Goal: Task Accomplishment & Management: Complete application form

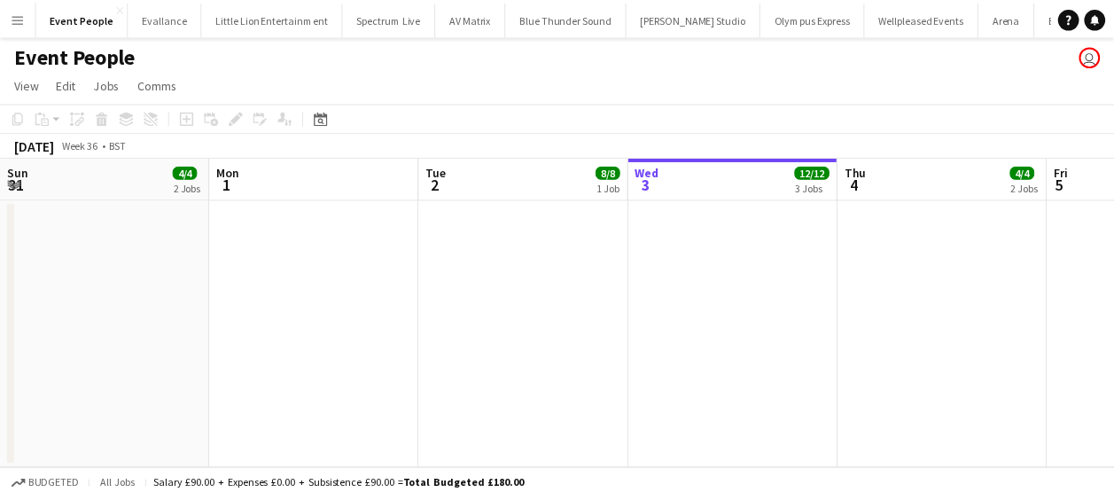
scroll to position [0, 424]
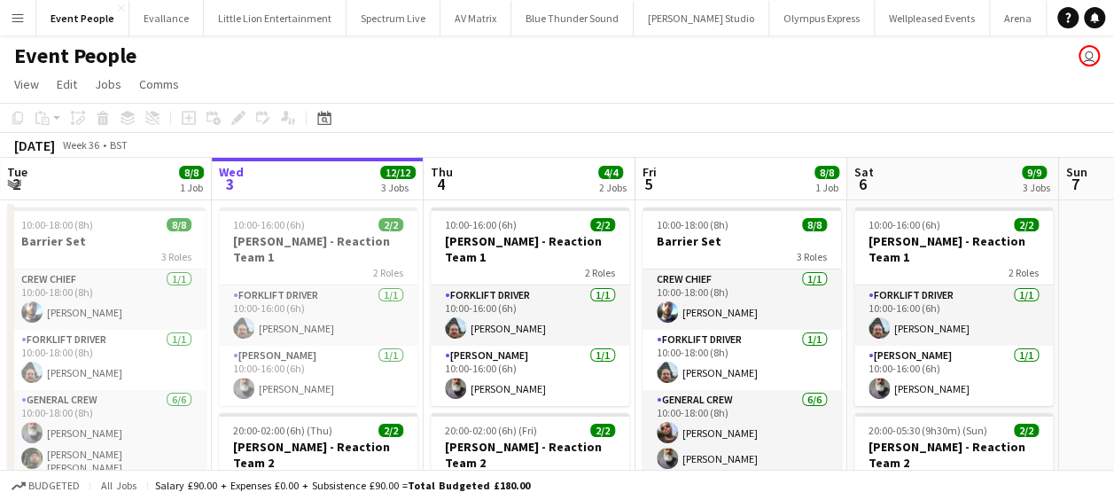
click at [14, 19] on app-icon "Menu" at bounding box center [18, 18] width 14 height 14
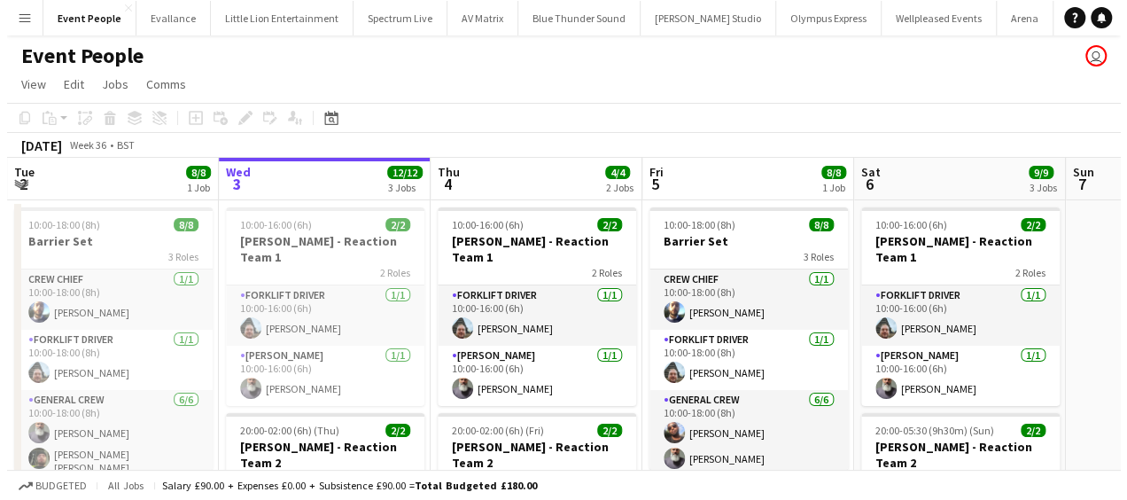
scroll to position [0, 0]
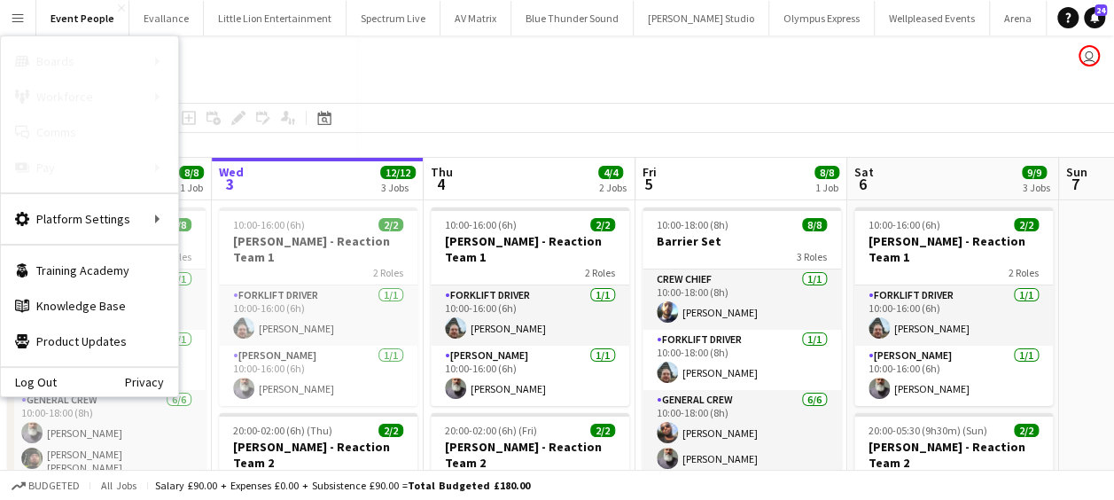
click at [213, 57] on link "Boards" at bounding box center [267, 60] width 177 height 35
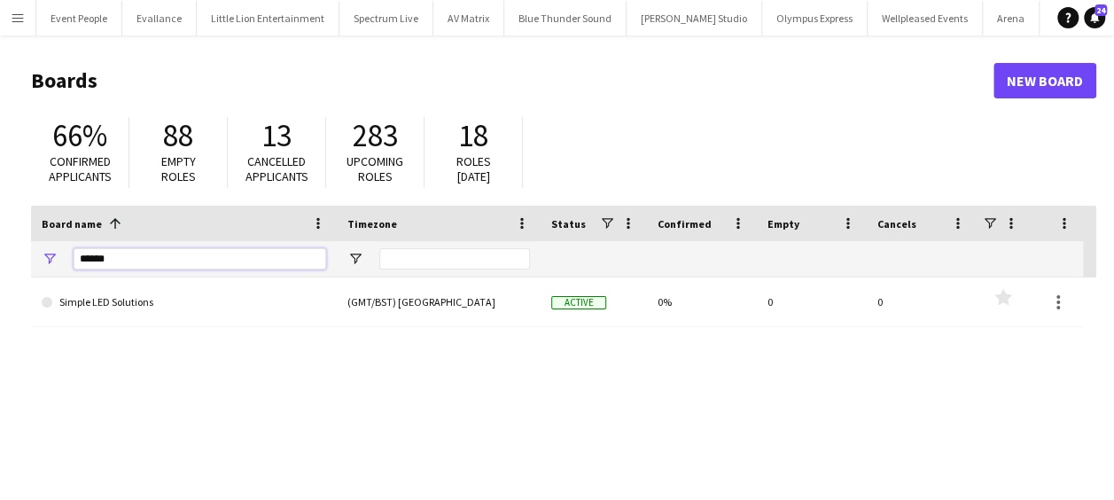
drag, startPoint x: 115, startPoint y: 261, endPoint x: -4, endPoint y: 266, distance: 118.9
click at [0, 266] on html "Menu Boards Boards Boards All jobs Status Workforce Workforce My Workforce Recr…" at bounding box center [557, 337] width 1114 height 675
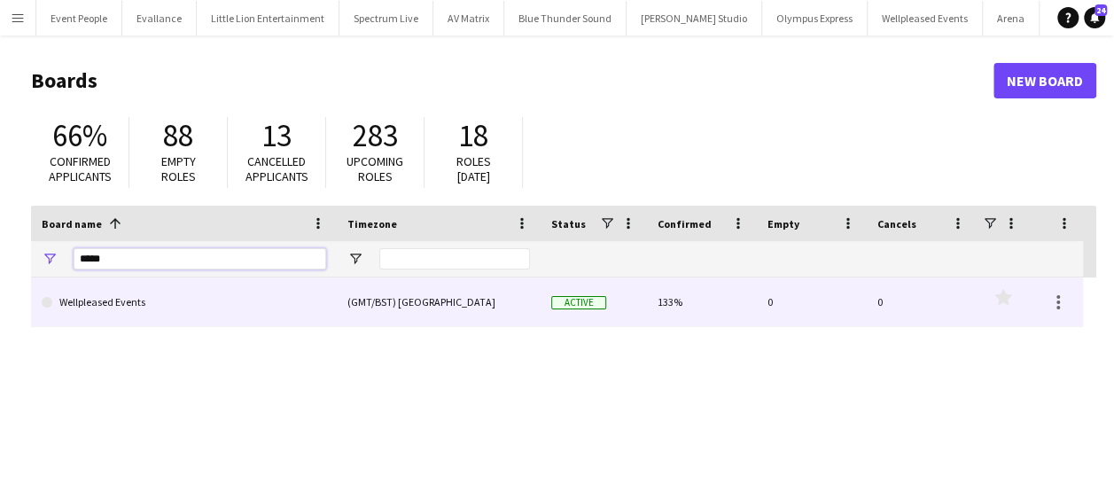
type input "*****"
click at [138, 301] on link "Wellpleased Events" at bounding box center [184, 302] width 285 height 50
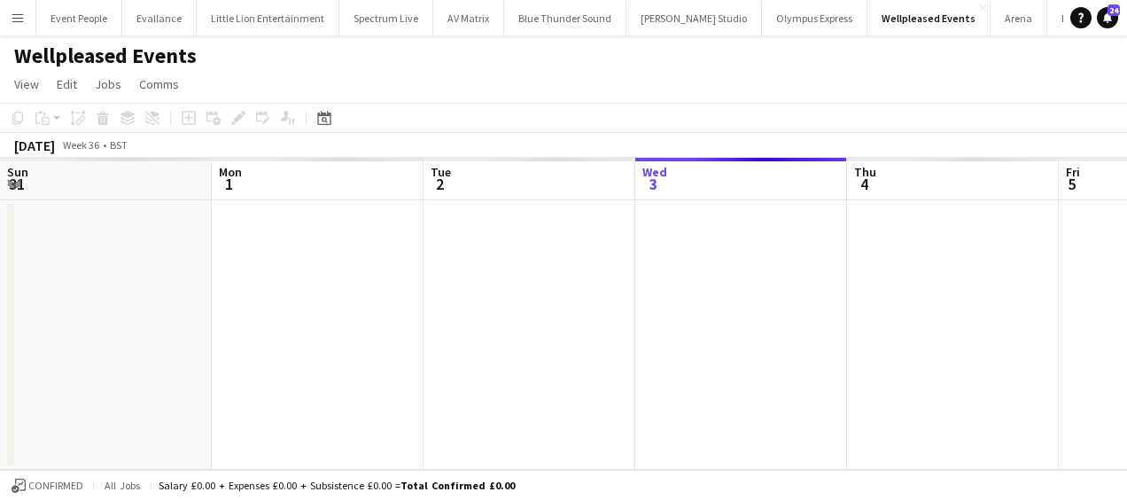
scroll to position [0, 424]
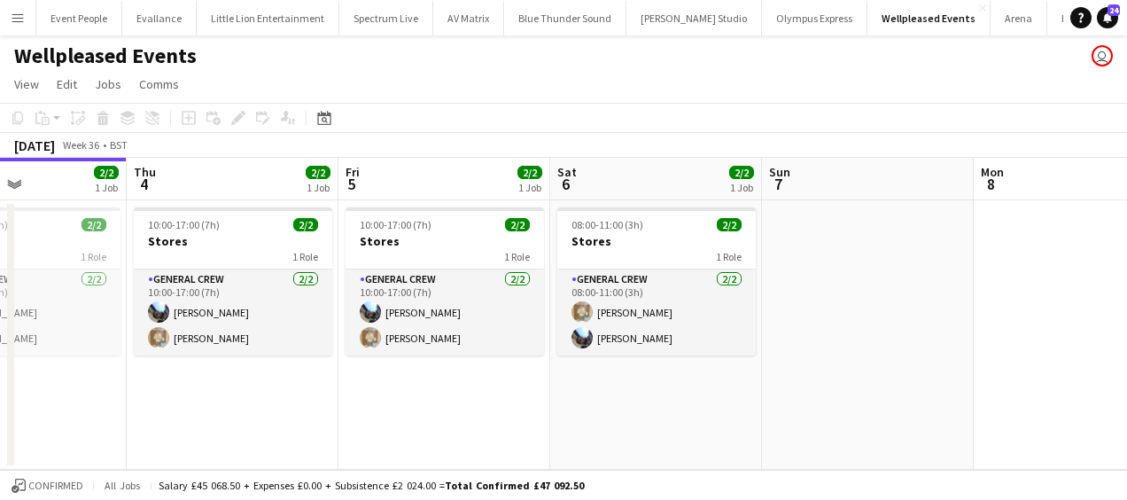
drag, startPoint x: 373, startPoint y: 404, endPoint x: 195, endPoint y: 406, distance: 178.2
click at [195, 406] on app-calendar-viewport "Sun 31 Mon 1 Tue 2 Wed 3 2/2 1 Job Thu 4 2/2 1 Job Fri 5 2/2 1 Job Sat 6 2/2 1 …" at bounding box center [563, 314] width 1127 height 312
click at [193, 406] on app-calendar-viewport "Sun 31 Mon 1 Tue 2 Wed 3 2/2 1 Job Thu 4 2/2 1 Job Fri 5 2/2 1 Job Sat 6 2/2 1 …" at bounding box center [563, 314] width 1127 height 312
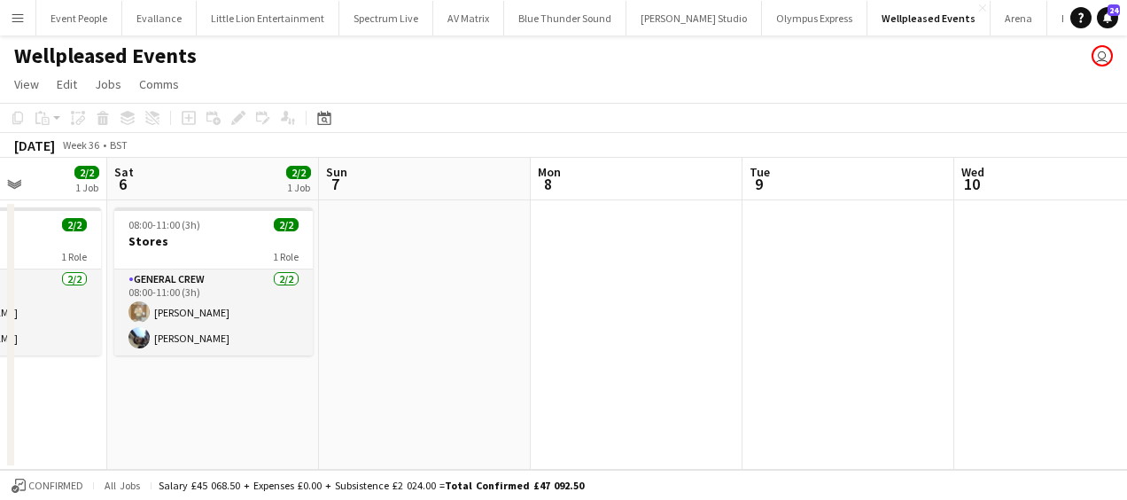
click at [305, 408] on app-calendar-viewport "Tue 2 Wed 3 2/2 1 Job Thu 4 2/2 1 Job Fri 5 2/2 1 Job Sat 6 2/2 1 Job Sun 7 Mon…" at bounding box center [563, 314] width 1127 height 312
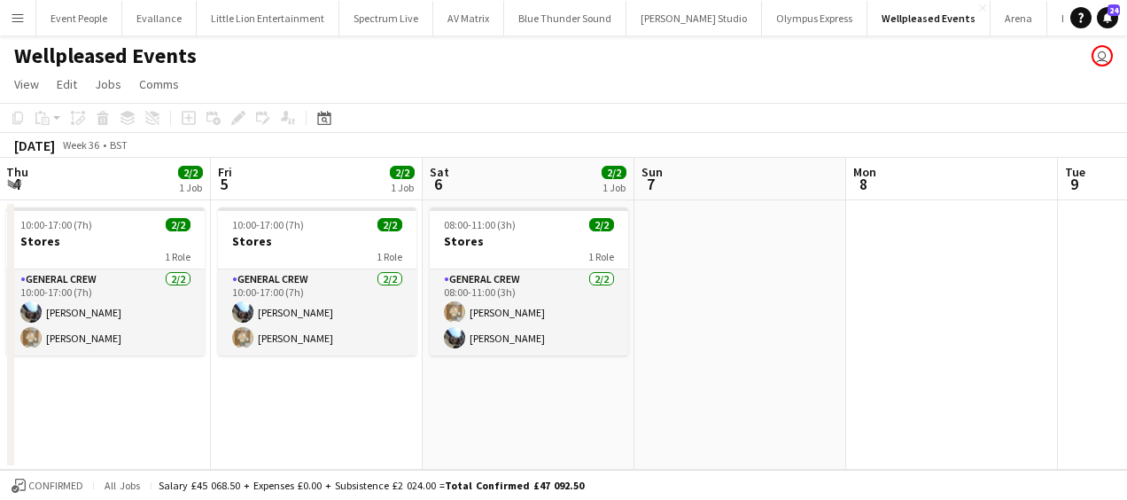
drag, startPoint x: 515, startPoint y: 426, endPoint x: 885, endPoint y: 432, distance: 369.6
click at [894, 433] on app-calendar-viewport "Tue 2 Wed 3 2/2 1 Job Thu 4 2/2 1 Job Fri 5 2/2 1 Job Sat 6 2/2 1 Job Sun 7 Mon…" at bounding box center [563, 314] width 1127 height 312
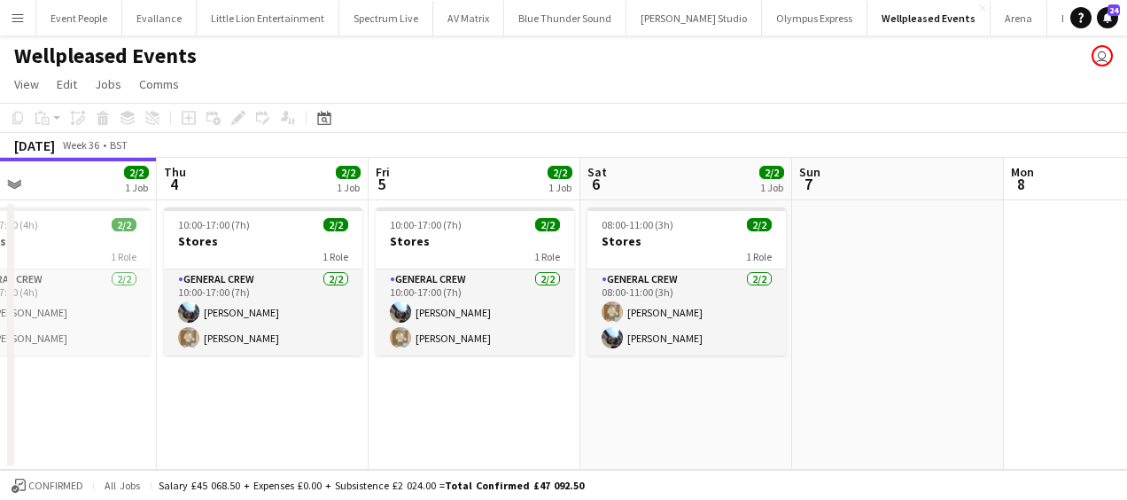
drag, startPoint x: 712, startPoint y: 433, endPoint x: 870, endPoint y: 433, distance: 157.8
click at [870, 433] on app-calendar-viewport "Mon 1 Tue 2 Wed 3 2/2 1 Job Thu 4 2/2 1 Job Fri 5 2/2 1 Job Sat 6 2/2 1 Job Sun…" at bounding box center [563, 314] width 1127 height 312
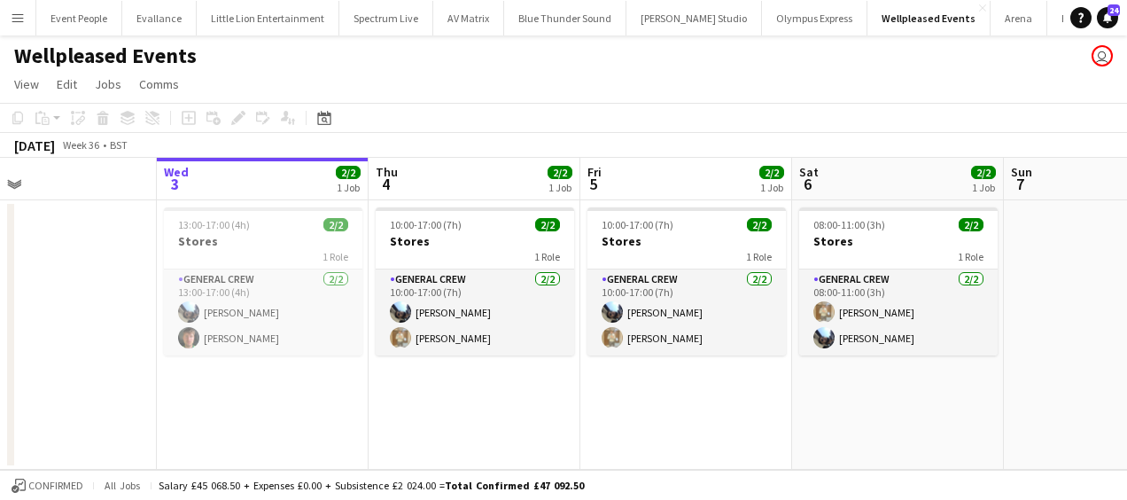
scroll to position [0, 478]
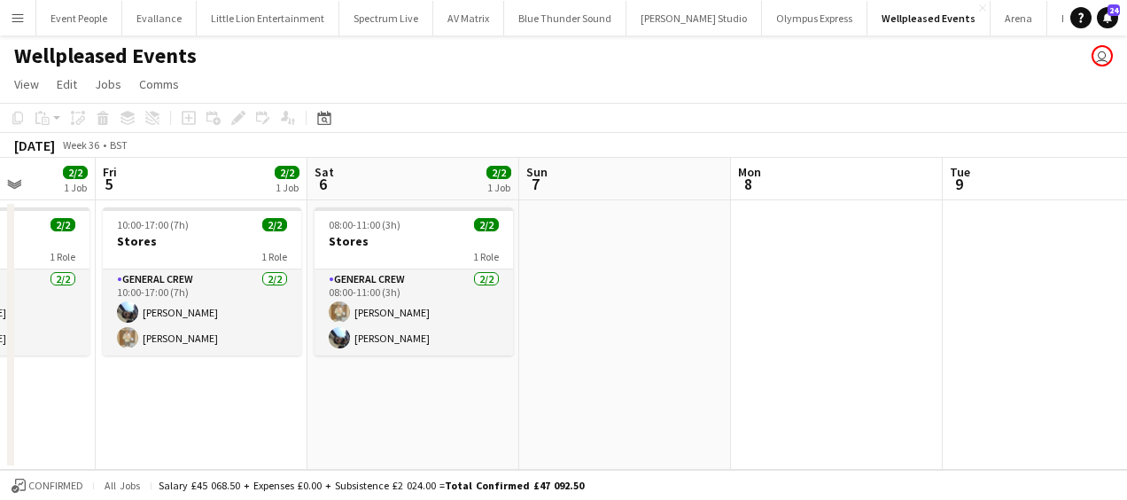
drag, startPoint x: 906, startPoint y: 430, endPoint x: 364, endPoint y: 404, distance: 542.2
click at [364, 409] on app-calendar-viewport "Tue 2 Wed 3 2/2 1 Job Thu 4 2/2 1 Job Fri 5 2/2 1 Job Sat 6 2/2 1 Job Sun 7 Mon…" at bounding box center [563, 314] width 1127 height 312
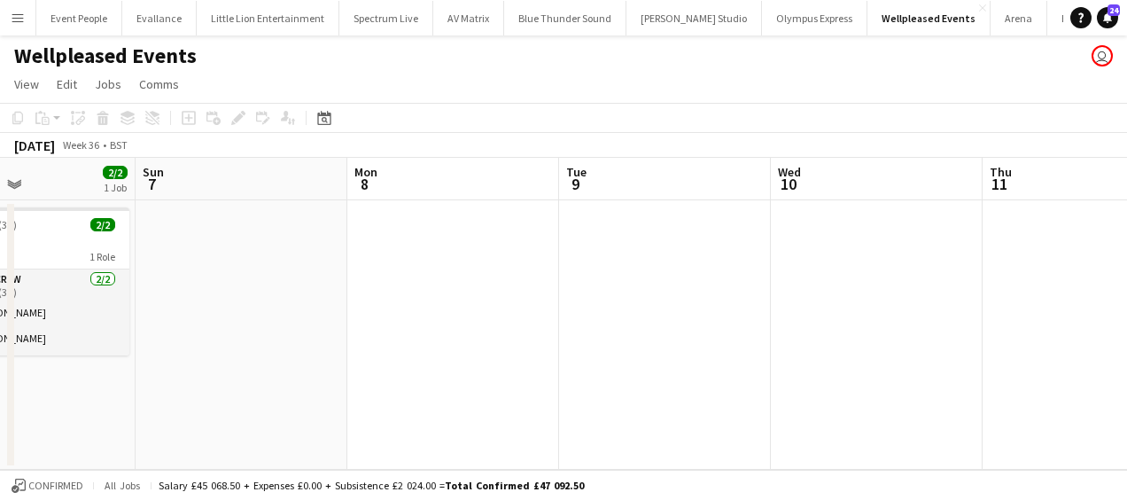
scroll to position [0, 519]
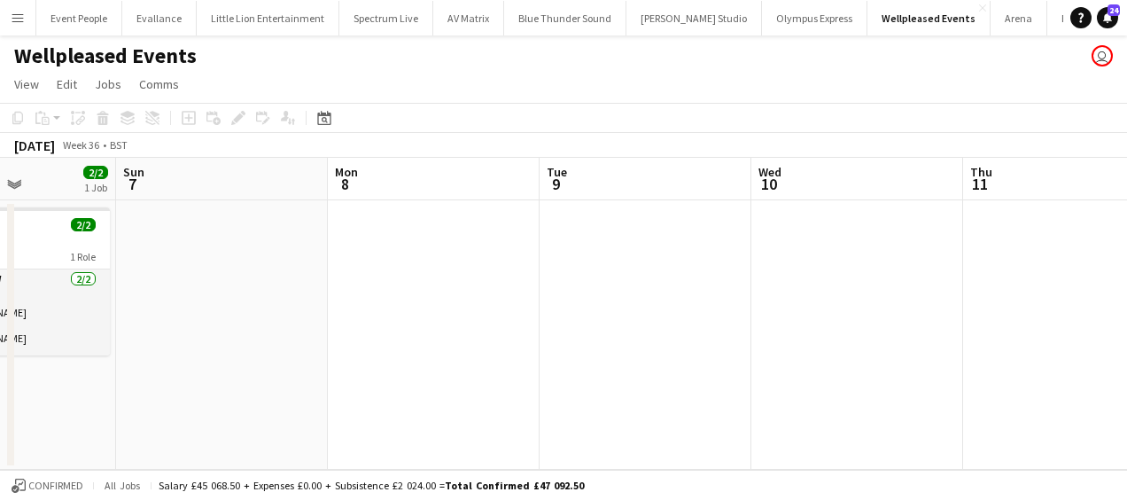
drag, startPoint x: 688, startPoint y: 381, endPoint x: 340, endPoint y: 381, distance: 347.4
click at [340, 381] on app-calendar-viewport "Thu 4 2/2 1 Job Fri 5 2/2 1 Job Sat 6 2/2 1 Job Sun 7 Mon 8 Tue 9 Wed 10 Thu 11…" at bounding box center [563, 314] width 1127 height 312
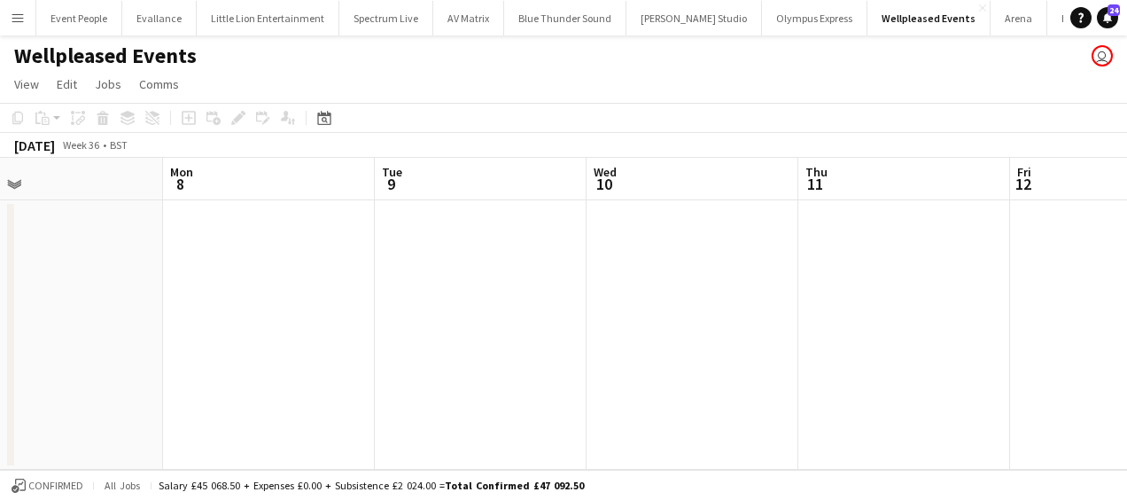
scroll to position [0, 686]
drag, startPoint x: 594, startPoint y: 250, endPoint x: 427, endPoint y: 261, distance: 167.0
click at [427, 261] on app-calendar-viewport "Thu 4 2/2 1 Job Fri 5 2/2 1 Job Sat 6 2/2 1 Job Sun 7 Mon 8 Tue 9 Wed 10 Thu 11…" at bounding box center [563, 314] width 1127 height 312
click at [410, 244] on app-date-cell at bounding box center [479, 334] width 212 height 269
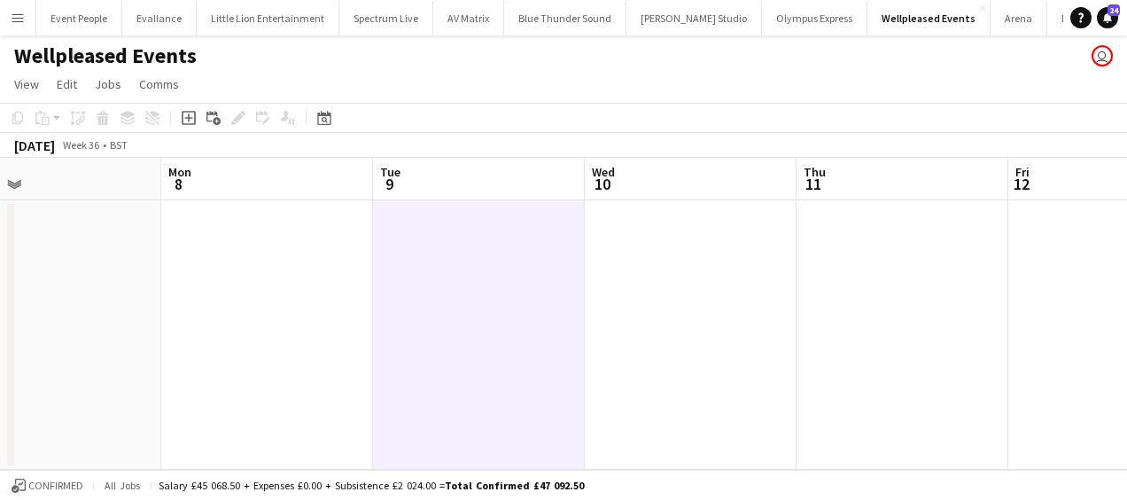
scroll to position [0, 688]
click at [192, 113] on icon "Add job" at bounding box center [189, 118] width 14 height 14
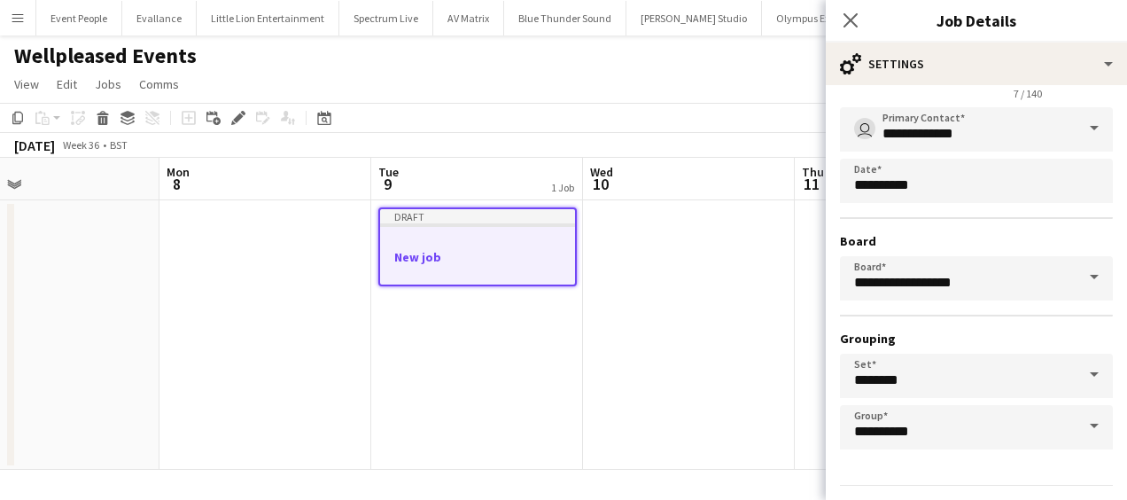
scroll to position [136, 0]
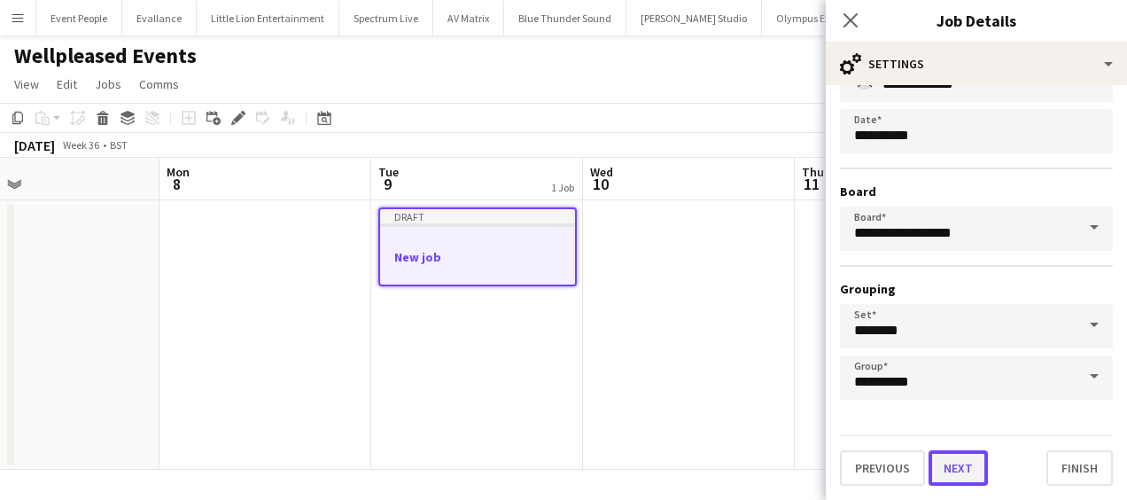
click at [950, 465] on button "Next" at bounding box center [958, 467] width 59 height 35
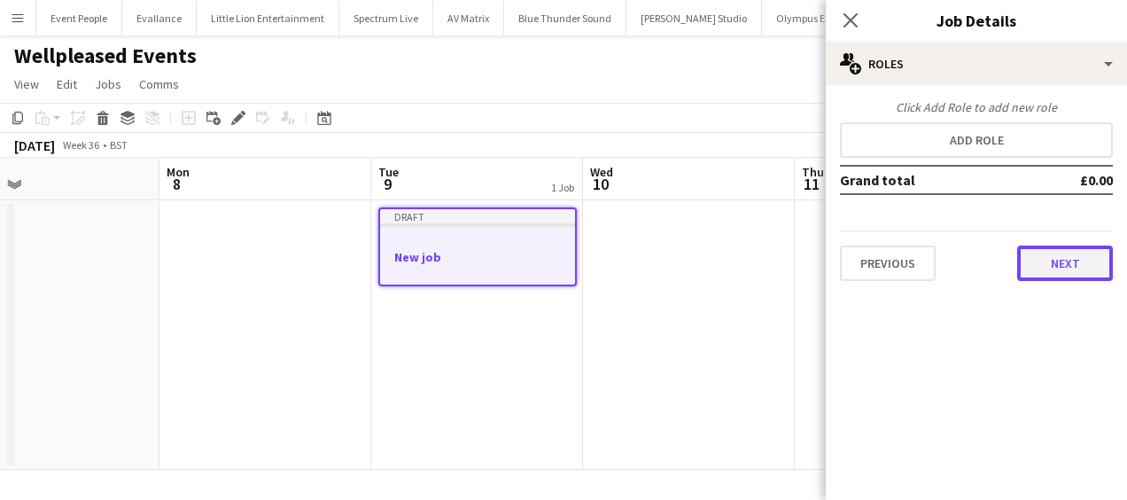
click at [1064, 257] on button "Next" at bounding box center [1066, 263] width 96 height 35
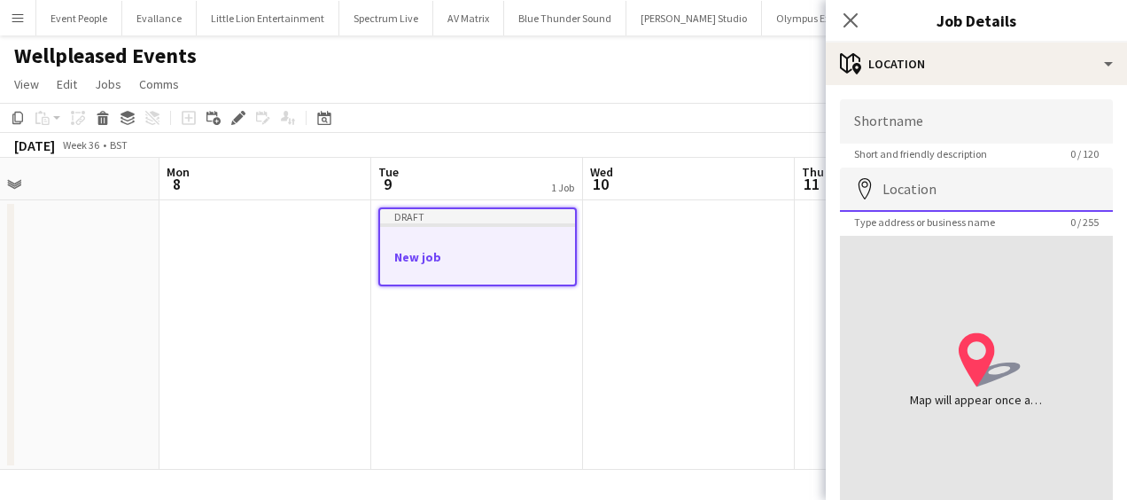
click at [956, 192] on input "Location" at bounding box center [976, 190] width 273 height 44
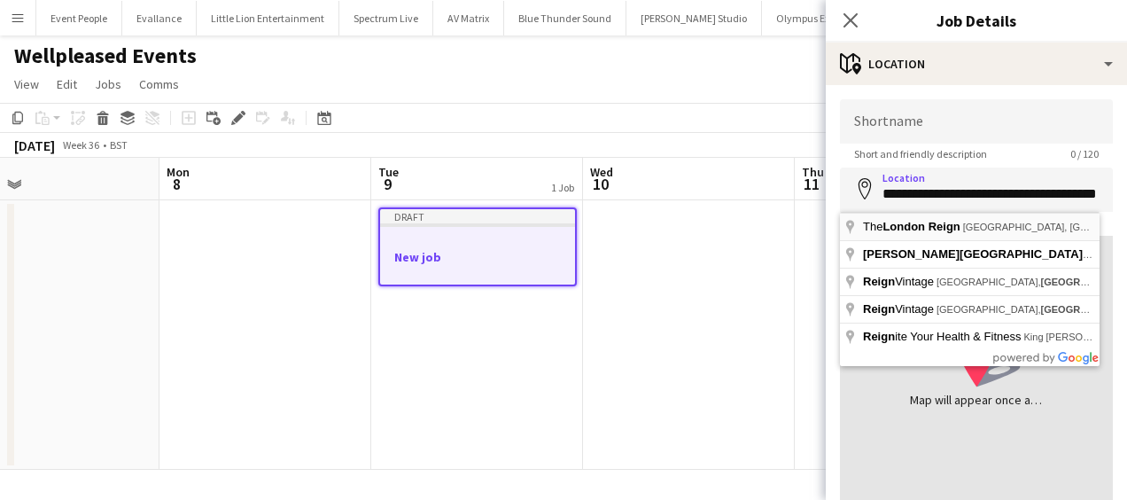
type input "**********"
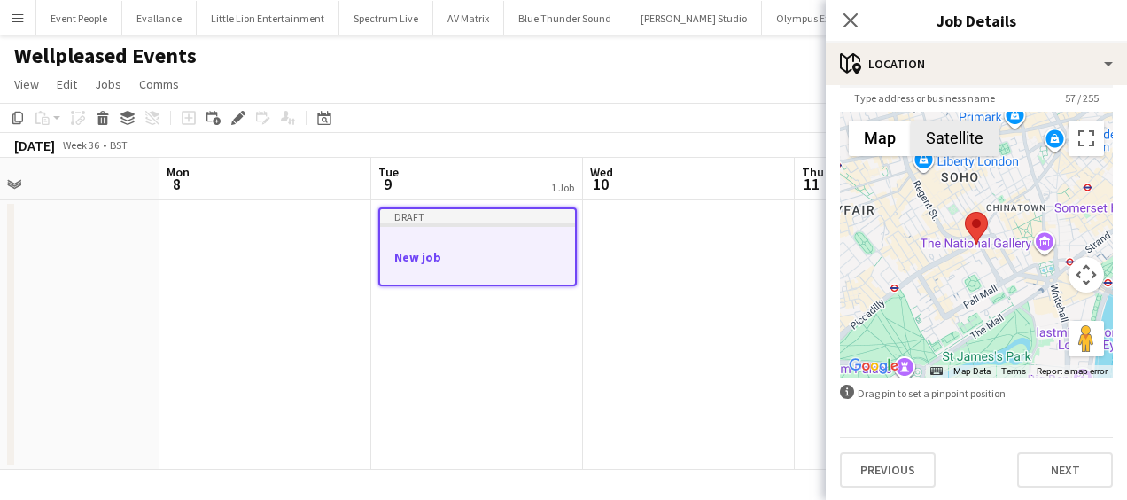
scroll to position [126, 0]
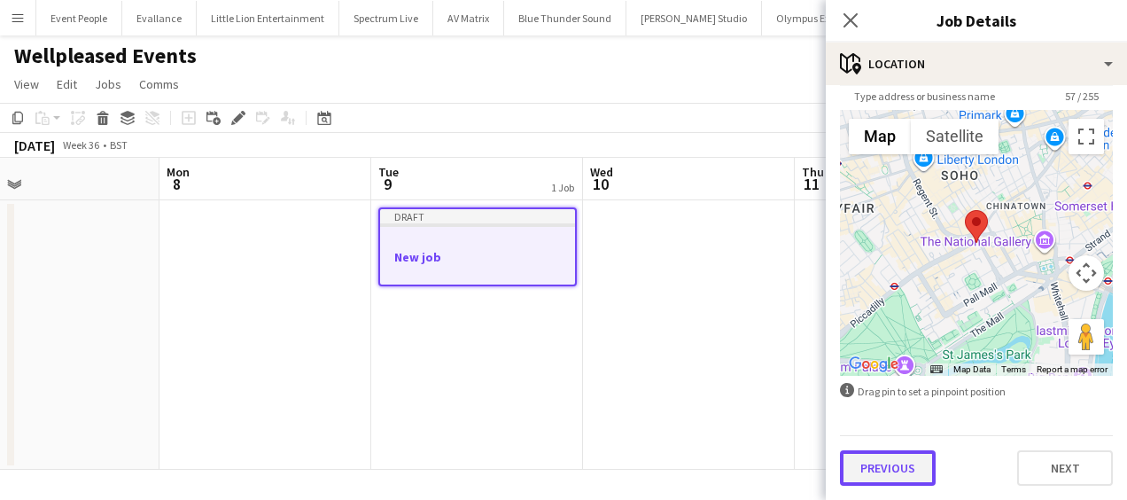
click at [892, 466] on button "Previous" at bounding box center [888, 467] width 96 height 35
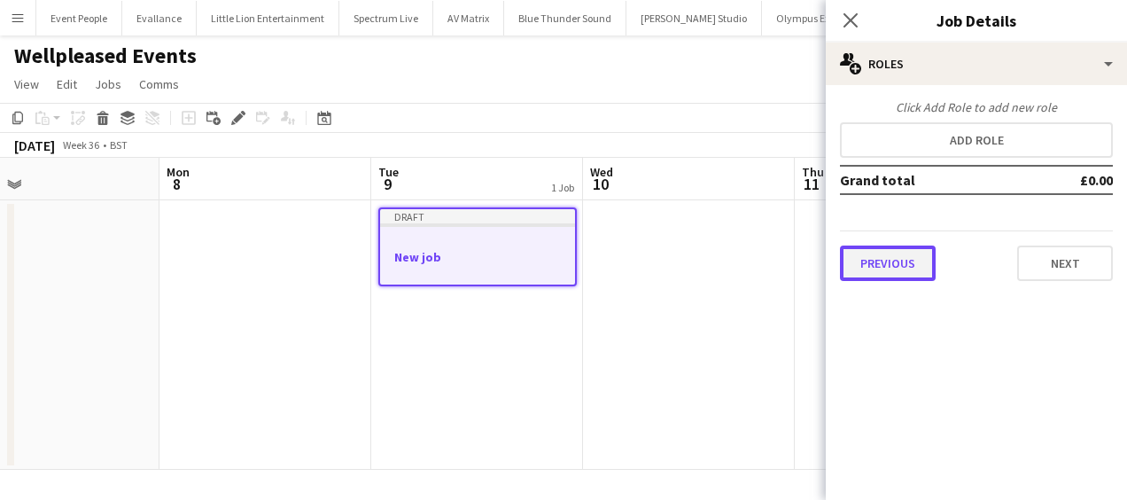
click at [916, 269] on button "Previous" at bounding box center [888, 263] width 96 height 35
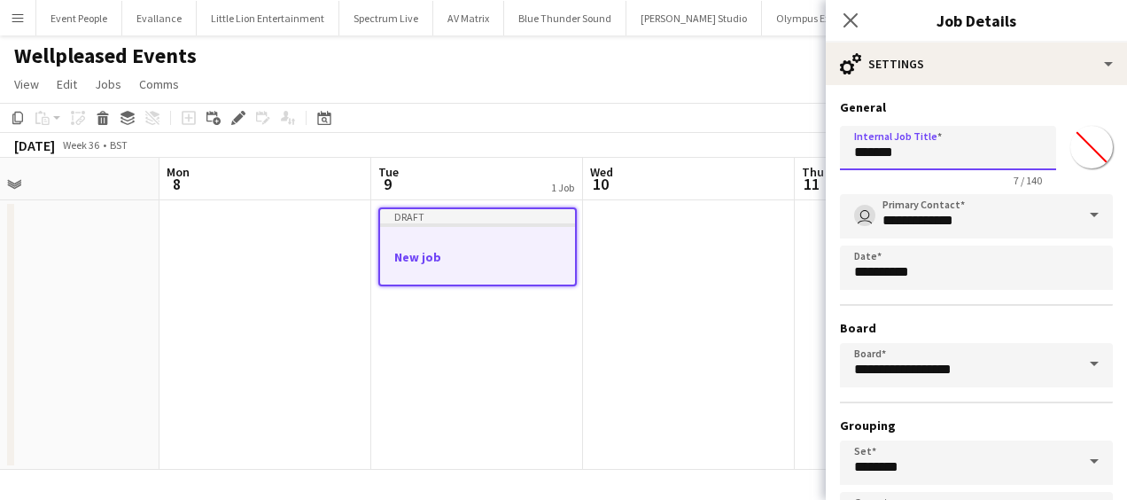
drag, startPoint x: 920, startPoint y: 147, endPoint x: 798, endPoint y: 149, distance: 122.3
click at [798, 149] on body "Menu Boards Boards Boards All jobs Status Workforce Workforce My Workforce Recr…" at bounding box center [563, 250] width 1127 height 500
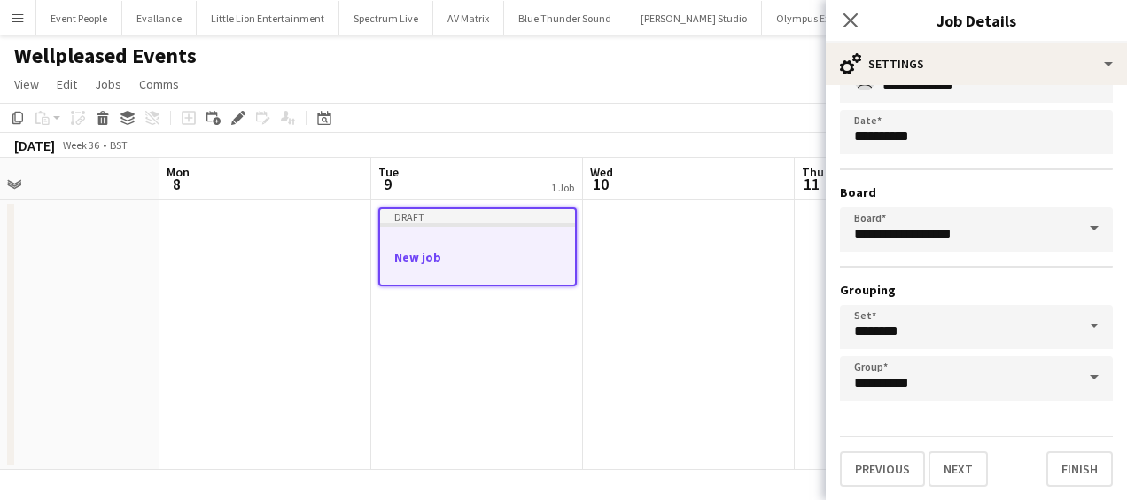
scroll to position [136, 0]
type input "**********"
click at [956, 456] on button "Next" at bounding box center [958, 467] width 59 height 35
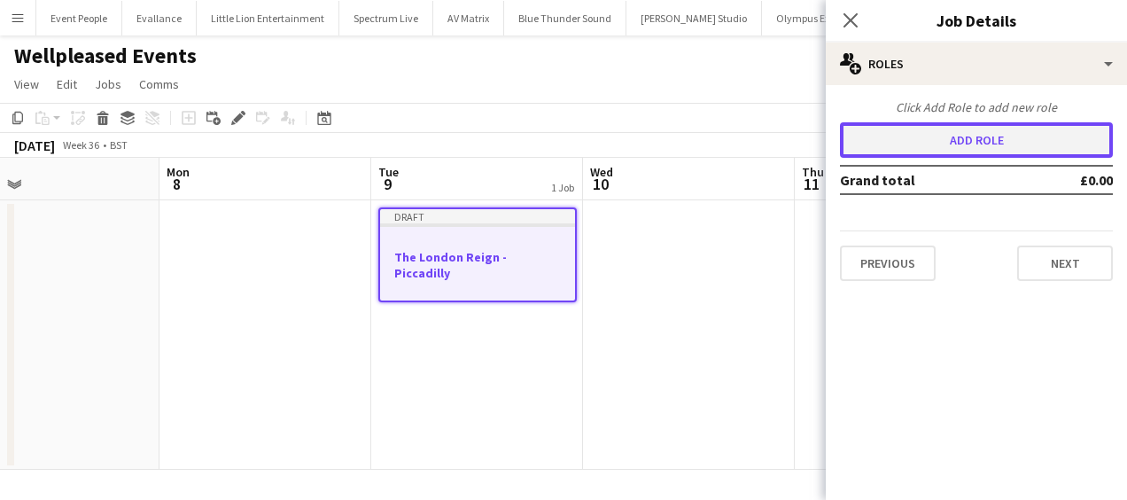
click at [968, 133] on button "Add role" at bounding box center [976, 139] width 273 height 35
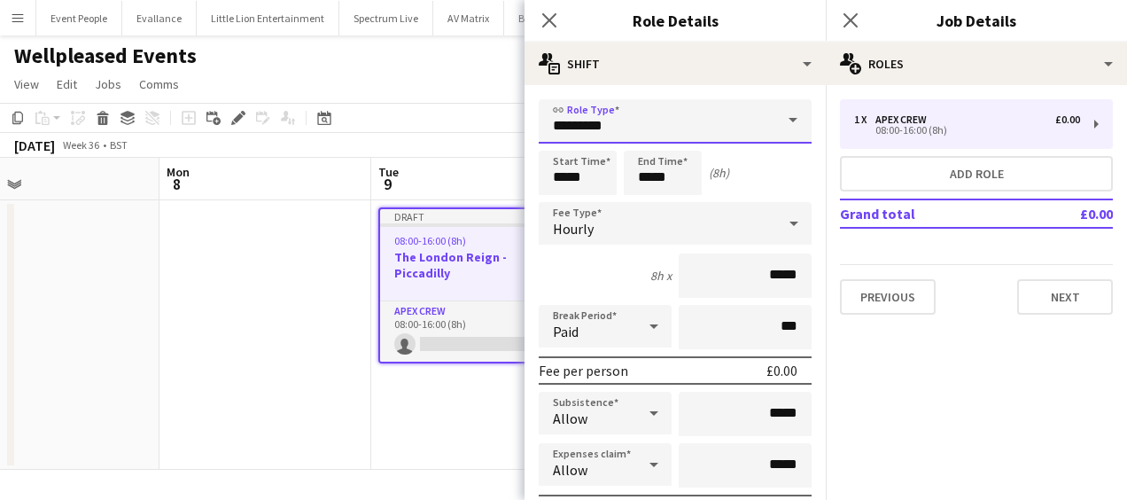
drag, startPoint x: 654, startPoint y: 131, endPoint x: 500, endPoint y: 135, distance: 154.3
click at [500, 135] on body "Menu Boards Boards Boards All jobs Status Workforce Workforce My Workforce Recr…" at bounding box center [563, 250] width 1127 height 500
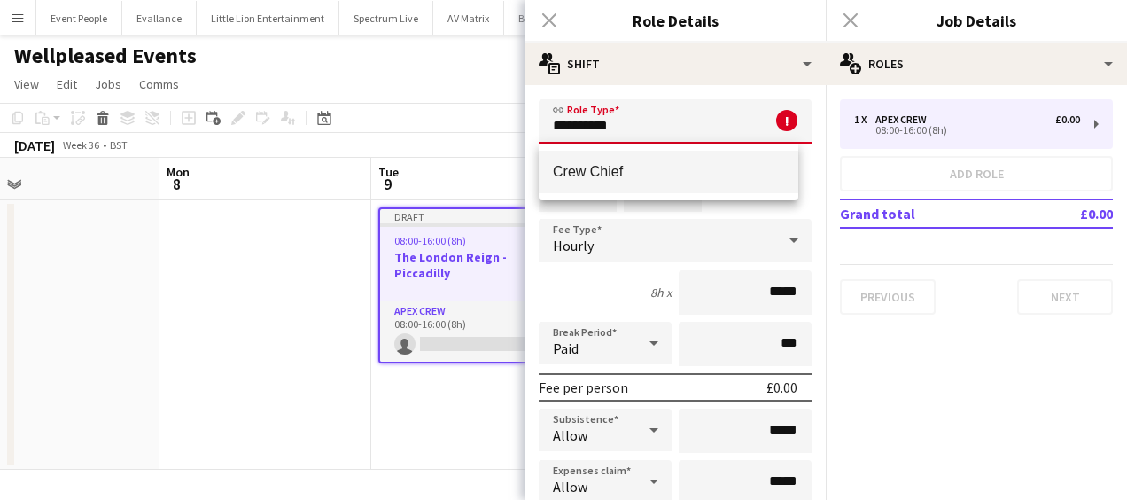
click at [617, 166] on span "Crew Chief" at bounding box center [668, 171] width 231 height 17
type input "**********"
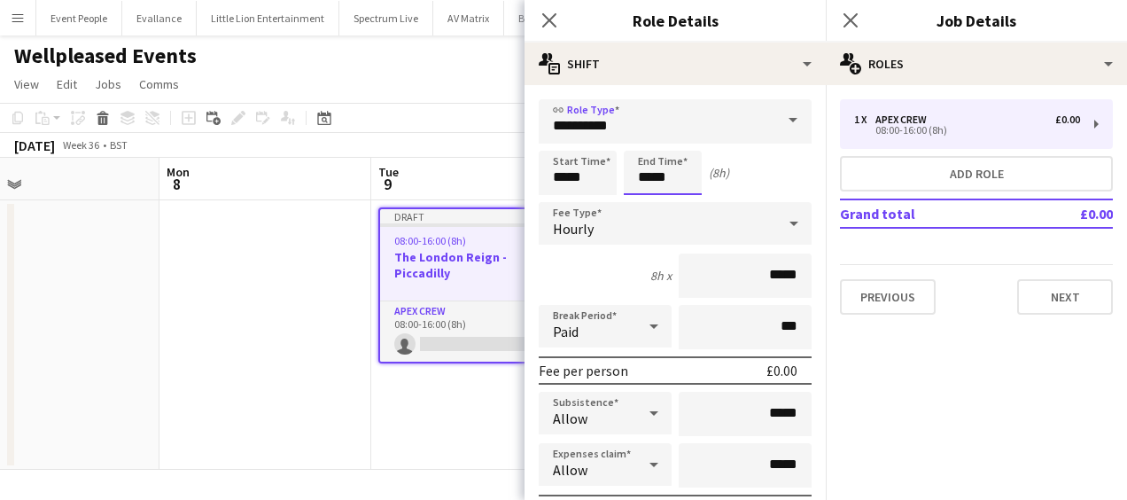
click at [649, 175] on input "*****" at bounding box center [663, 173] width 78 height 44
click at [649, 200] on div at bounding box center [645, 204] width 35 height 18
click at [649, 202] on div at bounding box center [645, 204] width 35 height 18
type input "*****"
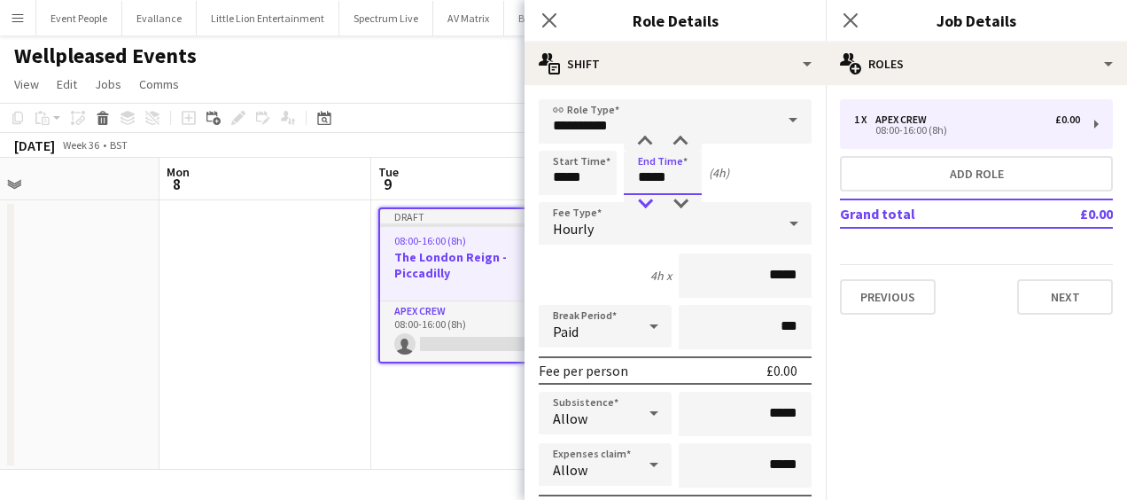
click at [649, 202] on div at bounding box center [645, 204] width 35 height 18
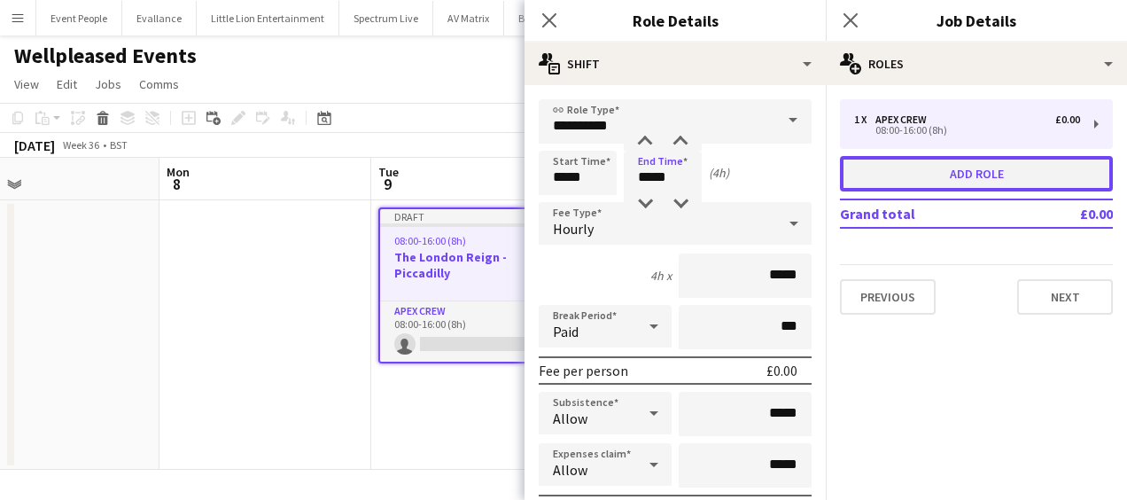
click at [918, 177] on button "Add role" at bounding box center [976, 173] width 273 height 35
type input "*********"
type input "*****"
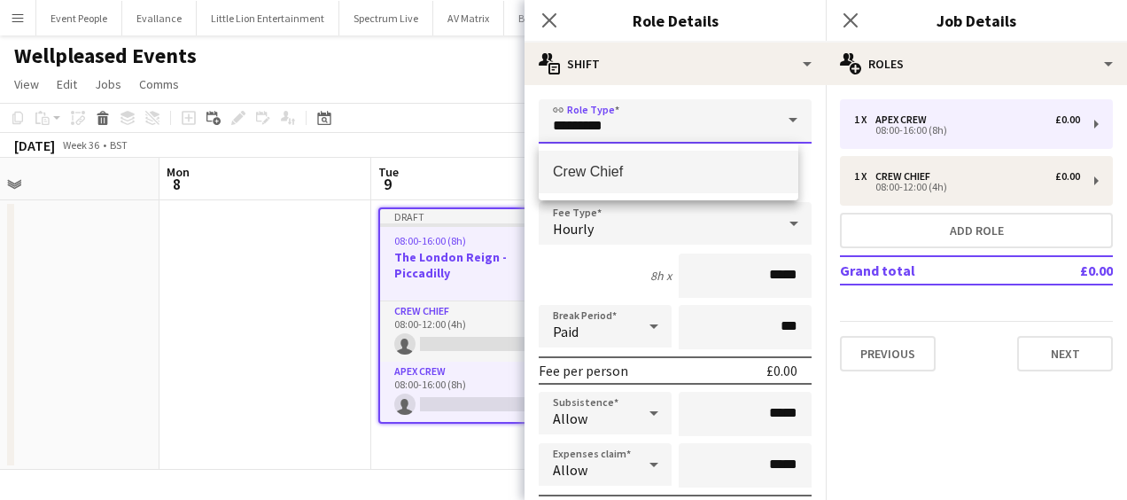
drag, startPoint x: 541, startPoint y: 129, endPoint x: 471, endPoint y: 131, distance: 70.1
click at [471, 131] on body "Menu Boards Boards Boards All jobs Status Workforce Workforce My Workforce Recr…" at bounding box center [563, 250] width 1127 height 500
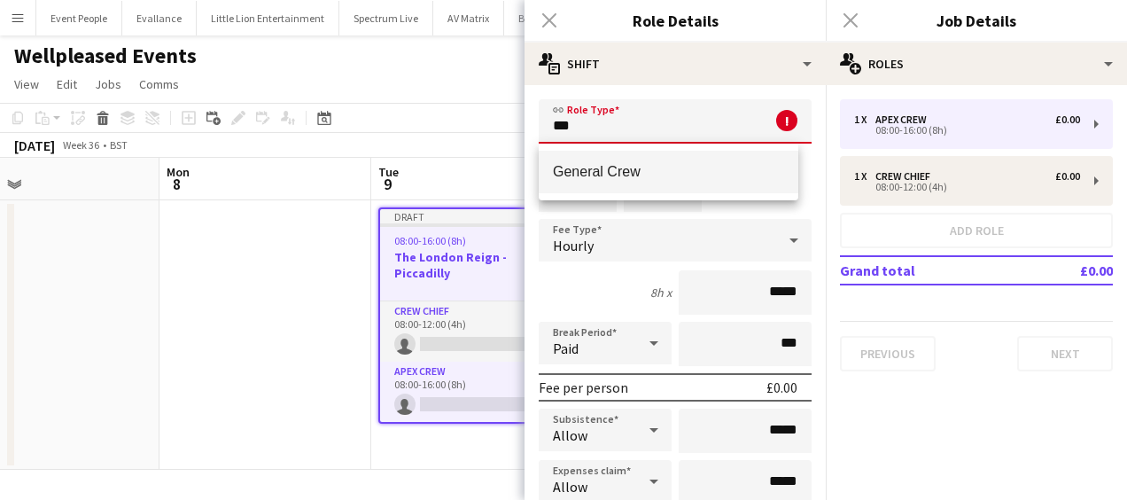
click at [605, 167] on span "General Crew" at bounding box center [668, 171] width 231 height 17
type input "**********"
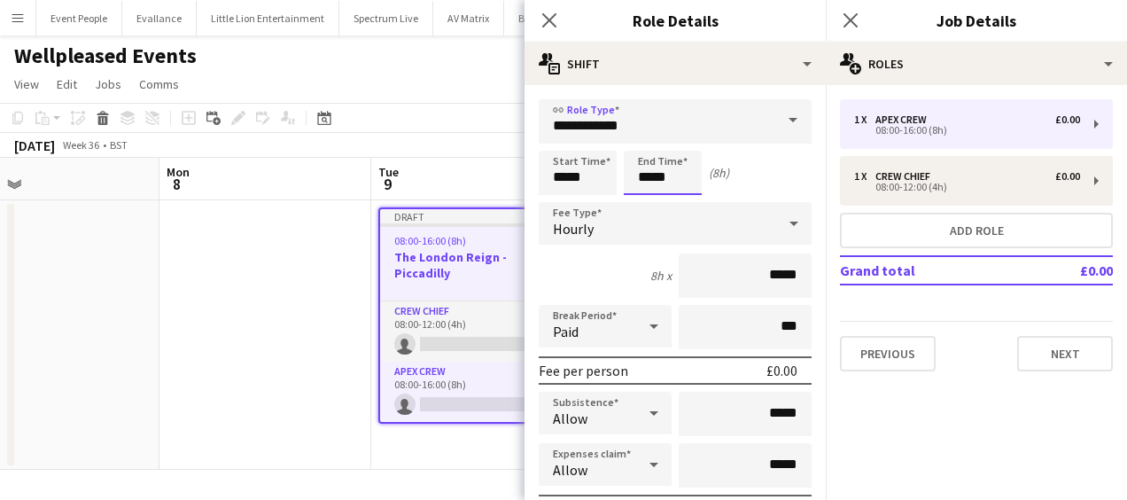
click at [649, 182] on input "*****" at bounding box center [663, 173] width 78 height 44
click at [646, 207] on div at bounding box center [645, 204] width 35 height 18
click at [646, 206] on div at bounding box center [645, 204] width 35 height 18
type input "*****"
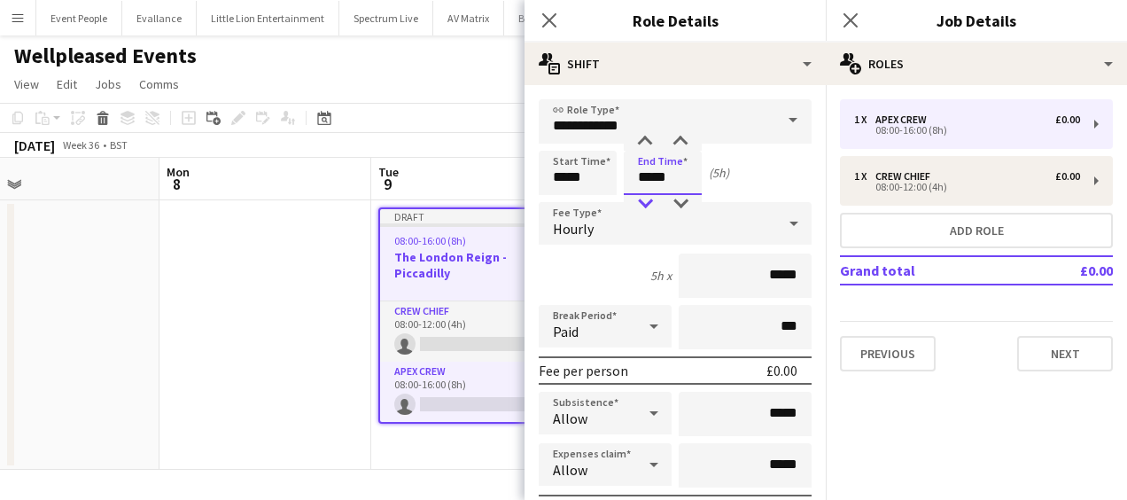
click at [646, 206] on div at bounding box center [645, 204] width 35 height 18
click at [551, 18] on icon at bounding box center [549, 20] width 17 height 17
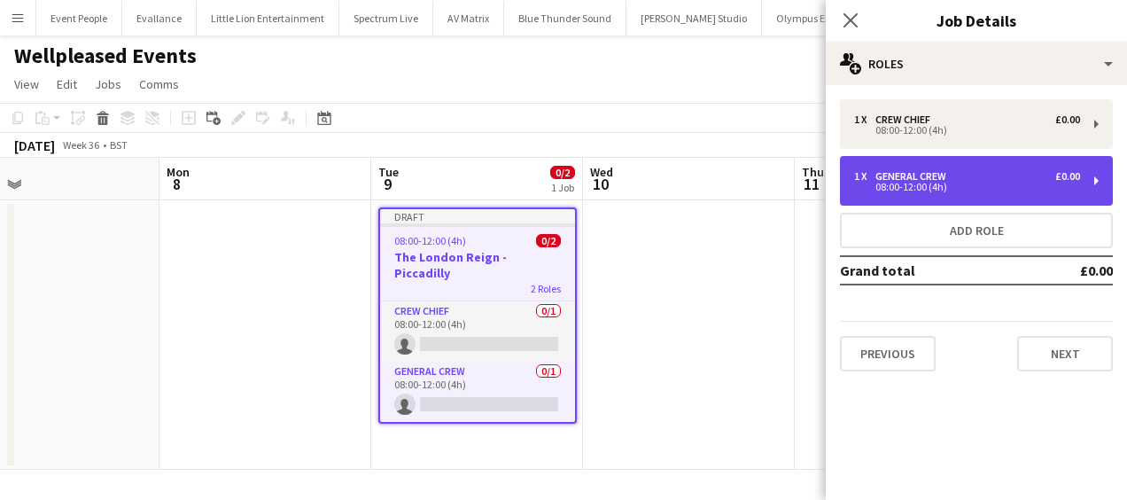
click at [897, 183] on div "08:00-12:00 (4h)" at bounding box center [967, 187] width 226 height 9
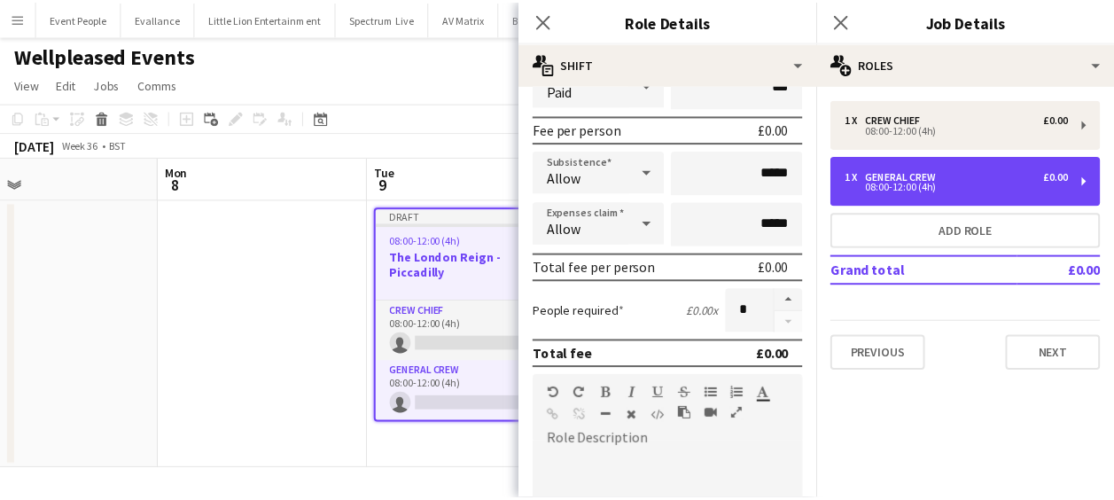
scroll to position [266, 0]
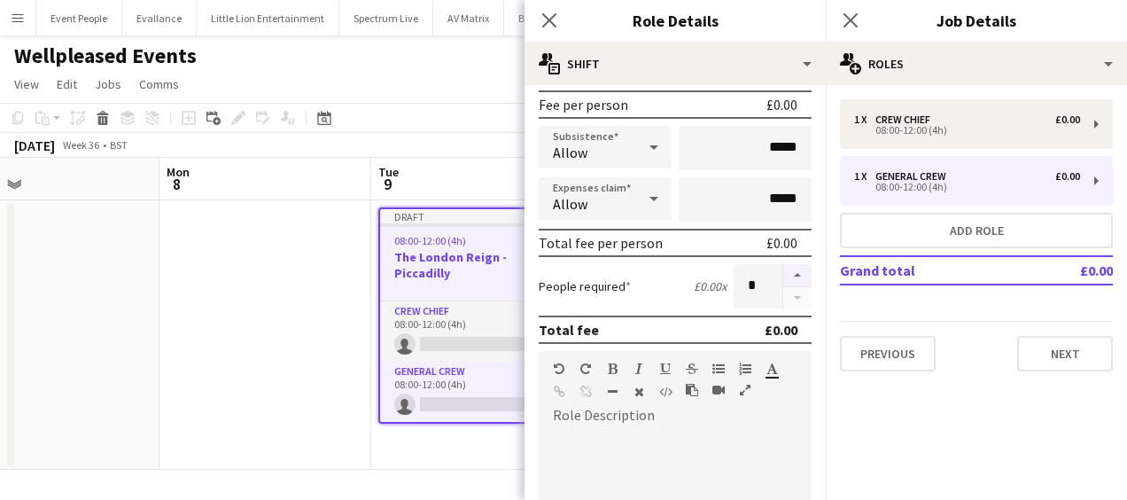
click at [789, 273] on button "button" at bounding box center [798, 275] width 28 height 23
type input "*"
click at [550, 19] on icon at bounding box center [549, 20] width 17 height 17
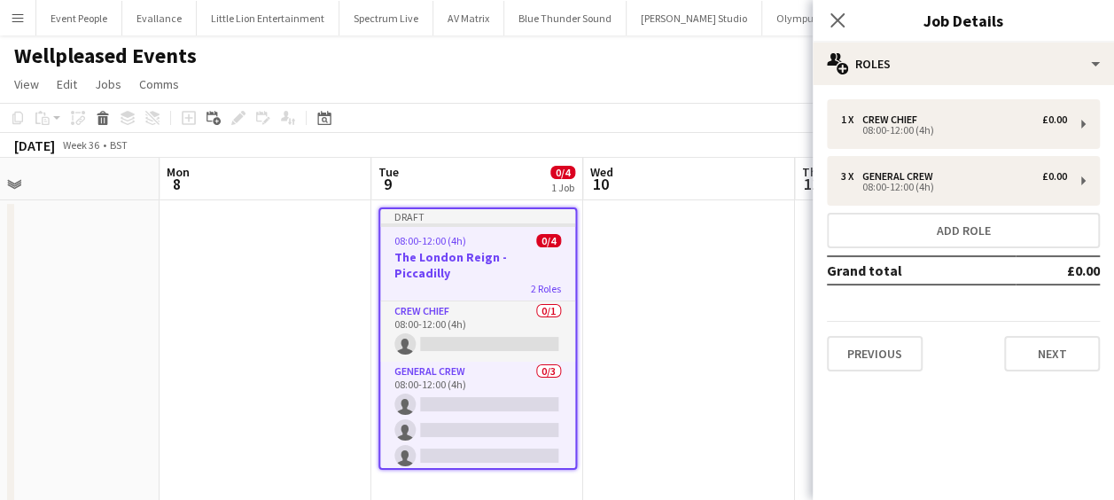
click at [620, 323] on app-date-cell at bounding box center [689, 352] width 212 height 305
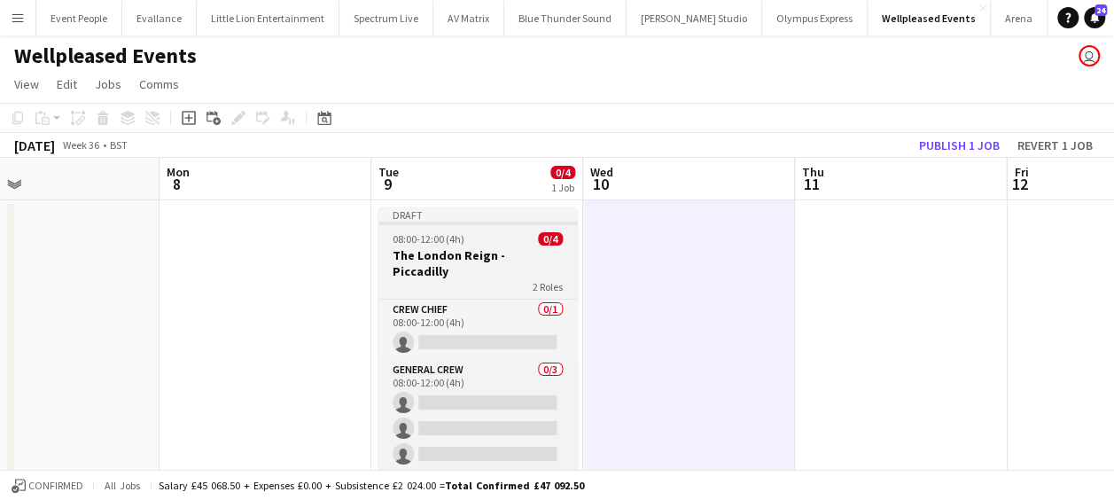
click at [456, 251] on h3 "The London Reign - Piccadilly" at bounding box center [477, 263] width 199 height 32
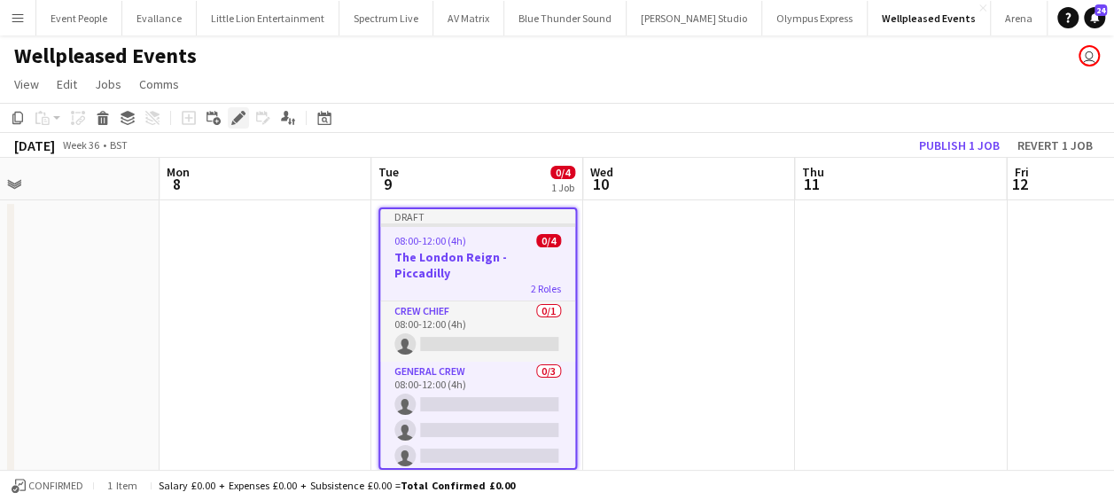
click at [245, 117] on icon "Edit" at bounding box center [238, 118] width 14 height 14
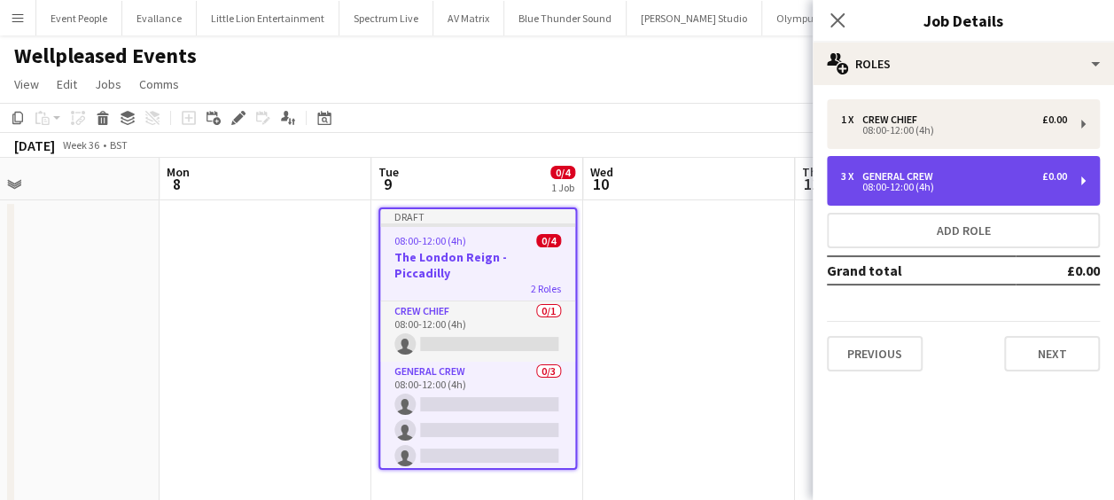
click at [910, 174] on div "General Crew" at bounding box center [901, 176] width 78 height 12
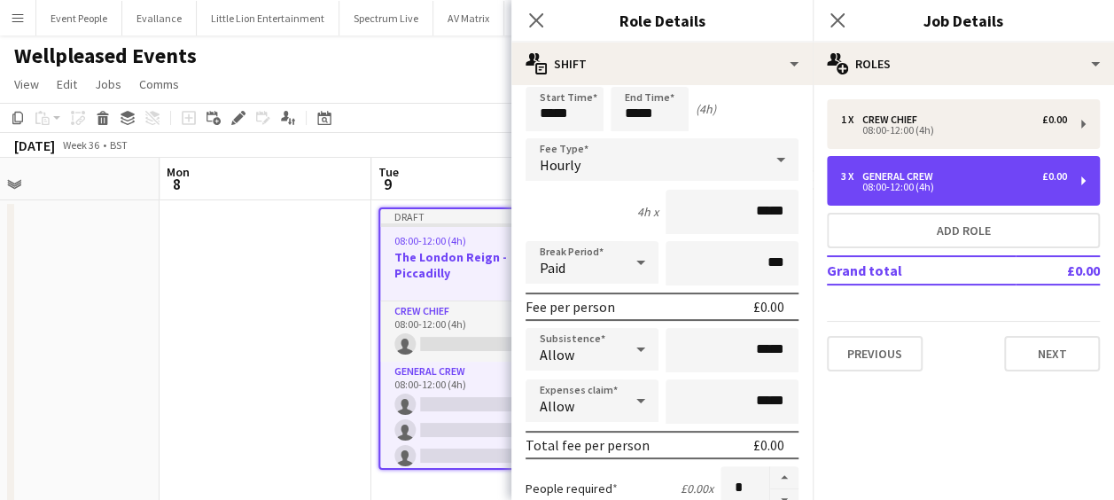
scroll to position [177, 0]
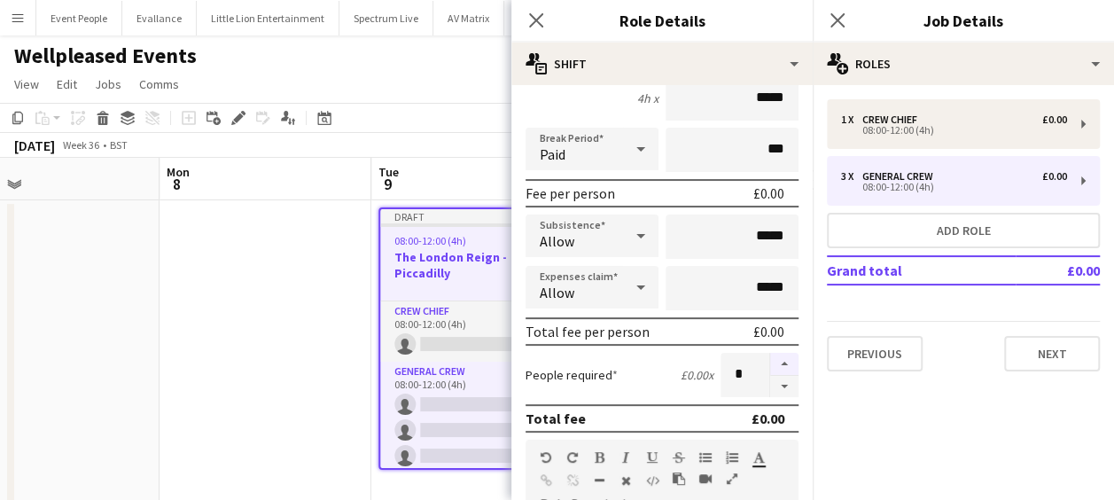
click at [775, 362] on button "button" at bounding box center [784, 364] width 28 height 23
type input "*"
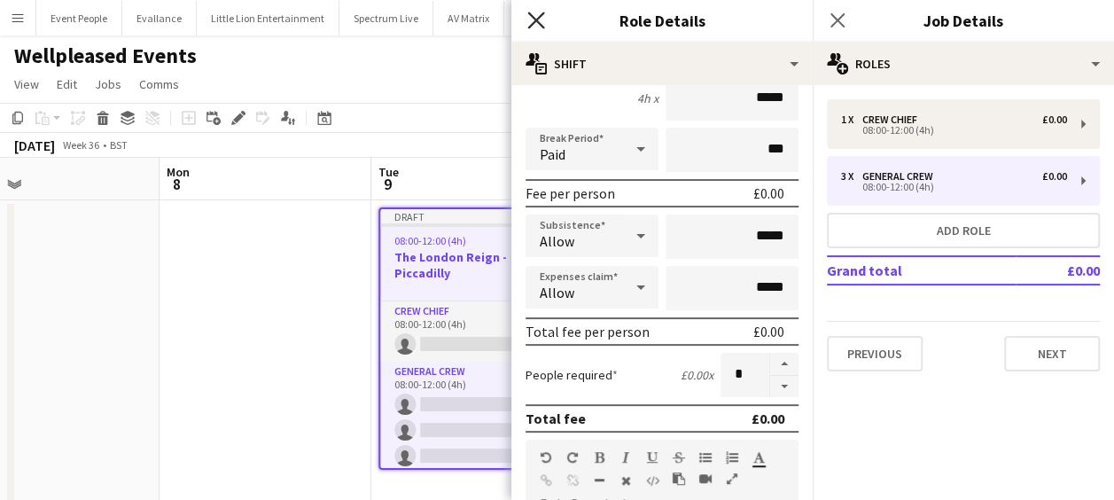
click at [537, 18] on icon at bounding box center [535, 20] width 17 height 17
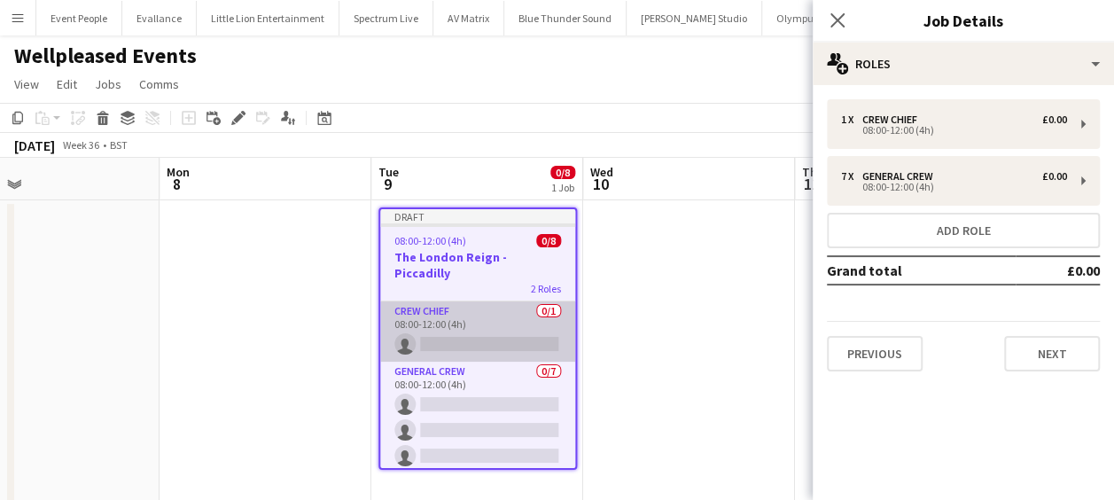
click at [473, 316] on app-card-role "Crew Chief 0/1 08:00-12:00 (4h) single-neutral-actions" at bounding box center [477, 331] width 195 height 60
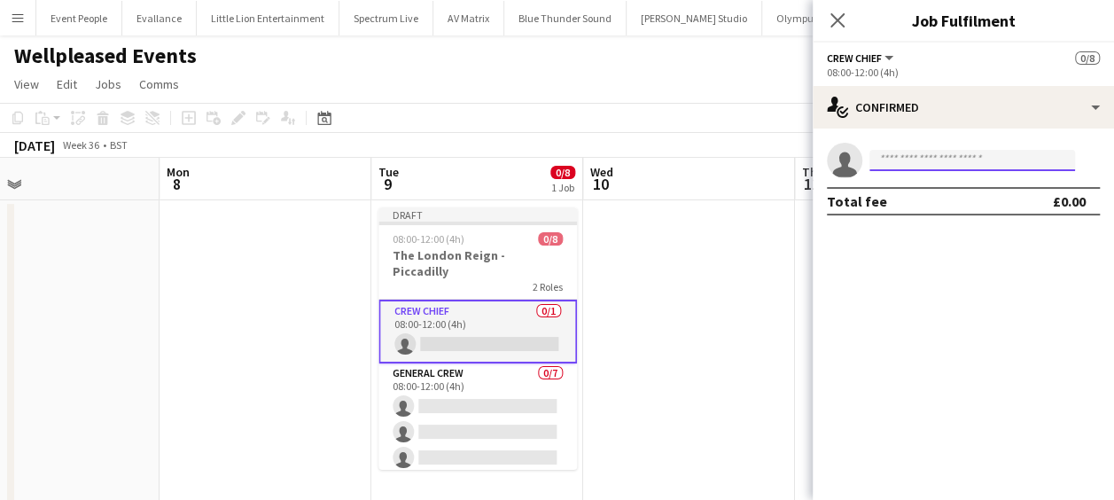
click at [922, 167] on input at bounding box center [973, 160] width 206 height 21
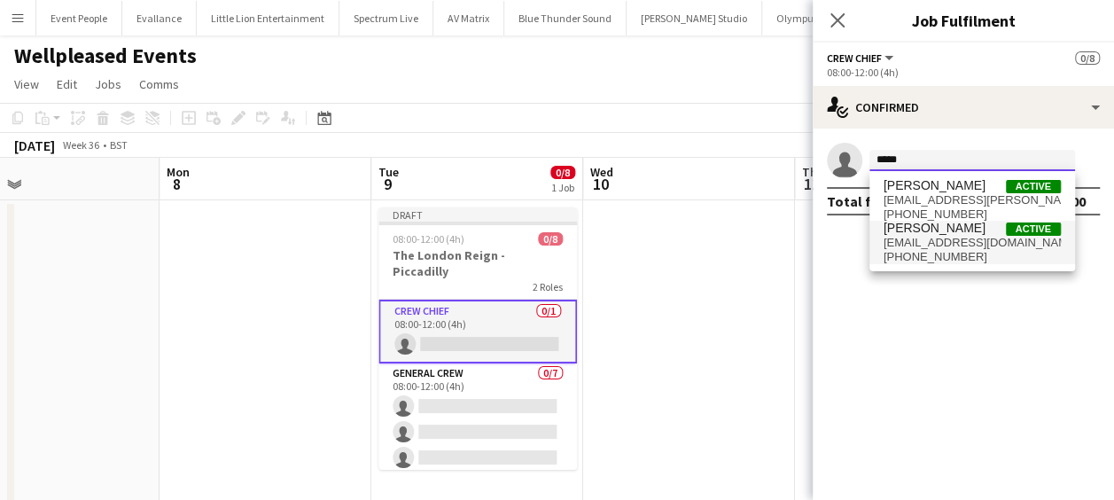
type input "*****"
click at [963, 239] on span "[EMAIL_ADDRESS][DOMAIN_NAME]" at bounding box center [972, 243] width 177 height 14
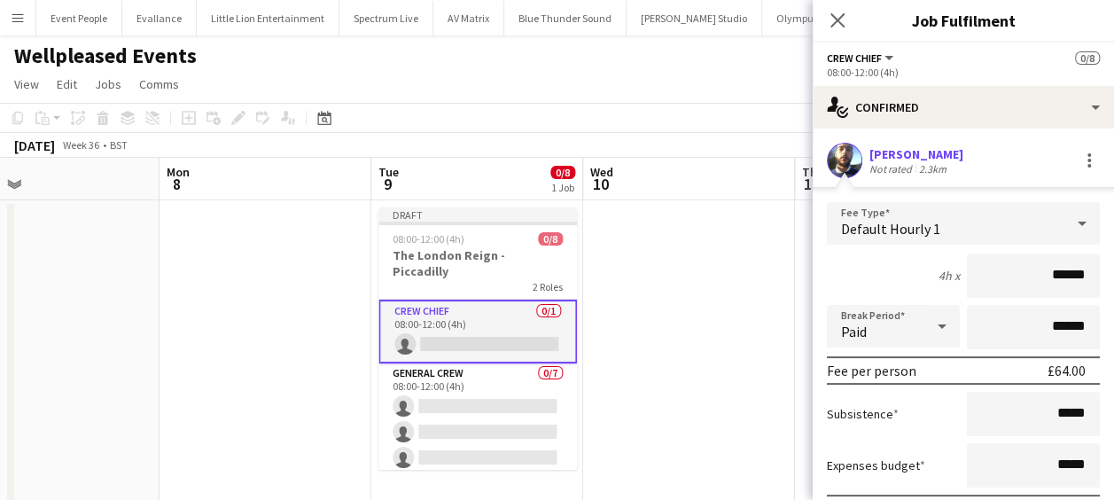
drag, startPoint x: 1057, startPoint y: 278, endPoint x: 1100, endPoint y: 278, distance: 43.4
click at [1100, 278] on mat-expansion-panel "check Confirmed [PERSON_NAME] Not rated 2.3km Fee Type Default Hourly 1 4h x **…" at bounding box center [963, 314] width 301 height 371
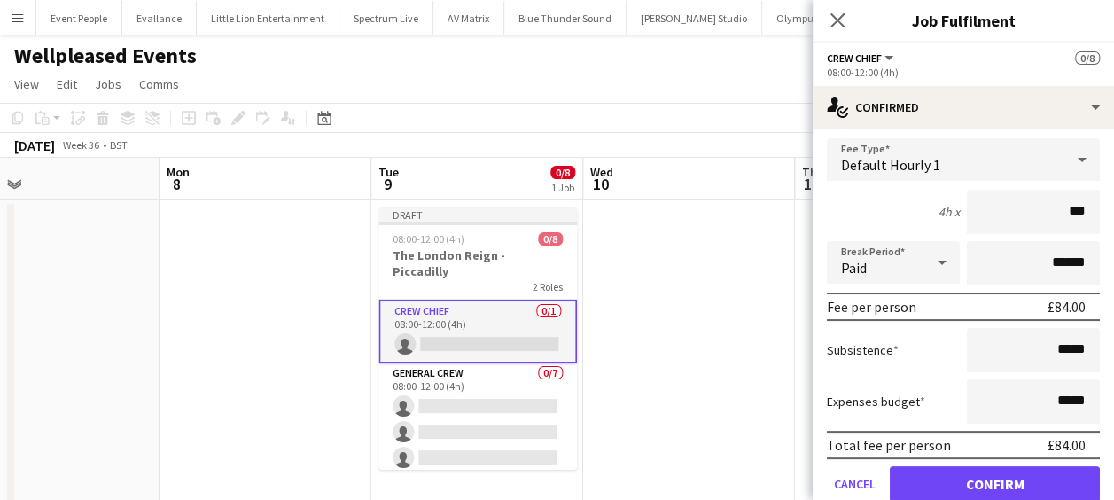
scroll to position [131, 0]
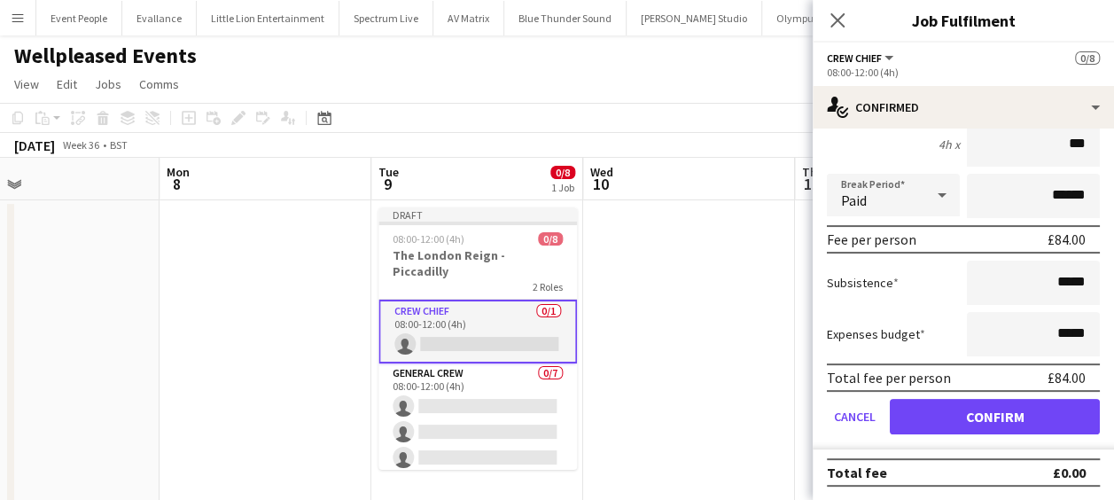
type input "***"
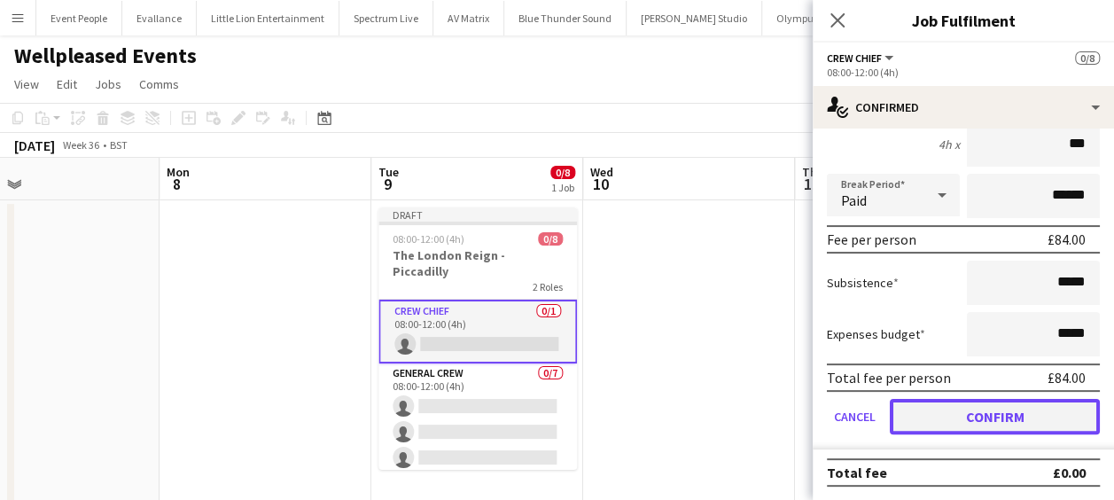
click at [1021, 418] on button "Confirm" at bounding box center [995, 416] width 210 height 35
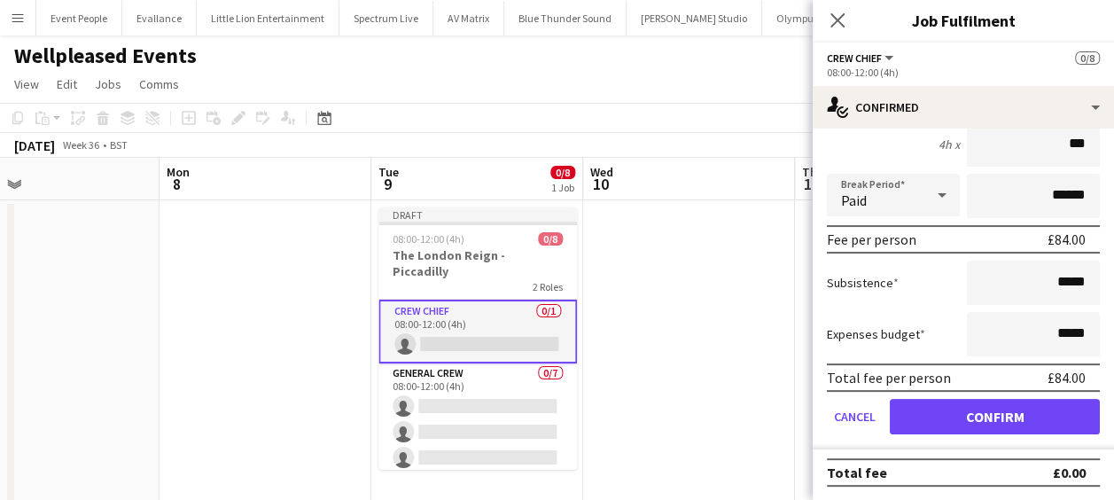
scroll to position [0, 0]
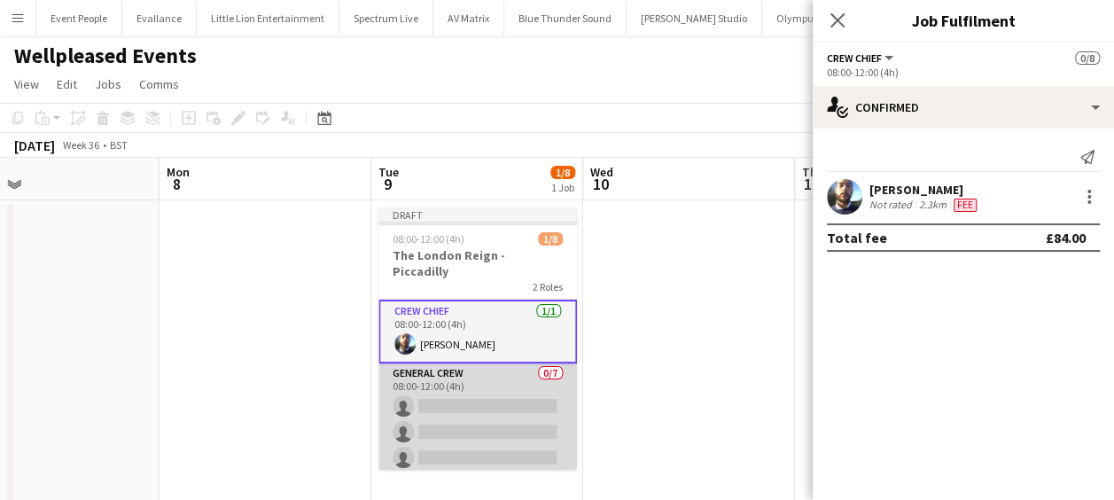
click at [486, 378] on app-card-role "General Crew 0/7 08:00-12:00 (4h) single-neutral-actions single-neutral-actions…" at bounding box center [477, 470] width 199 height 214
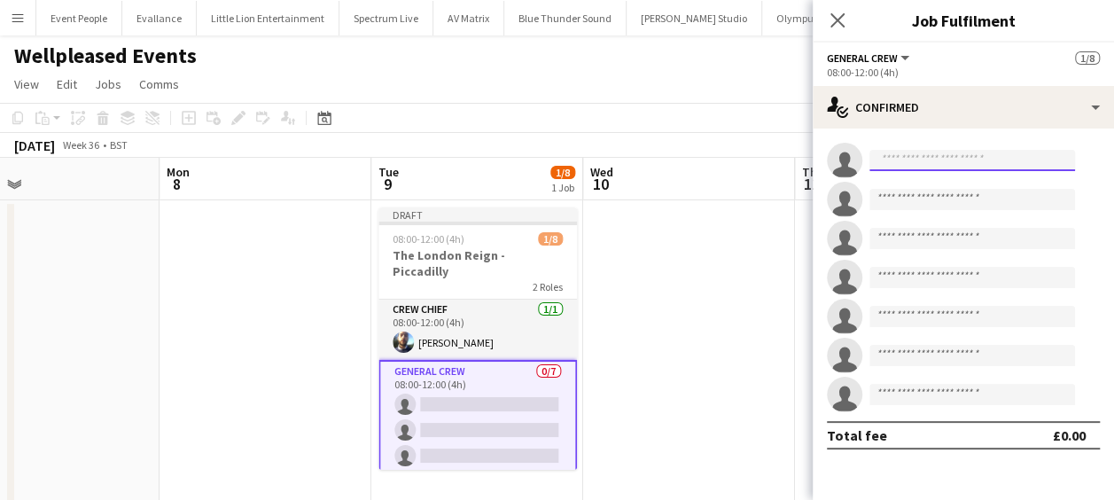
click at [930, 151] on input at bounding box center [973, 160] width 206 height 21
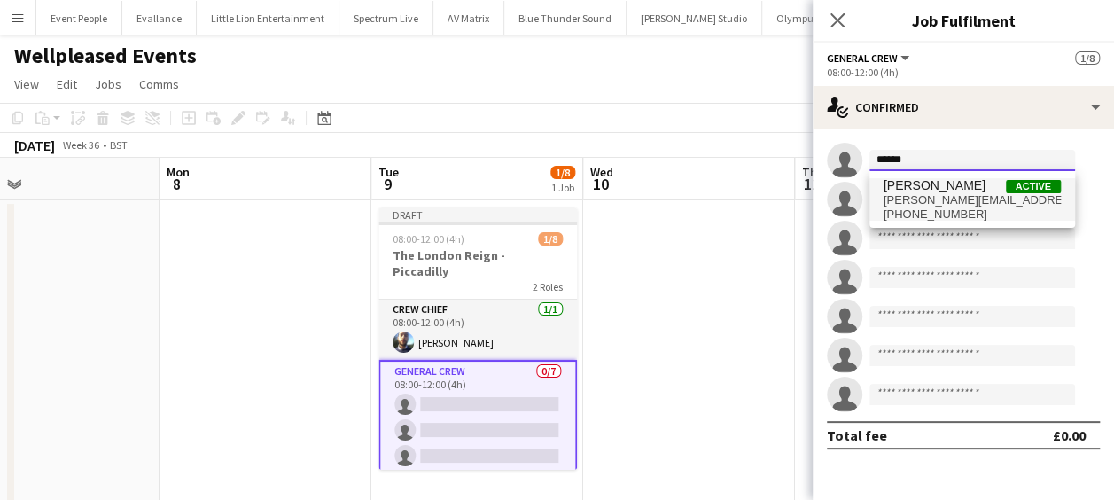
type input "******"
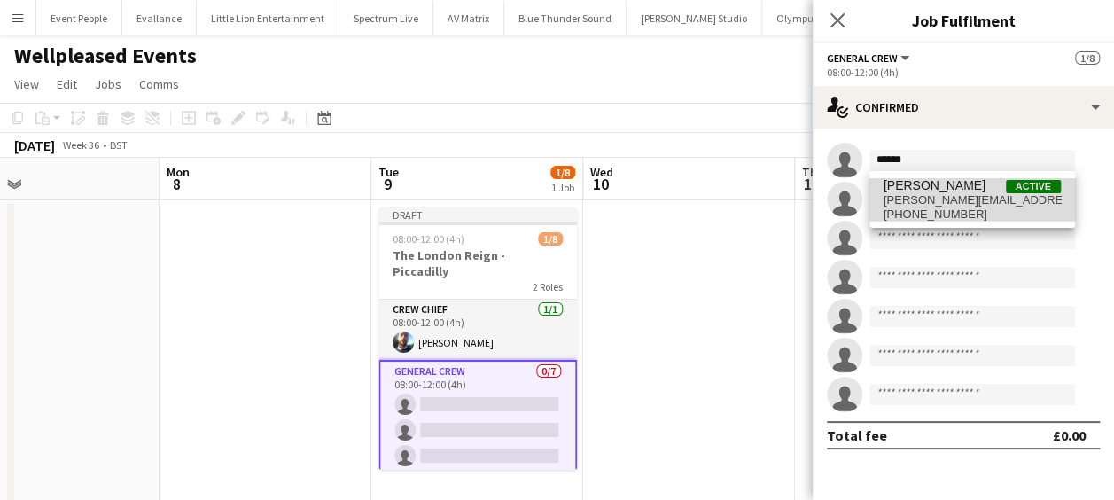
click at [908, 183] on span "[PERSON_NAME]" at bounding box center [935, 185] width 102 height 15
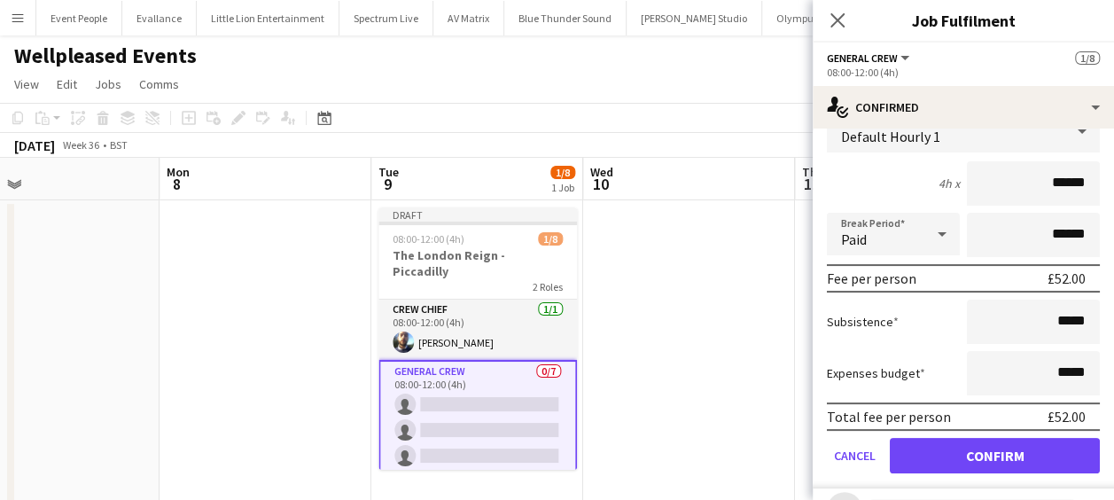
scroll to position [355, 0]
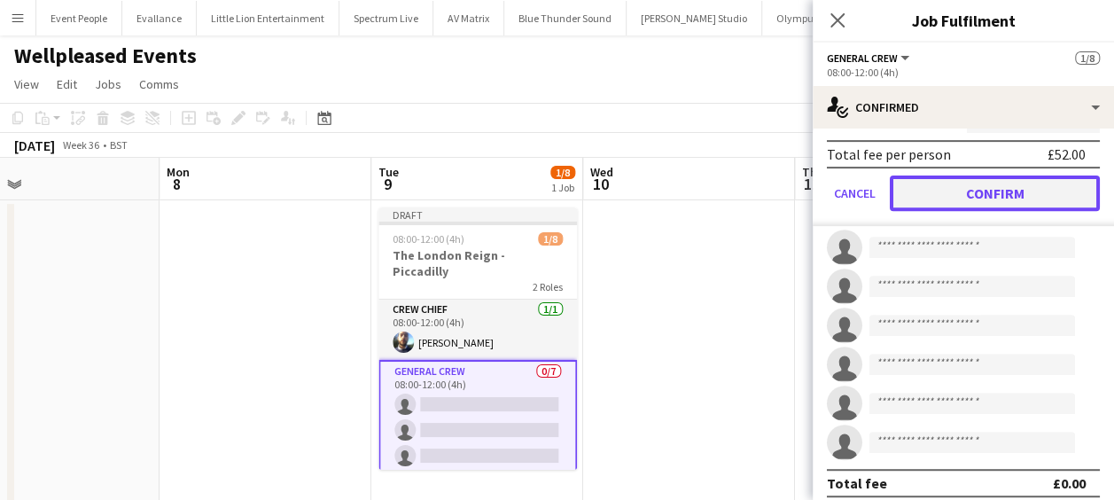
click at [983, 188] on button "Confirm" at bounding box center [995, 192] width 210 height 35
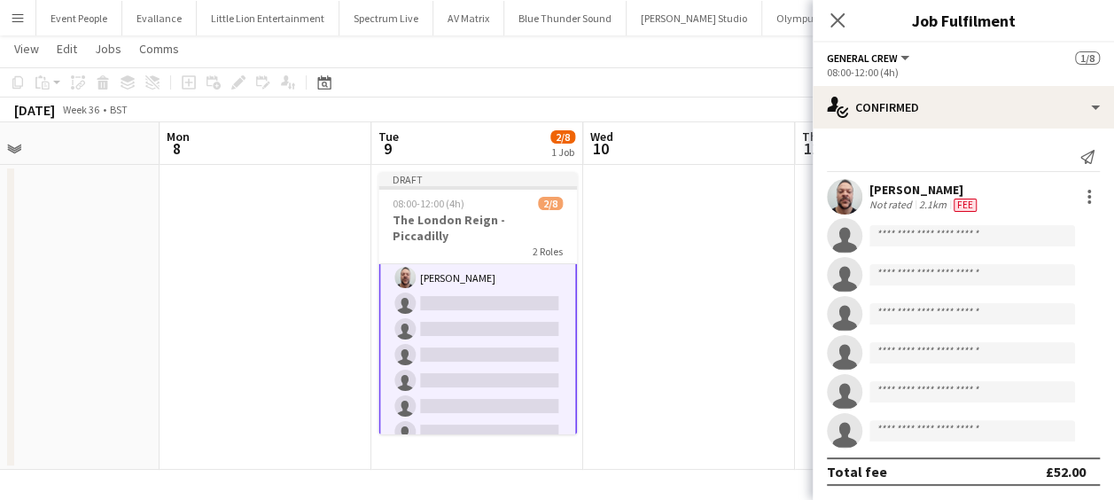
scroll to position [0, 0]
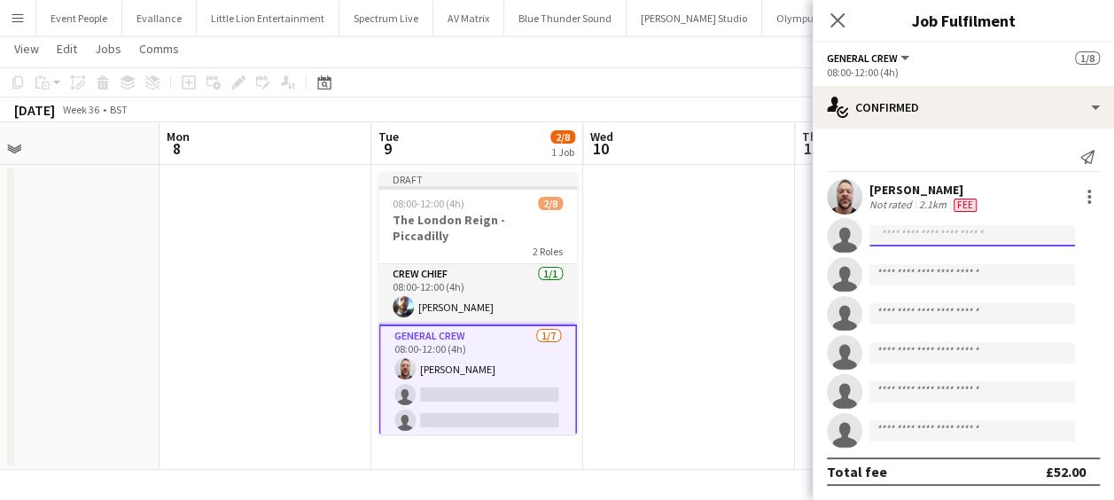
click at [953, 235] on input at bounding box center [973, 235] width 206 height 21
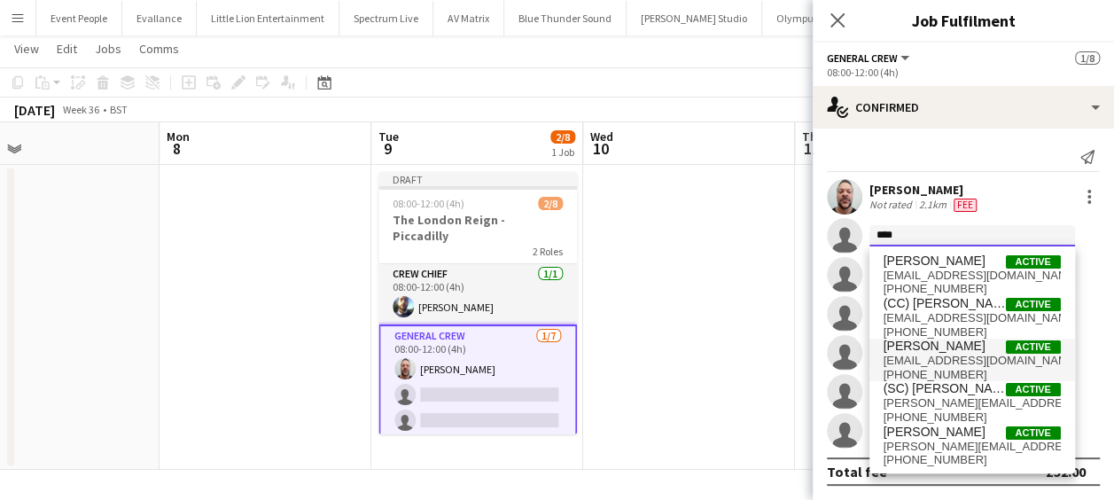
type input "****"
click at [939, 347] on span "[PERSON_NAME]" at bounding box center [935, 346] width 102 height 15
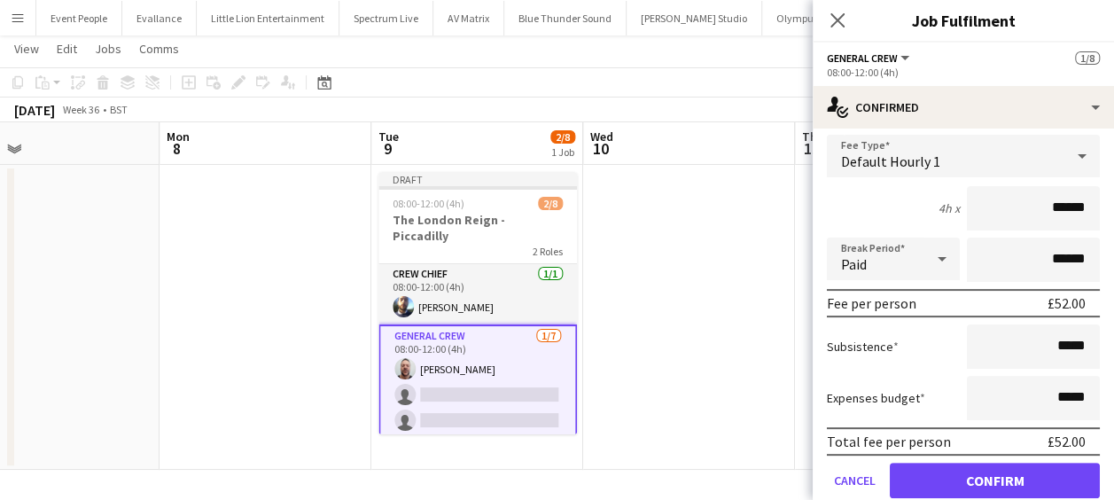
scroll to position [266, 0]
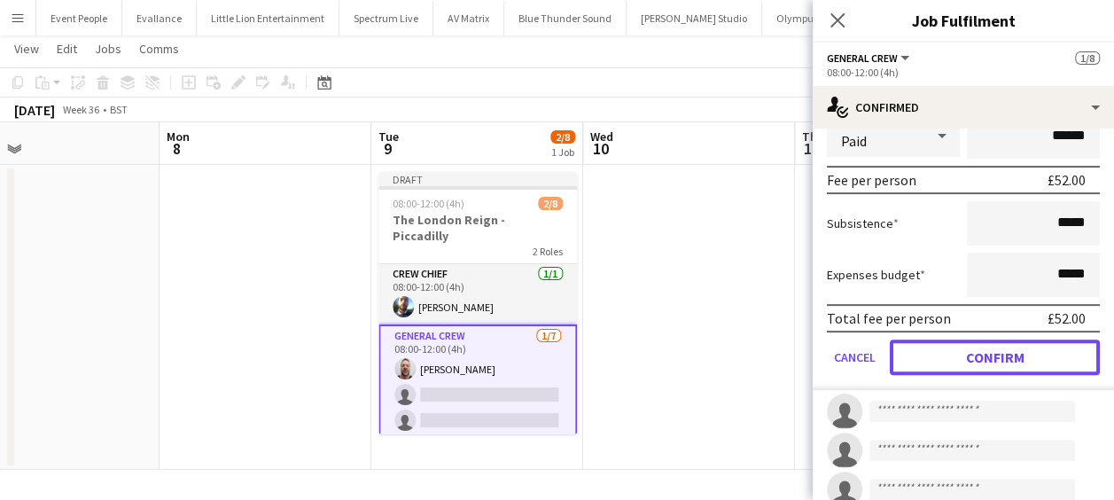
click at [984, 353] on button "Confirm" at bounding box center [995, 356] width 210 height 35
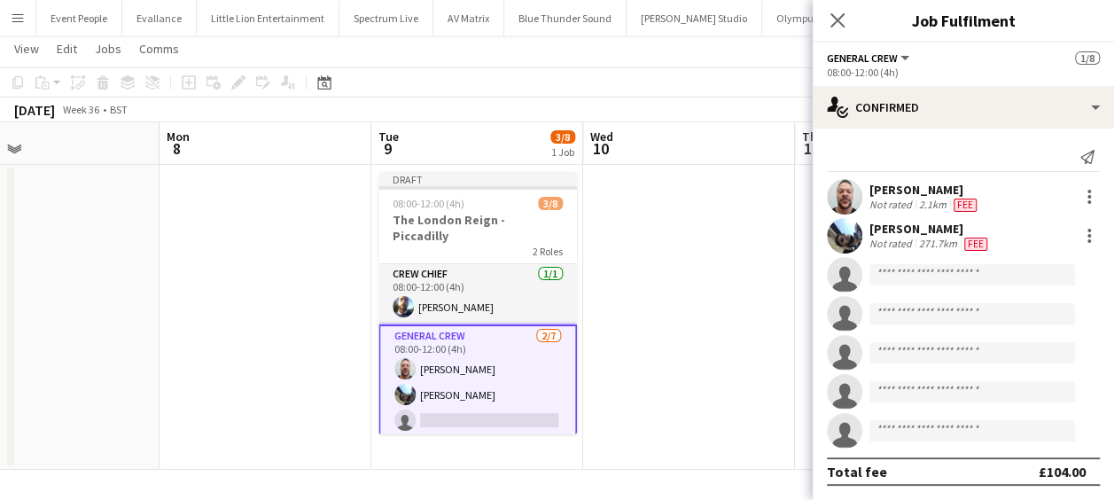
scroll to position [0, 0]
click at [930, 272] on input at bounding box center [973, 274] width 206 height 21
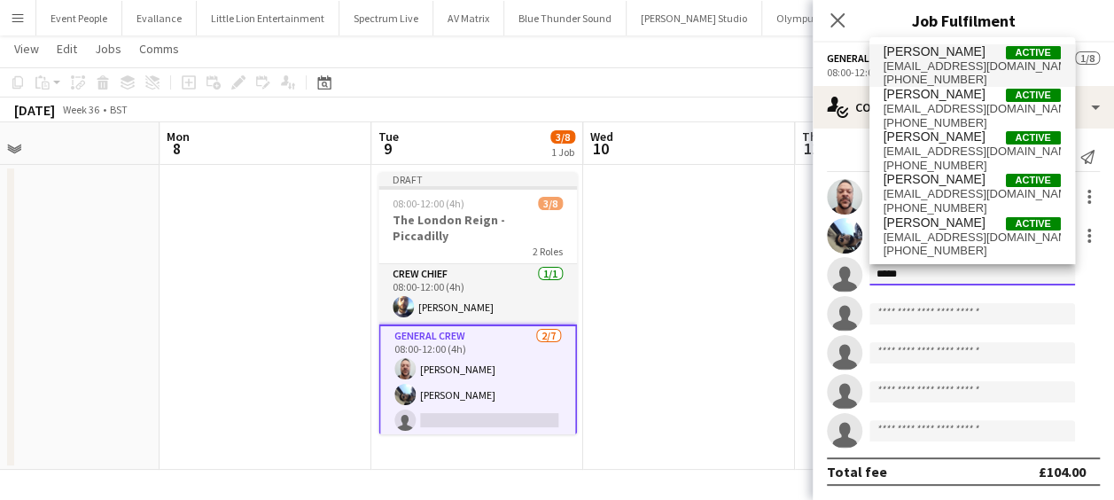
type input "*****"
click at [950, 57] on span "[PERSON_NAME]" at bounding box center [935, 51] width 102 height 15
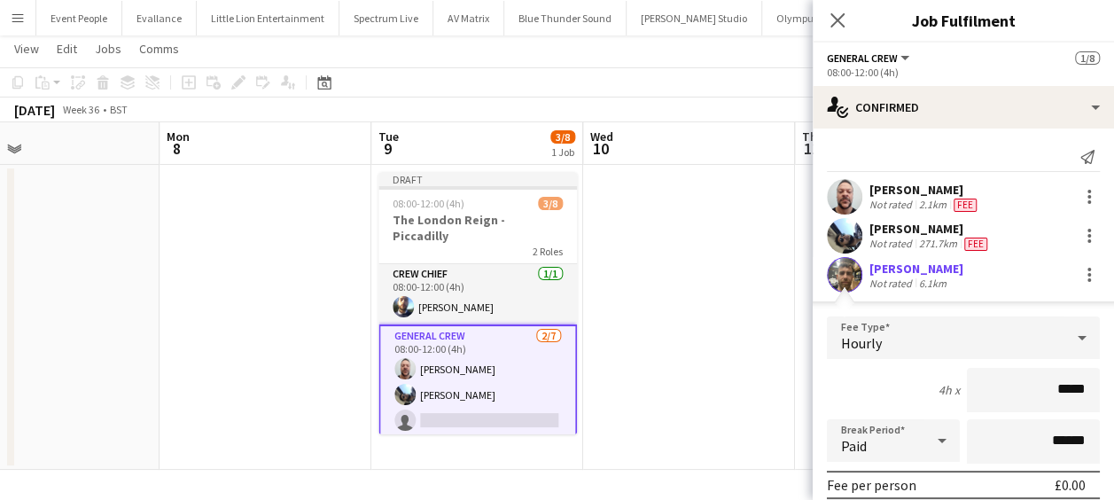
drag, startPoint x: 1026, startPoint y: 387, endPoint x: 1090, endPoint y: 406, distance: 66.5
click at [1090, 406] on form "Fee Type Hourly 4h x ***** Break Period Paid ****** Fee per person £0.00 Subsis…" at bounding box center [963, 505] width 301 height 378
type input "******"
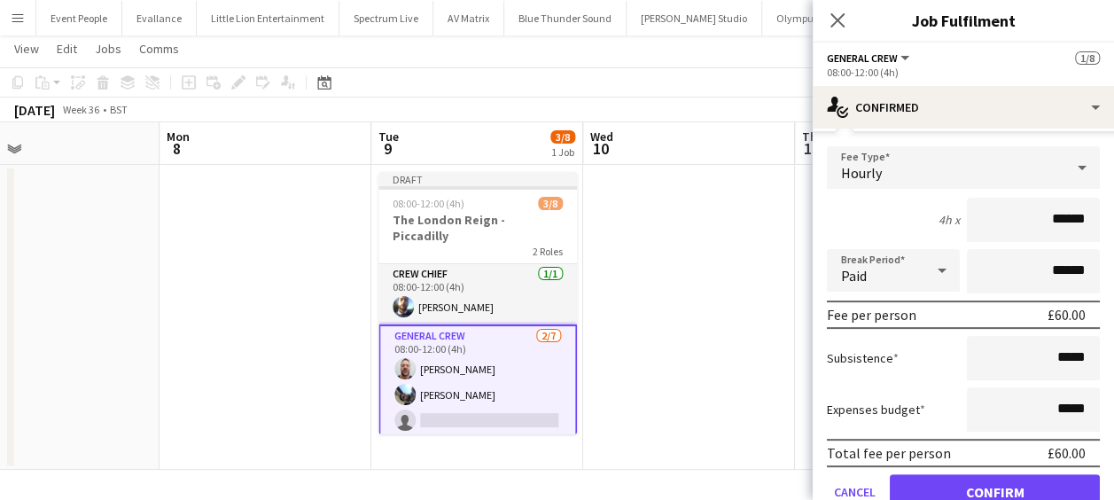
scroll to position [177, 0]
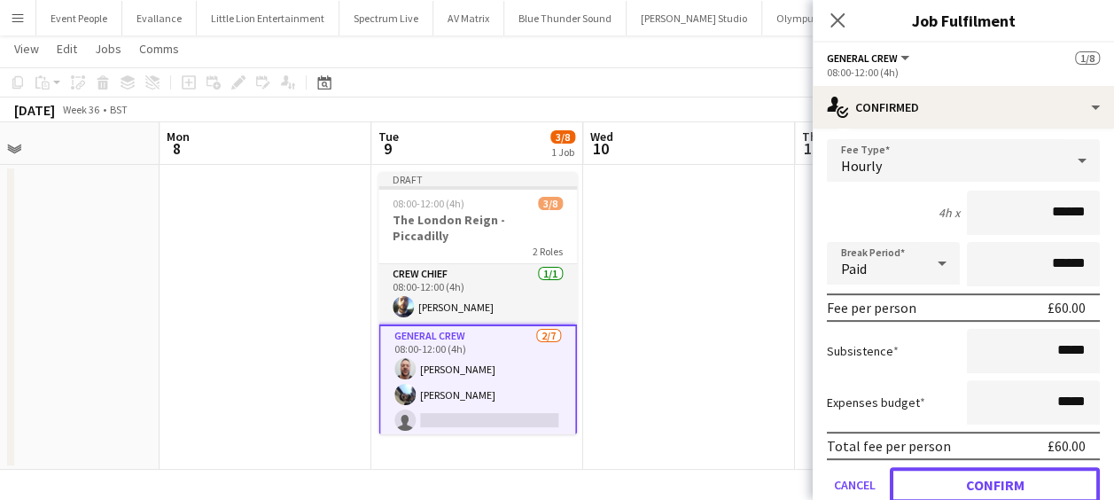
click at [991, 479] on button "Confirm" at bounding box center [995, 484] width 210 height 35
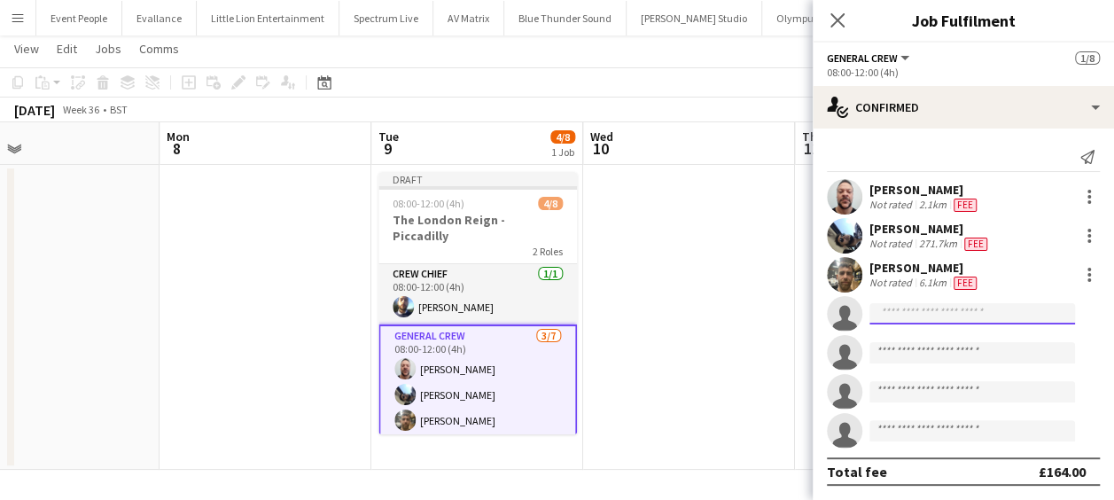
click at [945, 308] on input at bounding box center [973, 313] width 206 height 21
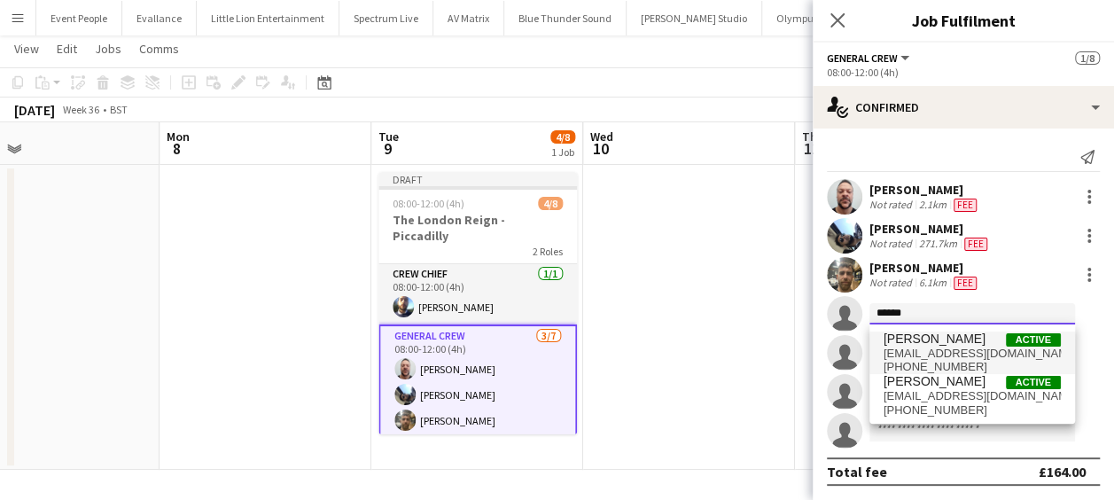
type input "******"
click at [966, 337] on span "[PERSON_NAME]" at bounding box center [935, 338] width 102 height 15
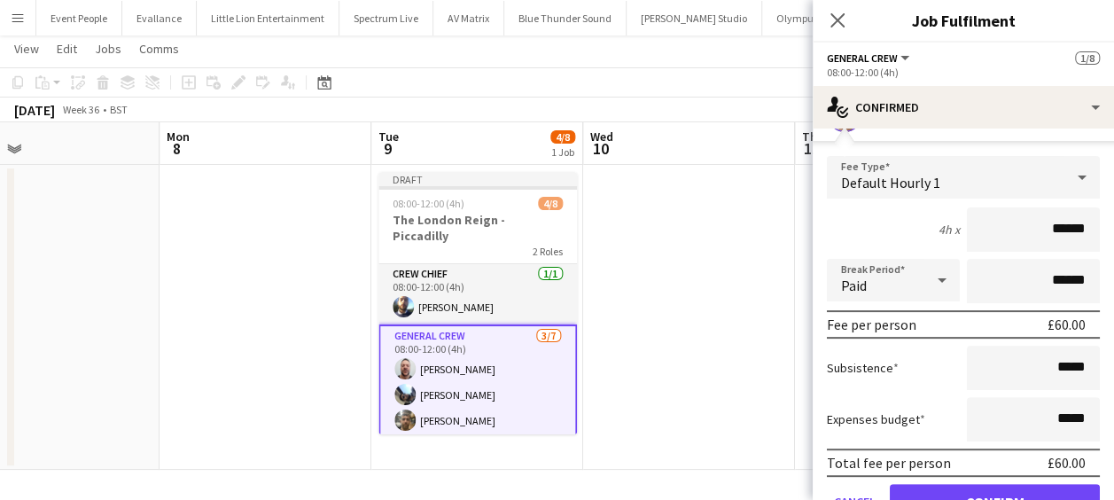
scroll to position [266, 0]
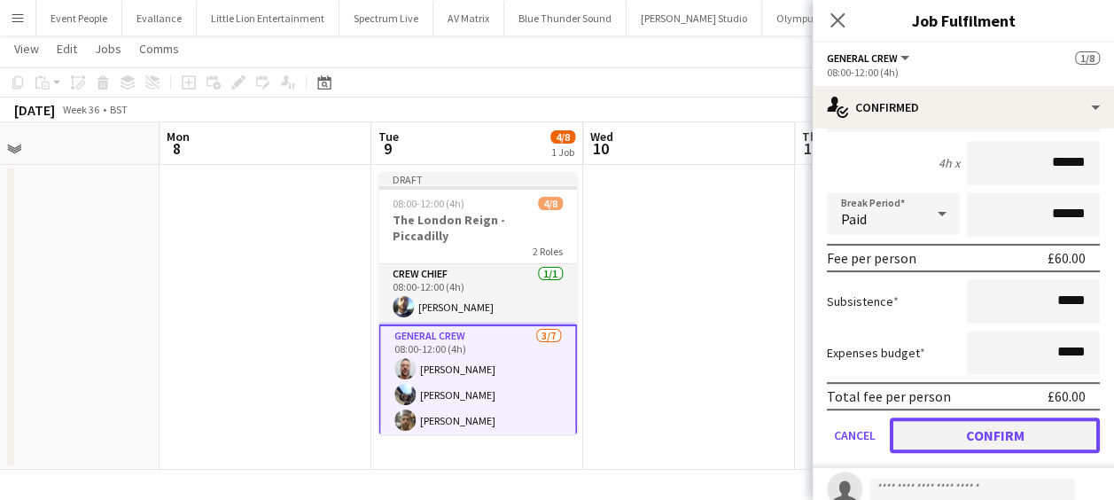
click at [1021, 429] on button "Confirm" at bounding box center [995, 434] width 210 height 35
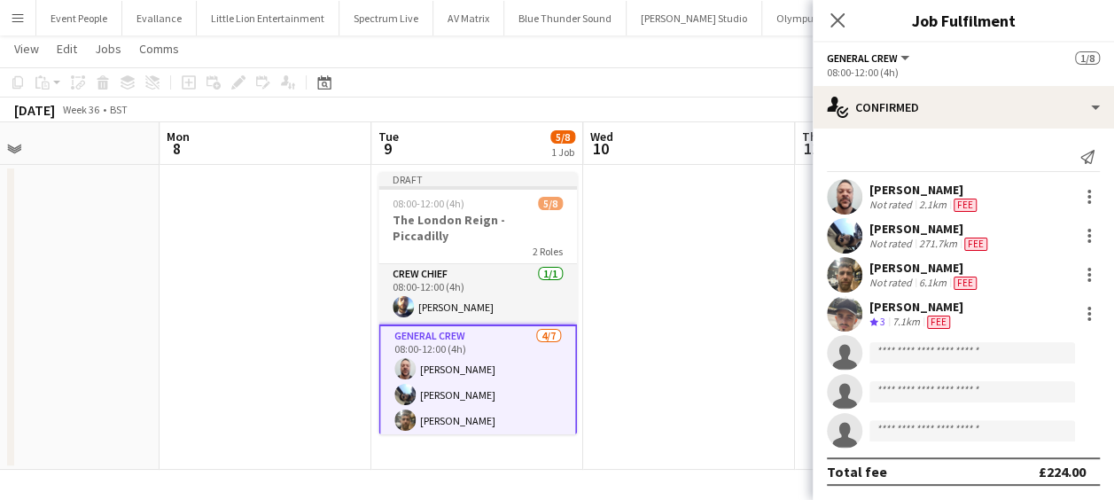
scroll to position [0, 0]
click at [929, 342] on input at bounding box center [973, 352] width 206 height 21
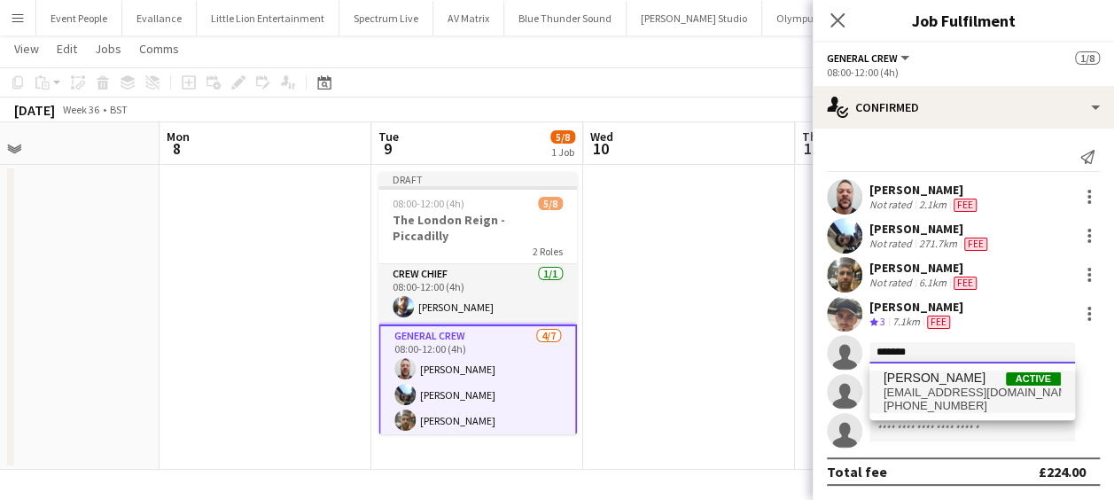
type input "*******"
click at [956, 396] on span "[EMAIL_ADDRESS][DOMAIN_NAME]" at bounding box center [972, 393] width 177 height 14
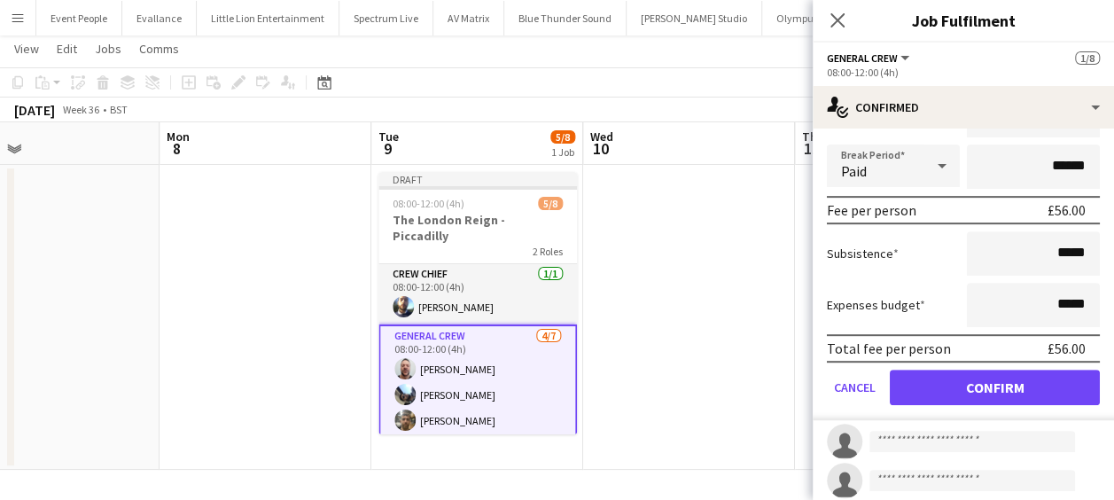
scroll to position [355, 0]
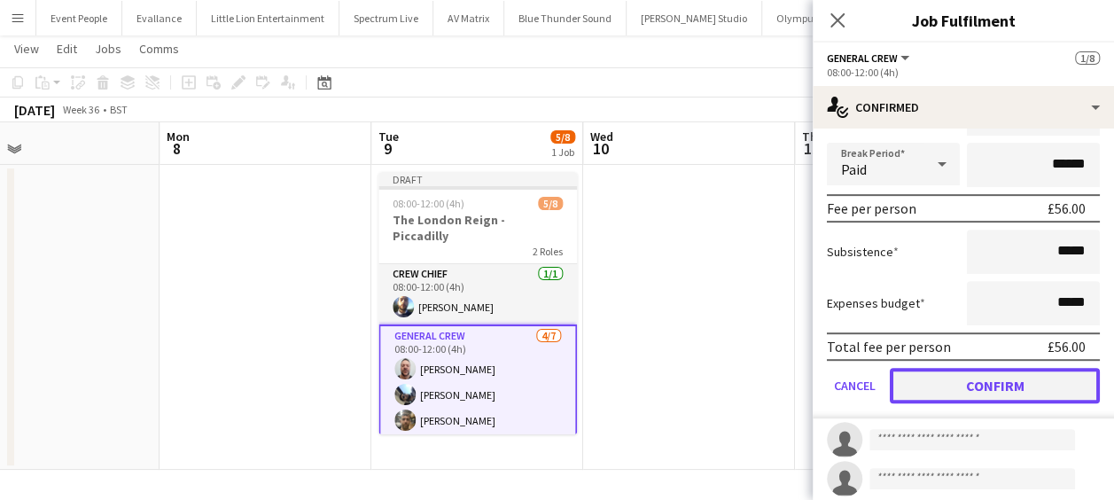
click at [980, 381] on button "Confirm" at bounding box center [995, 385] width 210 height 35
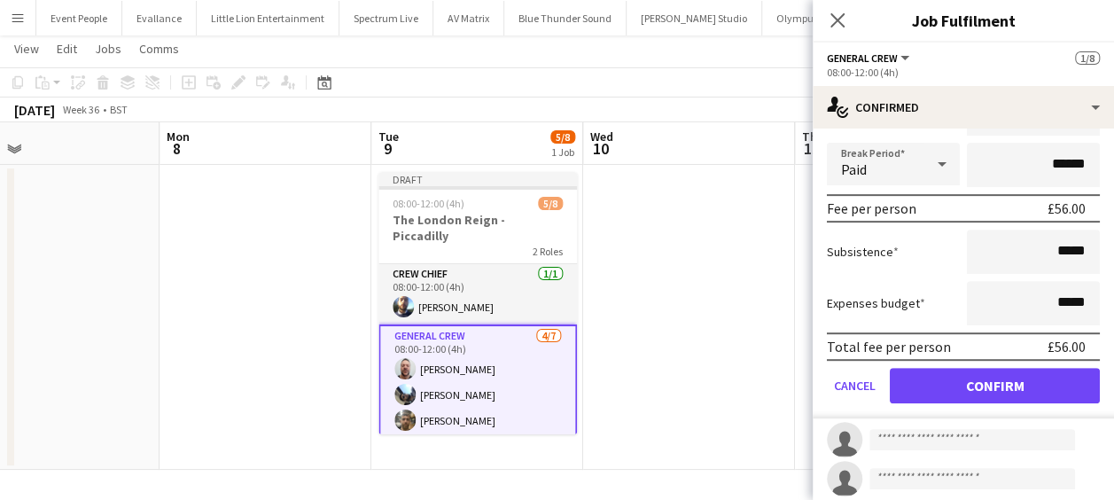
scroll to position [0, 0]
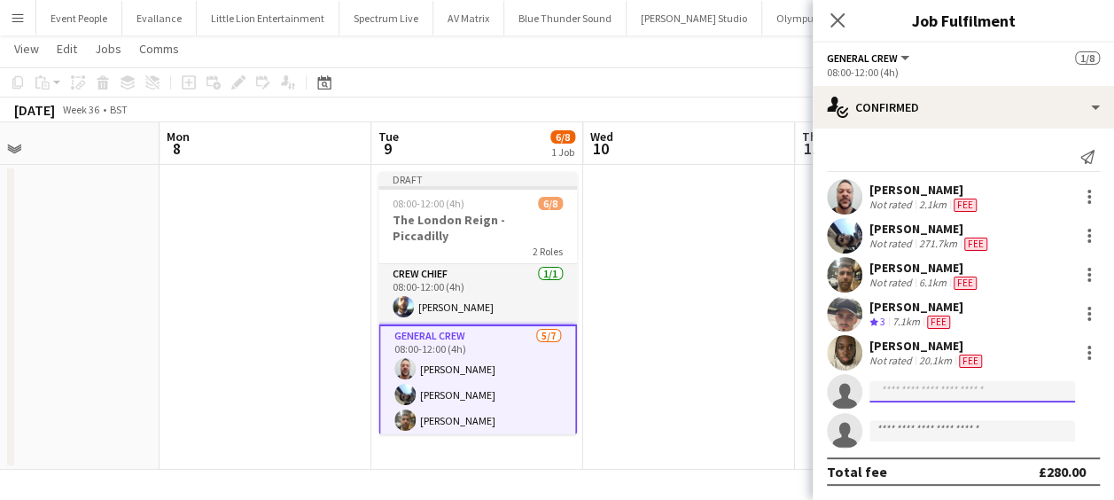
click at [946, 394] on input at bounding box center [973, 391] width 206 height 21
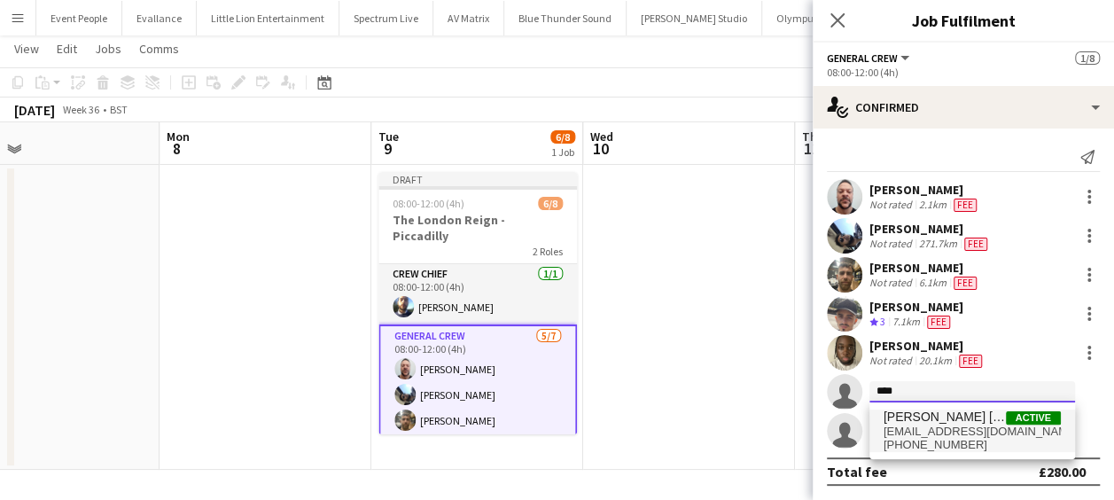
type input "****"
click at [931, 427] on span "[EMAIL_ADDRESS][DOMAIN_NAME]" at bounding box center [972, 432] width 177 height 14
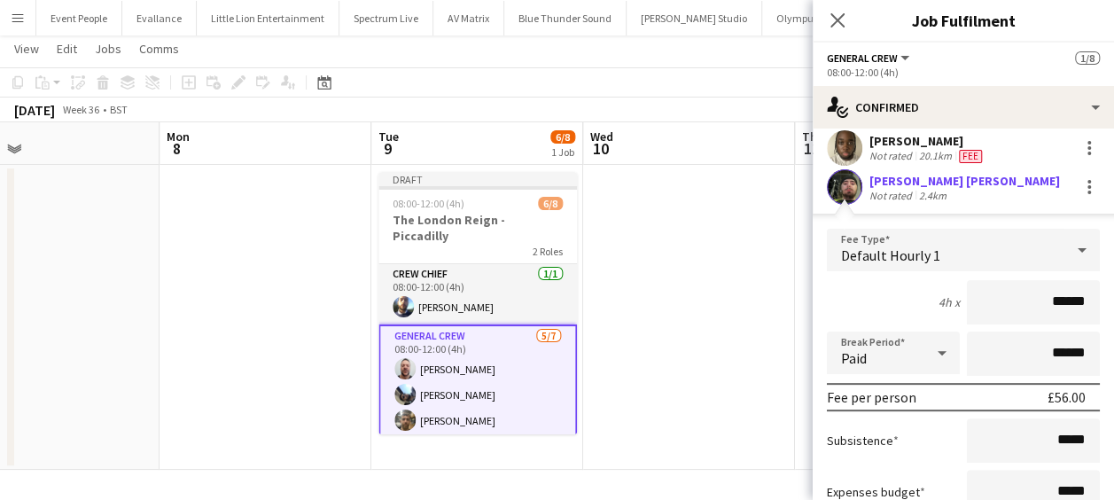
scroll to position [288, 0]
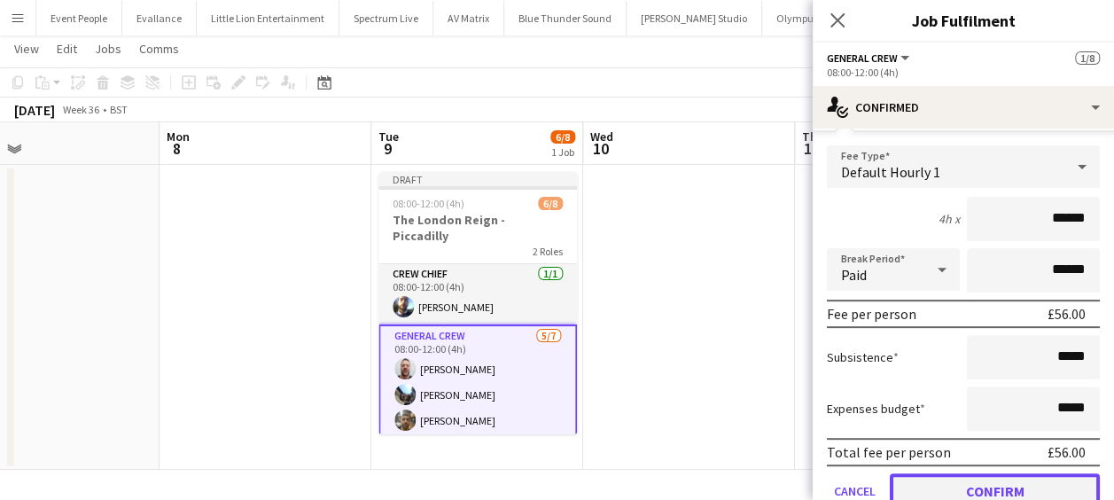
click at [1002, 473] on button "Confirm" at bounding box center [995, 490] width 210 height 35
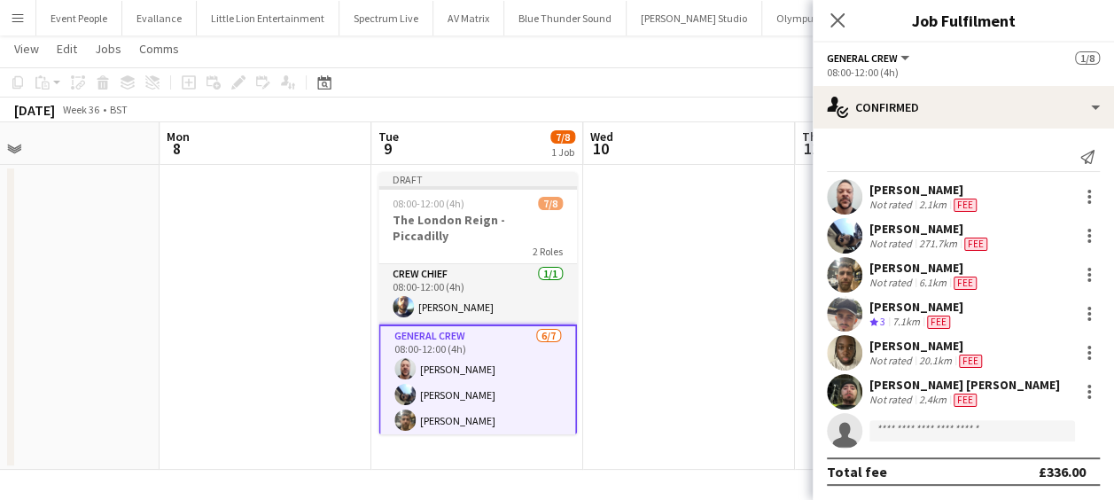
scroll to position [0, 0]
click at [963, 428] on input at bounding box center [973, 430] width 206 height 21
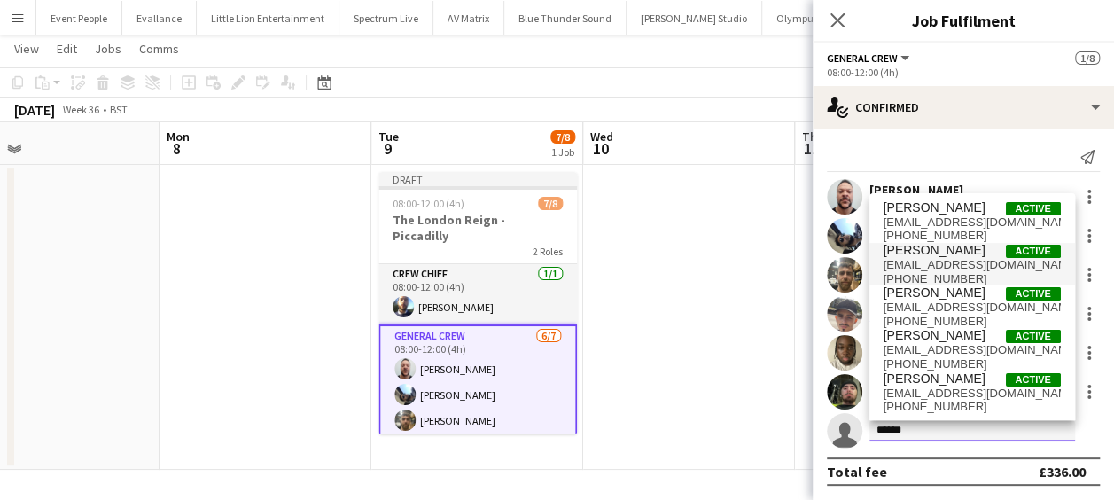
type input "******"
click at [955, 256] on span "[PERSON_NAME]" at bounding box center [935, 250] width 102 height 15
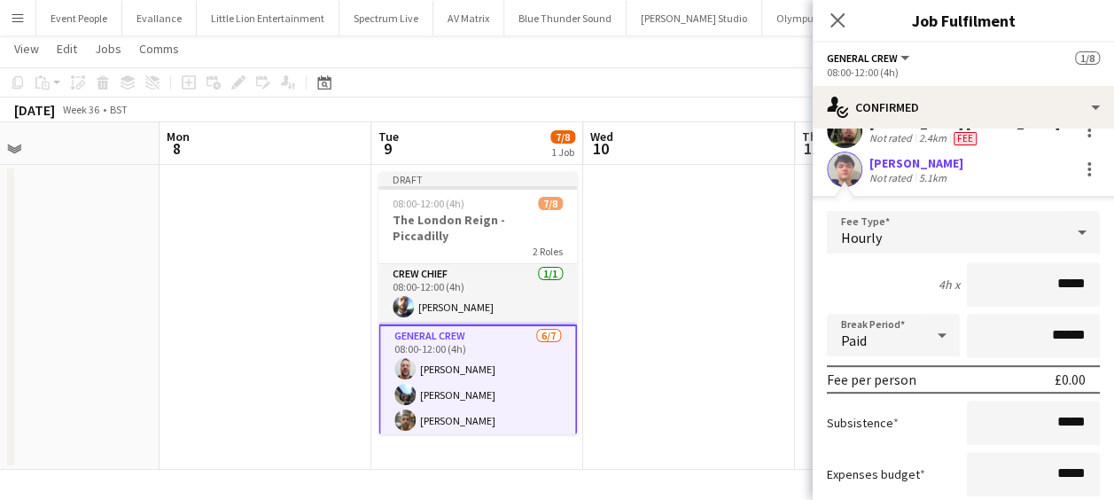
scroll to position [136, 0]
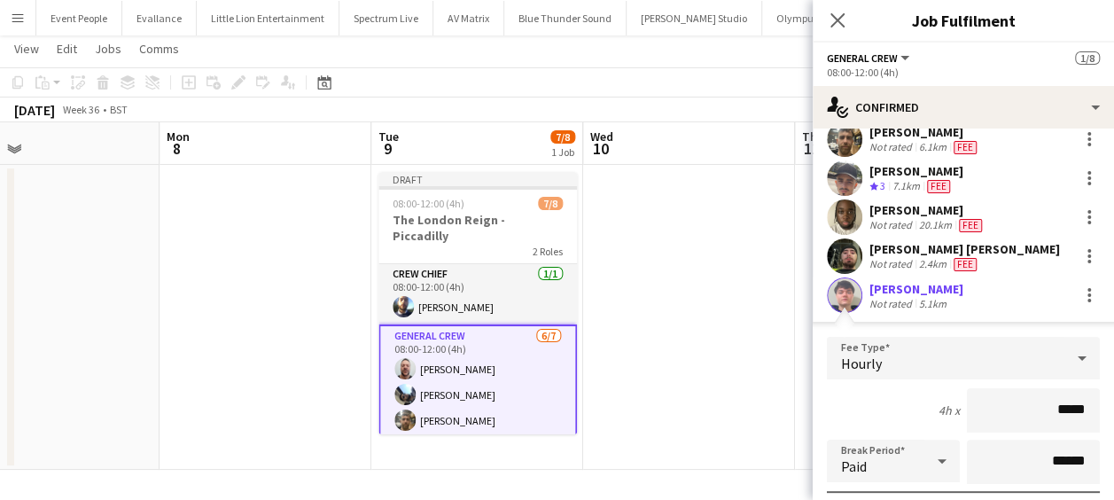
drag, startPoint x: 1049, startPoint y: 407, endPoint x: 1103, endPoint y: 417, distance: 55.1
click at [1103, 417] on mat-expansion-panel "check Confirmed Send notification [PERSON_NAME] Not rated 2.1km Fee [PERSON_NAM…" at bounding box center [963, 314] width 301 height 371
type input "******"
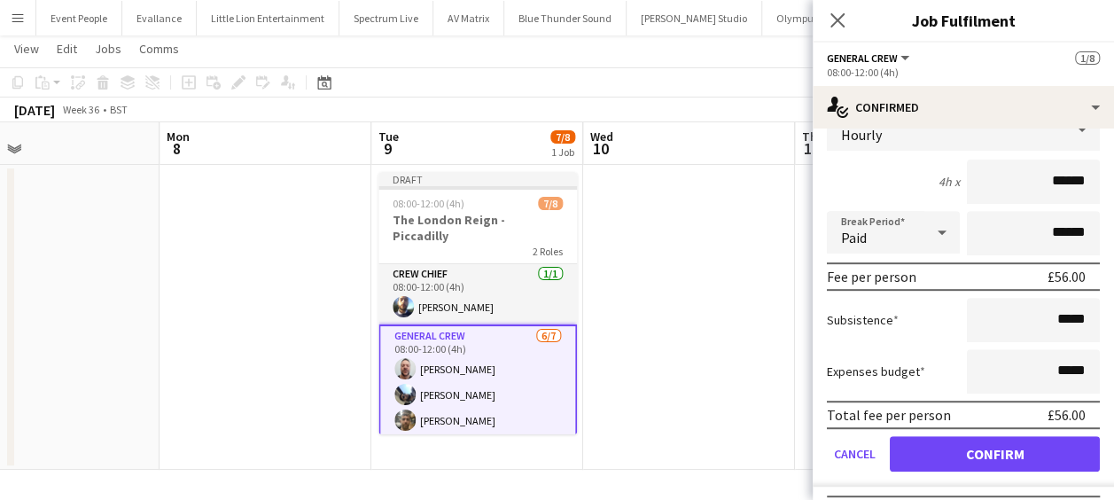
scroll to position [402, 0]
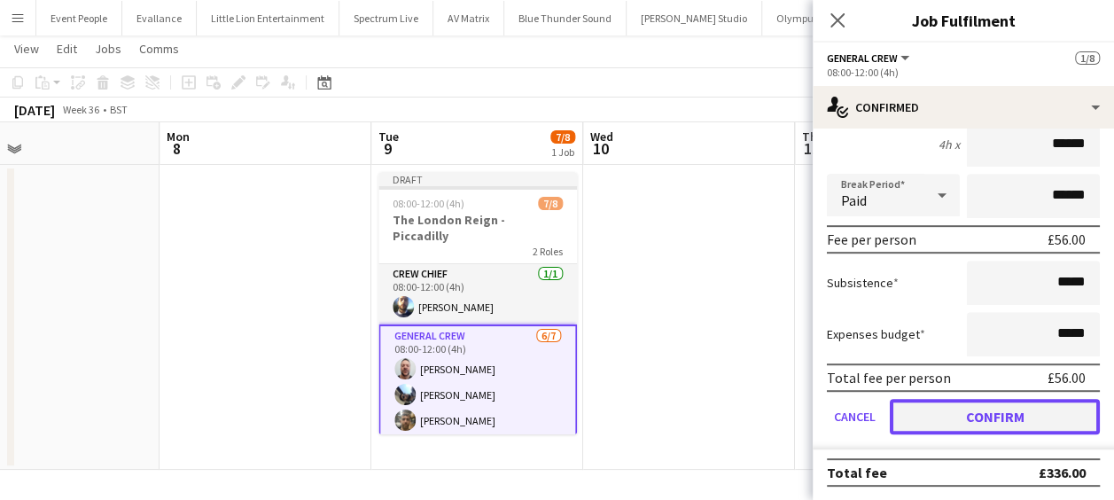
click at [979, 425] on button "Confirm" at bounding box center [995, 416] width 210 height 35
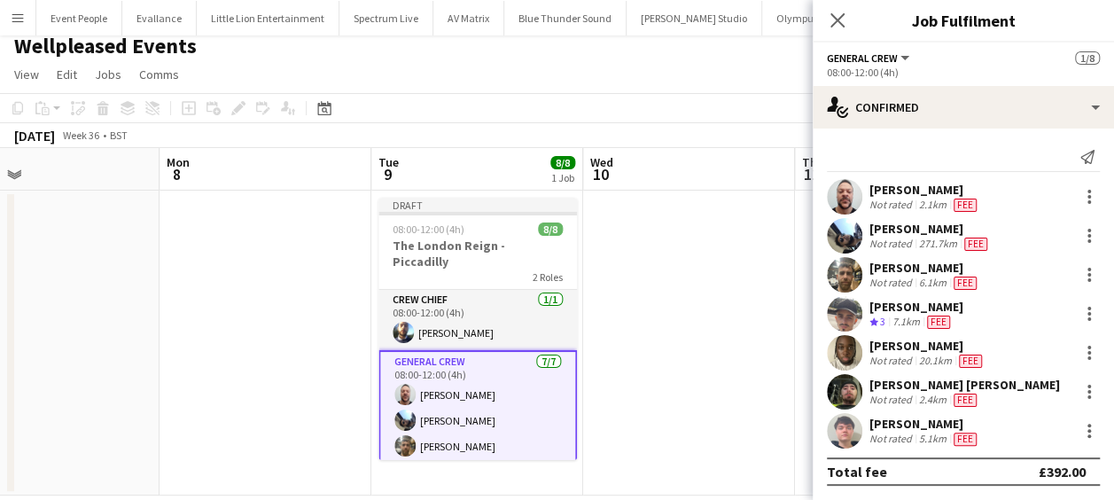
scroll to position [0, 0]
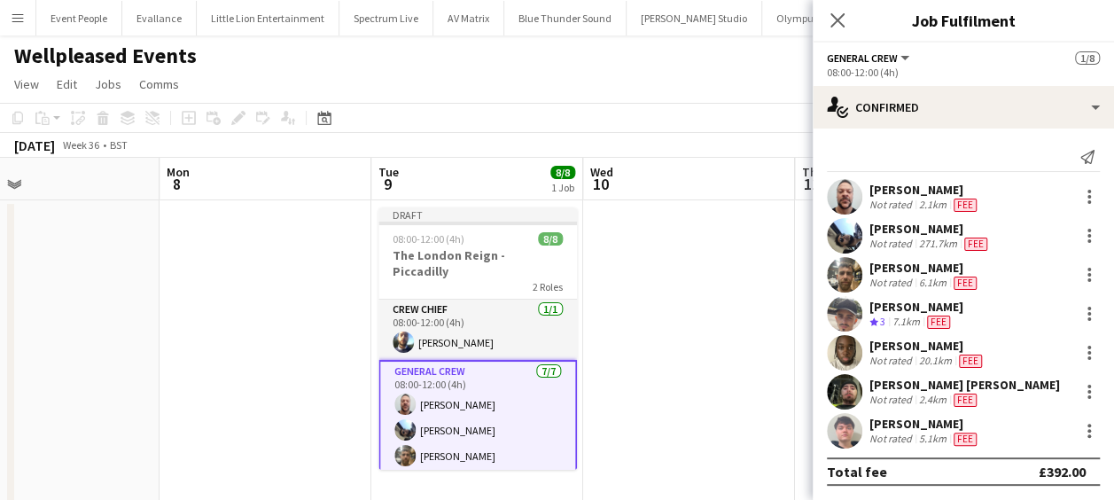
click at [798, 308] on app-date-cell at bounding box center [901, 352] width 212 height 305
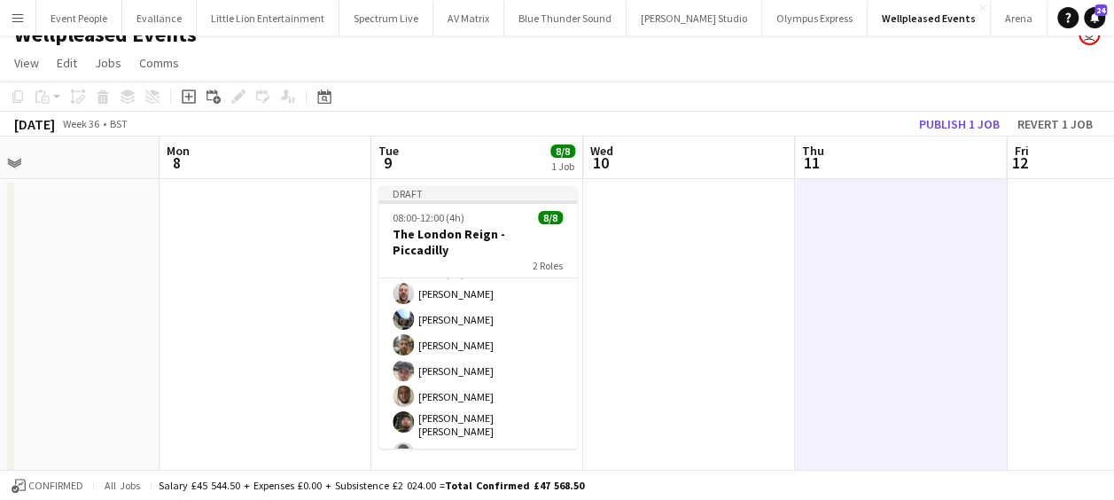
scroll to position [35, 0]
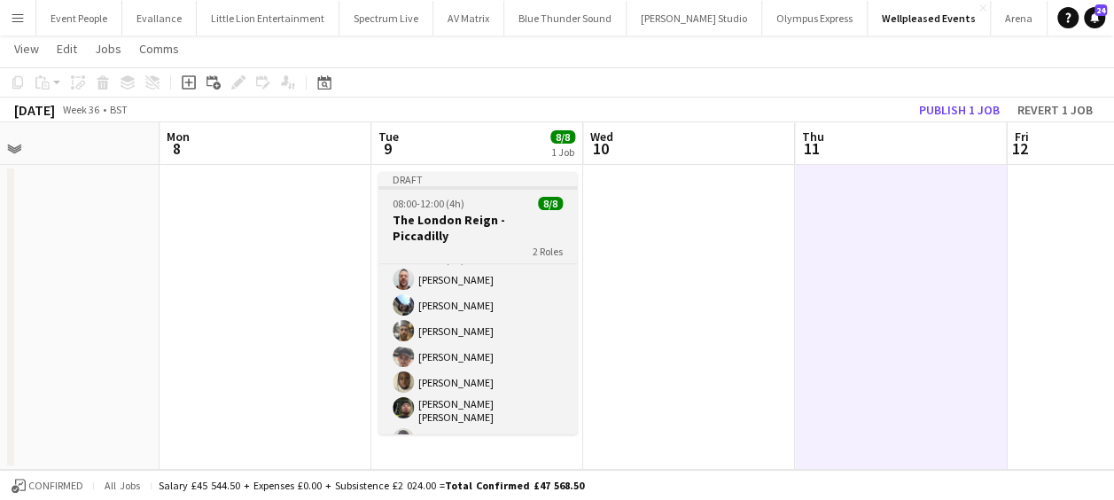
click at [457, 210] on app-job-card "Draft 08:00-12:00 (4h) 8/8 The London Reign - Piccadilly 2 Roles Crew Chief [DA…" at bounding box center [477, 303] width 199 height 262
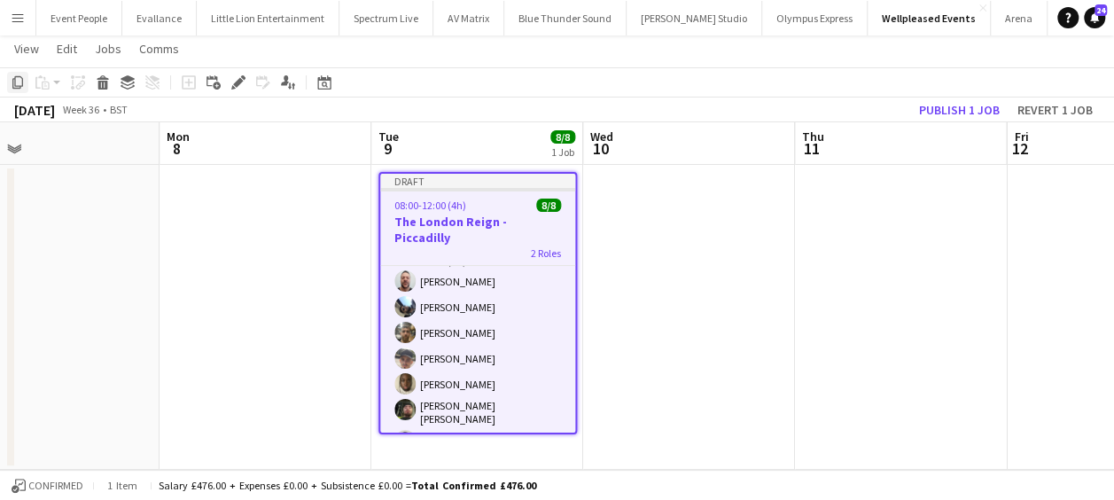
click at [11, 81] on icon "Copy" at bounding box center [18, 82] width 14 height 14
click at [448, 450] on app-date-cell "Draft 08:00-12:00 (4h) 8/8 The London Reign - Piccadilly 2 Roles Crew Chief [DA…" at bounding box center [477, 317] width 212 height 305
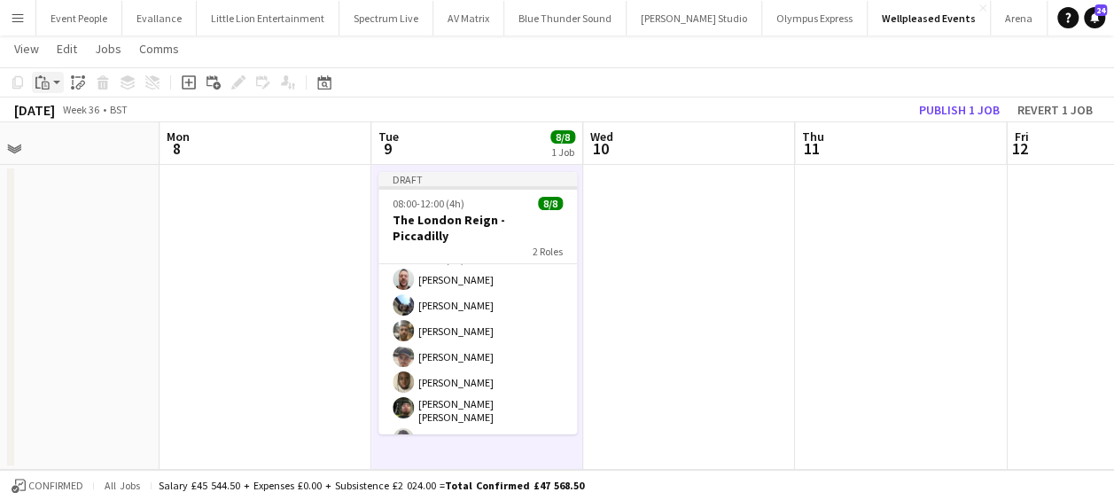
click at [51, 81] on div "Paste" at bounding box center [42, 82] width 21 height 21
click at [62, 119] on link "Paste Ctrl+V" at bounding box center [130, 116] width 167 height 16
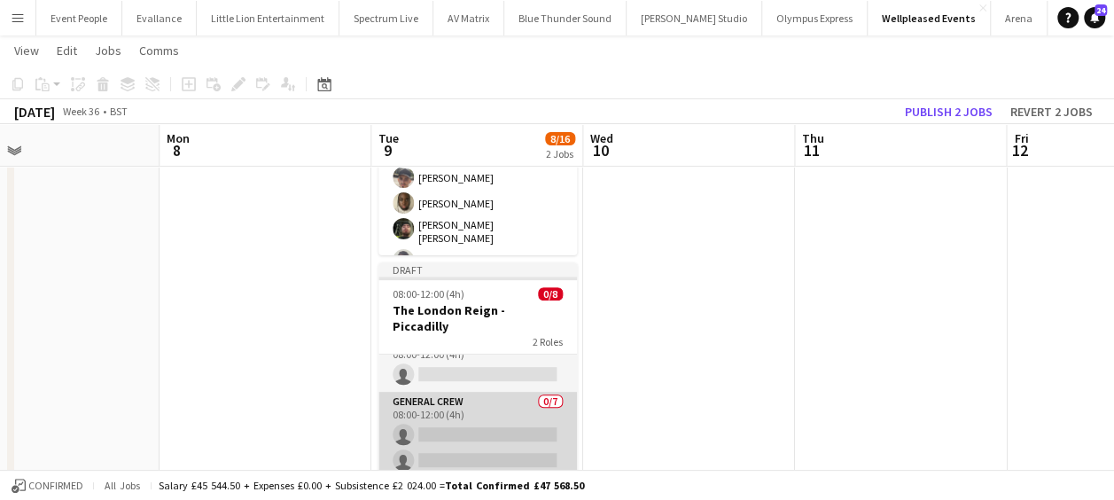
scroll to position [0, 0]
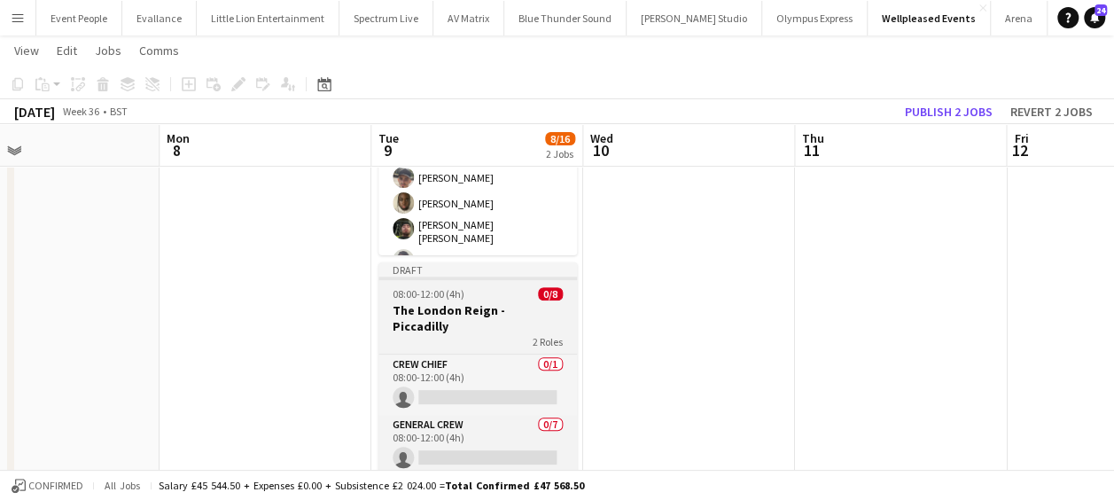
click at [450, 316] on h3 "The London Reign - Piccadilly" at bounding box center [477, 318] width 199 height 32
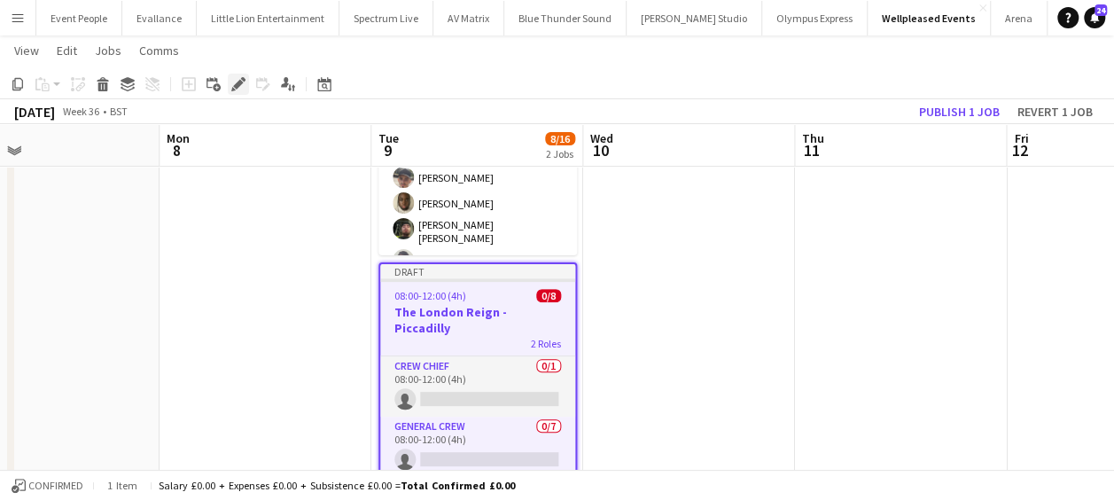
click at [234, 90] on icon at bounding box center [233, 89] width 4 height 4
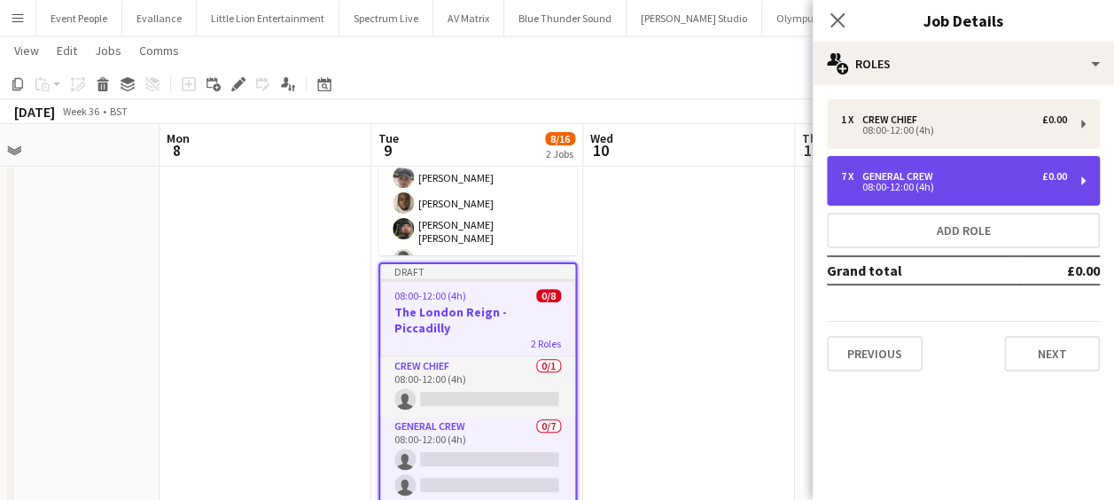
click at [906, 164] on div "7 x General Crew £0.00 08:00-12:00 (4h)" at bounding box center [963, 181] width 273 height 50
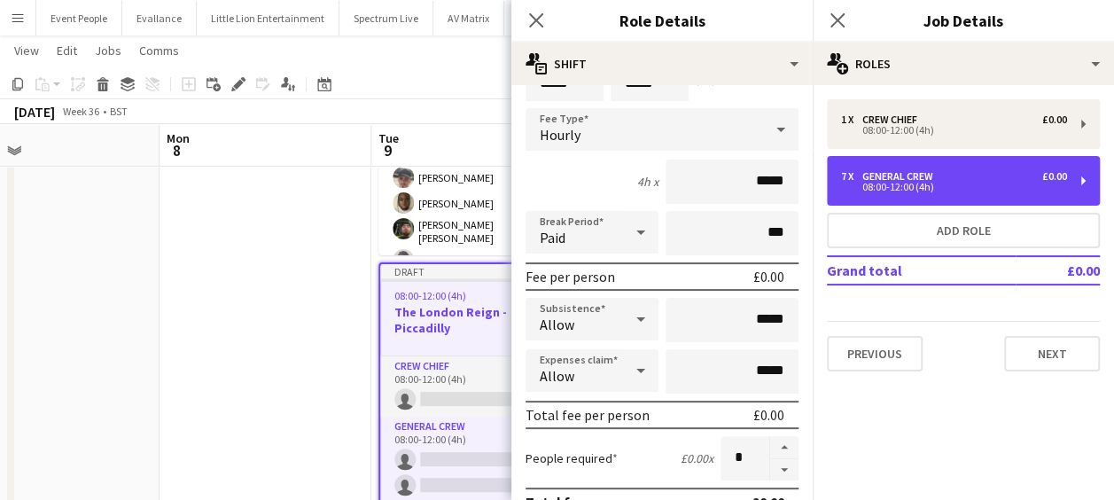
scroll to position [177, 0]
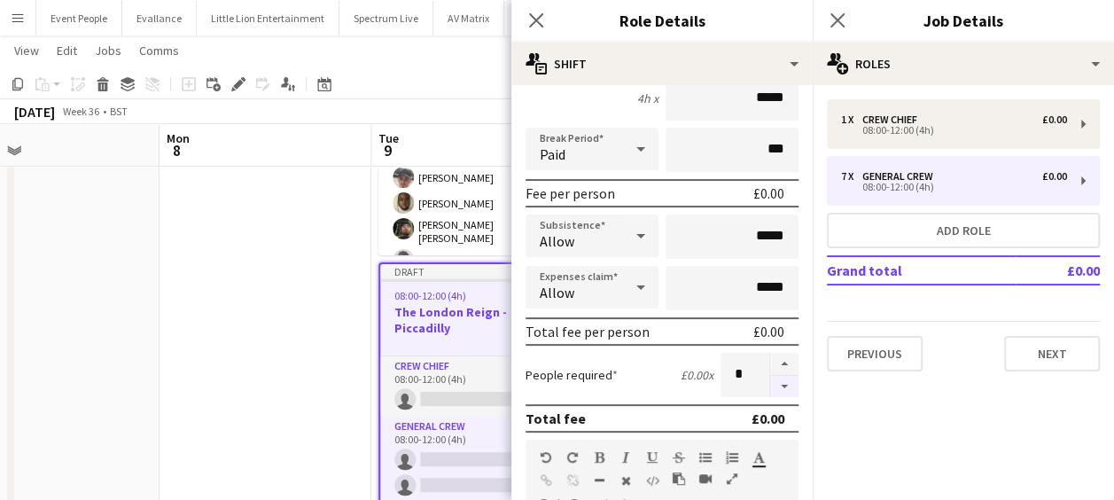
click at [770, 379] on button "button" at bounding box center [784, 387] width 28 height 22
type input "*"
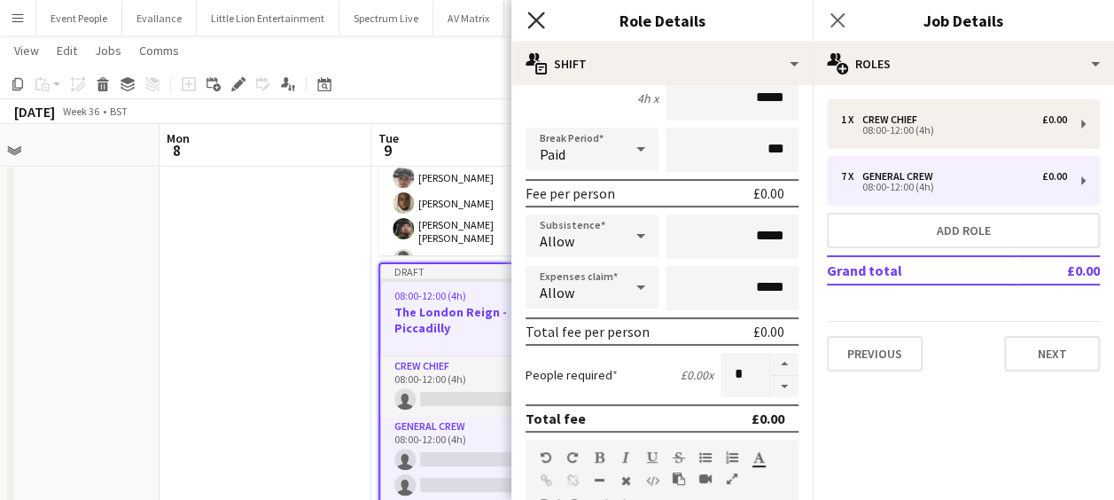
click at [535, 25] on icon "Close pop-in" at bounding box center [535, 20] width 17 height 17
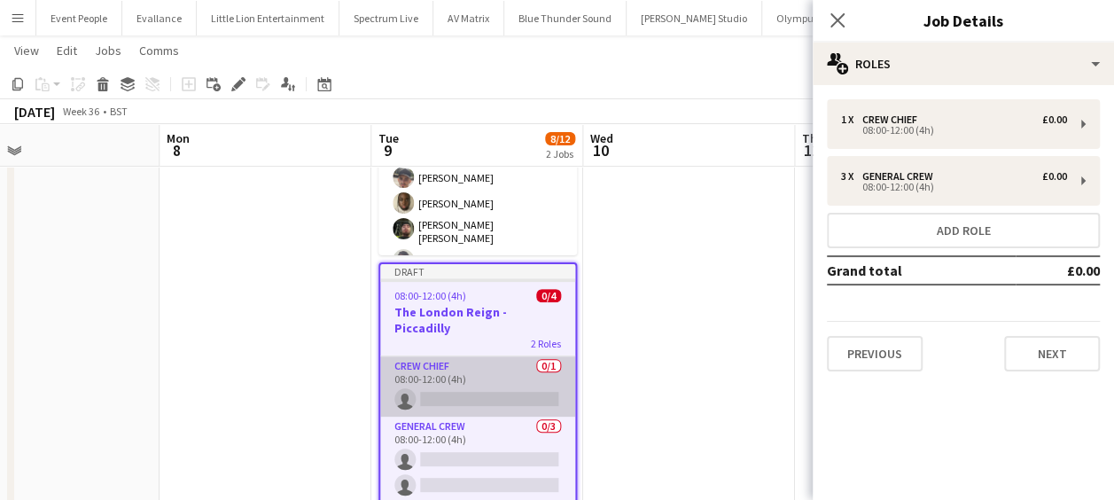
click at [491, 378] on app-card-role "Crew Chief 0/1 08:00-12:00 (4h) single-neutral-actions" at bounding box center [477, 386] width 195 height 60
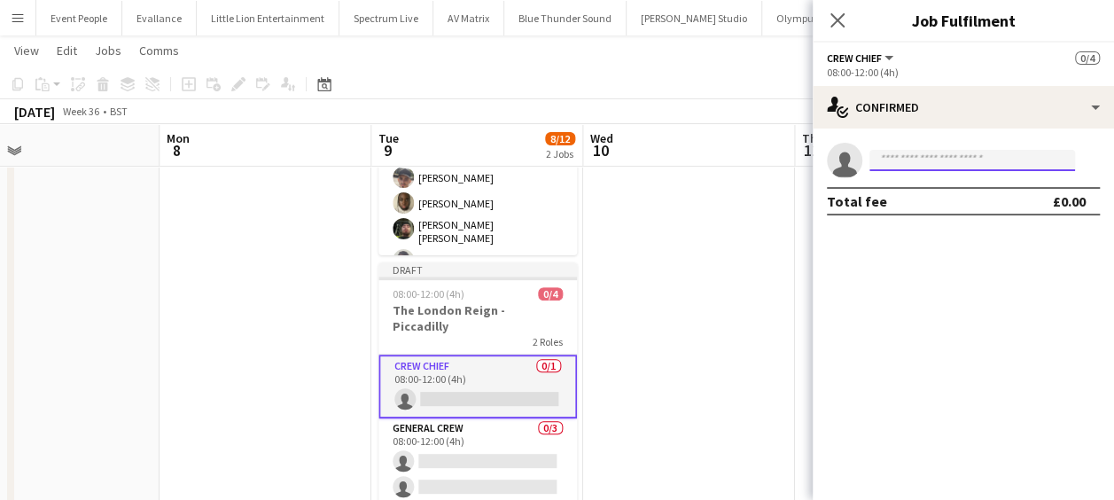
click at [910, 161] on input at bounding box center [973, 160] width 206 height 21
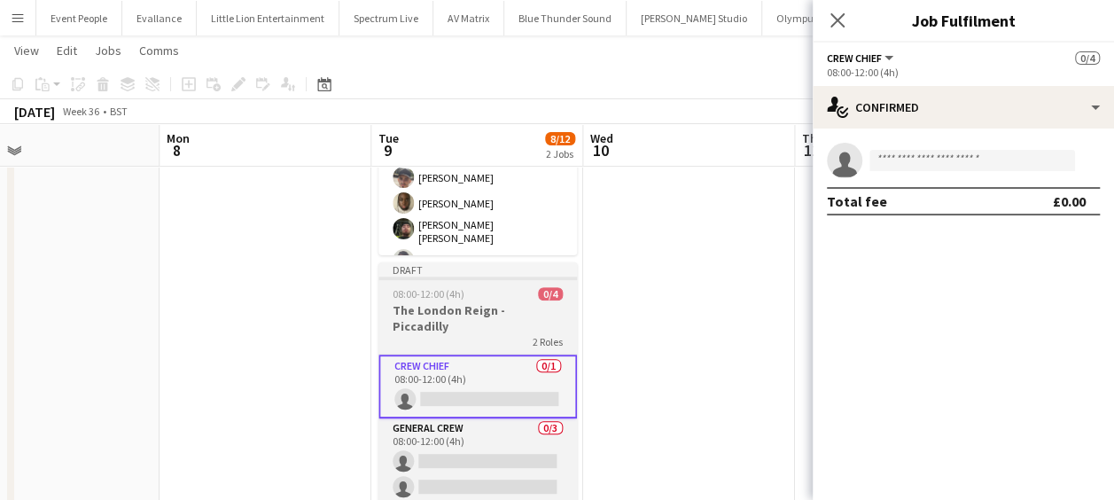
click at [484, 334] on div "2 Roles" at bounding box center [477, 341] width 199 height 14
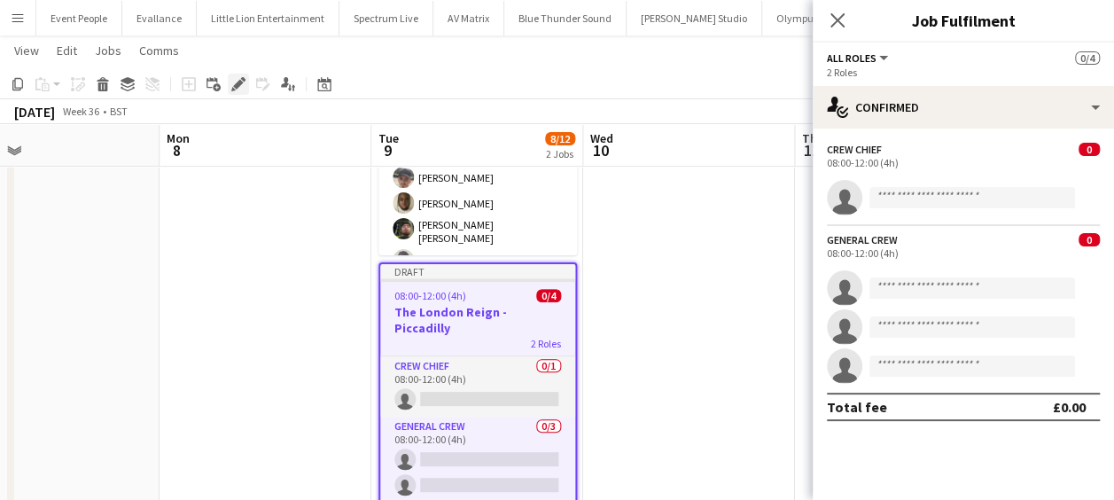
click at [236, 78] on icon "Edit" at bounding box center [238, 84] width 14 height 14
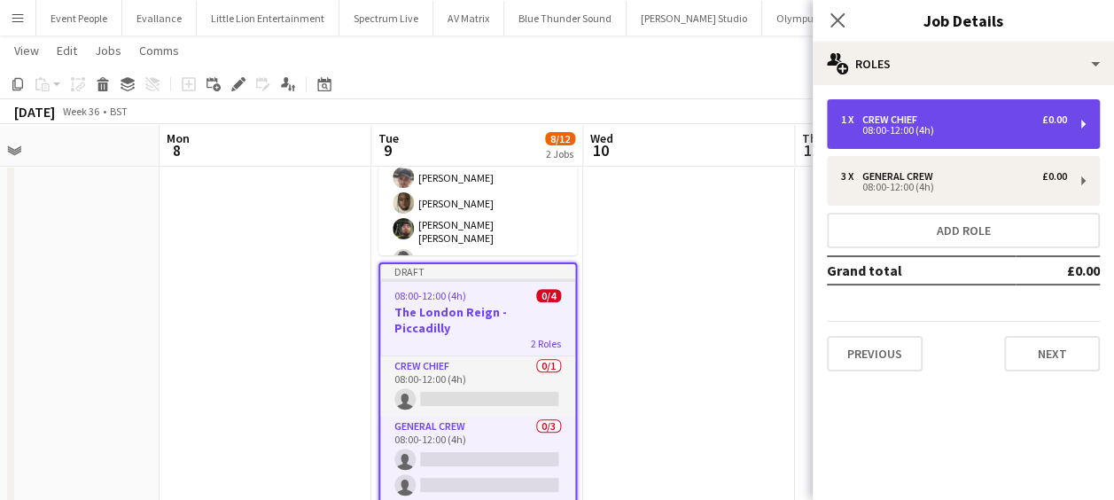
click at [928, 130] on div "08:00-12:00 (4h)" at bounding box center [954, 130] width 226 height 9
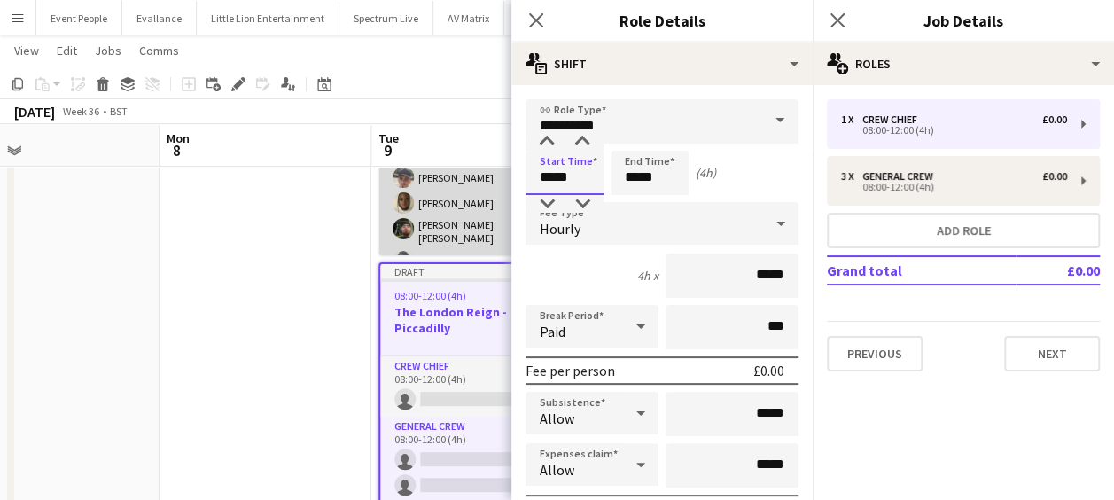
drag, startPoint x: 574, startPoint y: 183, endPoint x: 502, endPoint y: 184, distance: 72.7
click at [502, 184] on body "Menu Boards Boards Boards All jobs Status Workforce Workforce My Workforce Recr…" at bounding box center [557, 188] width 1114 height 803
type input "*****"
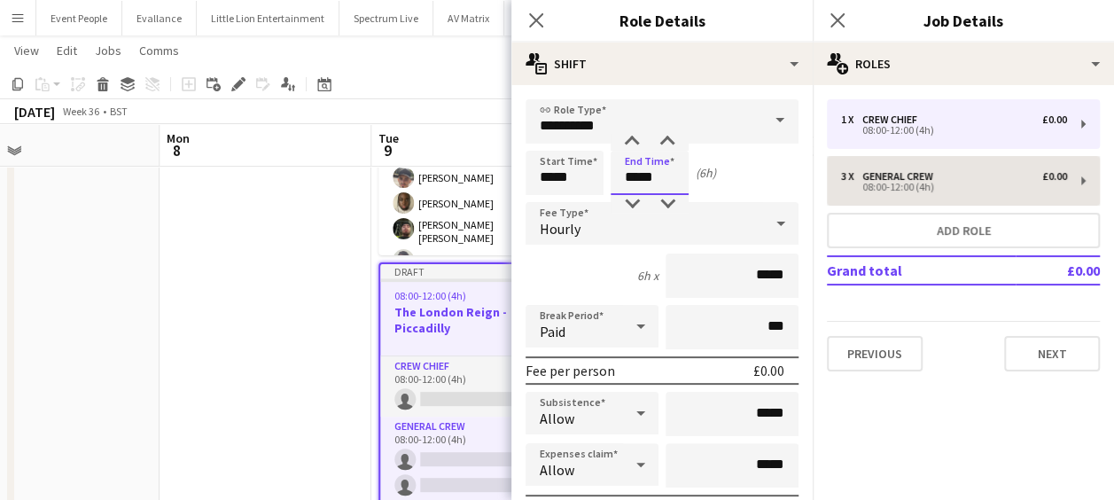
type input "*****"
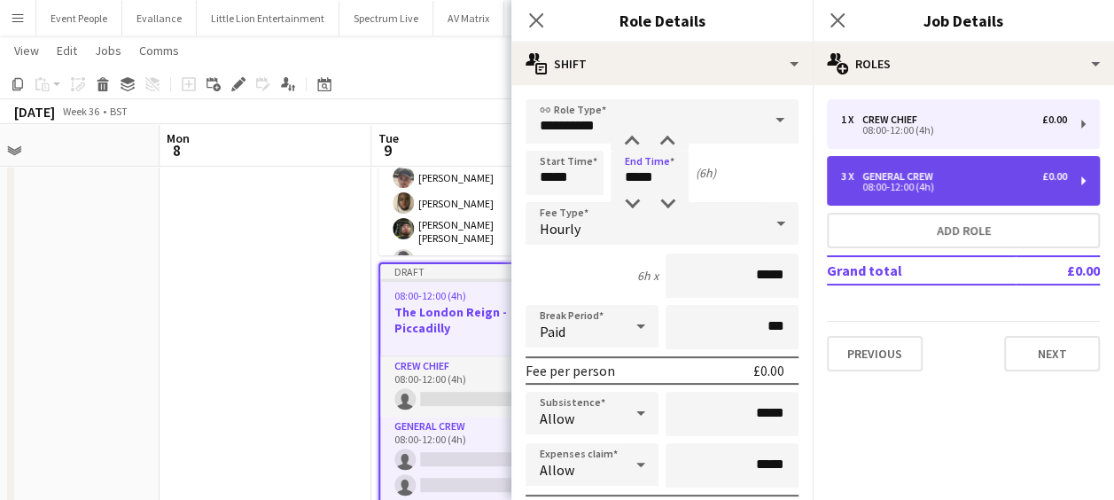
click at [848, 166] on div "3 x General Crew £0.00 08:00-12:00 (4h)" at bounding box center [963, 181] width 273 height 50
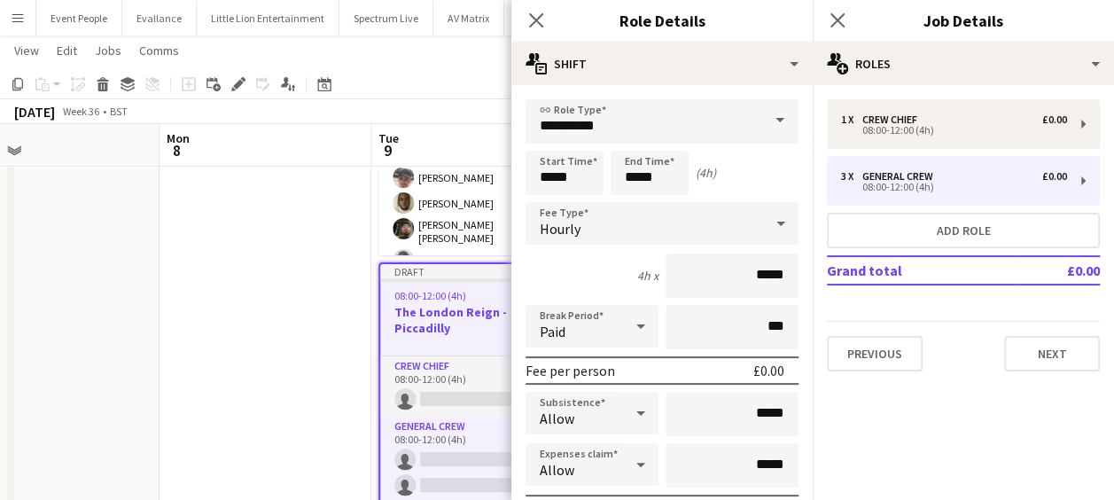
type input "**********"
type input "*****"
type input "*"
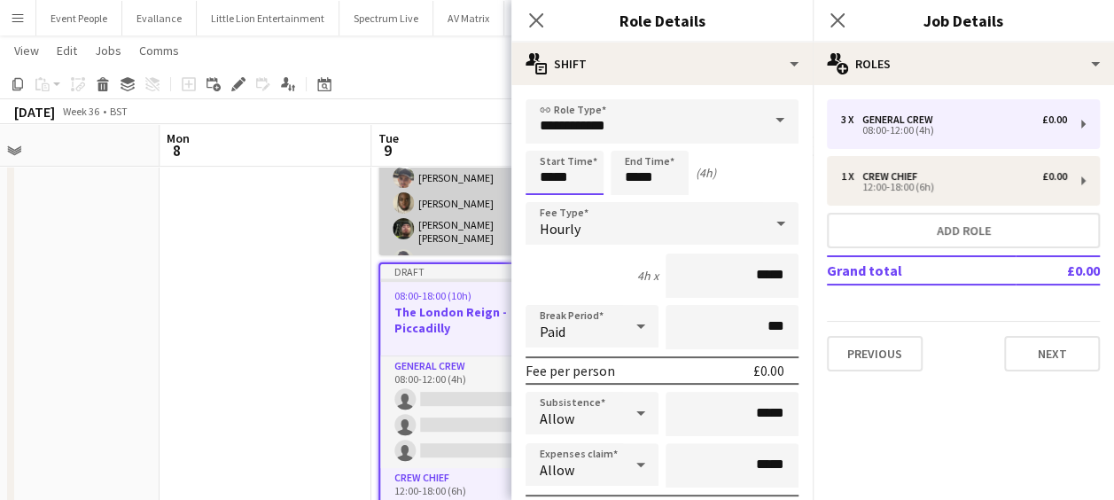
click at [508, 174] on body "Menu Boards Boards Boards All jobs Status Workforce Workforce My Workforce Recr…" at bounding box center [557, 188] width 1114 height 803
type input "*****"
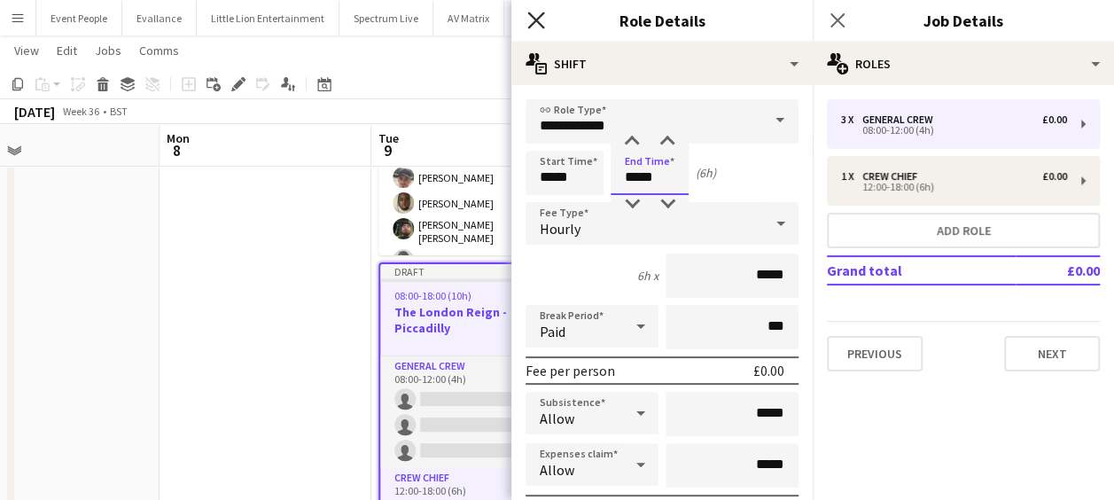
type input "*****"
click at [534, 22] on icon at bounding box center [535, 20] width 17 height 17
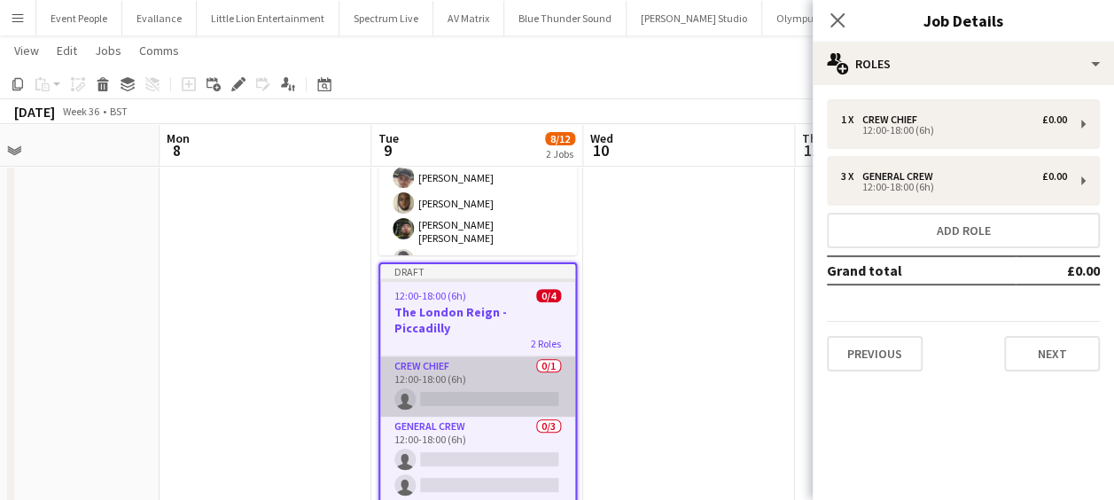
click at [461, 386] on app-card-role "Crew Chief 0/1 12:00-18:00 (6h) single-neutral-actions" at bounding box center [477, 386] width 195 height 60
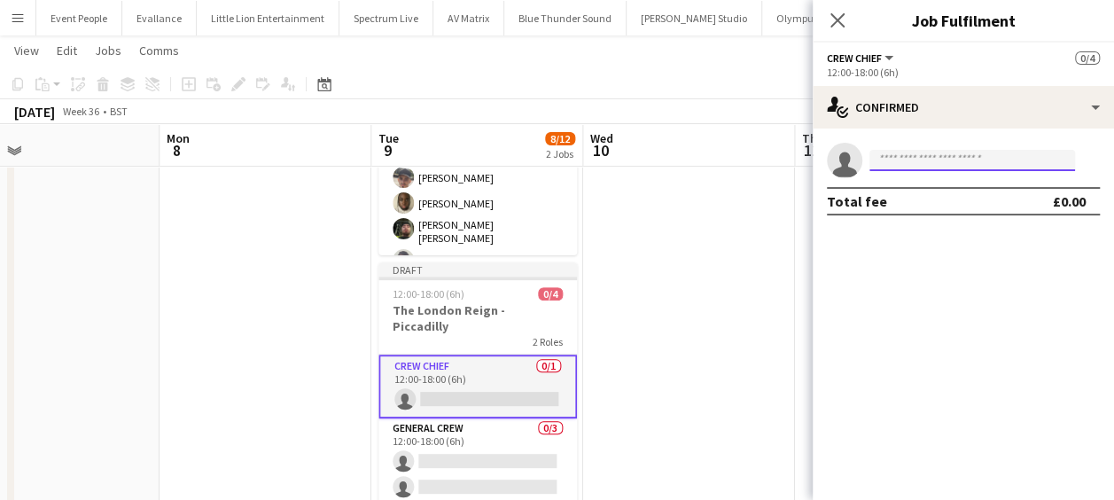
click at [895, 160] on input at bounding box center [973, 160] width 206 height 21
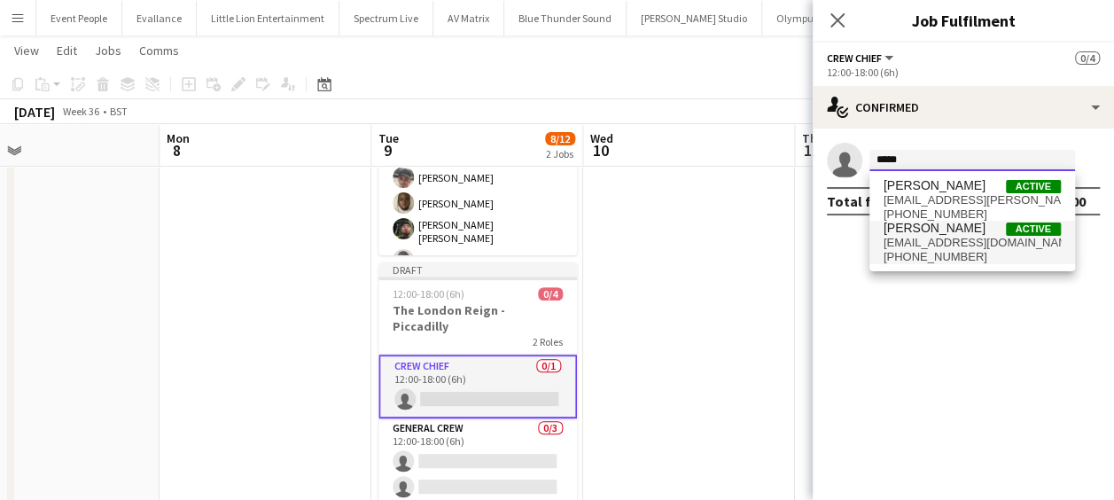
type input "*****"
click at [955, 240] on span "[EMAIL_ADDRESS][DOMAIN_NAME]" at bounding box center [972, 243] width 177 height 14
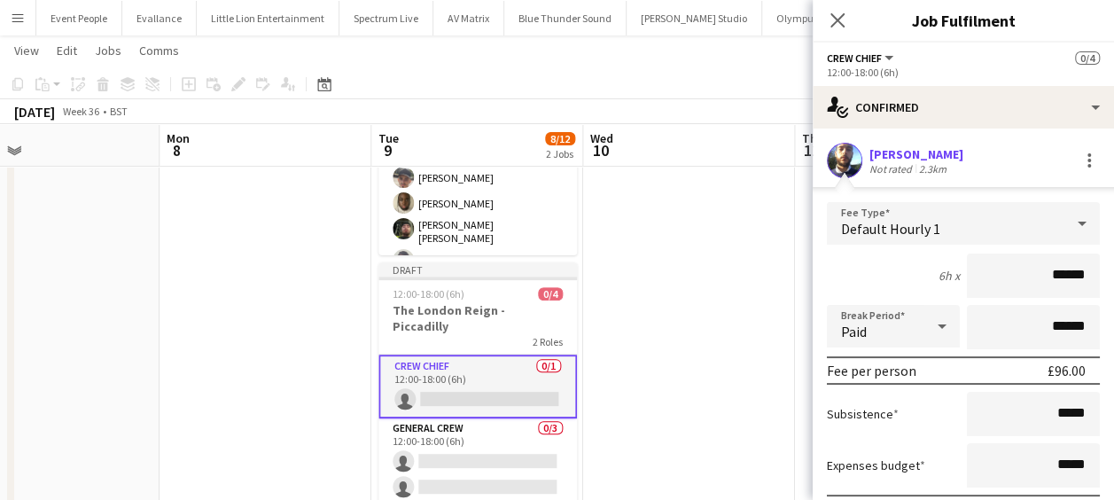
drag, startPoint x: 1028, startPoint y: 276, endPoint x: 1123, endPoint y: 280, distance: 94.9
click at [1114, 280] on html "Menu Boards Boards Boards All jobs Status Workforce Workforce My Workforce Recr…" at bounding box center [557, 188] width 1114 height 803
drag, startPoint x: 1025, startPoint y: 277, endPoint x: 1088, endPoint y: 284, distance: 63.3
click at [1088, 284] on form "Fee Type Default Hourly 1 6h x ****** Break Period Paid ****** Fee per person £…" at bounding box center [963, 391] width 301 height 378
type input "***"
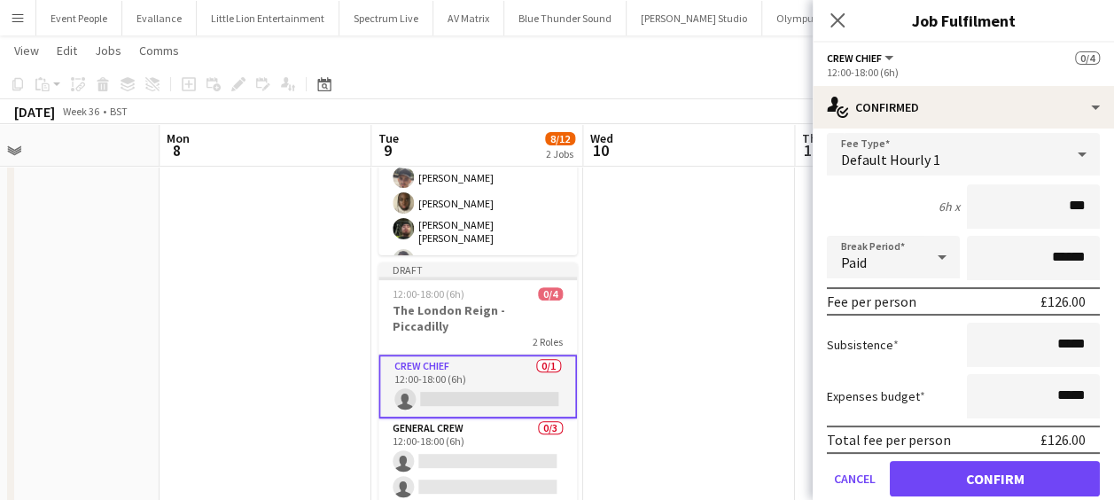
scroll to position [131, 0]
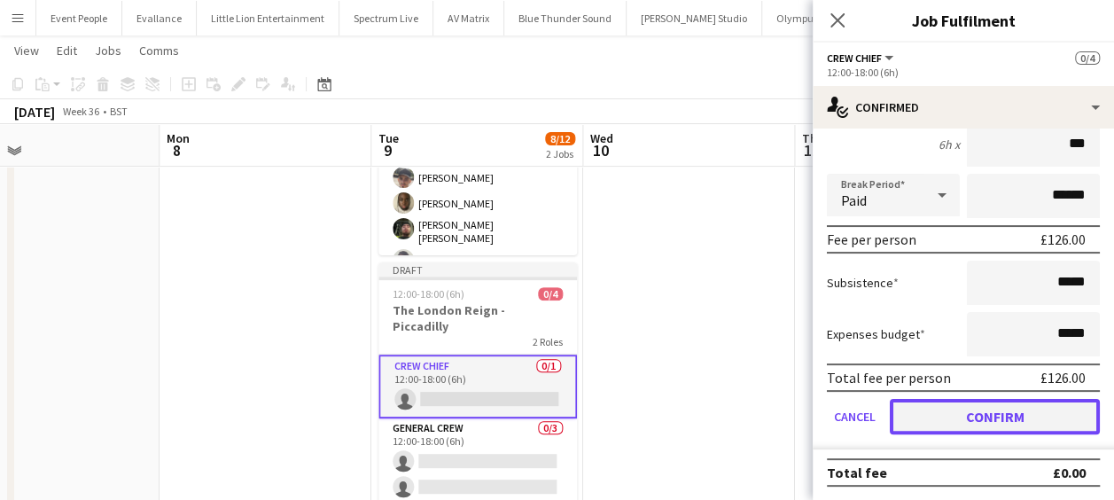
click at [1021, 410] on button "Confirm" at bounding box center [995, 416] width 210 height 35
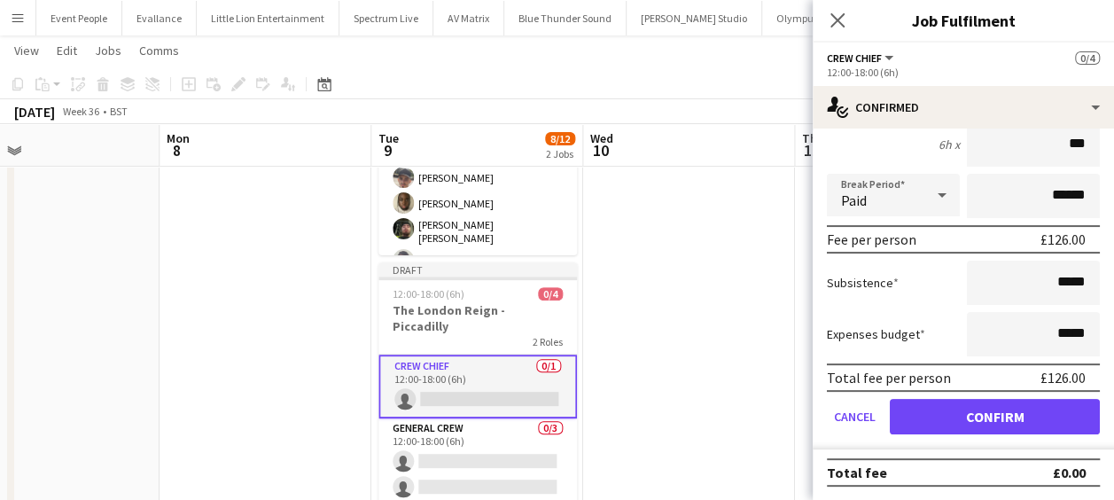
scroll to position [0, 0]
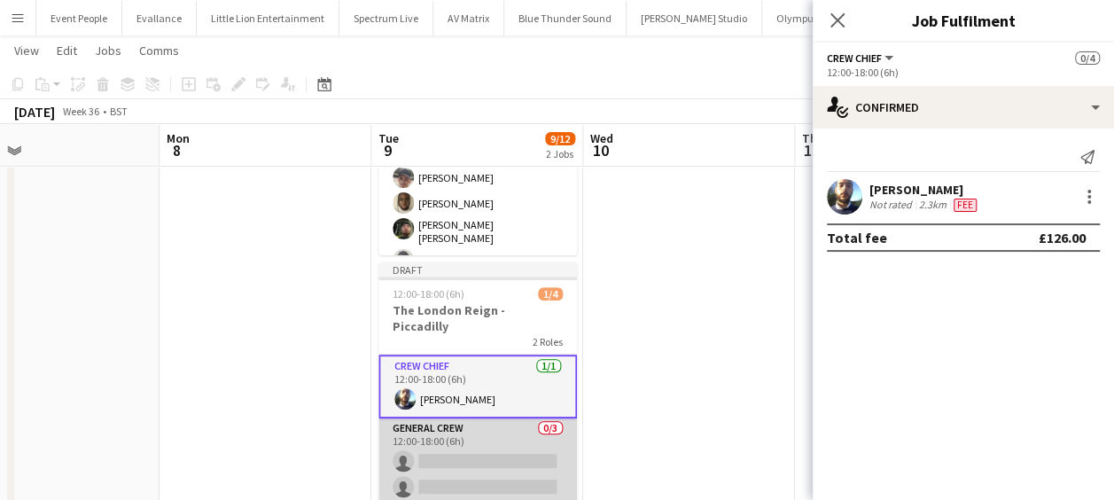
click at [507, 431] on app-card-role "General Crew 0/3 12:00-18:00 (6h) single-neutral-actions single-neutral-actions…" at bounding box center [477, 474] width 199 height 112
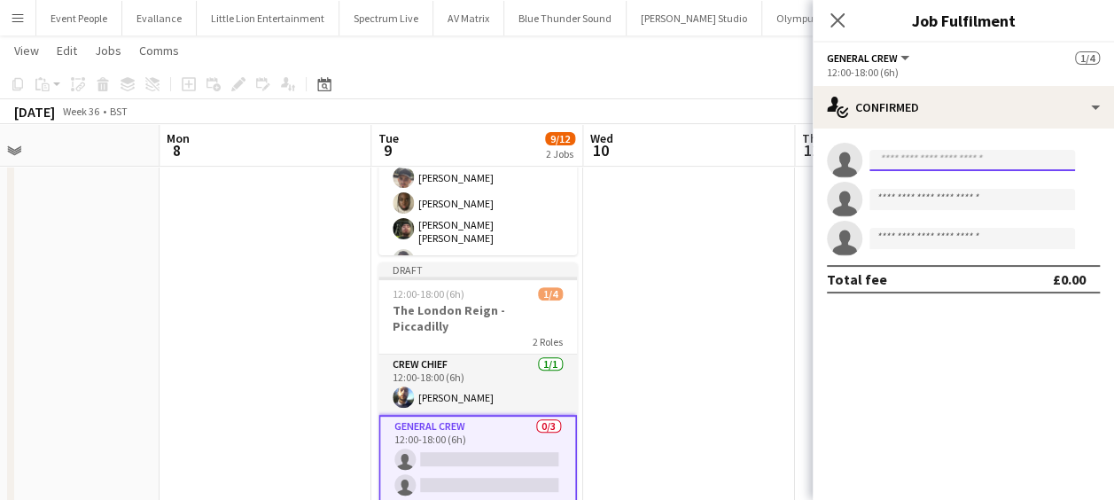
click at [943, 168] on input at bounding box center [973, 160] width 206 height 21
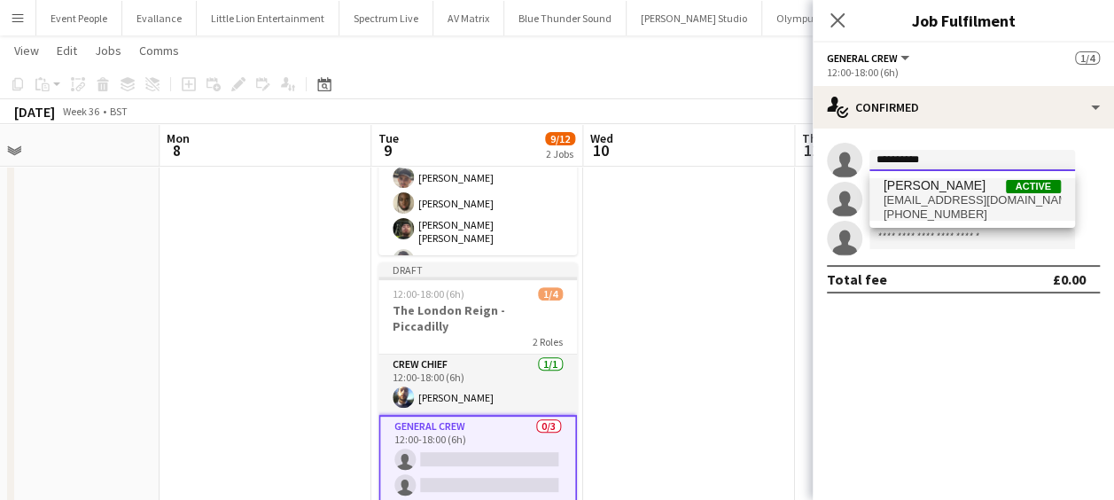
type input "**********"
click at [947, 194] on span "[EMAIL_ADDRESS][DOMAIN_NAME]" at bounding box center [972, 200] width 177 height 14
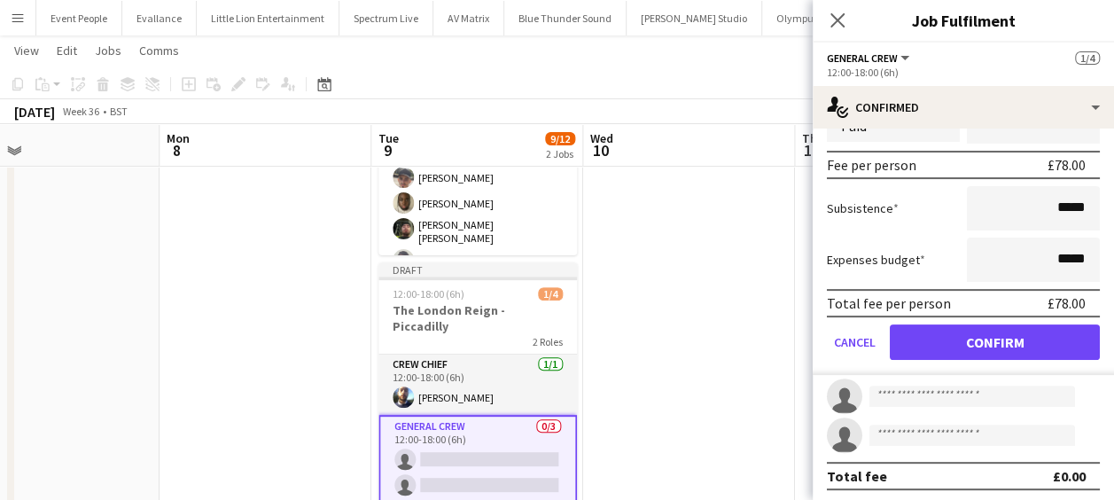
scroll to position [209, 0]
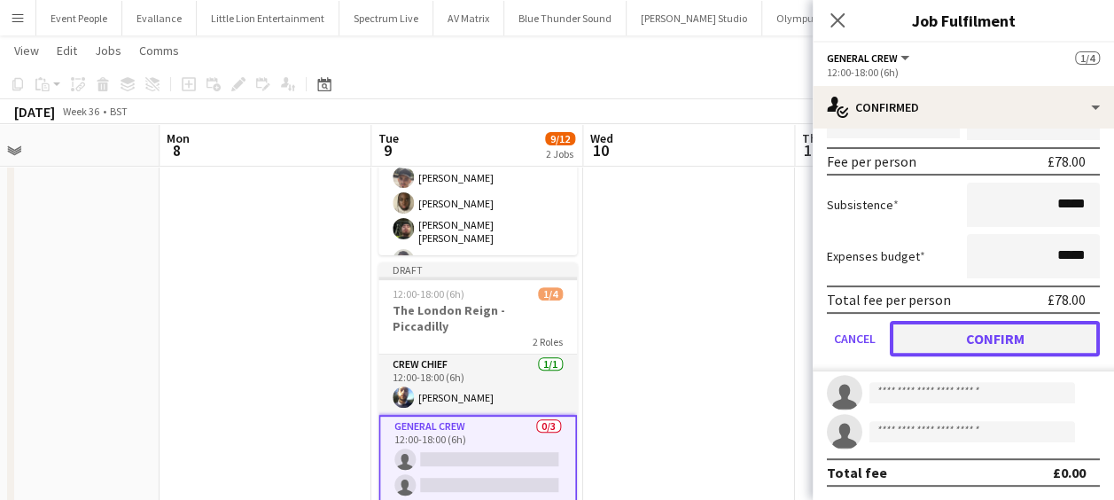
click at [1004, 340] on button "Confirm" at bounding box center [995, 338] width 210 height 35
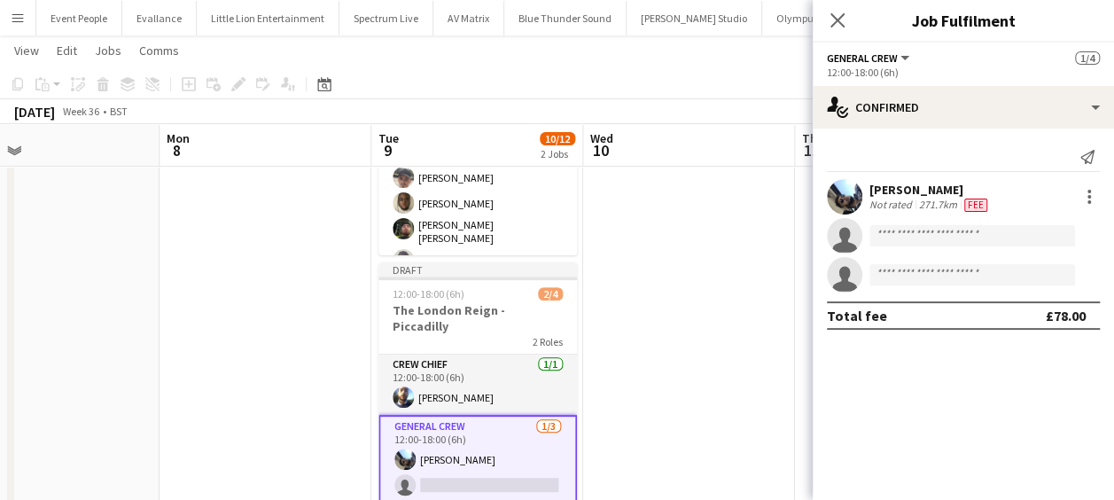
scroll to position [0, 0]
click at [959, 241] on input at bounding box center [973, 235] width 206 height 21
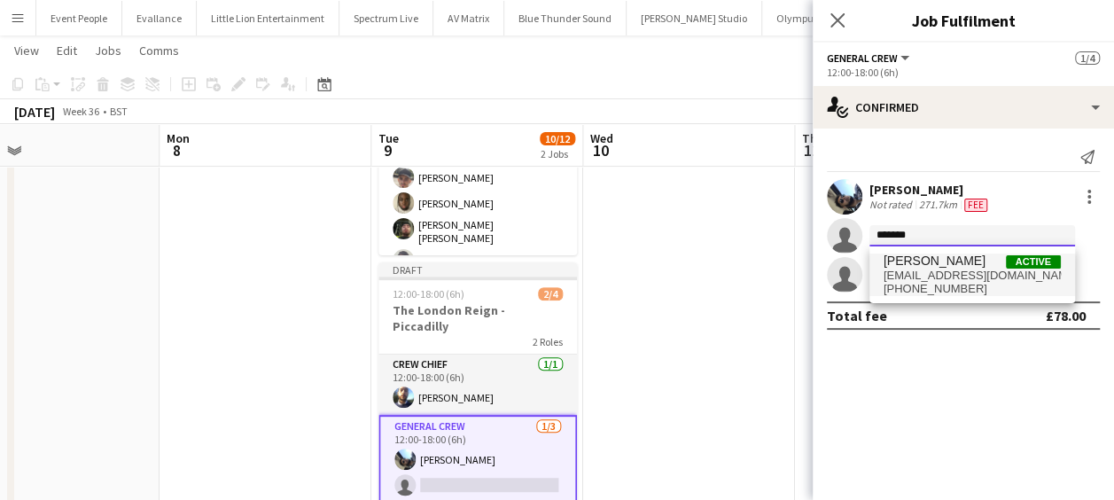
type input "*******"
click at [972, 257] on span "[PERSON_NAME] Active" at bounding box center [972, 260] width 177 height 15
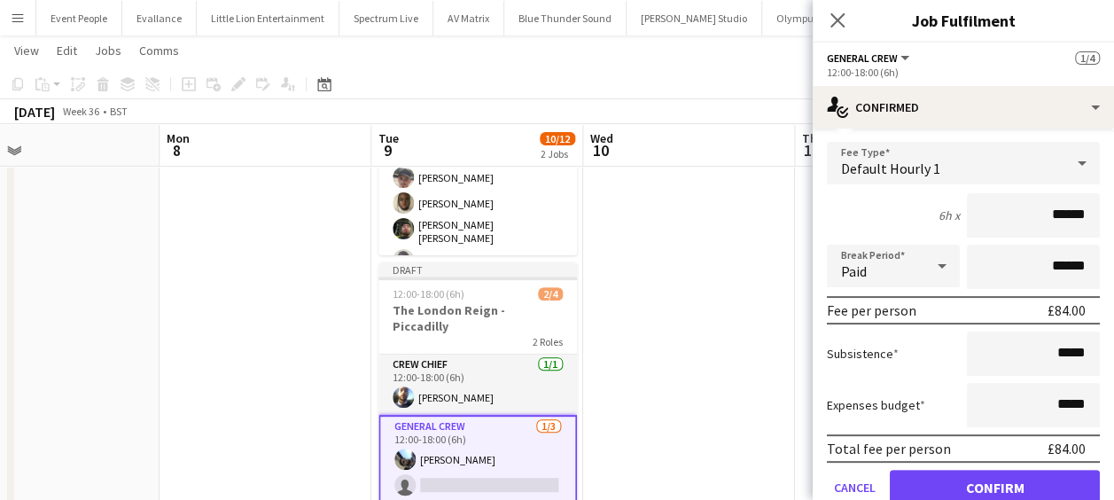
scroll to position [246, 0]
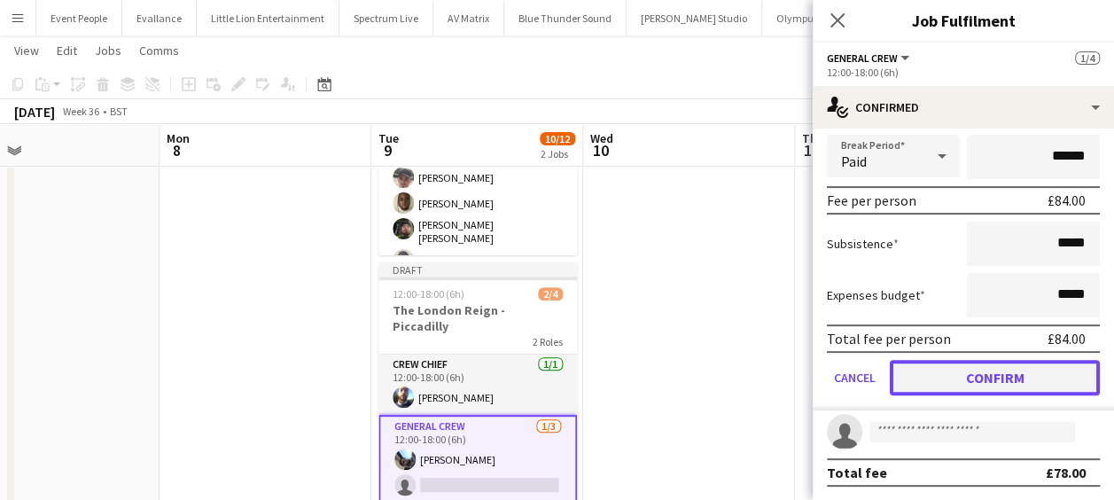
click at [999, 385] on button "Confirm" at bounding box center [995, 377] width 210 height 35
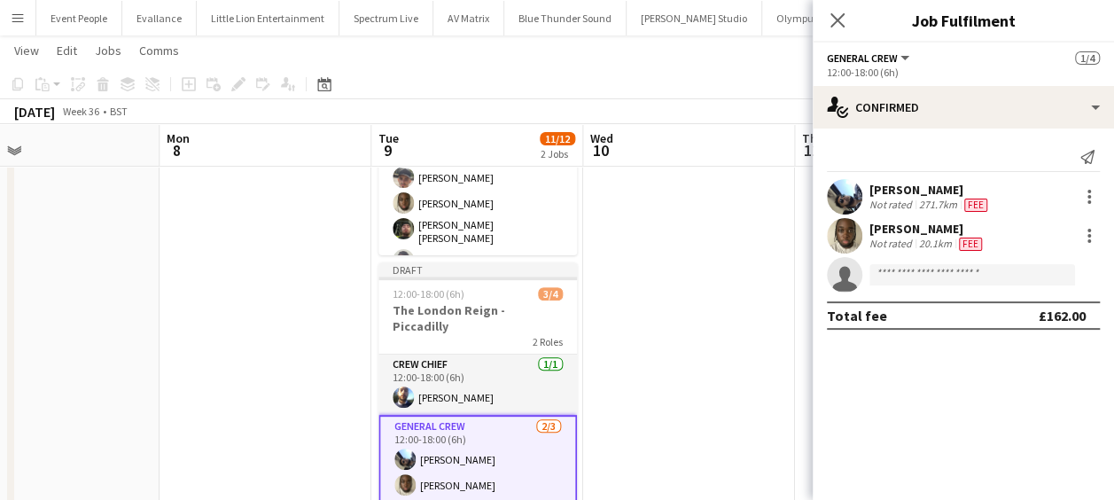
scroll to position [0, 0]
click at [930, 273] on input at bounding box center [973, 274] width 206 height 21
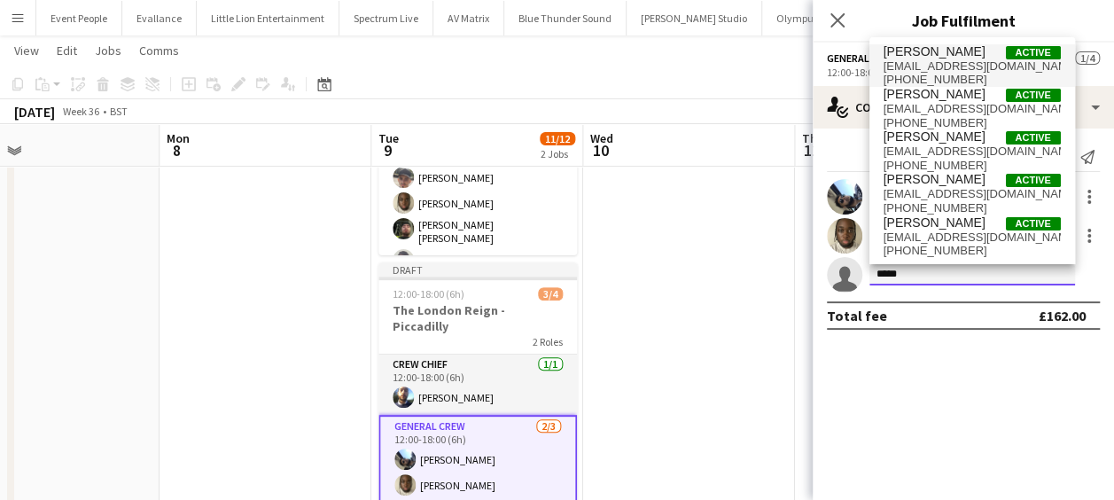
type input "*****"
click at [944, 59] on span "[EMAIL_ADDRESS][DOMAIN_NAME]" at bounding box center [972, 66] width 177 height 14
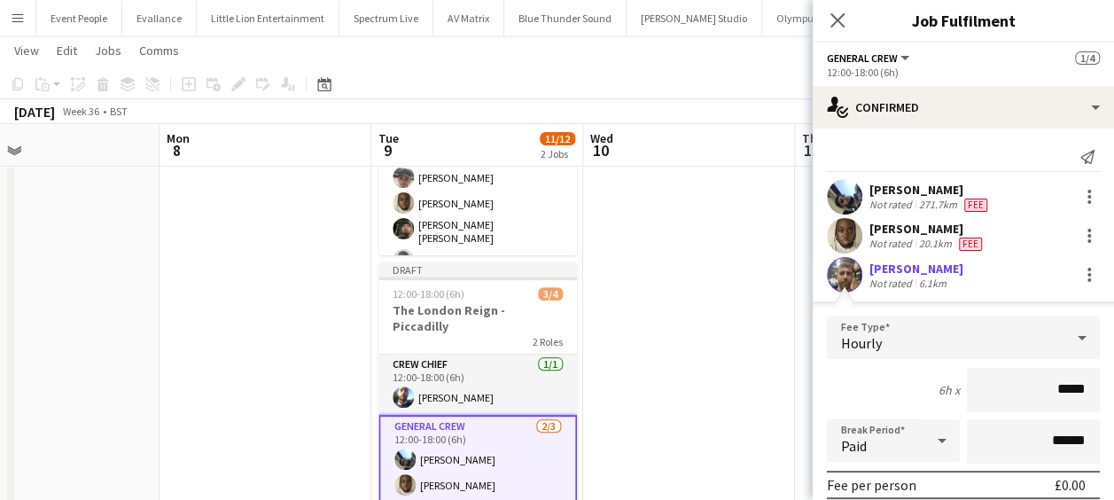
drag, startPoint x: 1073, startPoint y: 394, endPoint x: 1090, endPoint y: 396, distance: 17.0
click at [1090, 396] on form "Fee Type Hourly 6h x ***** Break Period Paid ****** Fee per person £0.00 Subsis…" at bounding box center [963, 505] width 301 height 378
type input "******"
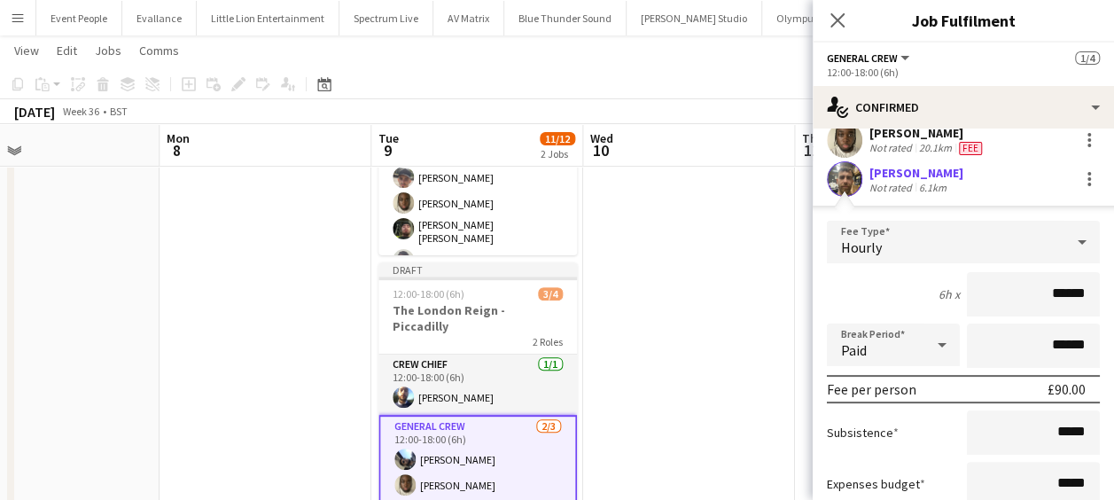
scroll to position [177, 0]
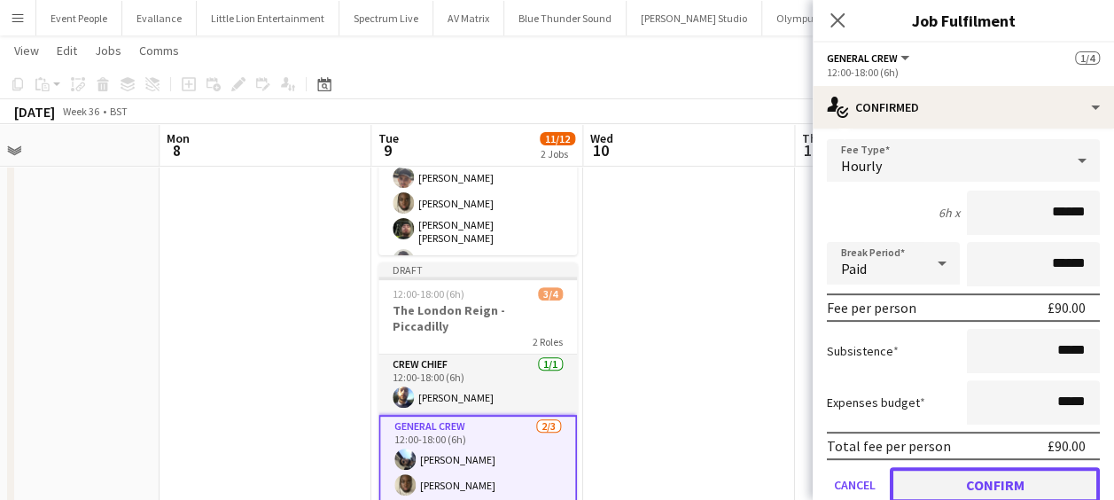
click at [1018, 470] on button "Confirm" at bounding box center [995, 484] width 210 height 35
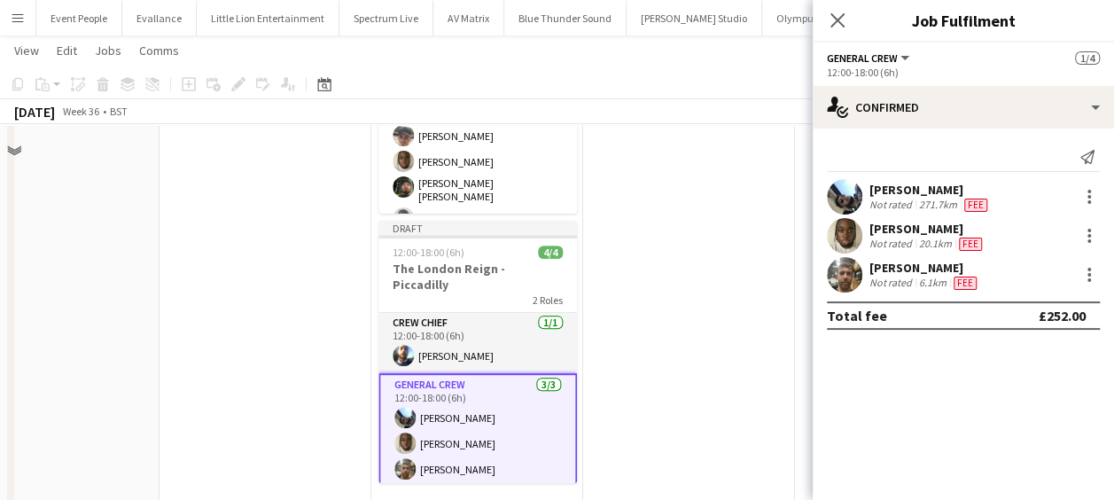
scroll to position [303, 0]
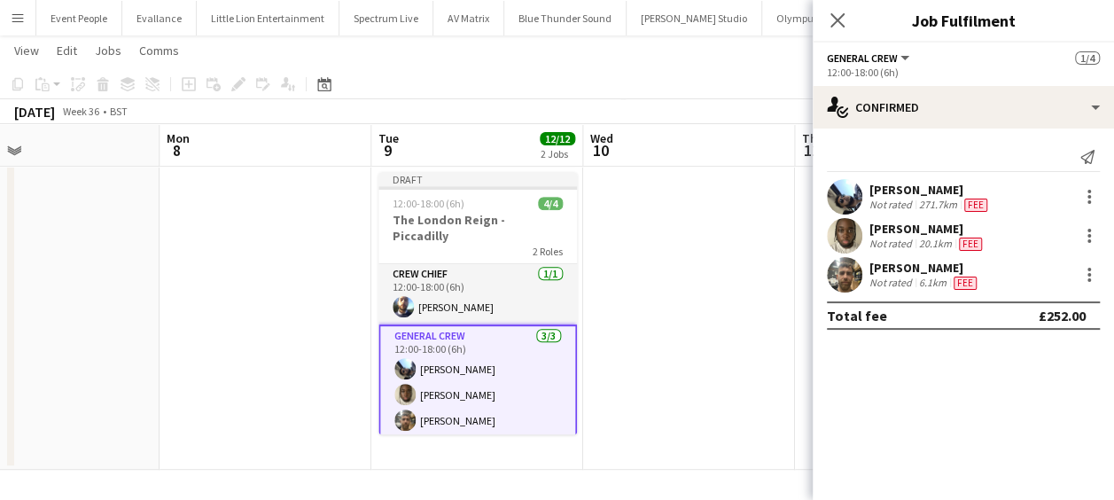
click at [456, 455] on app-date-cell "Draft 08:00-12:00 (4h) 8/8 The London Reign - Piccadilly 2 Roles Crew Chief [DA…" at bounding box center [477, 182] width 212 height 574
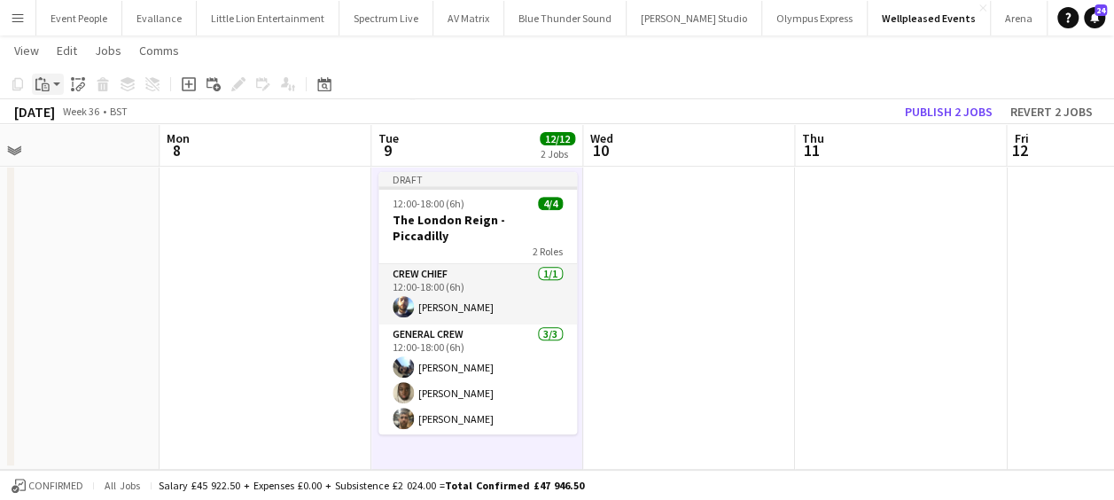
click at [56, 80] on app-action-btn "Paste" at bounding box center [48, 84] width 32 height 21
click at [74, 119] on link "Paste Ctrl+V" at bounding box center [130, 118] width 167 height 16
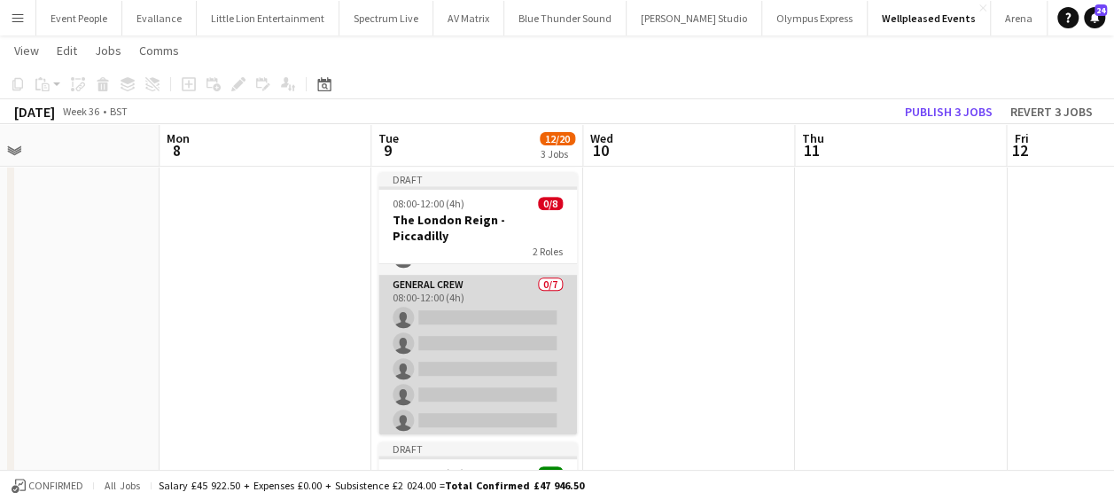
scroll to position [88, 0]
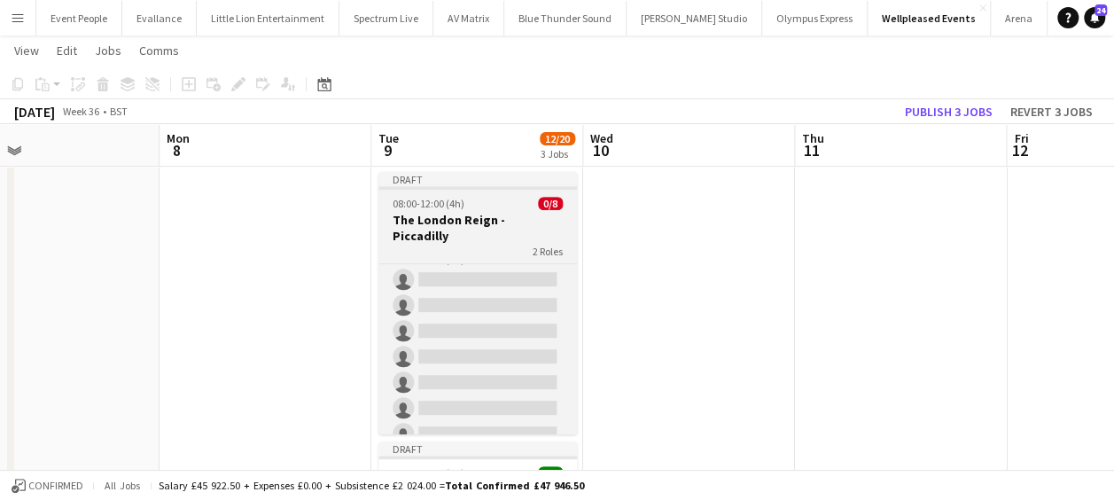
click at [493, 211] on app-job-card "Draft 08:00-12:00 (4h) 0/8 The London Reign - Piccadilly 2 Roles Crew Chief 0/1…" at bounding box center [477, 303] width 199 height 262
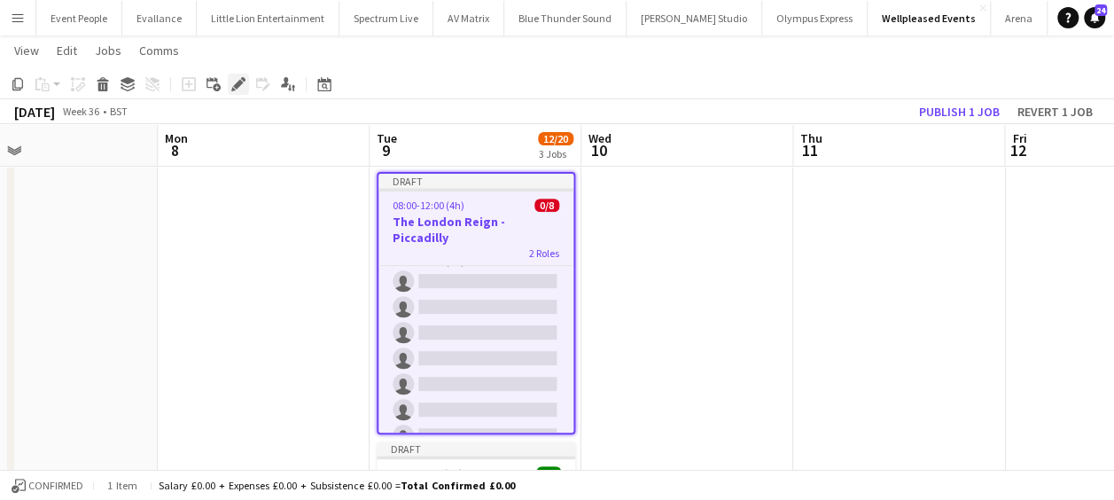
click at [240, 83] on icon at bounding box center [238, 85] width 10 height 10
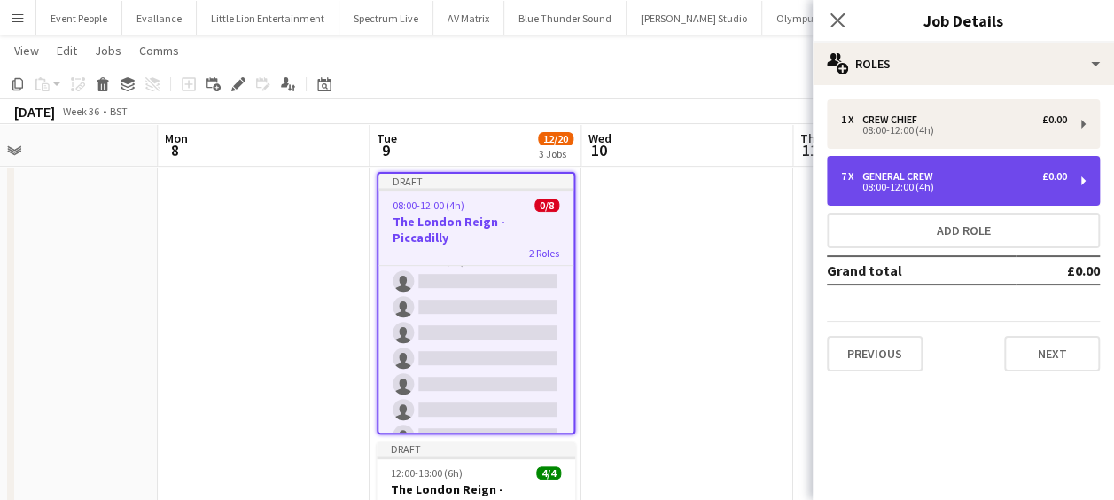
click at [899, 160] on div "7 x General Crew £0.00 08:00-12:00 (4h)" at bounding box center [963, 181] width 273 height 50
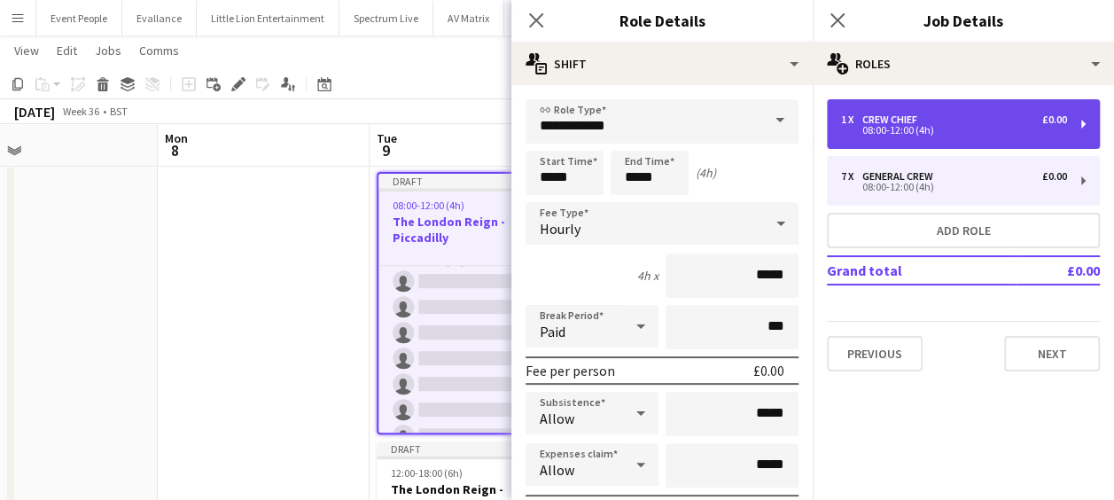
click at [890, 126] on div "08:00-12:00 (4h)" at bounding box center [954, 130] width 226 height 9
type input "**********"
type input "*"
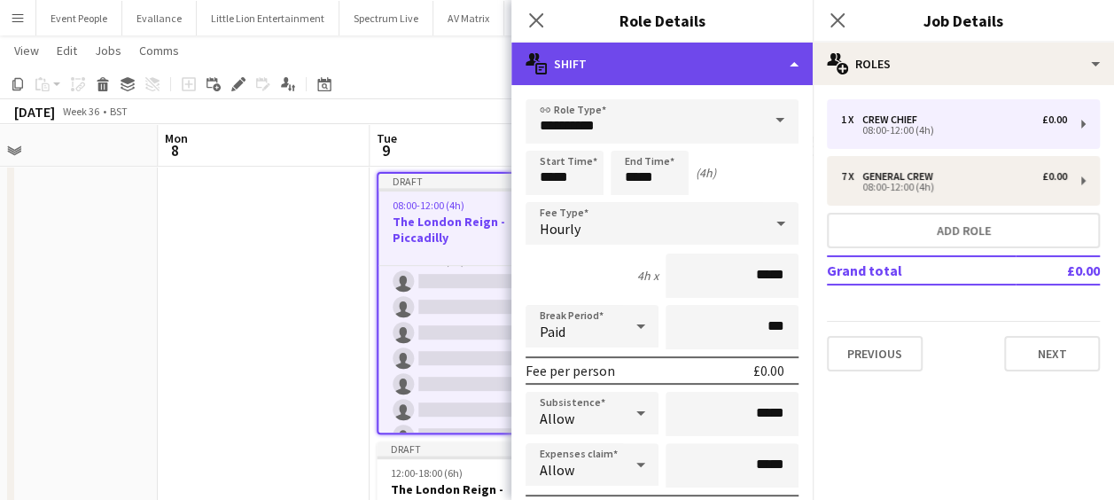
click at [628, 66] on div "multiple-actions-text Shift" at bounding box center [661, 64] width 301 height 43
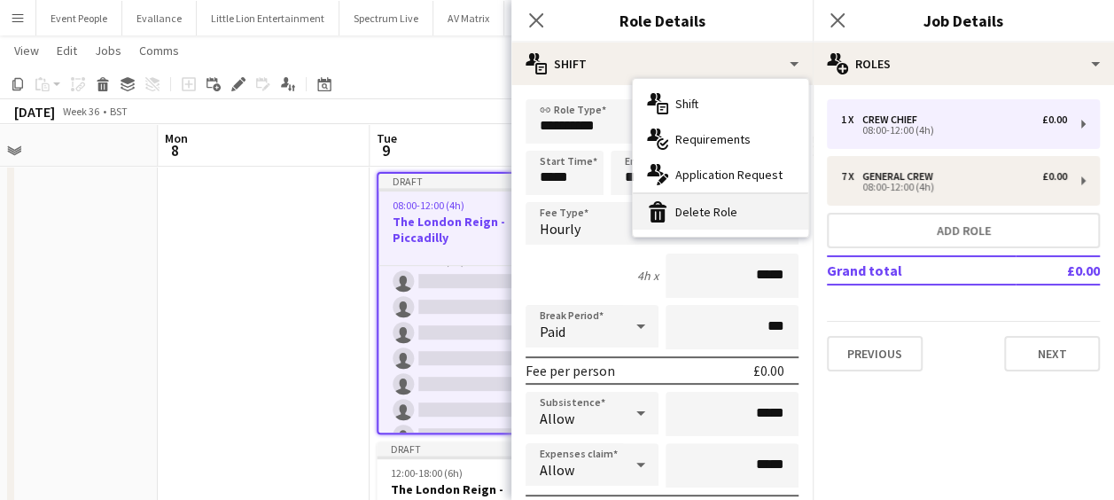
click at [714, 206] on div "bin-2 Delete Role" at bounding box center [720, 211] width 175 height 35
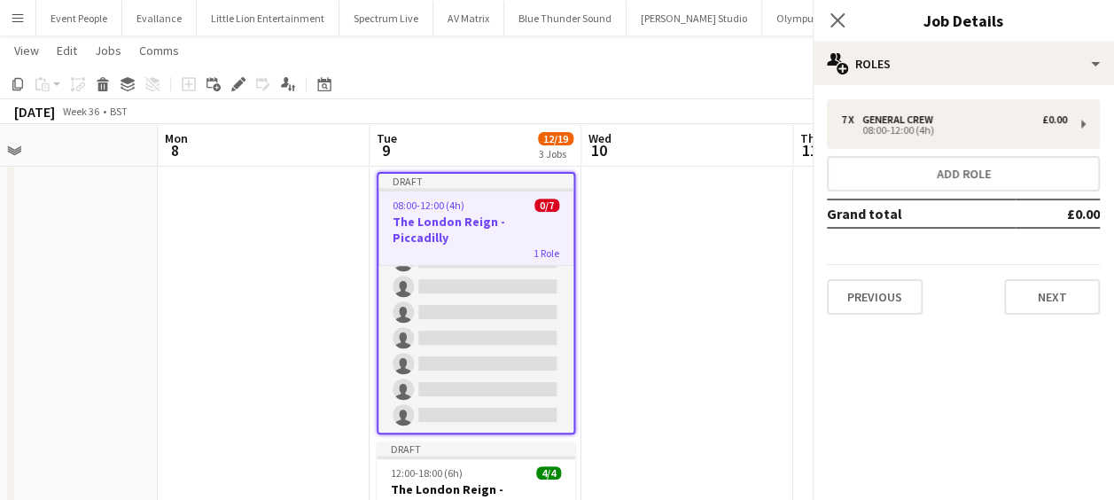
scroll to position [27, 0]
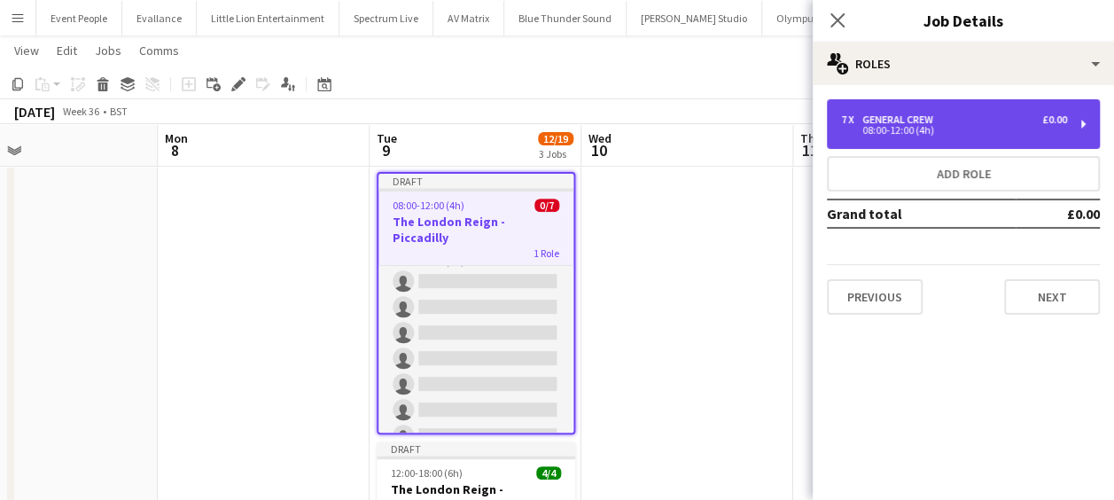
click at [915, 145] on div "7 x General Crew £0.00 08:00-12:00 (4h)" at bounding box center [963, 124] width 273 height 50
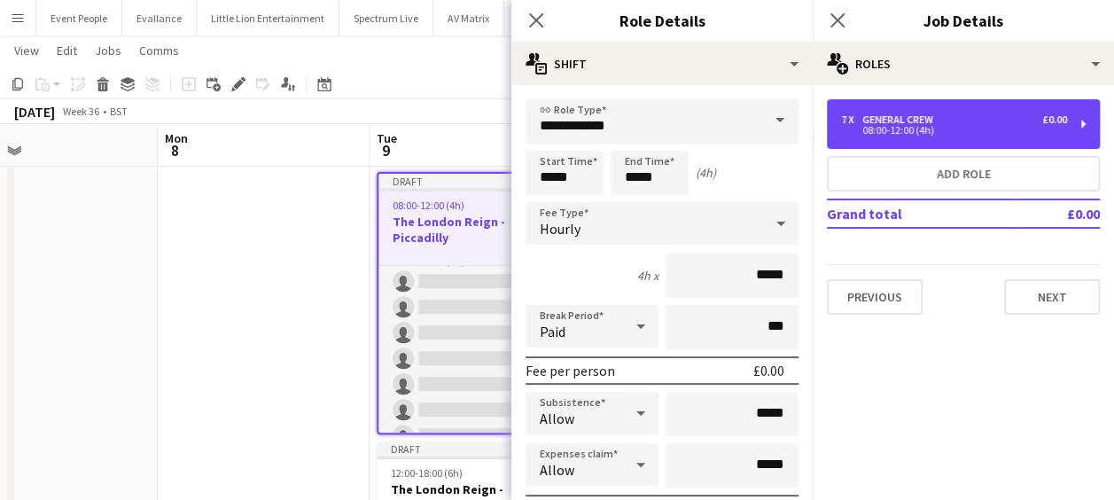
scroll to position [177, 0]
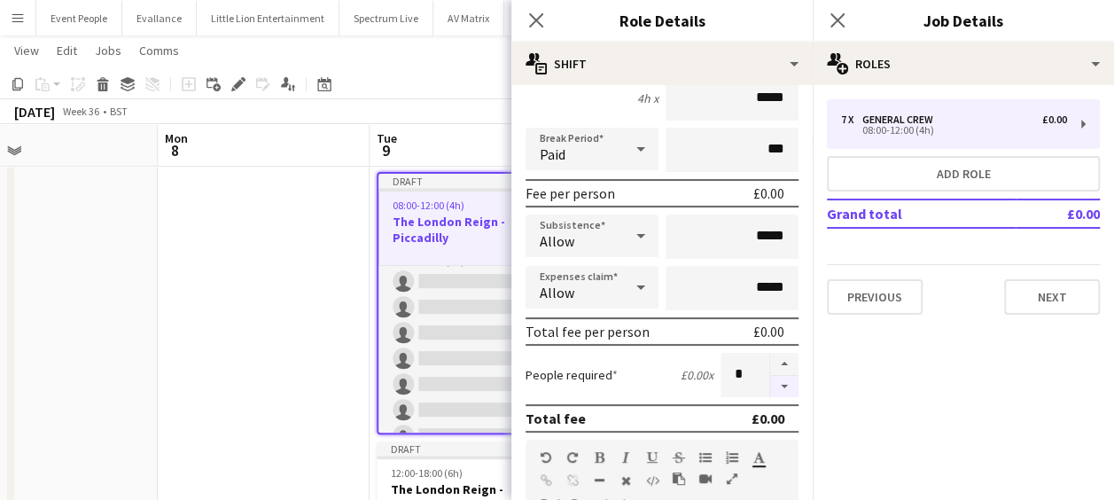
click at [772, 390] on button "button" at bounding box center [784, 387] width 28 height 22
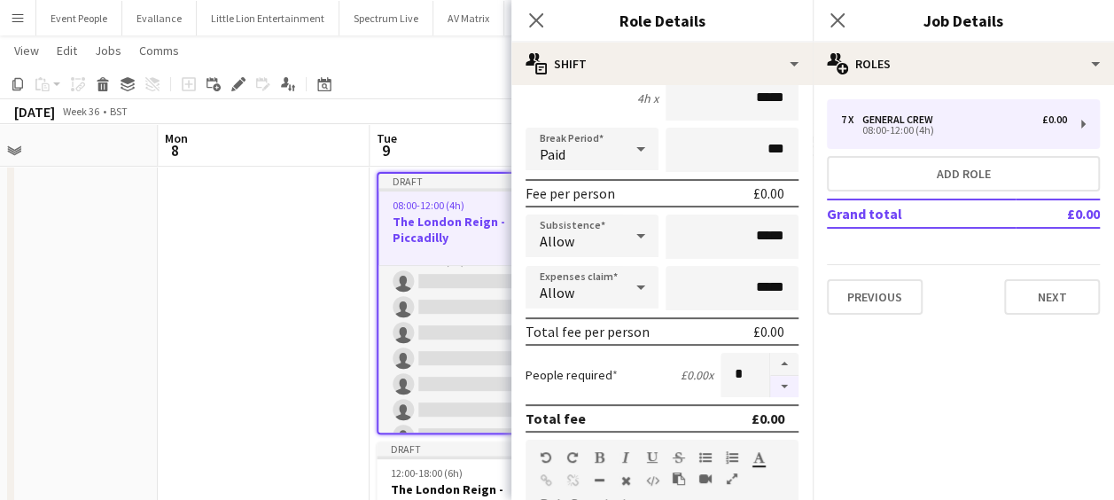
type input "*"
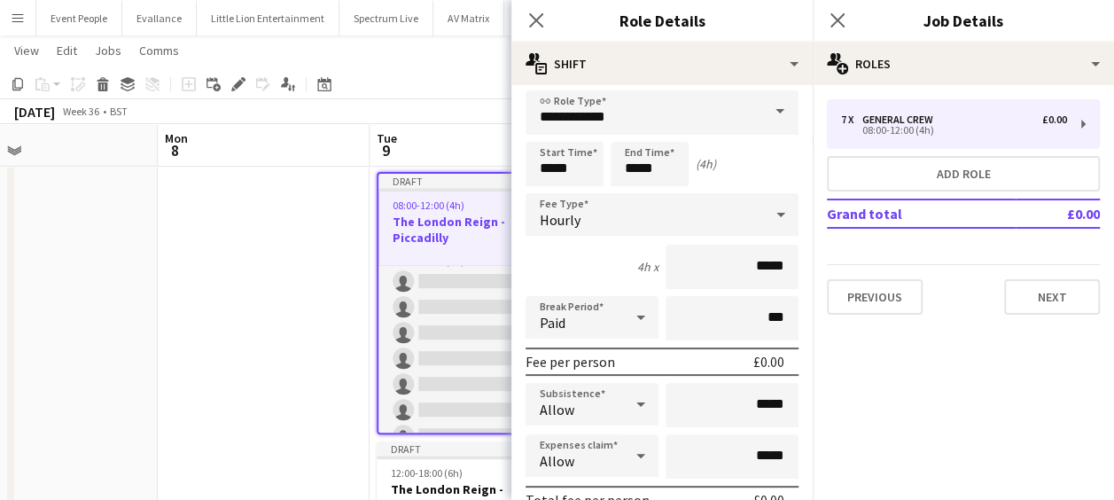
scroll to position [0, 0]
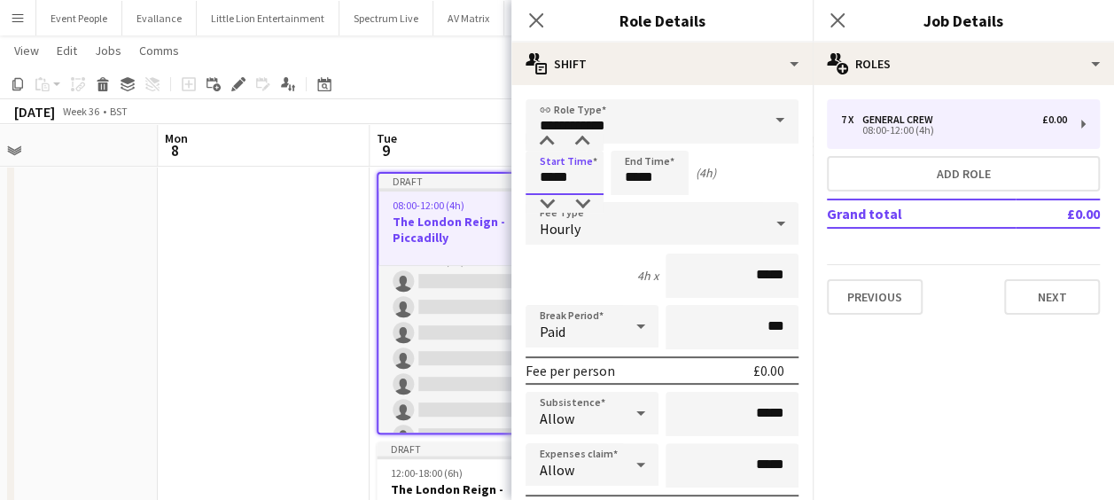
drag, startPoint x: 581, startPoint y: 172, endPoint x: 445, endPoint y: 172, distance: 135.6
click at [453, 182] on body "Menu Boards Boards Boards All jobs Status Workforce Workforce My Workforce Recr…" at bounding box center [557, 233] width 1114 height 1072
type input "*****"
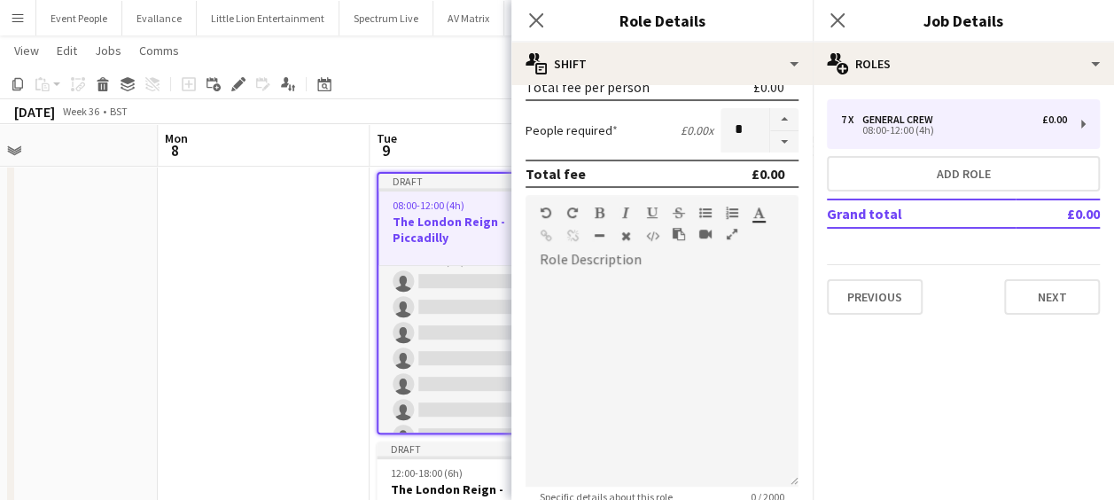
scroll to position [443, 0]
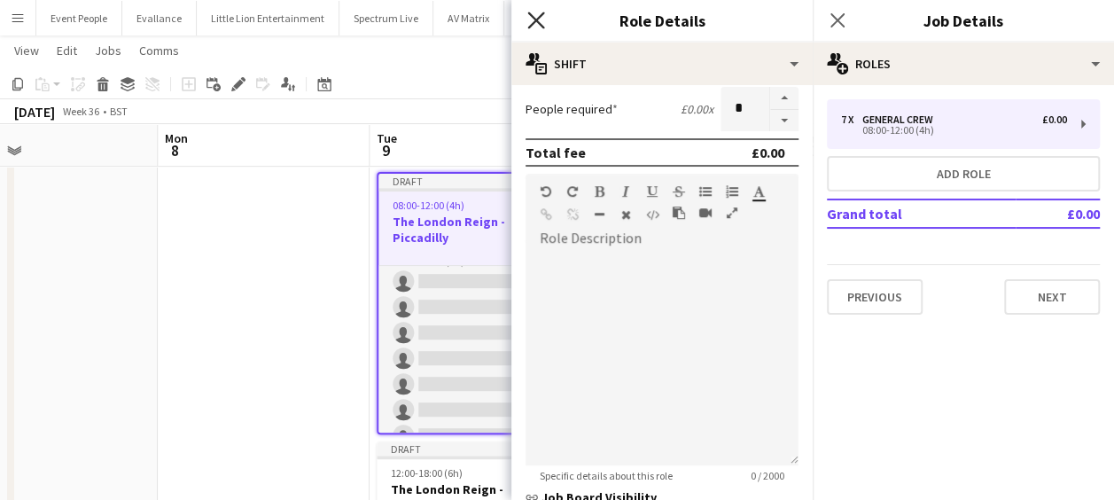
type input "*****"
click at [540, 18] on icon at bounding box center [535, 20] width 17 height 17
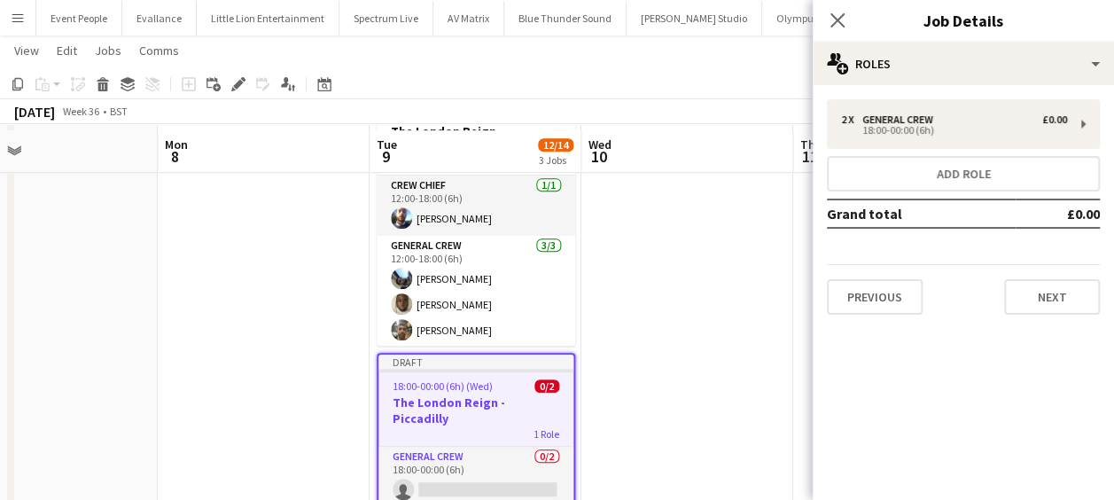
scroll to position [480, 0]
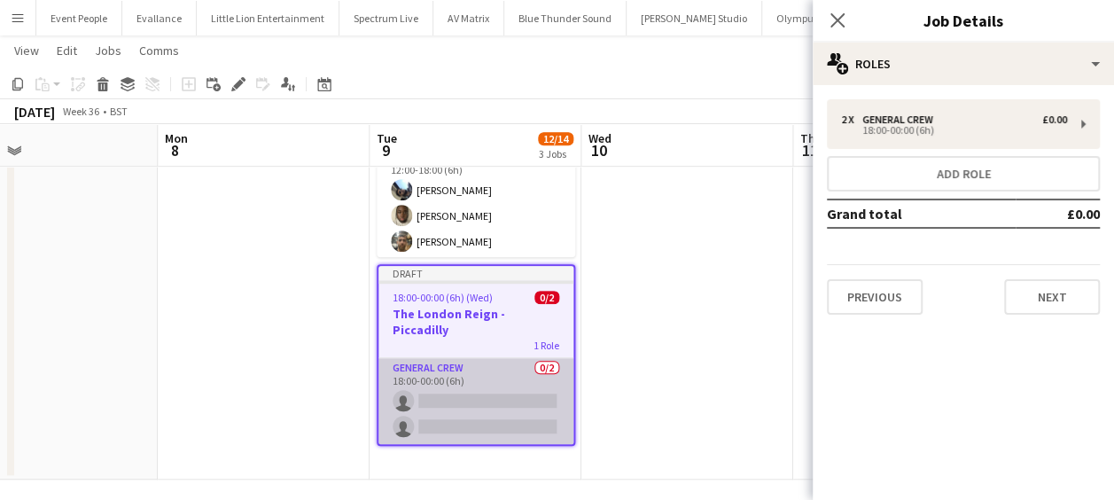
click at [489, 378] on app-card-role "General Crew 0/2 18:00-00:00 (6h) single-neutral-actions single-neutral-actions" at bounding box center [475, 401] width 195 height 86
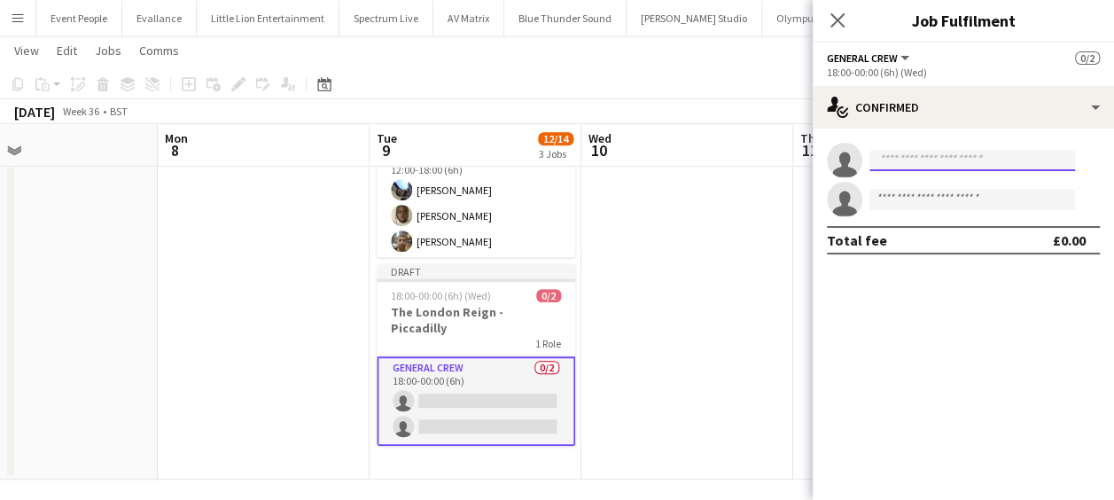
click at [945, 160] on input at bounding box center [973, 160] width 206 height 21
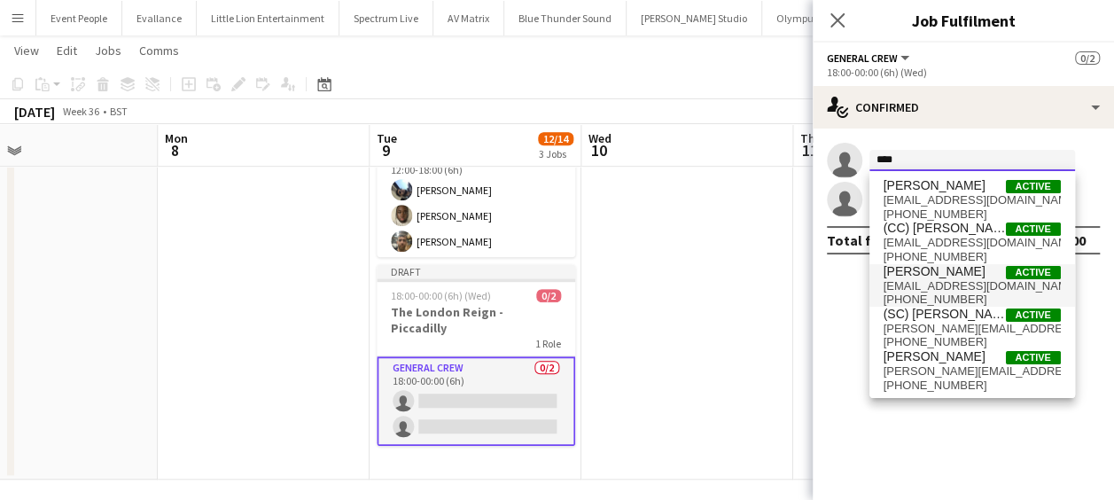
type input "****"
click at [948, 279] on span "[EMAIL_ADDRESS][DOMAIN_NAME]" at bounding box center [972, 286] width 177 height 14
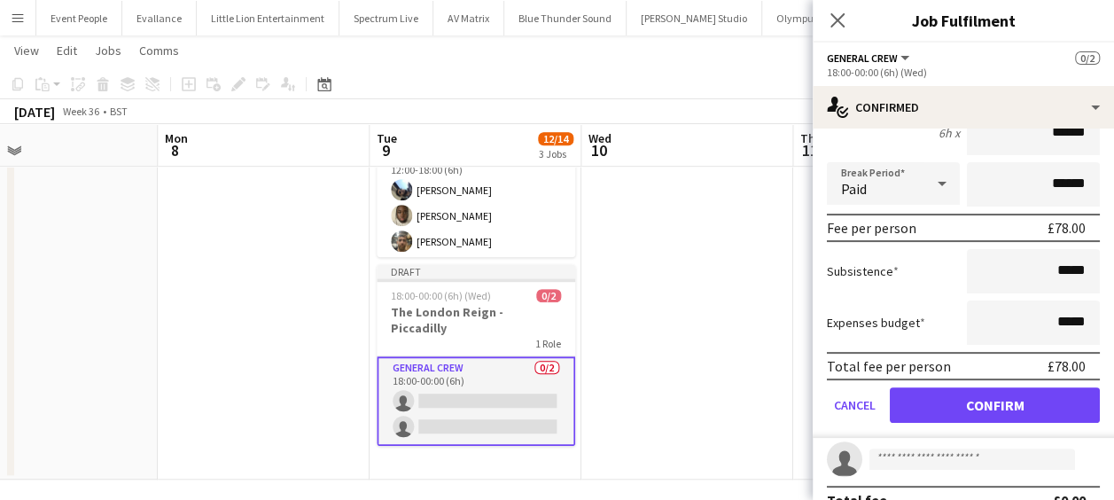
scroll to position [170, 0]
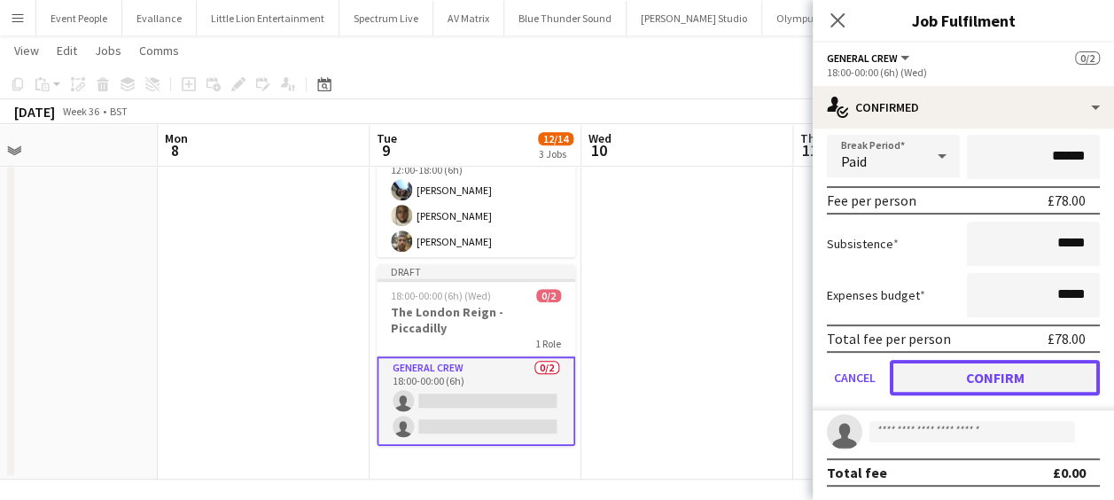
click at [994, 374] on button "Confirm" at bounding box center [995, 377] width 210 height 35
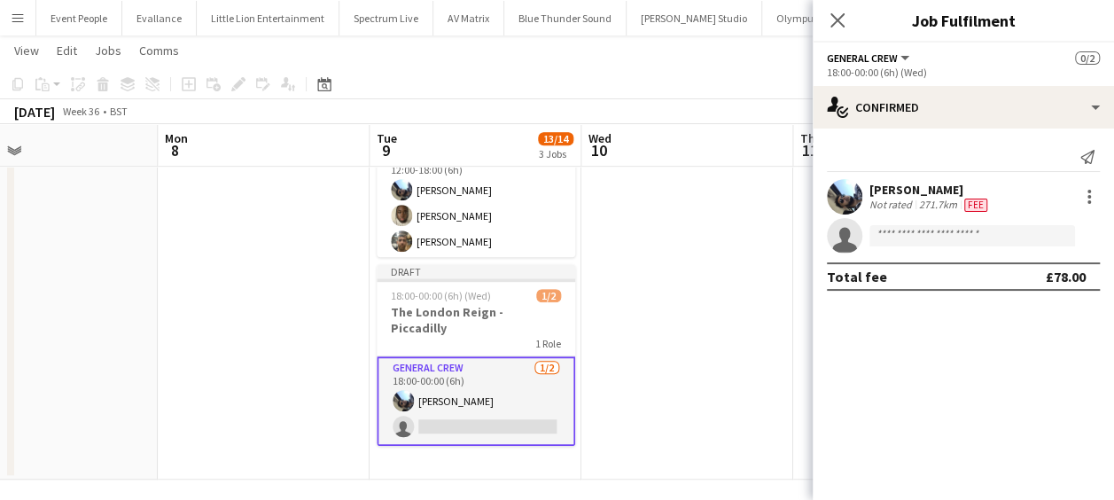
scroll to position [0, 0]
click at [945, 238] on input at bounding box center [973, 235] width 206 height 21
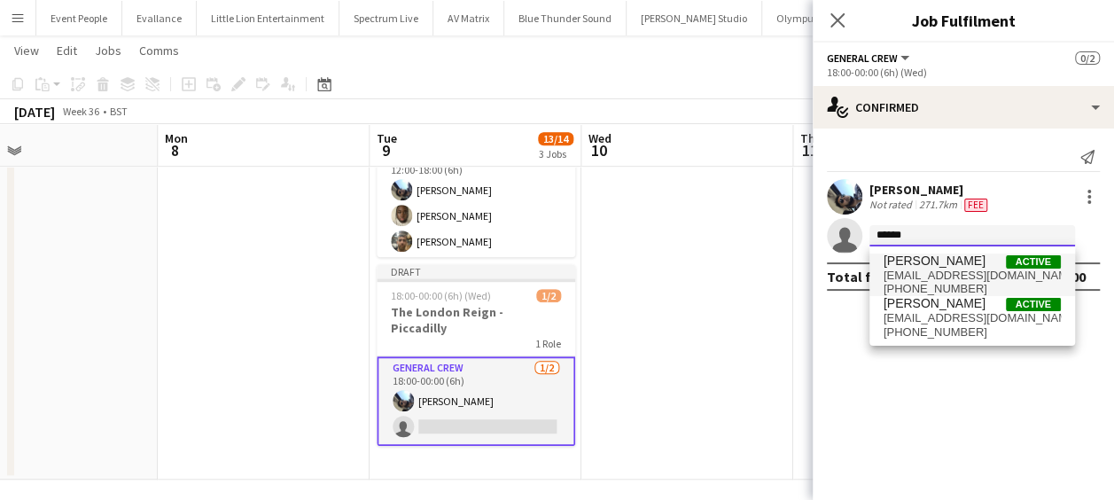
type input "******"
click at [963, 273] on span "[EMAIL_ADDRESS][DOMAIN_NAME]" at bounding box center [972, 276] width 177 height 14
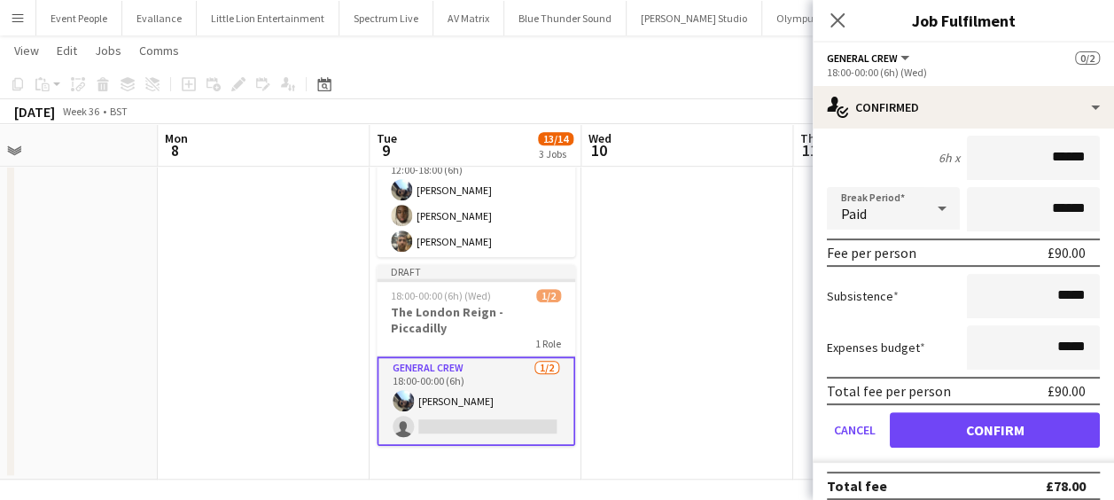
scroll to position [207, 0]
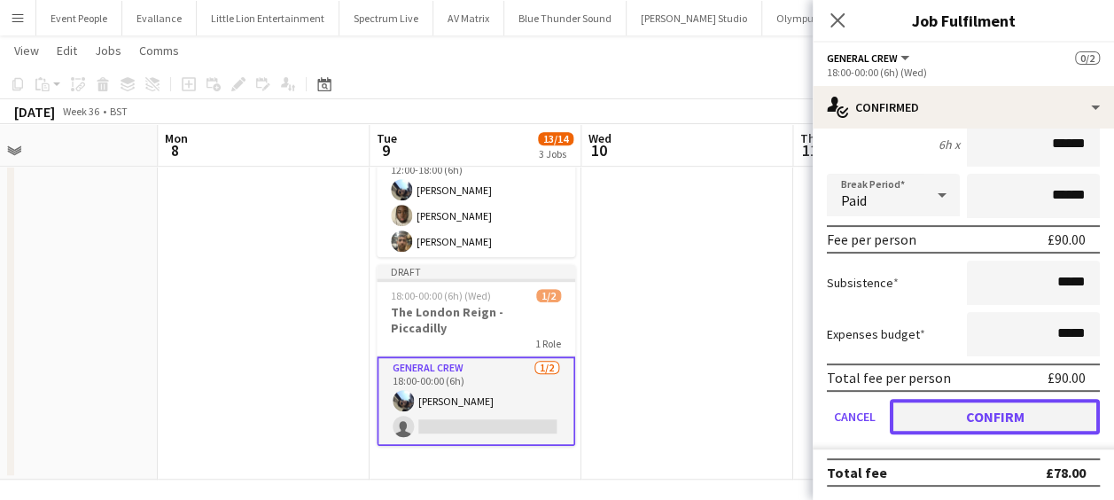
click at [1004, 424] on button "Confirm" at bounding box center [995, 416] width 210 height 35
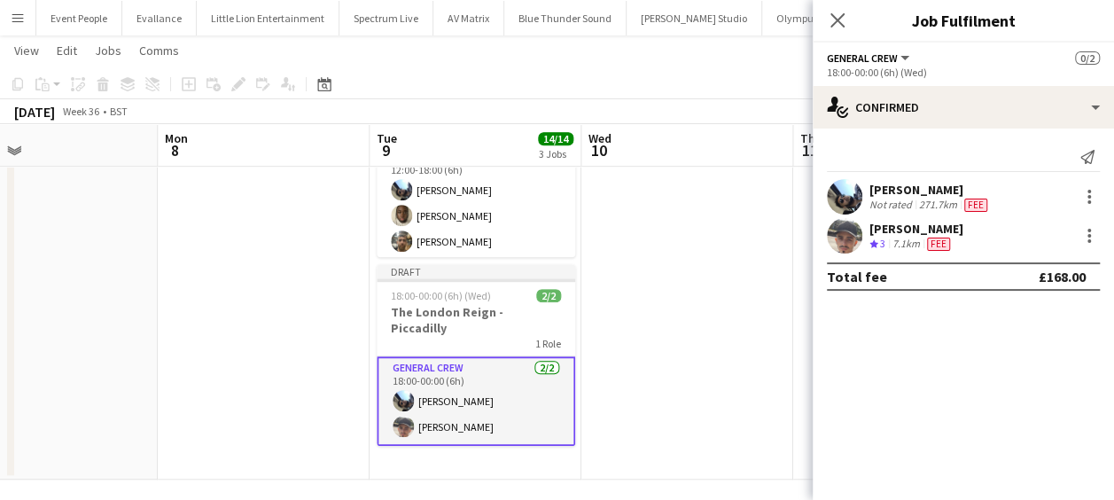
scroll to position [0, 0]
click at [835, 21] on icon at bounding box center [837, 20] width 17 height 17
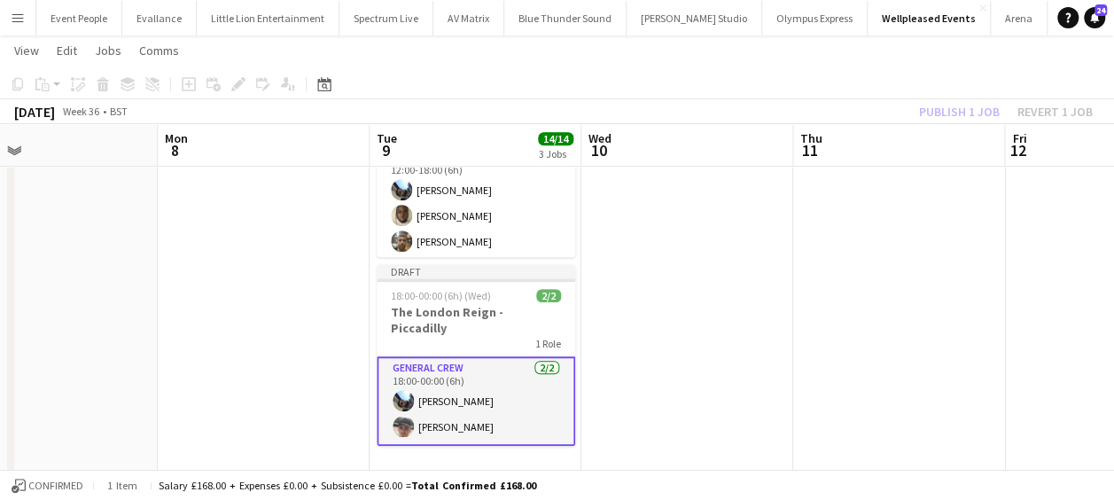
click at [742, 282] on app-date-cell at bounding box center [687, 98] width 212 height 761
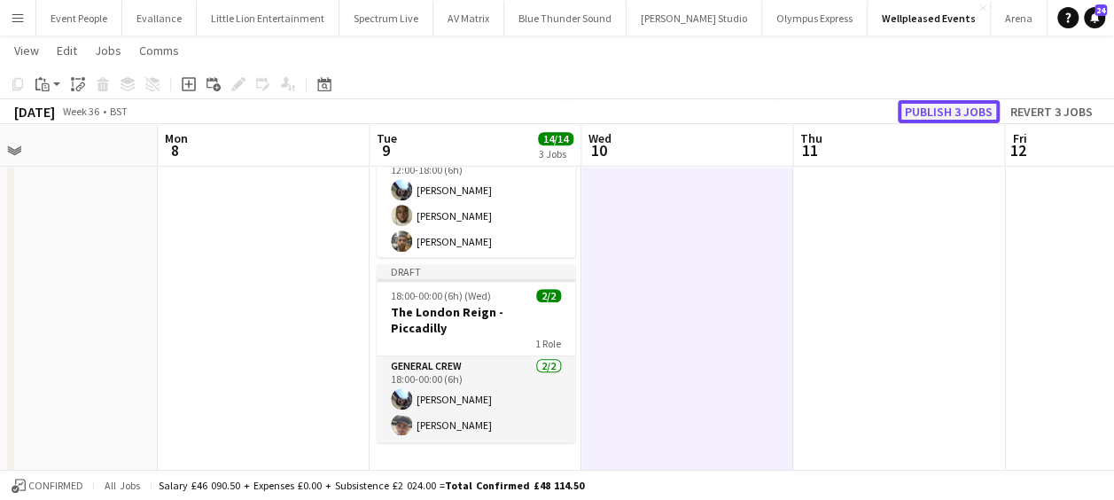
click at [959, 106] on button "Publish 3 jobs" at bounding box center [949, 111] width 102 height 23
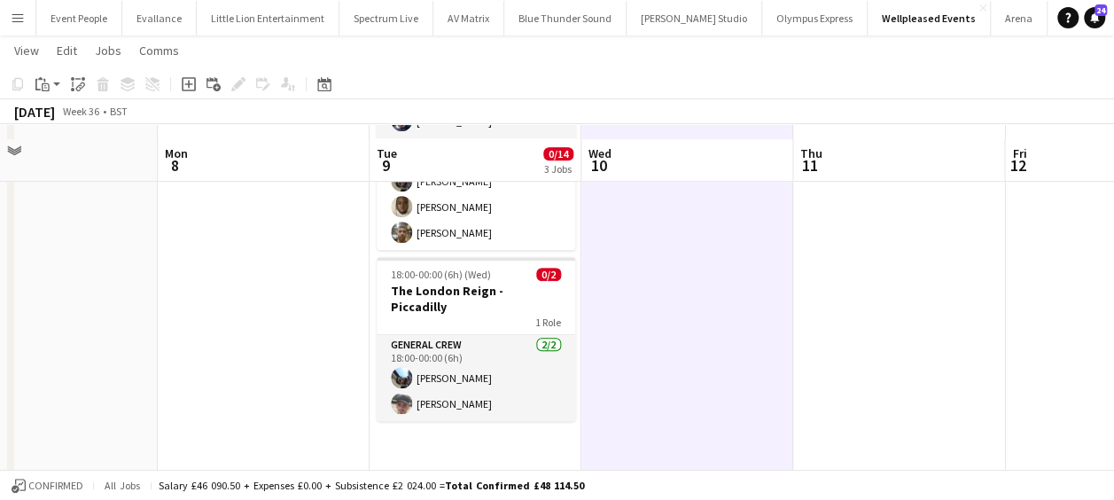
scroll to position [489, 0]
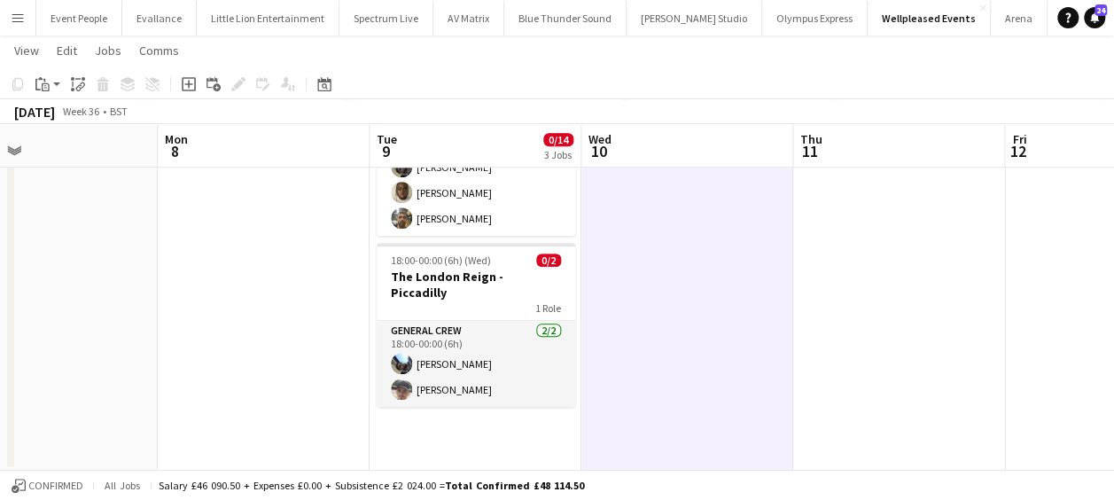
click at [452, 411] on app-date-cell "08:00-12:00 (4h) 0/8 The London Reign - Piccadilly 2 Roles Crew Chief [DATE] 08…" at bounding box center [476, 89] width 212 height 761
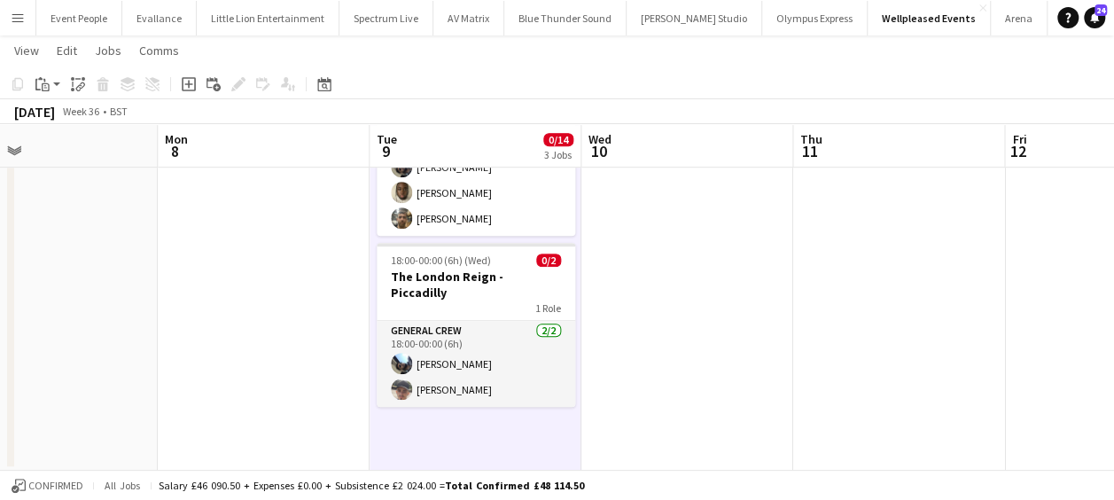
click at [442, 424] on app-date-cell "08:00-12:00 (4h) 0/8 The London Reign - Piccadilly 2 Roles Crew Chief [DATE] 08…" at bounding box center [476, 89] width 212 height 761
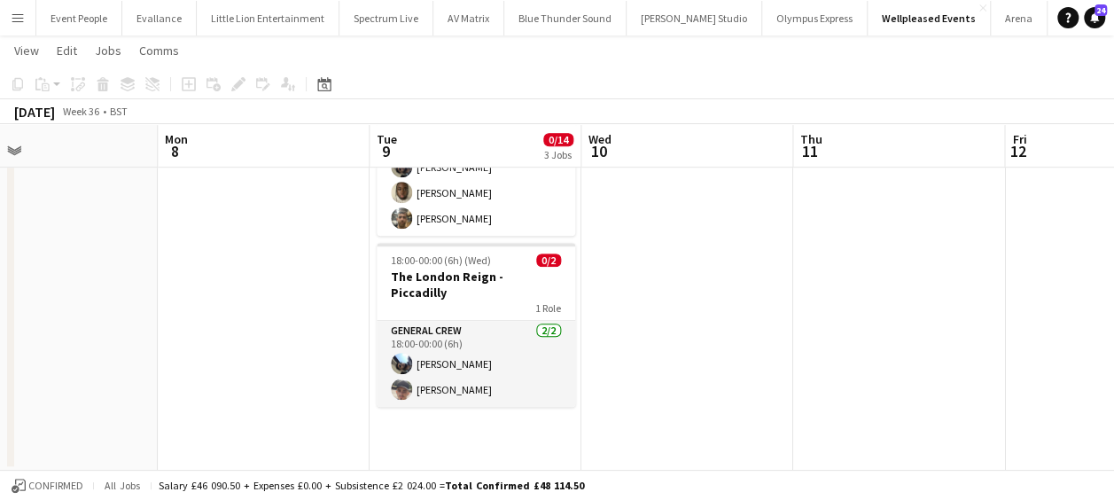
click at [433, 399] on app-date-cell "08:00-12:00 (4h) 0/8 The London Reign - Piccadilly 2 Roles Crew Chief [DATE] 08…" at bounding box center [476, 89] width 212 height 761
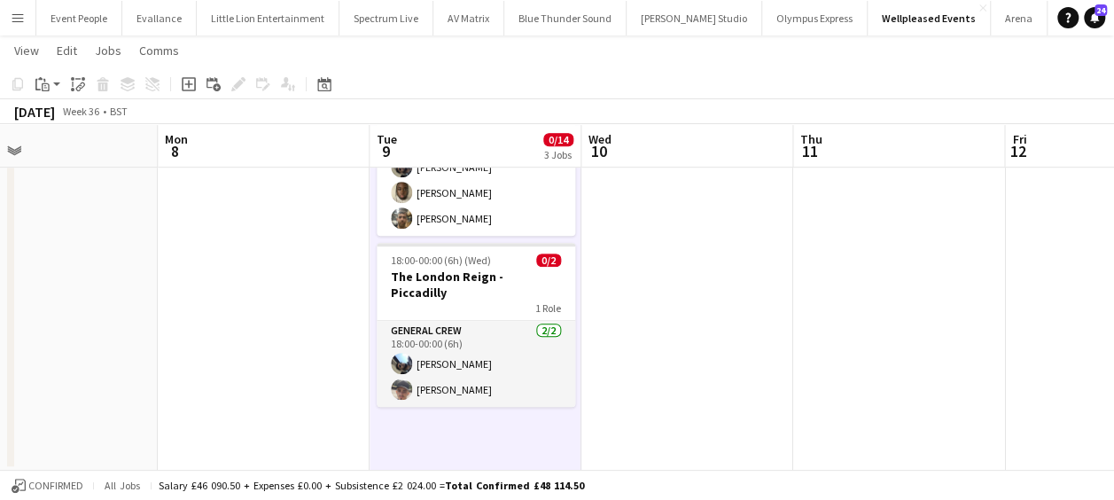
click at [466, 415] on app-date-cell "08:00-12:00 (4h) 0/8 The London Reign - Piccadilly 2 Roles Crew Chief [DATE] 08…" at bounding box center [476, 89] width 212 height 761
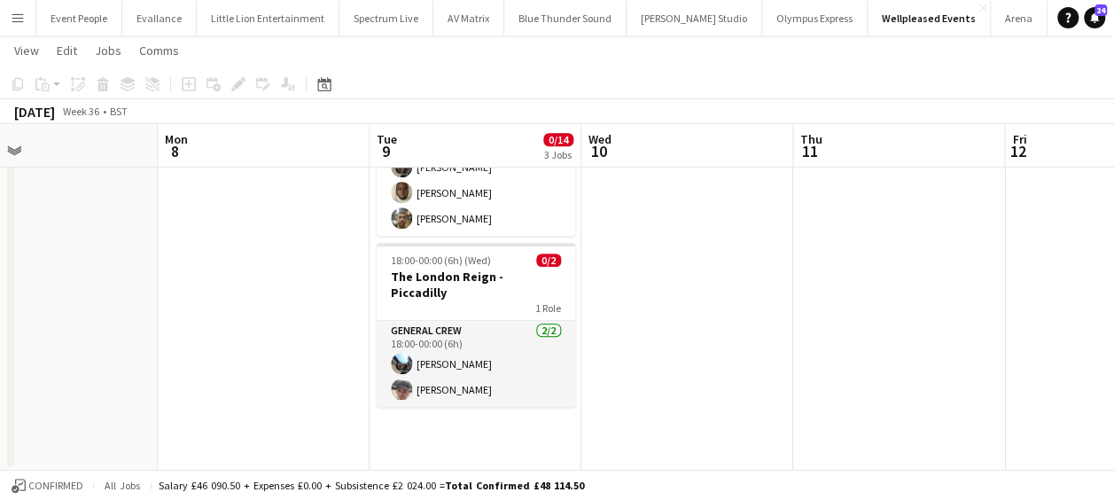
click at [452, 425] on app-date-cell "08:00-12:00 (4h) 0/8 The London Reign - Piccadilly 2 Roles Crew Chief [DATE] 08…" at bounding box center [476, 89] width 212 height 761
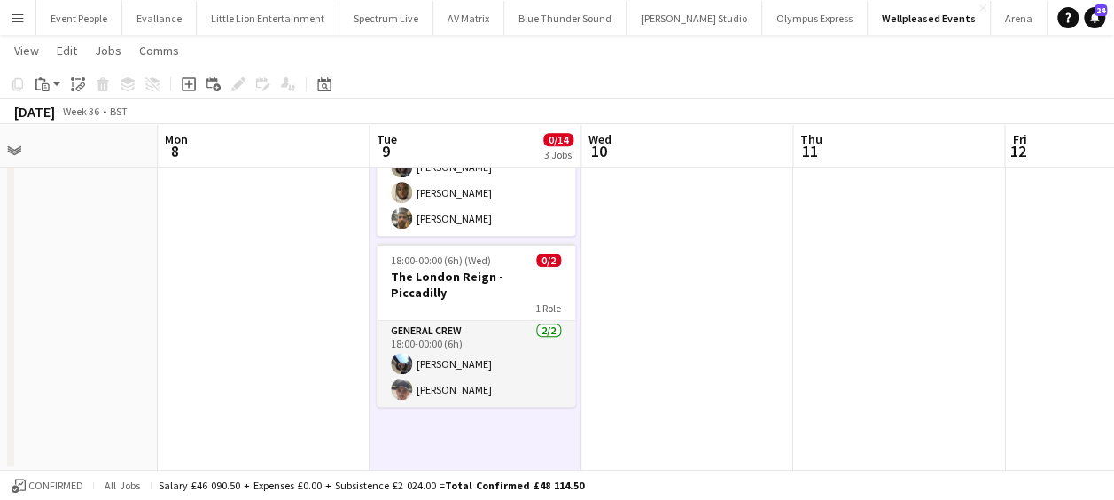
scroll to position [0, 692]
click at [186, 83] on icon at bounding box center [188, 84] width 8 height 8
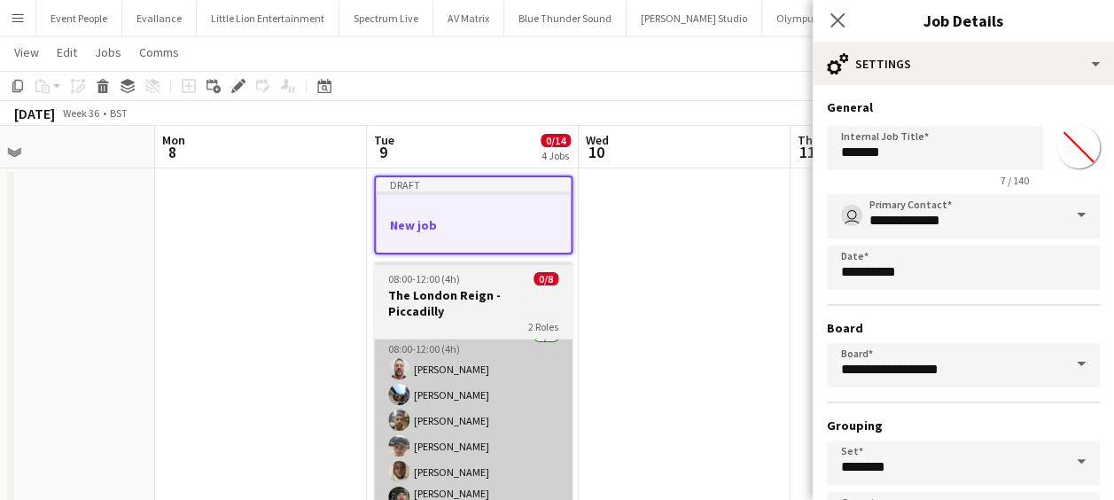
scroll to position [0, 0]
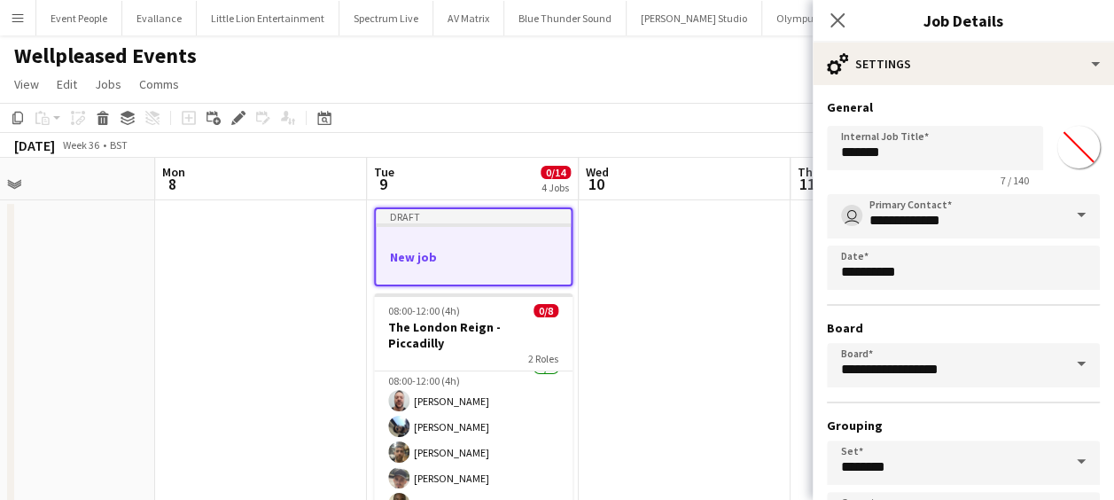
click at [415, 230] on app-job-card "Draft New job" at bounding box center [473, 246] width 199 height 79
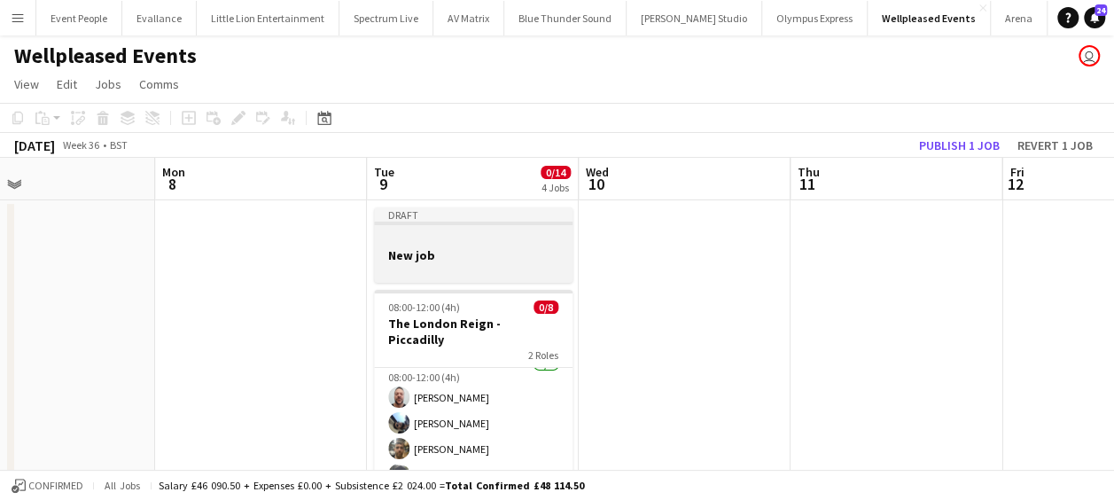
click at [454, 270] on div at bounding box center [473, 270] width 199 height 14
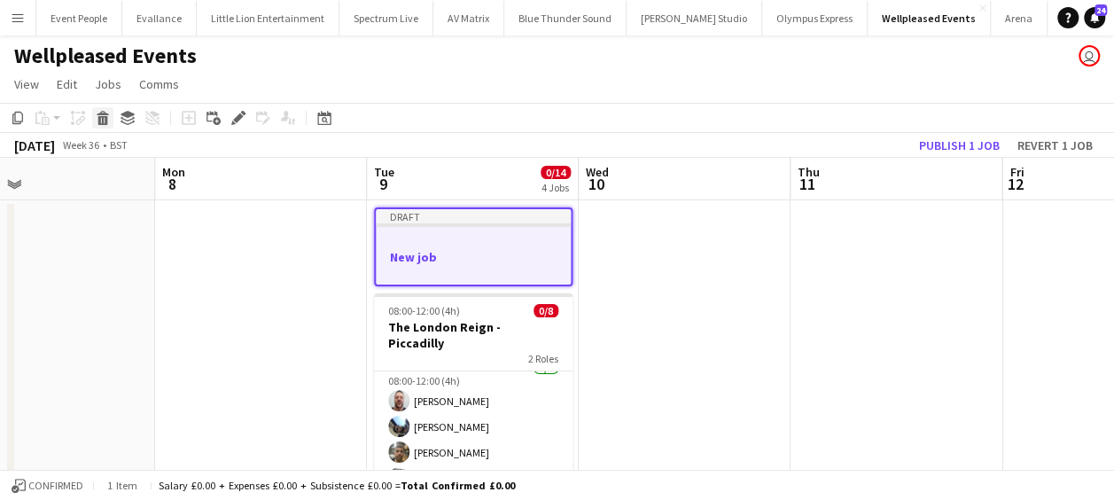
click at [99, 119] on icon at bounding box center [103, 120] width 10 height 9
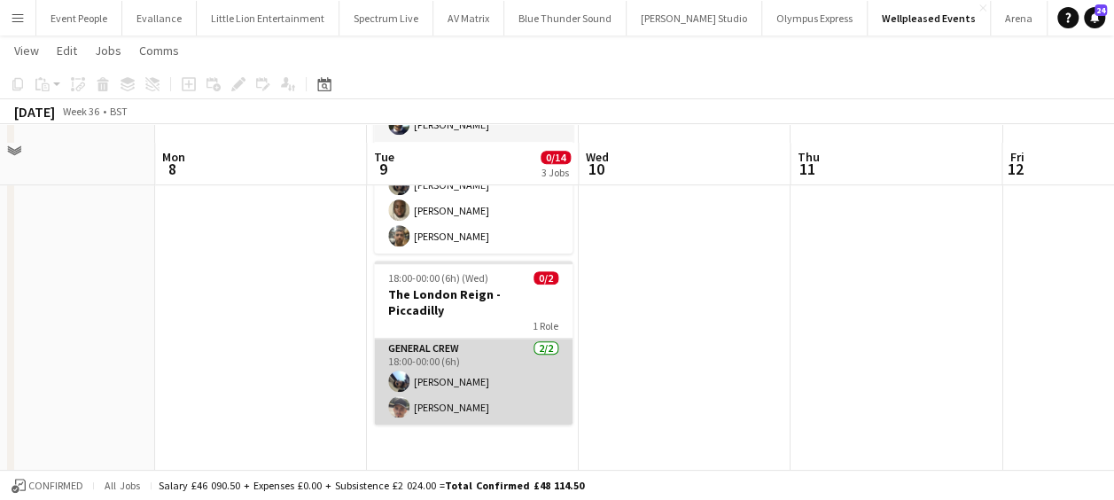
scroll to position [489, 0]
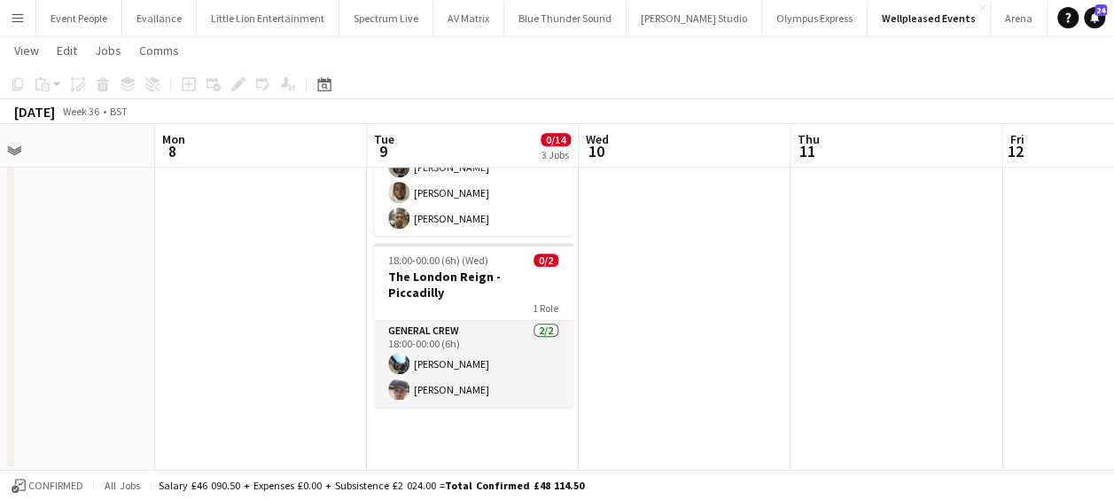
click at [475, 431] on app-date-cell "08:00-12:00 (4h) 0/8 The London Reign - Piccadilly 2 Roles Crew Chief [DATE] 08…" at bounding box center [473, 89] width 212 height 761
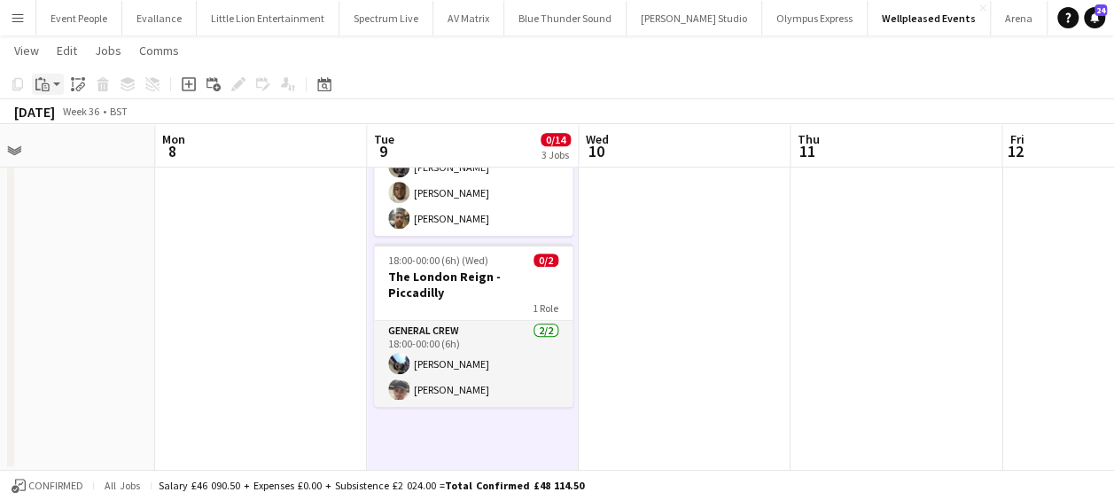
click at [45, 85] on icon "Paste" at bounding box center [42, 84] width 14 height 14
click at [69, 116] on link "Paste Ctrl+V" at bounding box center [130, 118] width 167 height 16
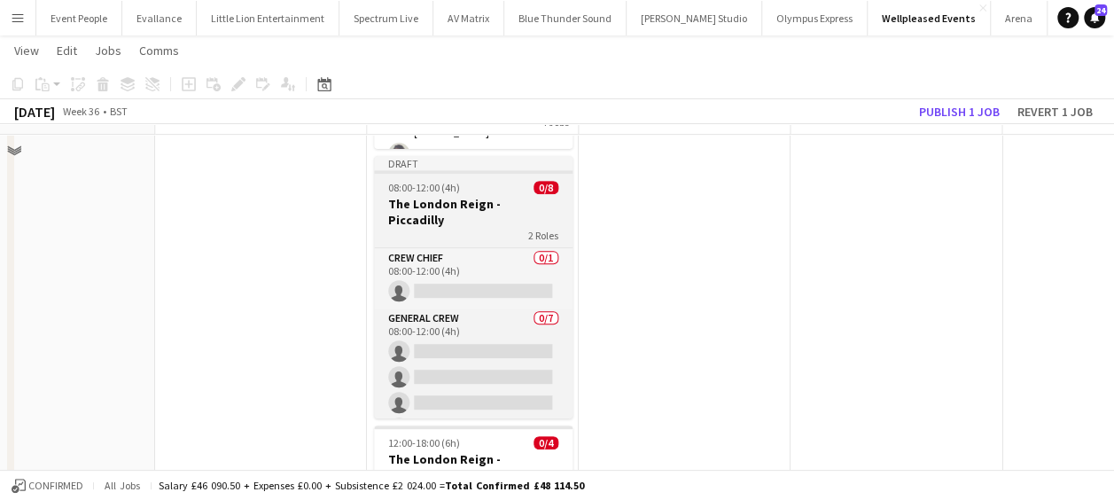
scroll to position [287, 0]
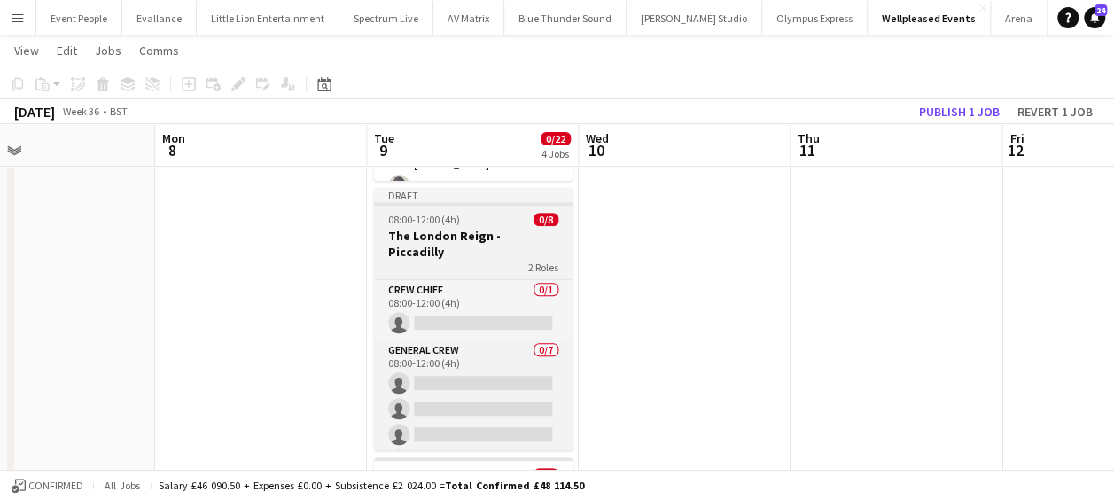
click at [472, 228] on h3 "The London Reign - Piccadilly" at bounding box center [473, 244] width 199 height 32
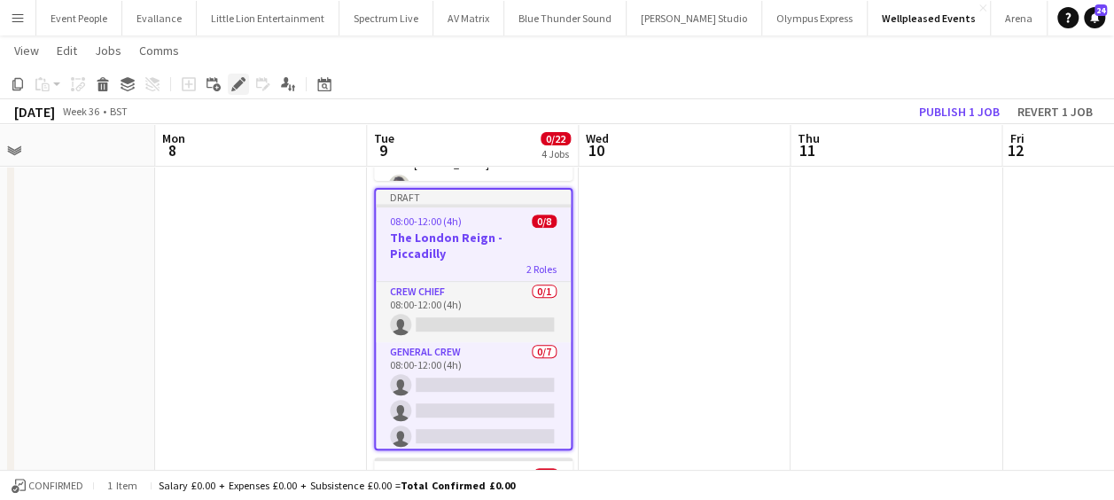
click at [241, 85] on icon "Edit" at bounding box center [238, 84] width 14 height 14
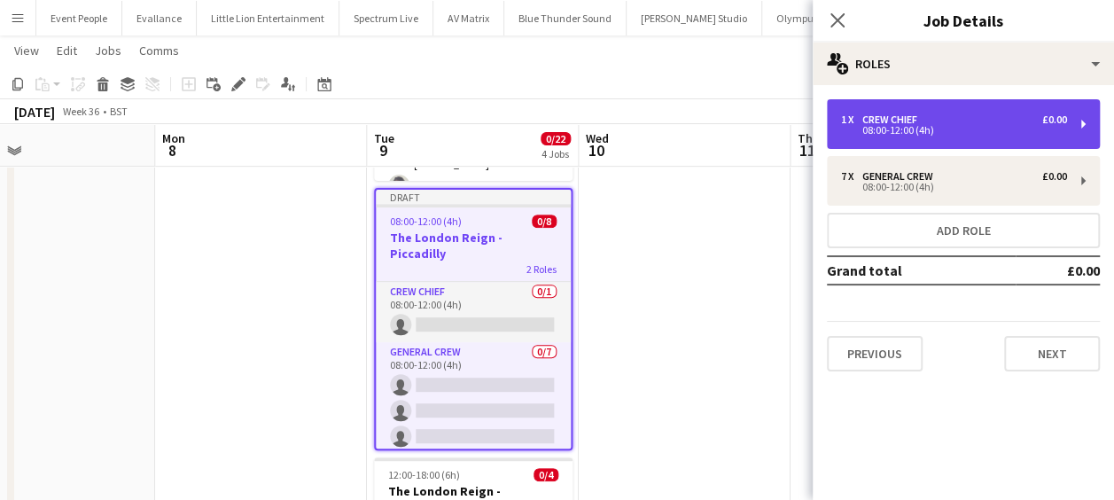
drag, startPoint x: 876, startPoint y: 126, endPoint x: 864, endPoint y: 131, distance: 12.7
click at [876, 126] on div "08:00-12:00 (4h)" at bounding box center [954, 130] width 226 height 9
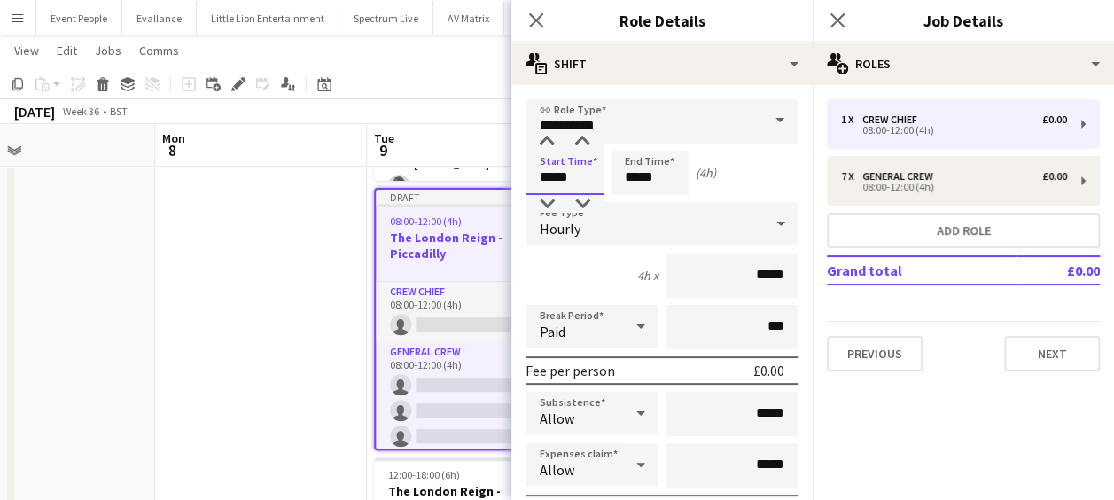
drag, startPoint x: 583, startPoint y: 174, endPoint x: 503, endPoint y: 186, distance: 80.7
click at [505, 188] on body "Menu Boards Boards Boards All jobs Status Workforce Workforce My Workforce Recr…" at bounding box center [557, 330] width 1114 height 1234
type input "*****"
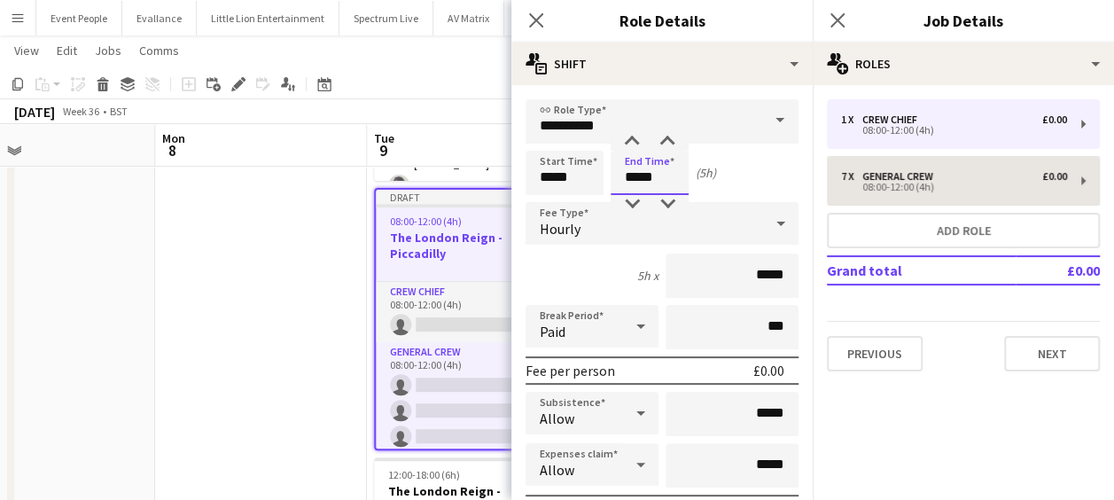
type input "*****"
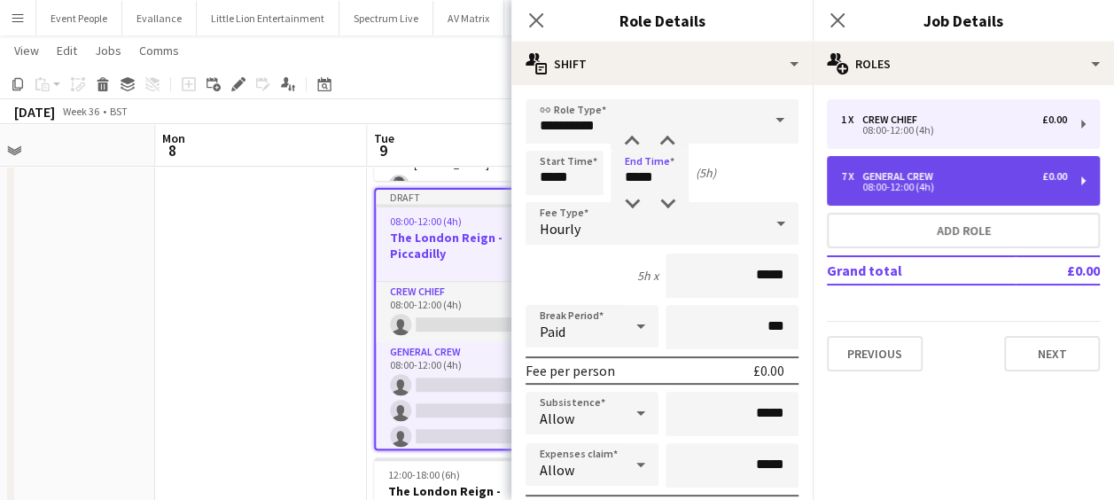
click at [908, 175] on div "General Crew" at bounding box center [901, 176] width 78 height 12
type input "**********"
type input "*****"
type input "*"
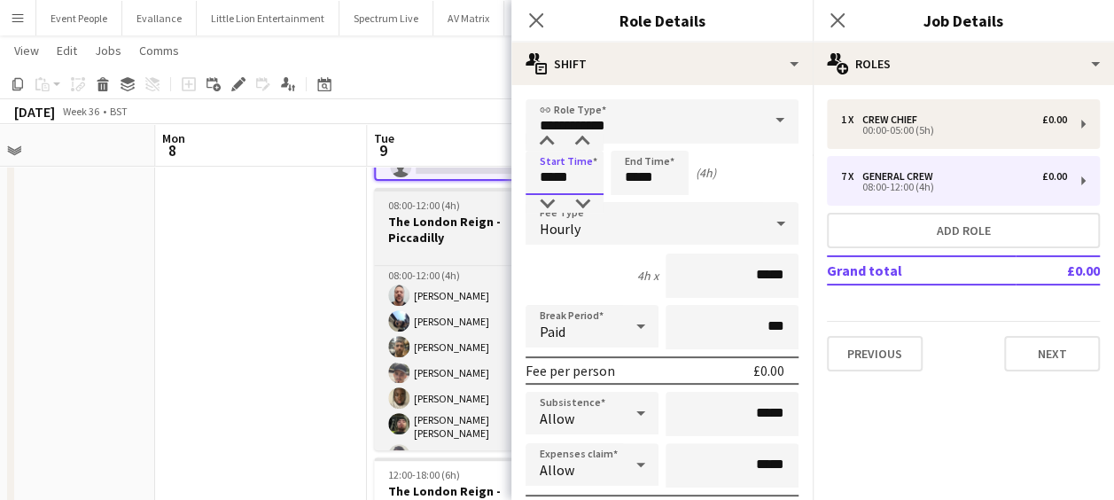
drag, startPoint x: 587, startPoint y: 179, endPoint x: 453, endPoint y: 188, distance: 134.1
click at [456, 190] on body "Menu Boards Boards Boards All jobs Status Workforce Workforce My Workforce Recr…" at bounding box center [557, 330] width 1114 height 1234
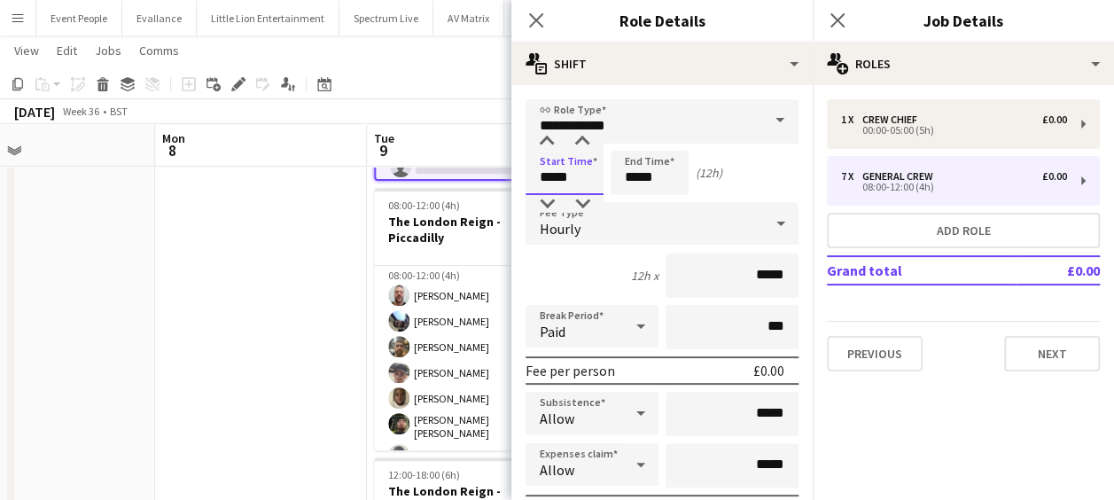
type input "*****"
click at [538, 23] on icon at bounding box center [535, 20] width 17 height 17
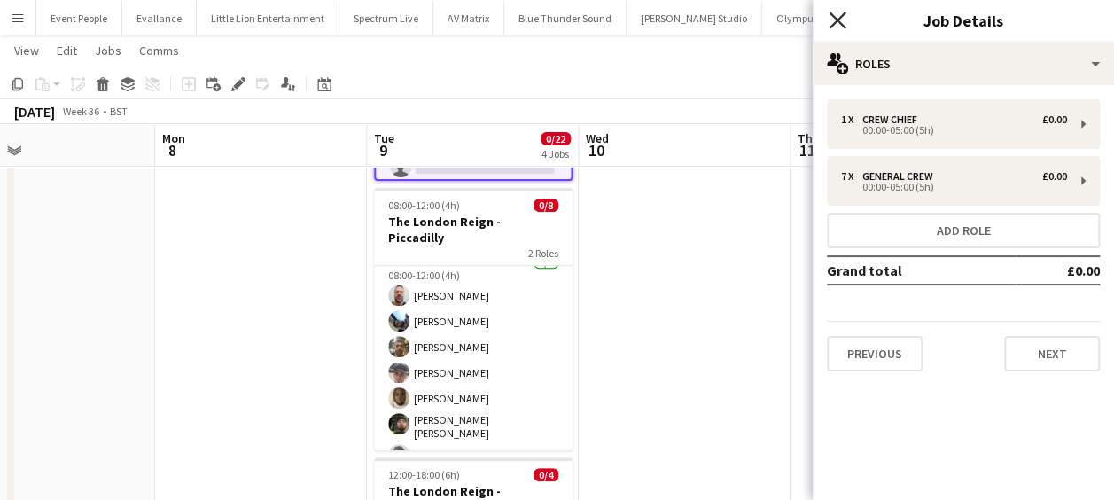
click at [846, 21] on icon "Close pop-in" at bounding box center [837, 20] width 17 height 17
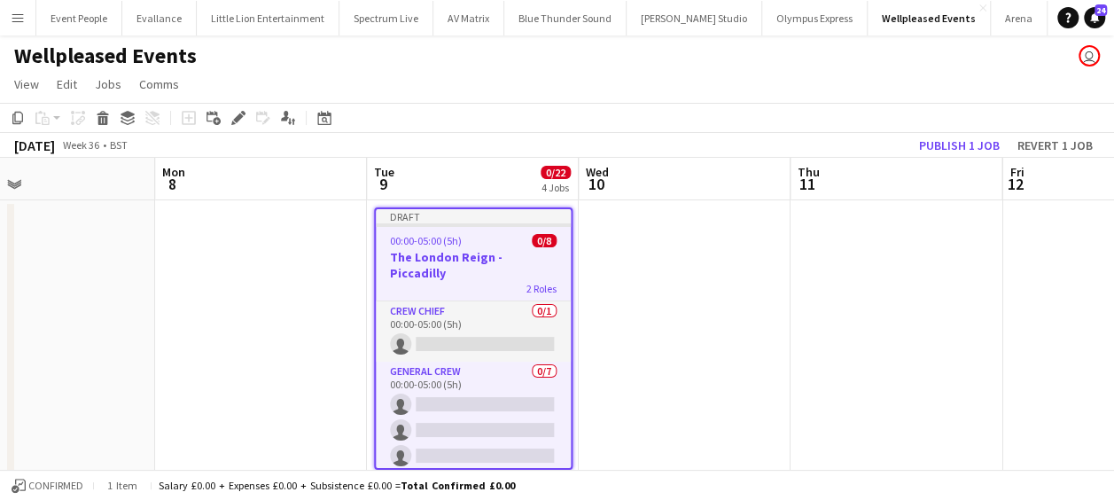
scroll to position [0, 0]
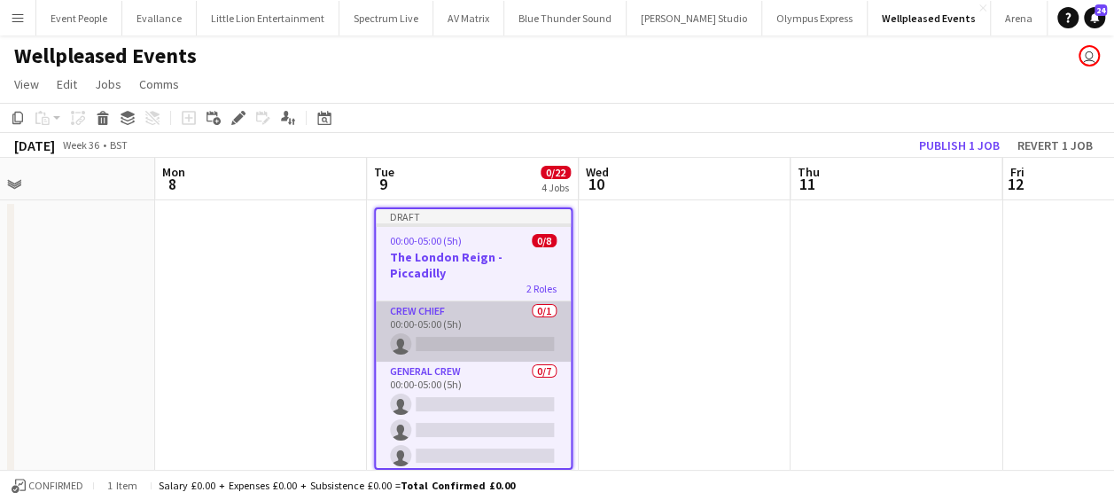
click at [456, 326] on app-card-role "Crew Chief 0/1 00:00-05:00 (5h) single-neutral-actions" at bounding box center [473, 331] width 195 height 60
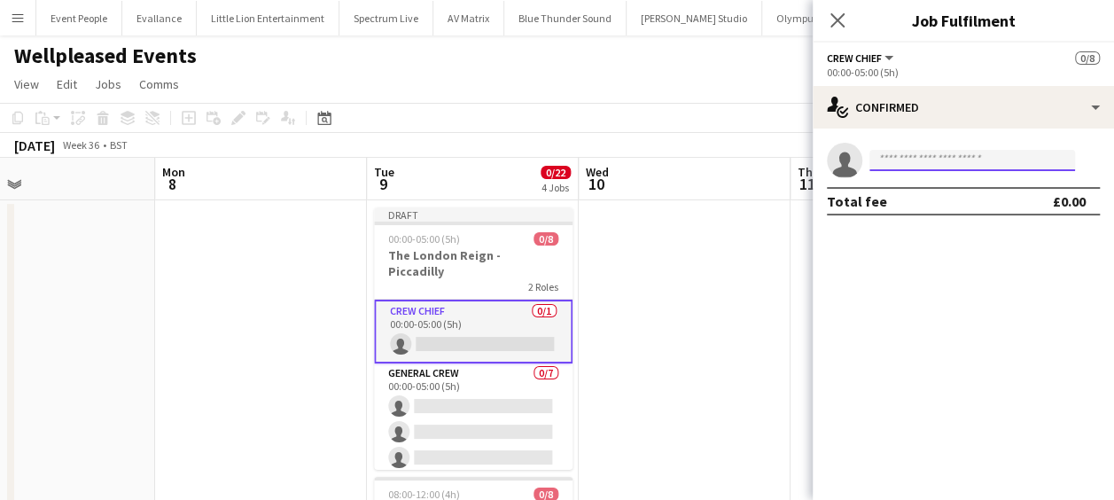
click at [1002, 169] on input at bounding box center [973, 160] width 206 height 21
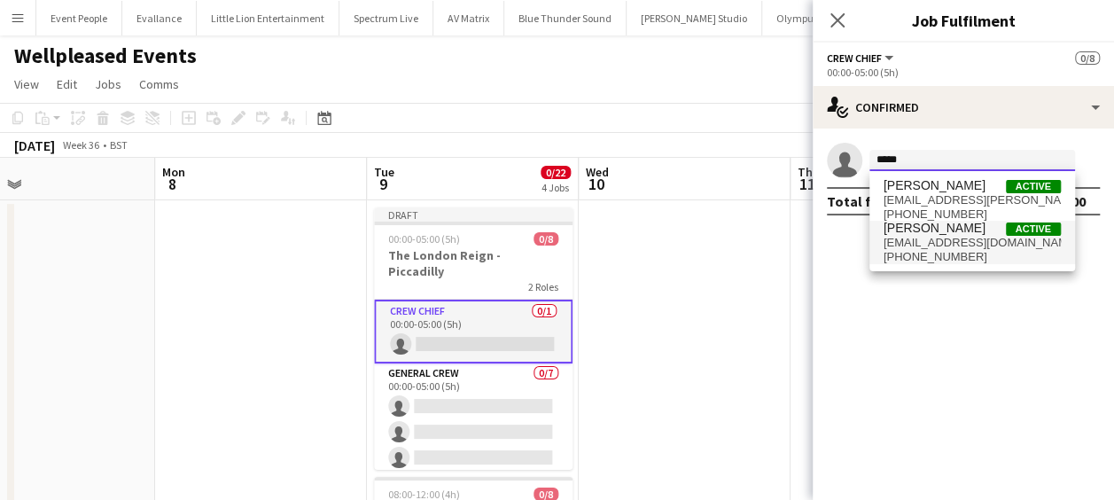
type input "*****"
click at [948, 252] on span "[PHONE_NUMBER]" at bounding box center [972, 257] width 177 height 14
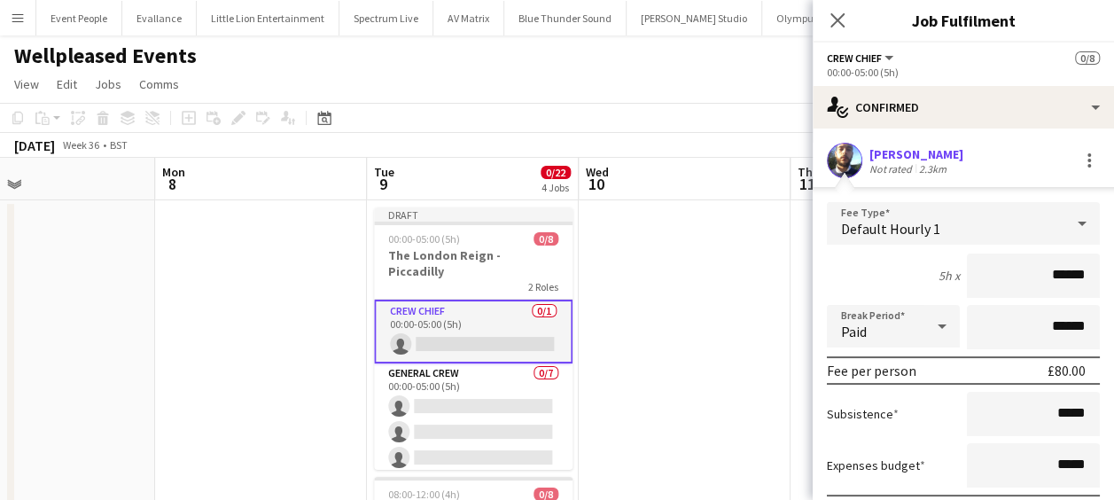
type input "***"
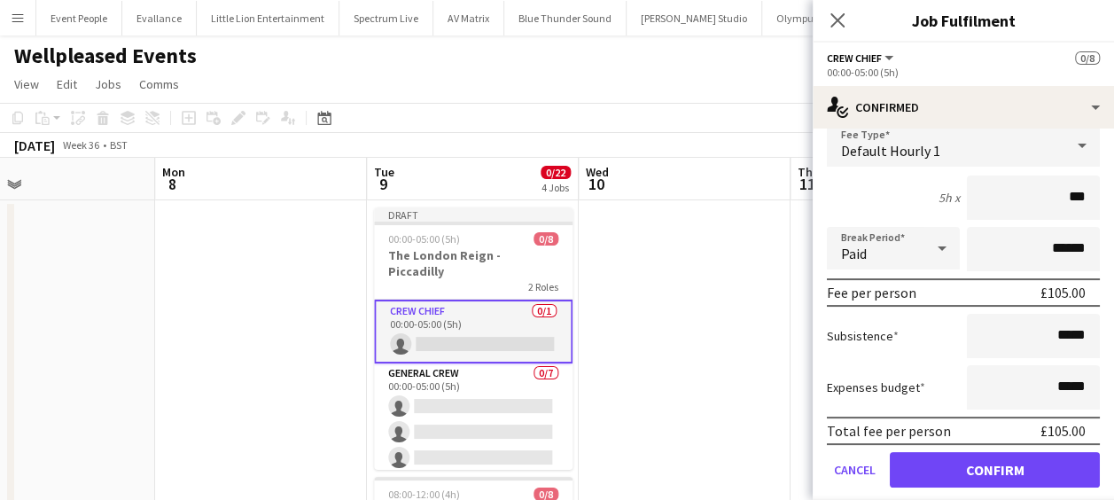
scroll to position [131, 0]
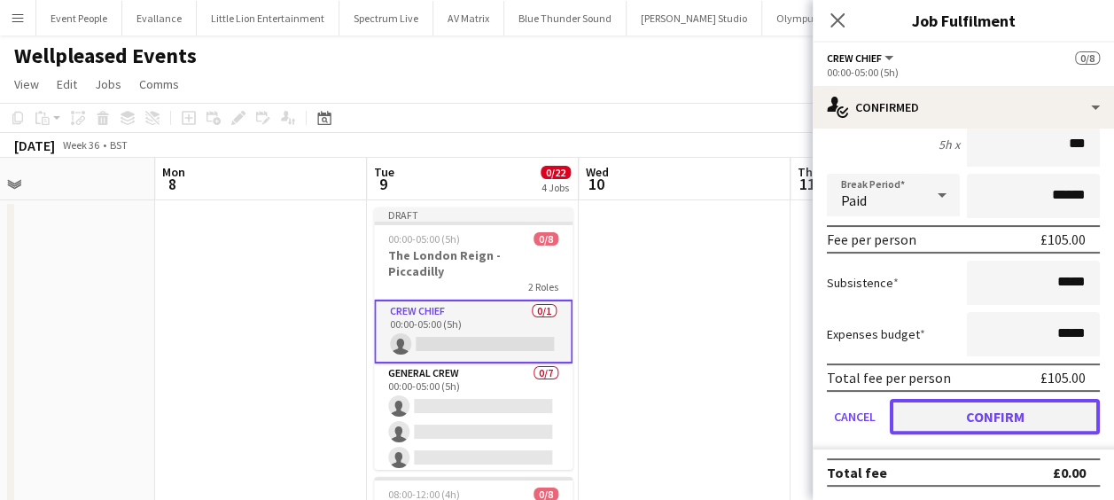
click at [1011, 413] on button "Confirm" at bounding box center [995, 416] width 210 height 35
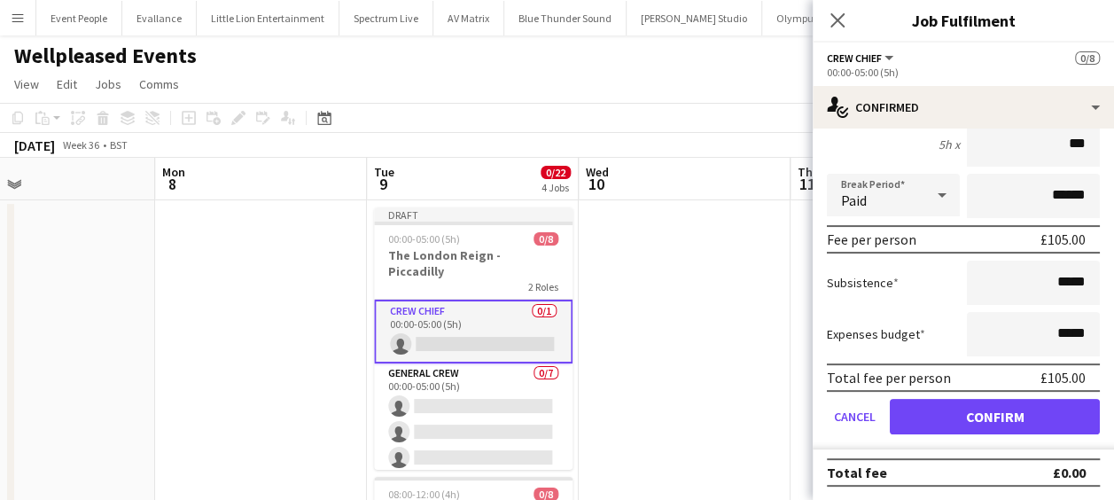
scroll to position [0, 0]
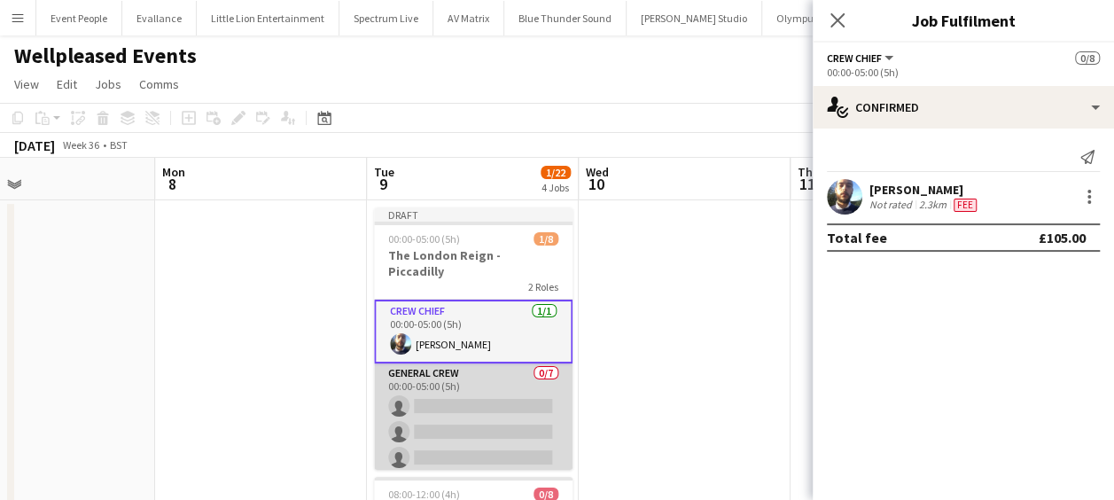
click at [500, 382] on app-card-role "General Crew 0/7 00:00-05:00 (5h) single-neutral-actions single-neutral-actions…" at bounding box center [473, 470] width 199 height 214
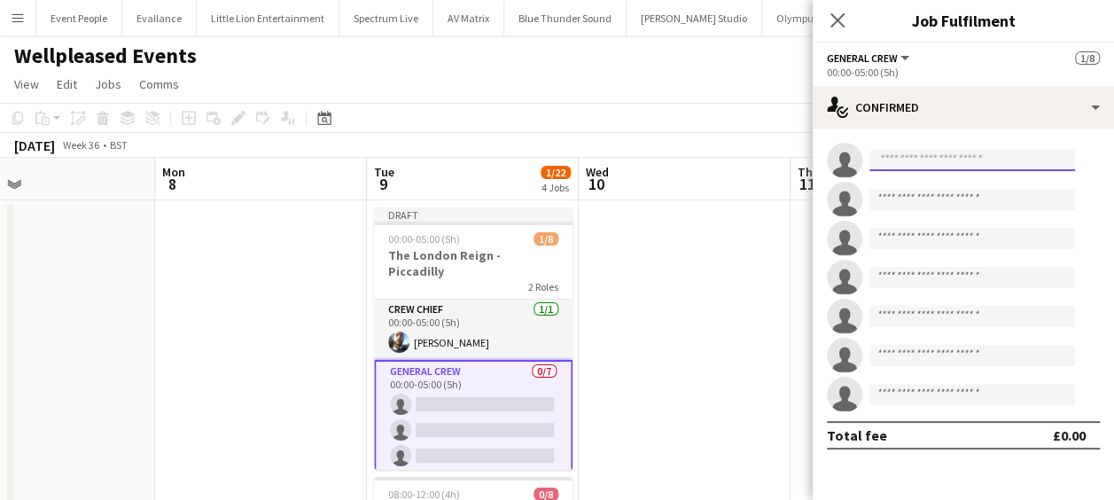
click at [940, 163] on input at bounding box center [973, 160] width 206 height 21
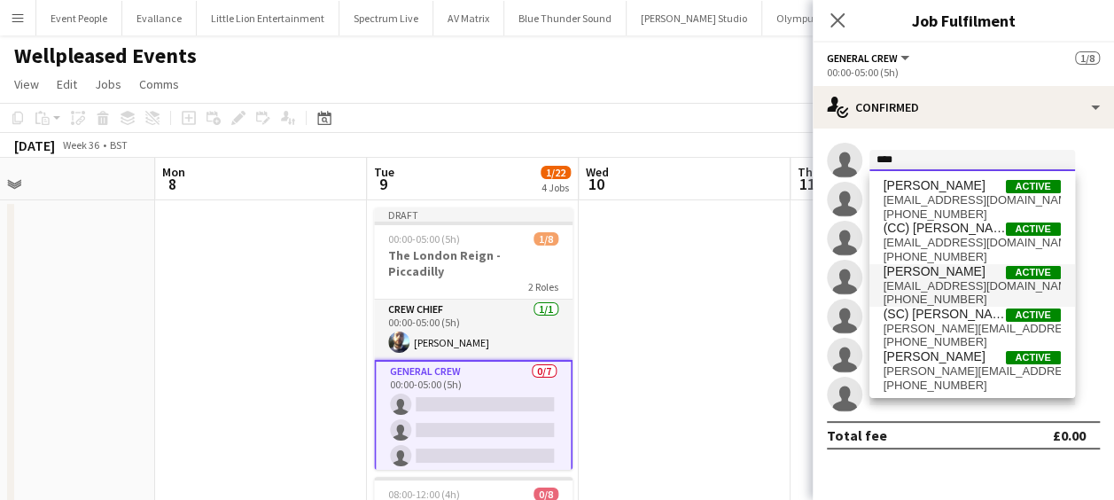
type input "****"
click at [958, 269] on span "[PERSON_NAME] Active" at bounding box center [972, 271] width 177 height 15
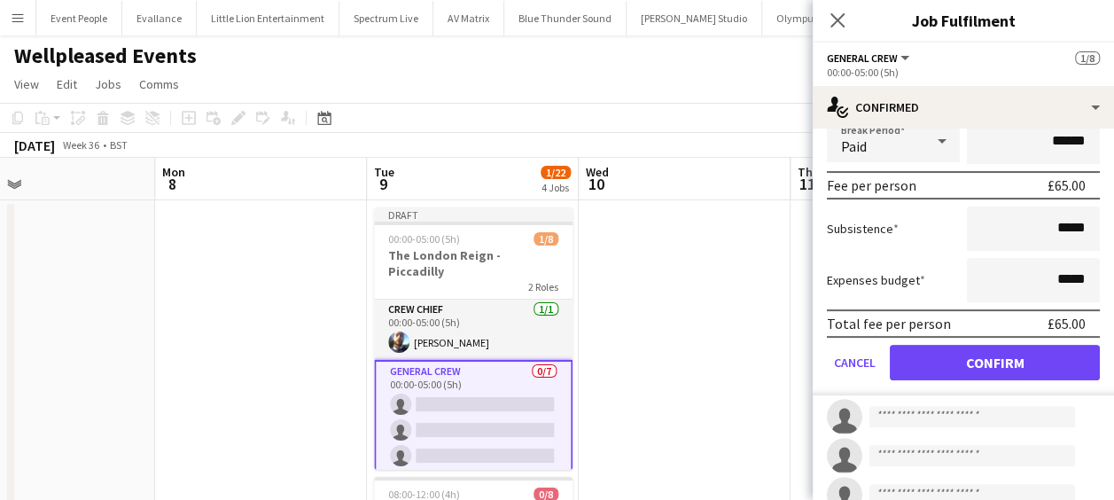
scroll to position [355, 0]
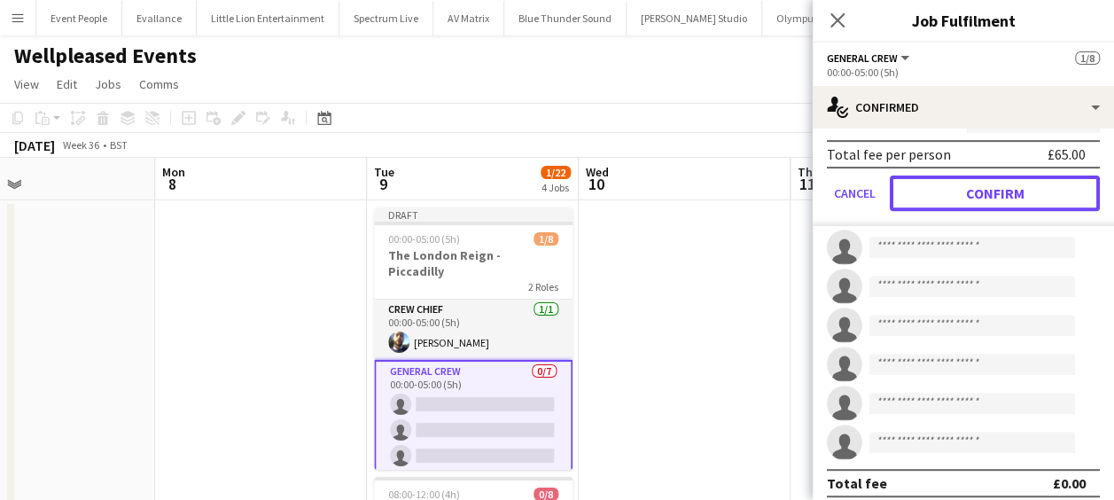
click at [1002, 202] on button "Confirm" at bounding box center [995, 192] width 210 height 35
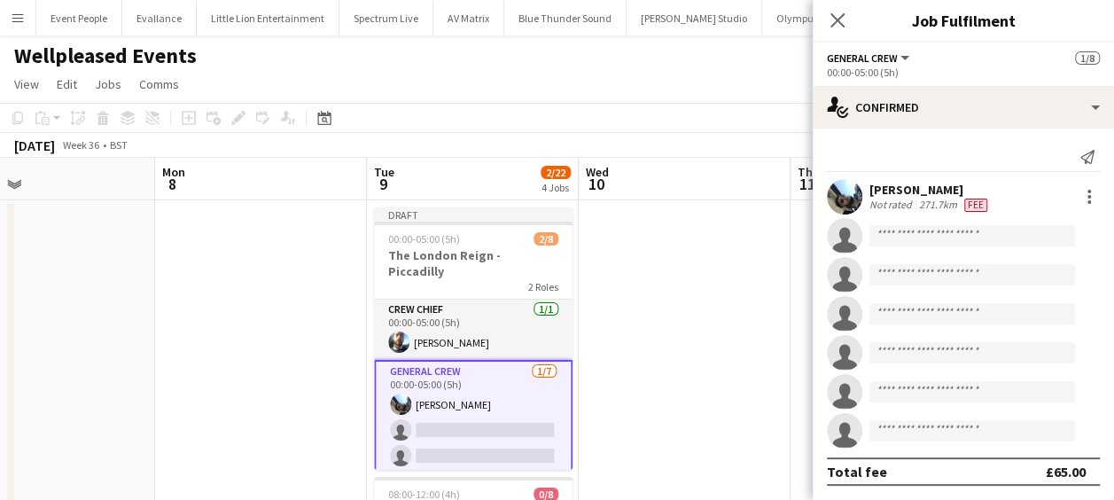
scroll to position [0, 0]
click at [941, 236] on input at bounding box center [973, 235] width 206 height 21
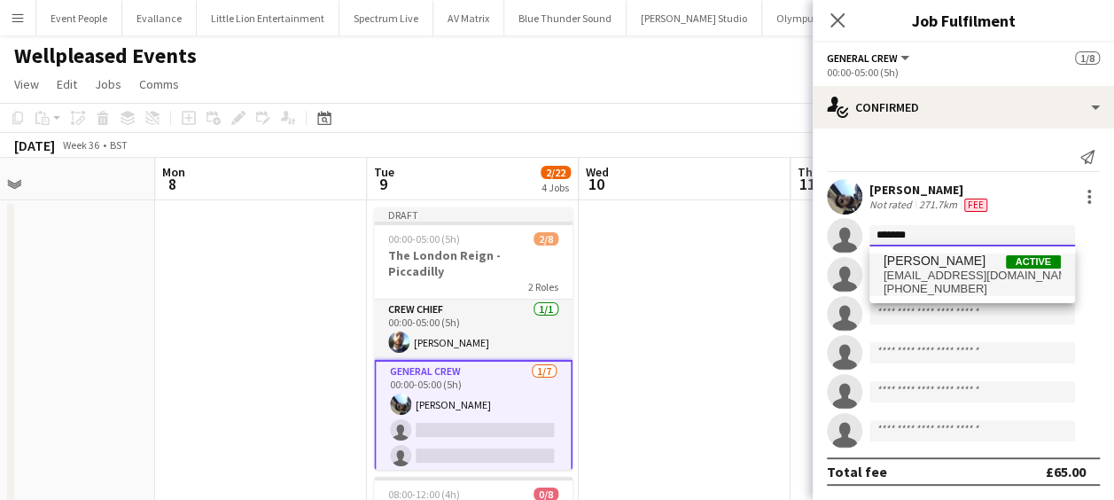
type input "*******"
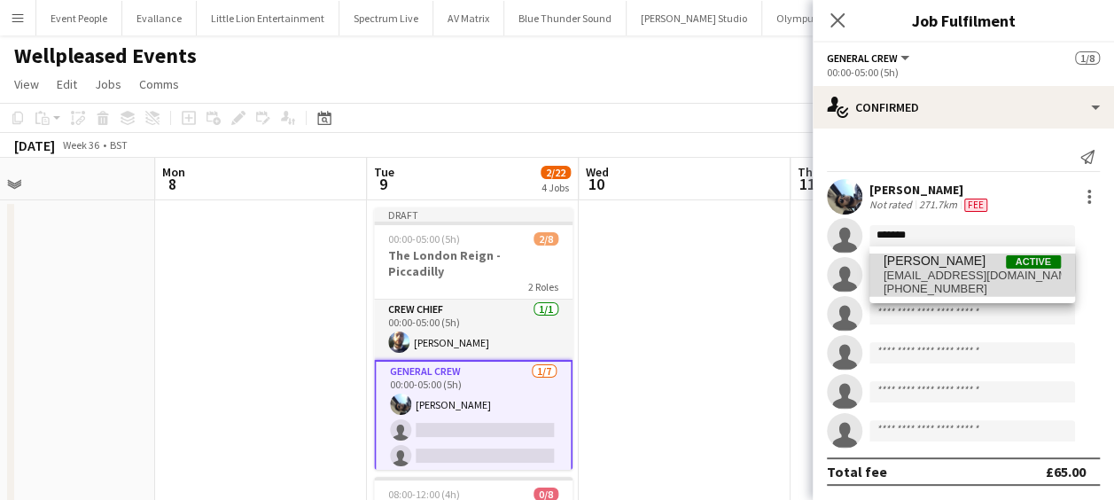
click at [931, 273] on span "[EMAIL_ADDRESS][DOMAIN_NAME]" at bounding box center [972, 276] width 177 height 14
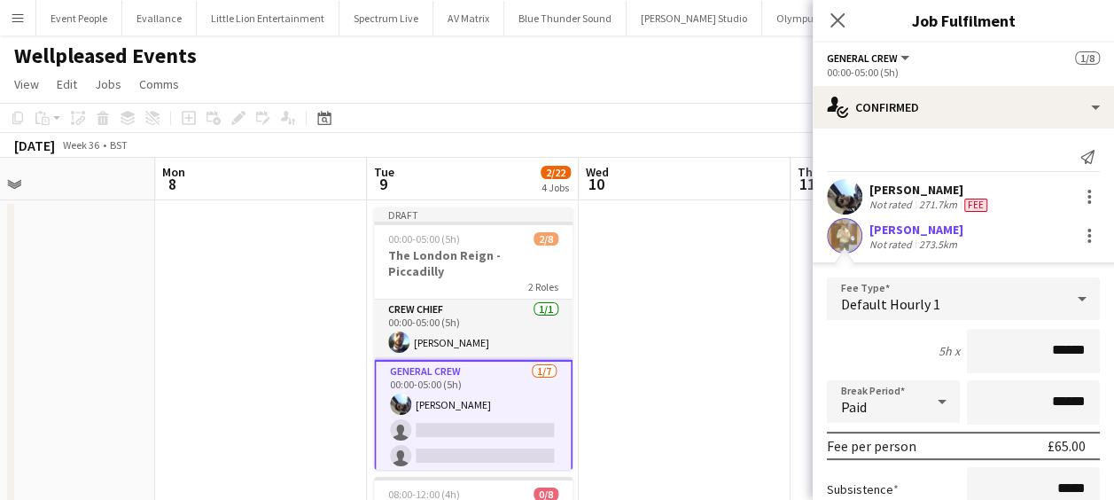
click at [1020, 355] on input "******" at bounding box center [1033, 351] width 133 height 44
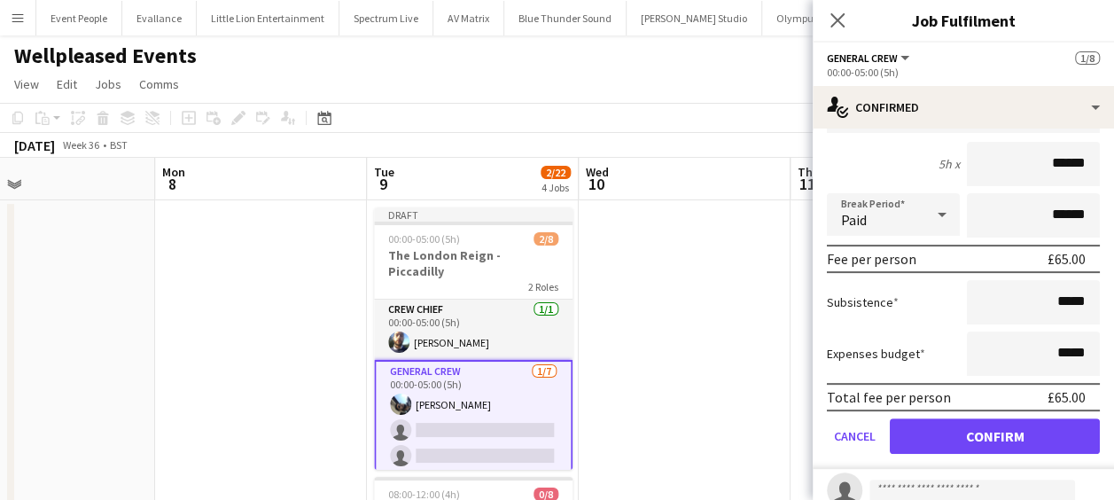
scroll to position [266, 0]
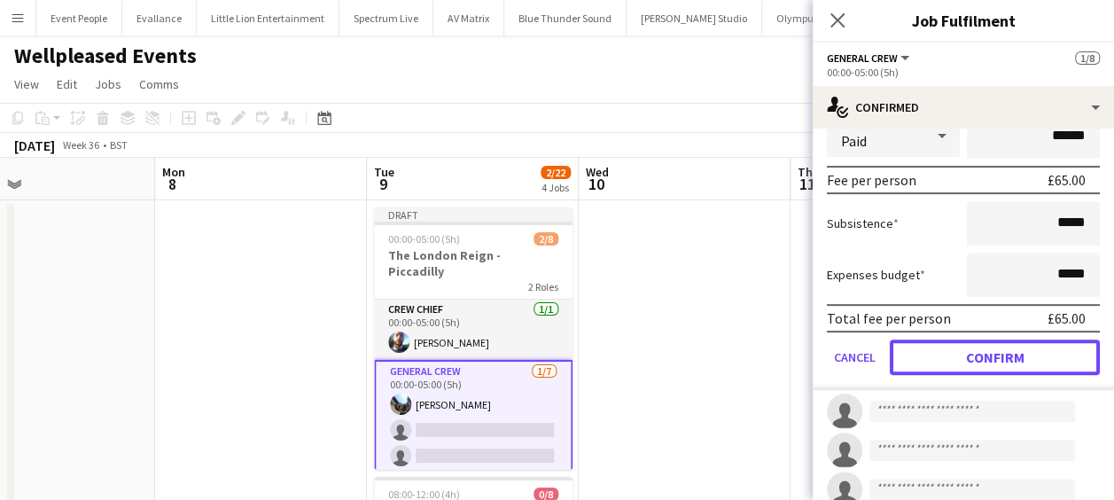
click at [1021, 350] on button "Confirm" at bounding box center [995, 356] width 210 height 35
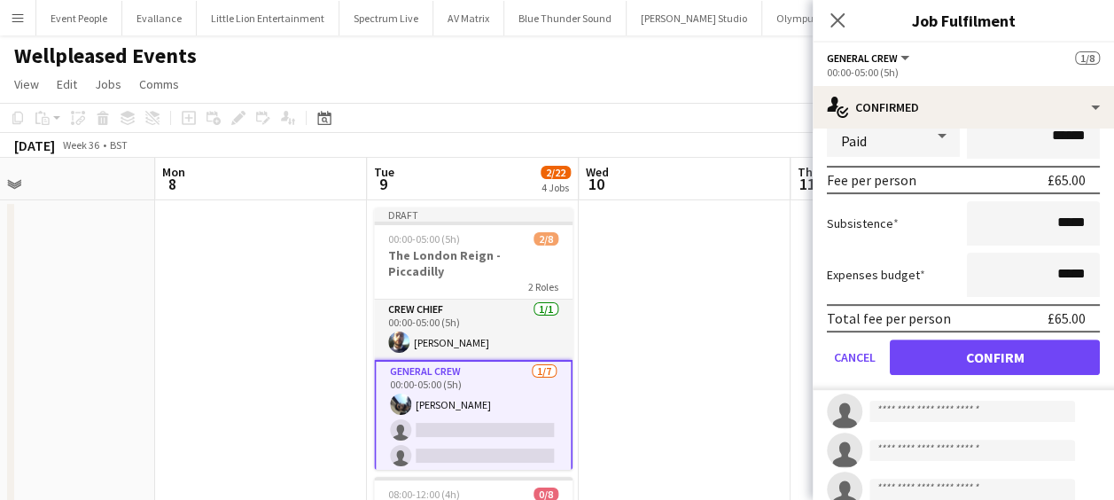
scroll to position [0, 0]
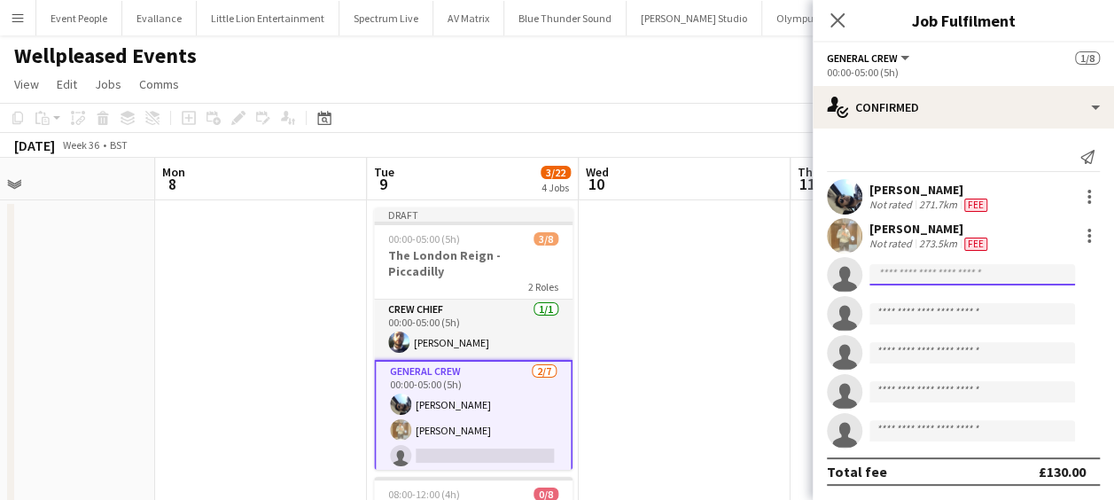
click at [935, 277] on input at bounding box center [973, 274] width 206 height 21
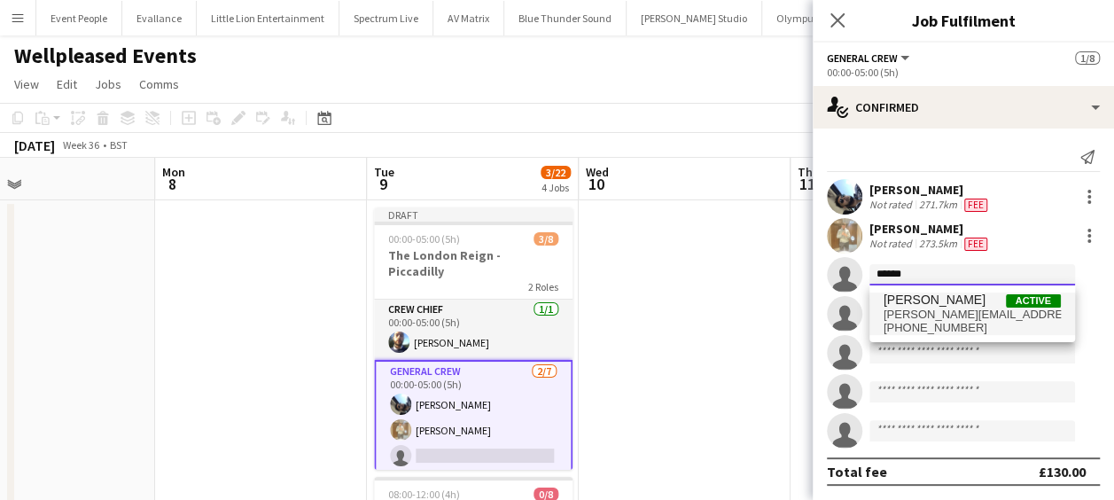
type input "******"
click at [922, 317] on span "[PERSON_NAME][EMAIL_ADDRESS][DOMAIN_NAME]" at bounding box center [972, 315] width 177 height 14
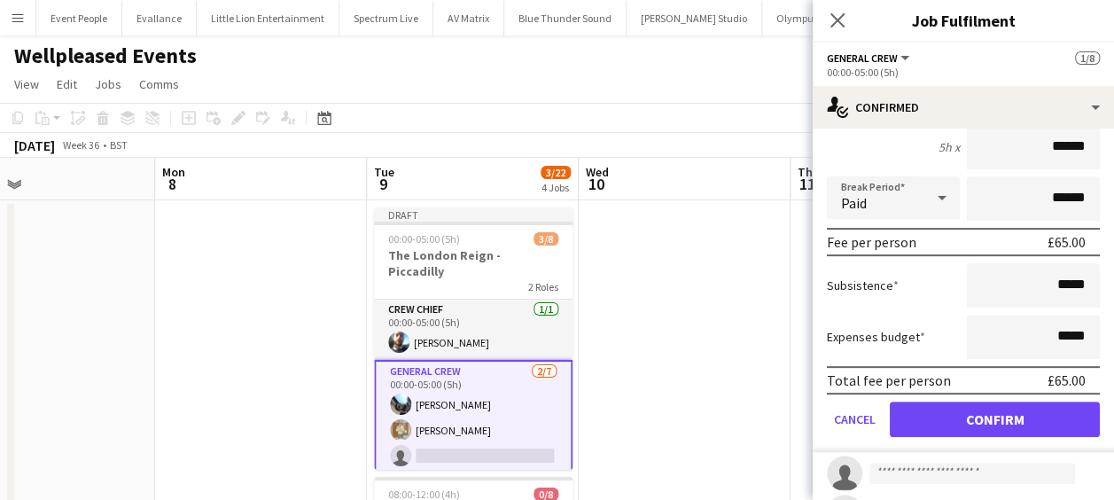
scroll to position [266, 0]
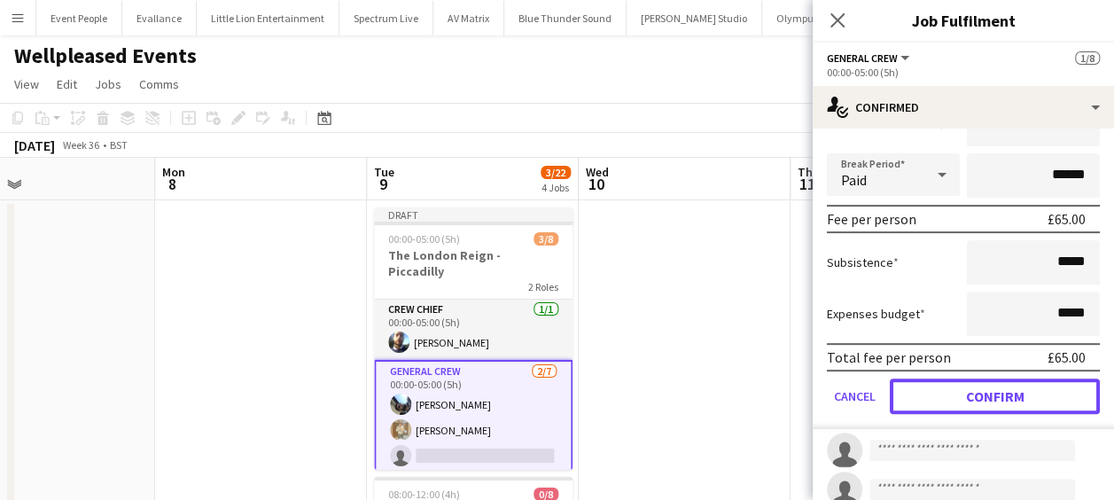
click at [960, 394] on button "Confirm" at bounding box center [995, 395] width 210 height 35
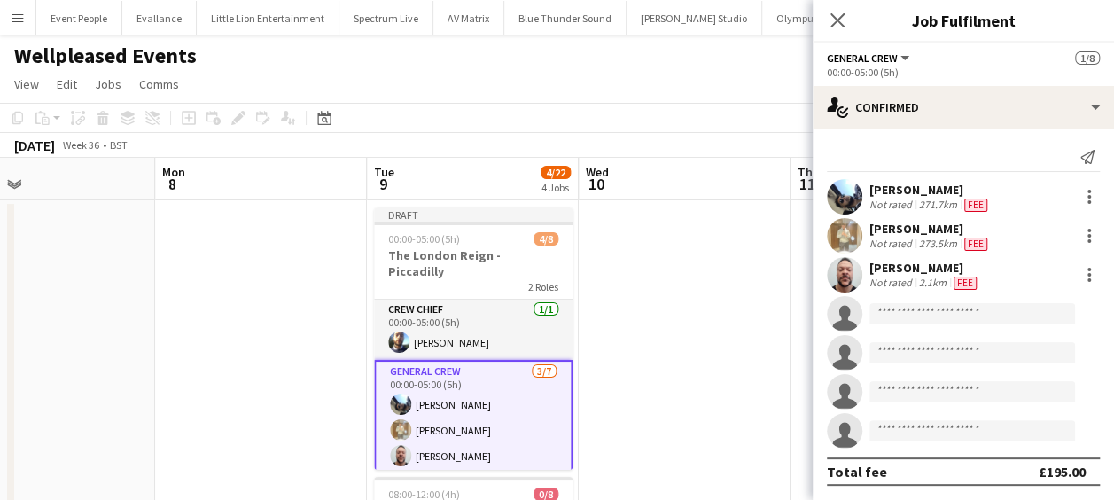
scroll to position [0, 0]
click at [942, 310] on input at bounding box center [973, 313] width 206 height 21
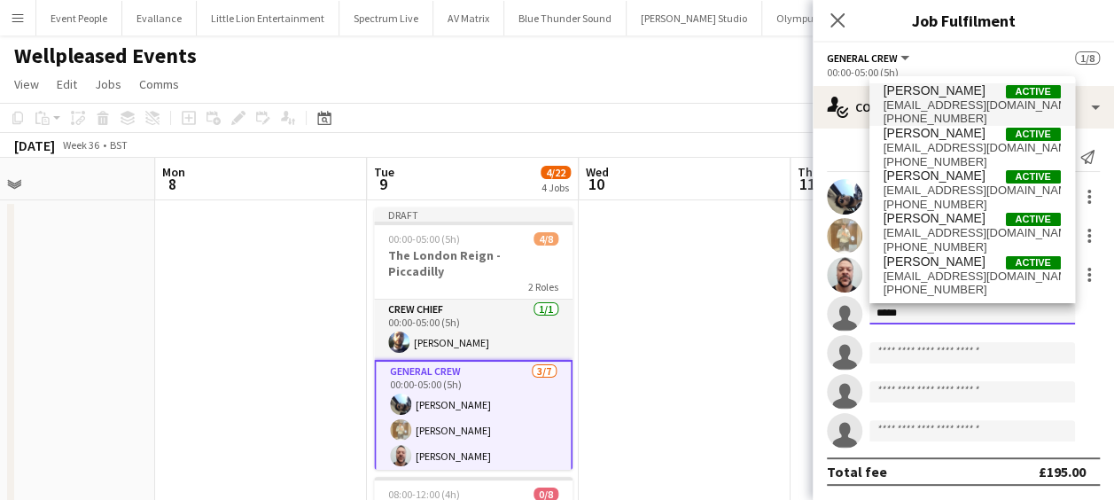
type input "*****"
click at [985, 108] on span "[EMAIL_ADDRESS][DOMAIN_NAME]" at bounding box center [972, 105] width 177 height 14
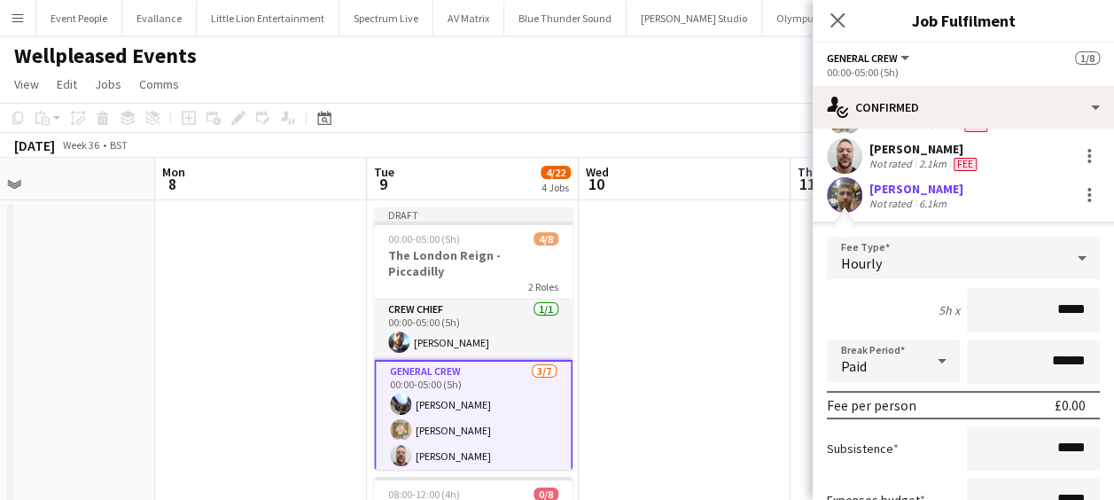
scroll to position [266, 0]
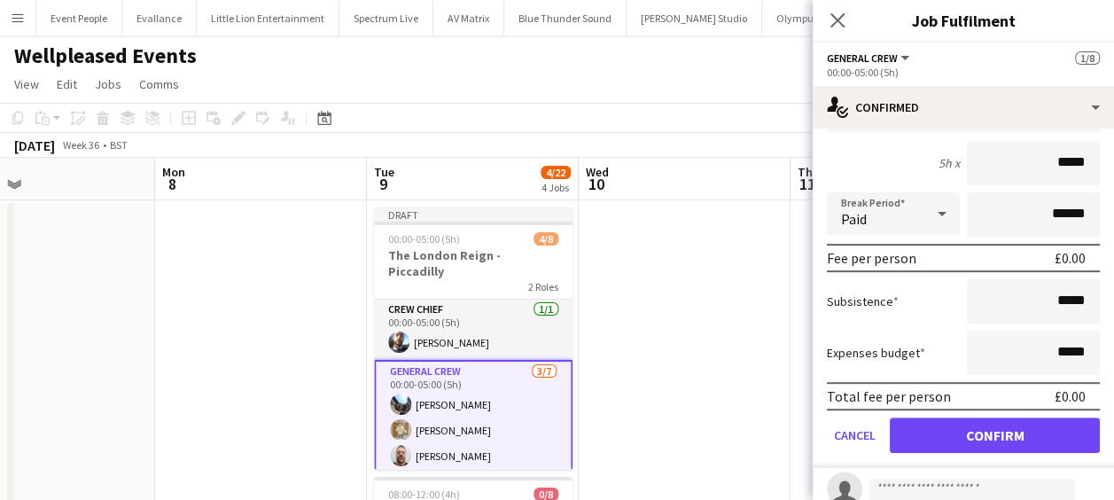
drag, startPoint x: 1034, startPoint y: 171, endPoint x: 1102, endPoint y: 169, distance: 67.4
click at [1102, 169] on mat-expansion-panel "check Confirmed Send notification [PERSON_NAME] Not rated 271.7km Fee [PERSON_N…" at bounding box center [963, 314] width 301 height 371
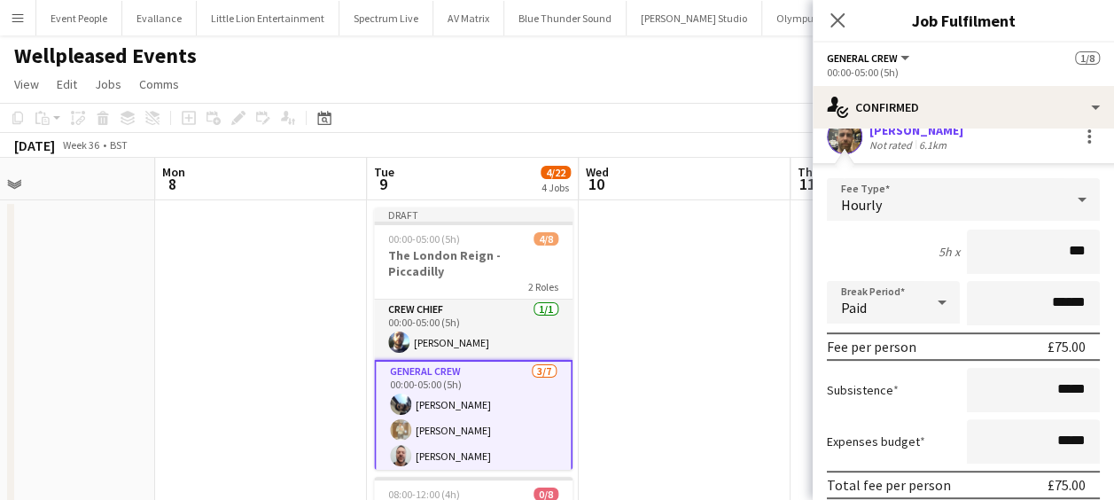
type input "******"
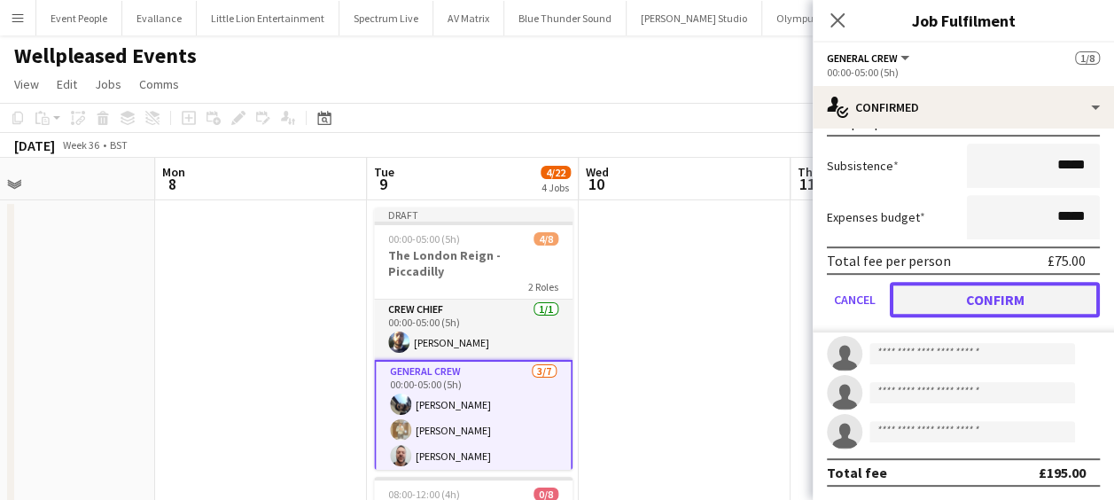
click at [1018, 291] on button "Confirm" at bounding box center [995, 299] width 210 height 35
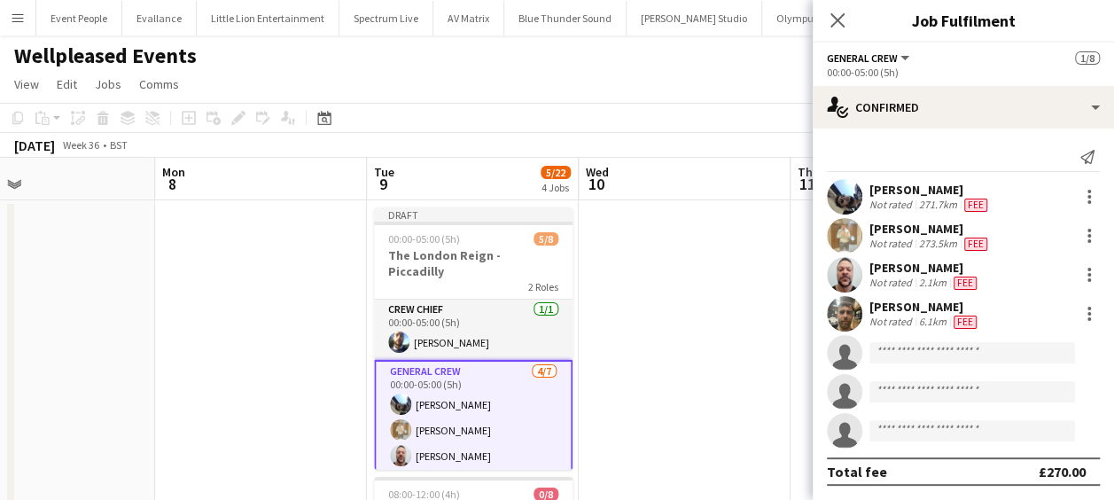
scroll to position [0, 0]
click at [940, 349] on input at bounding box center [973, 352] width 206 height 21
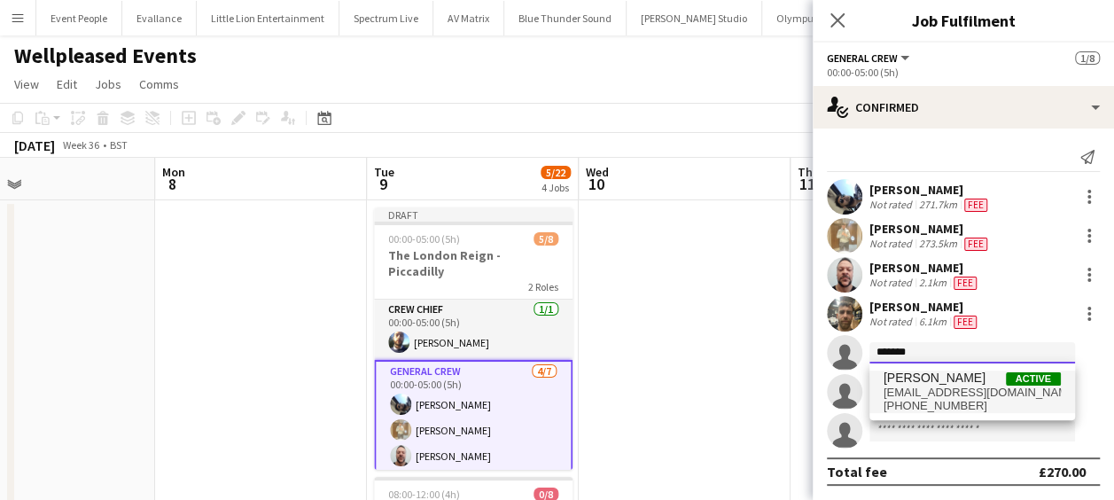
type input "*******"
click at [929, 392] on span "[EMAIL_ADDRESS][DOMAIN_NAME]" at bounding box center [972, 393] width 177 height 14
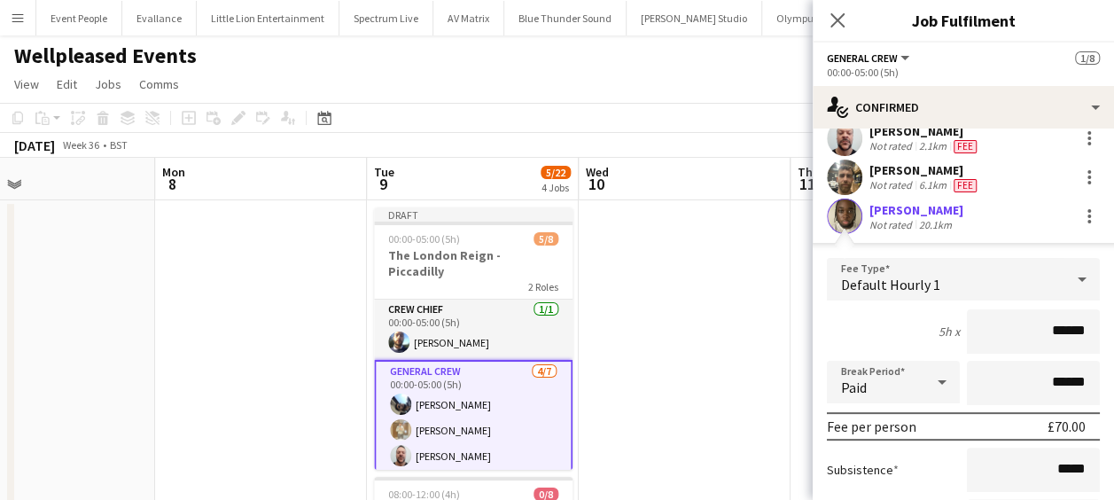
scroll to position [266, 0]
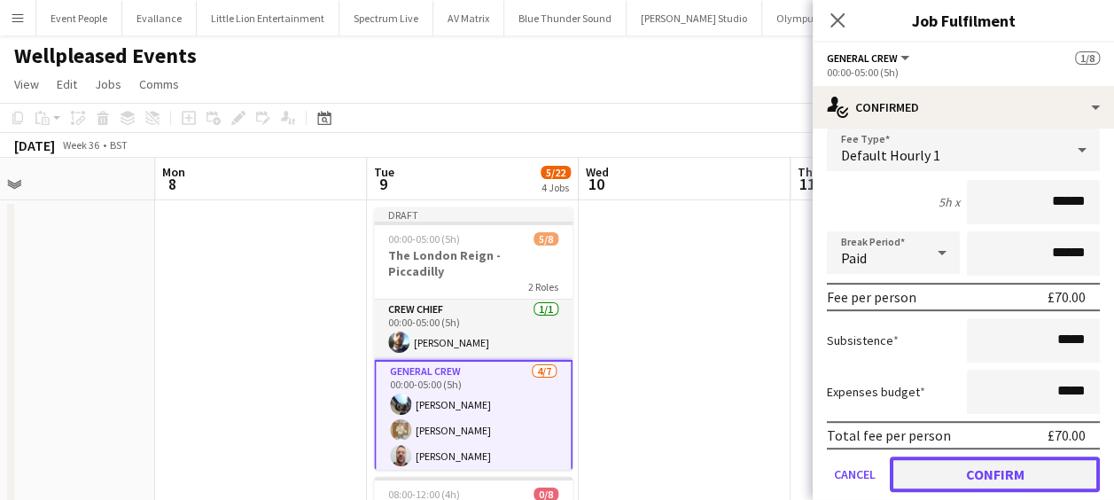
click at [963, 466] on button "Confirm" at bounding box center [995, 473] width 210 height 35
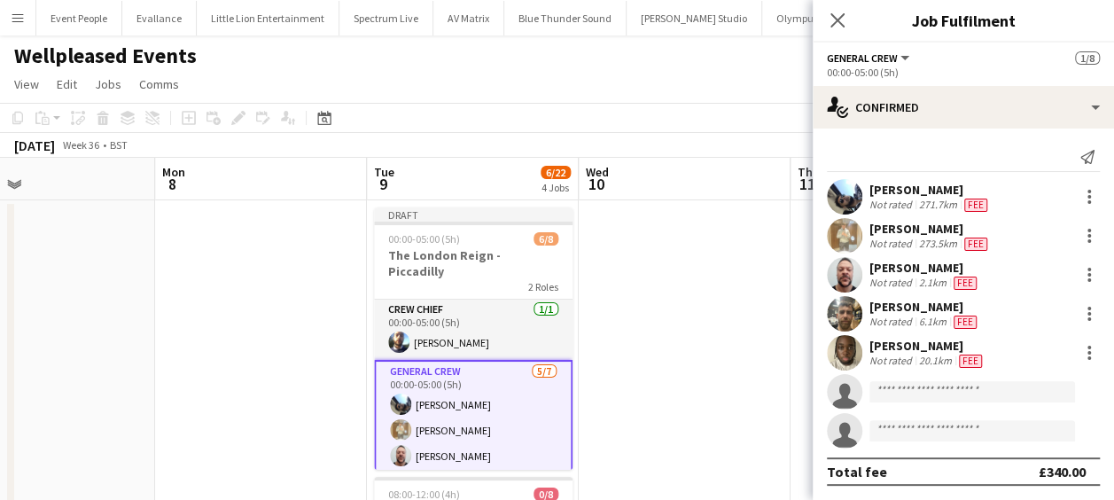
scroll to position [0, 0]
click at [931, 395] on input at bounding box center [973, 391] width 206 height 21
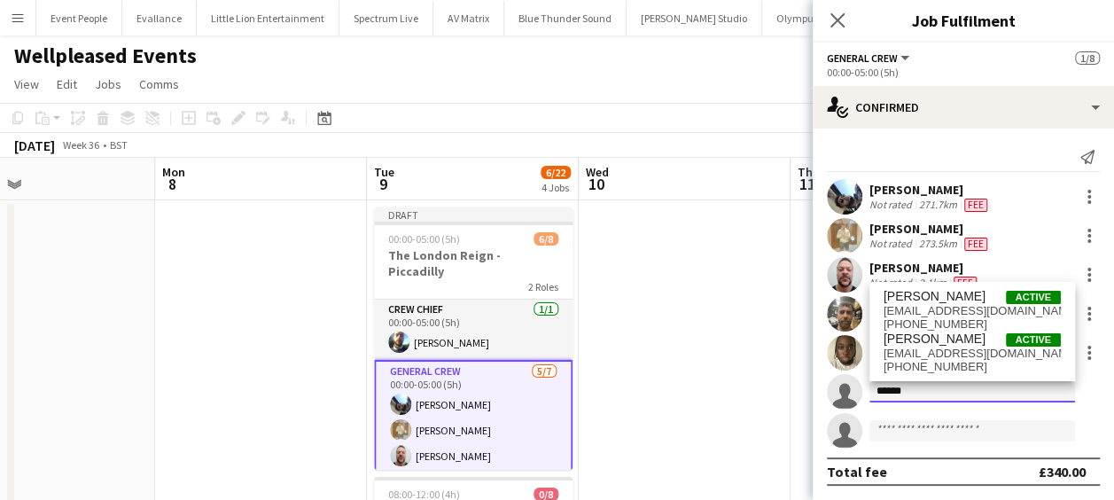
type input "******"
click at [955, 301] on span "[PERSON_NAME]" at bounding box center [935, 296] width 102 height 15
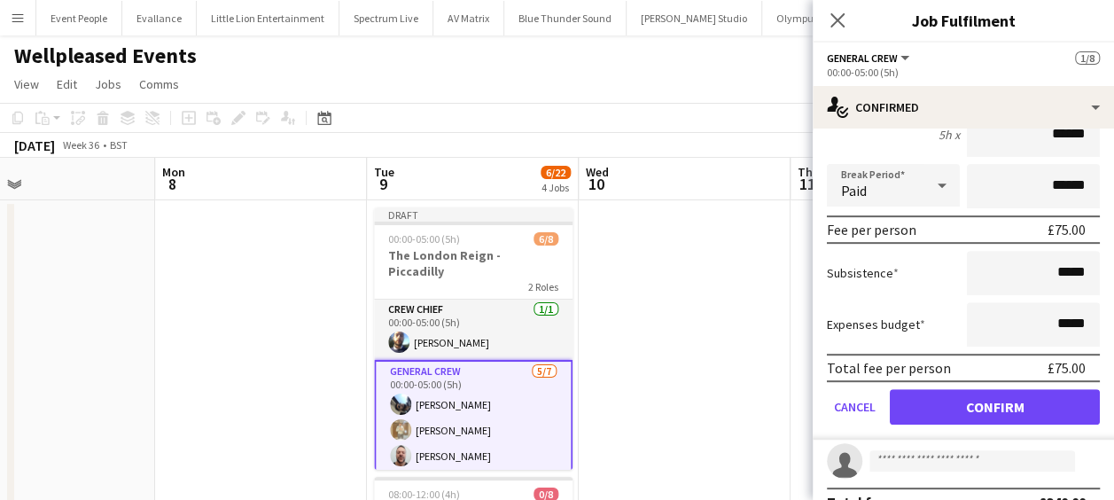
scroll to position [378, 0]
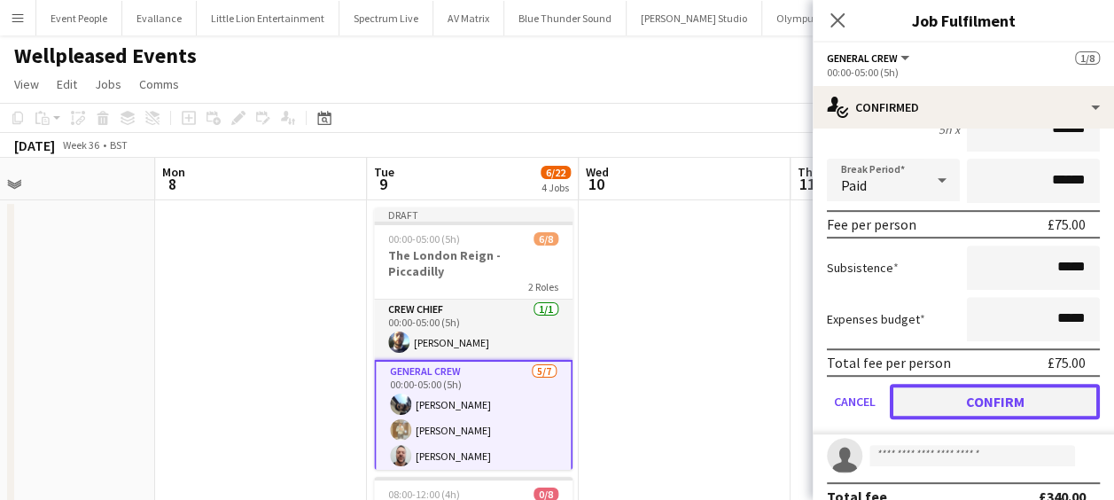
click at [993, 393] on button "Confirm" at bounding box center [995, 401] width 210 height 35
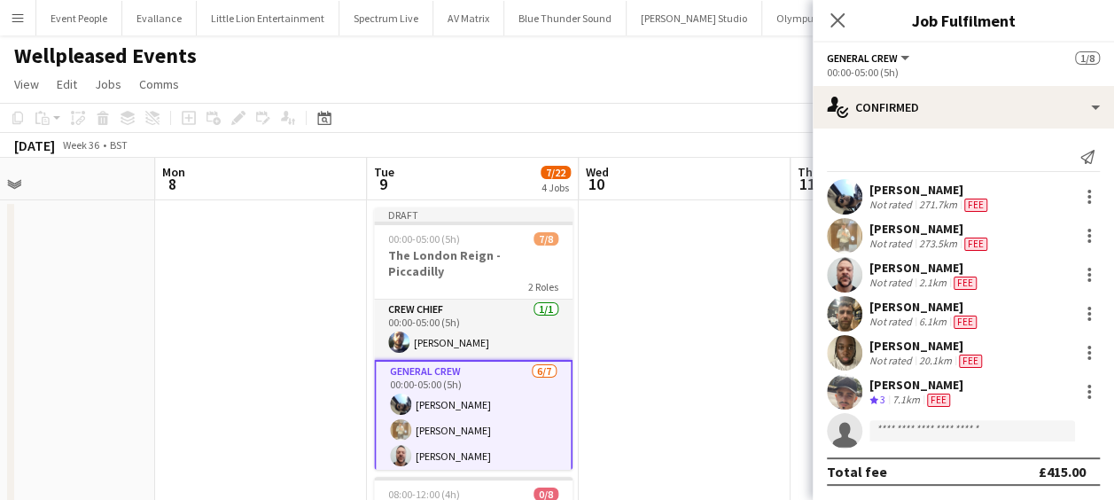
scroll to position [0, 0]
click at [927, 422] on input at bounding box center [973, 430] width 206 height 21
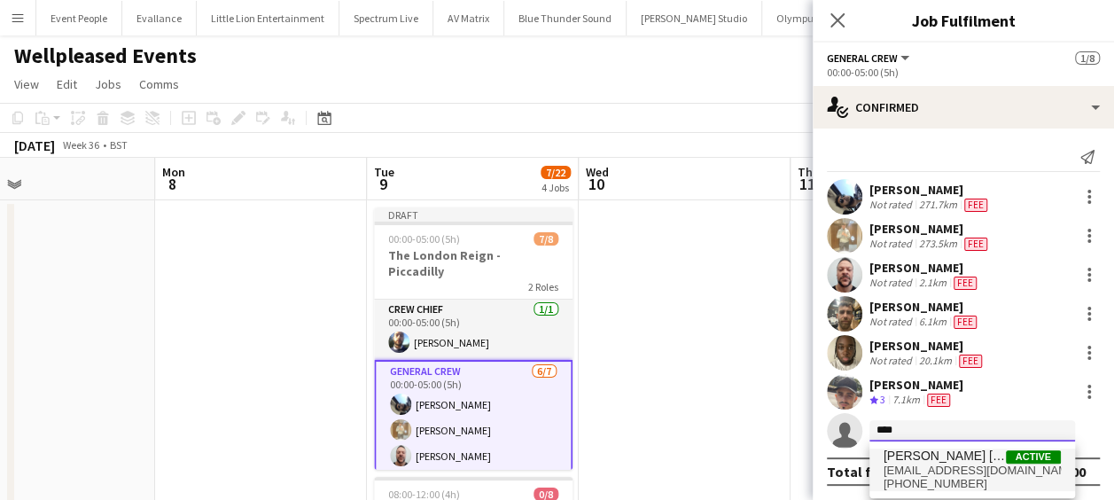
type input "****"
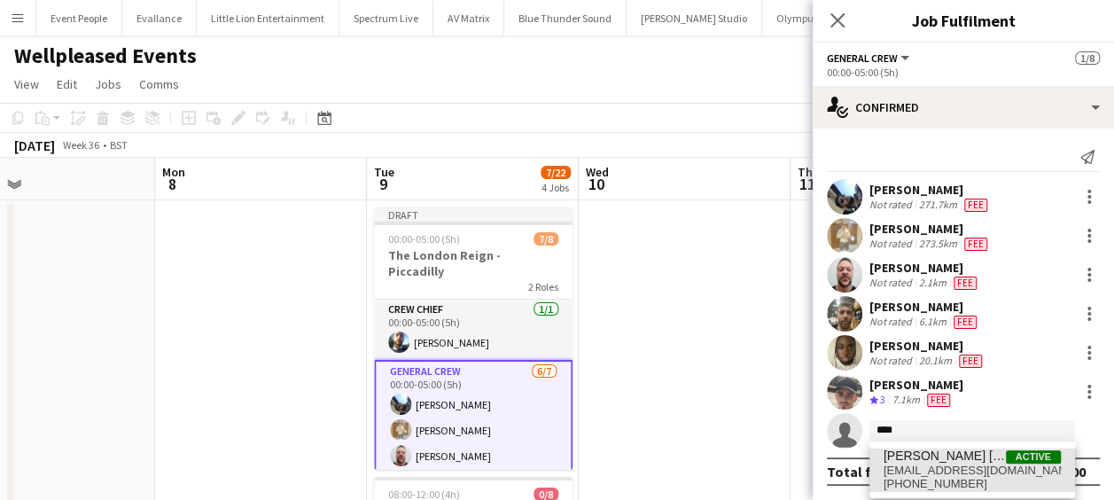
click at [927, 460] on span "[PERSON_NAME] [PERSON_NAME]" at bounding box center [945, 455] width 122 height 15
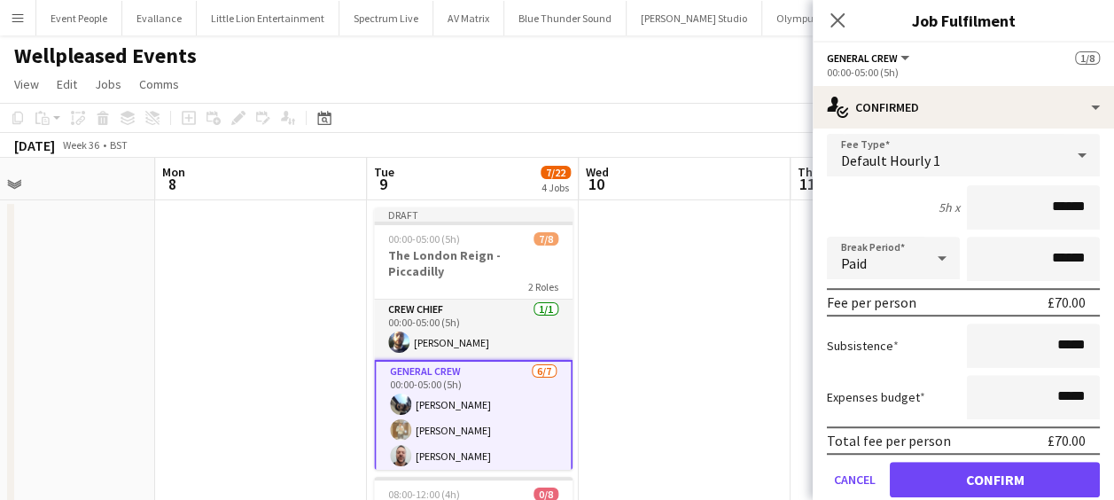
scroll to position [402, 0]
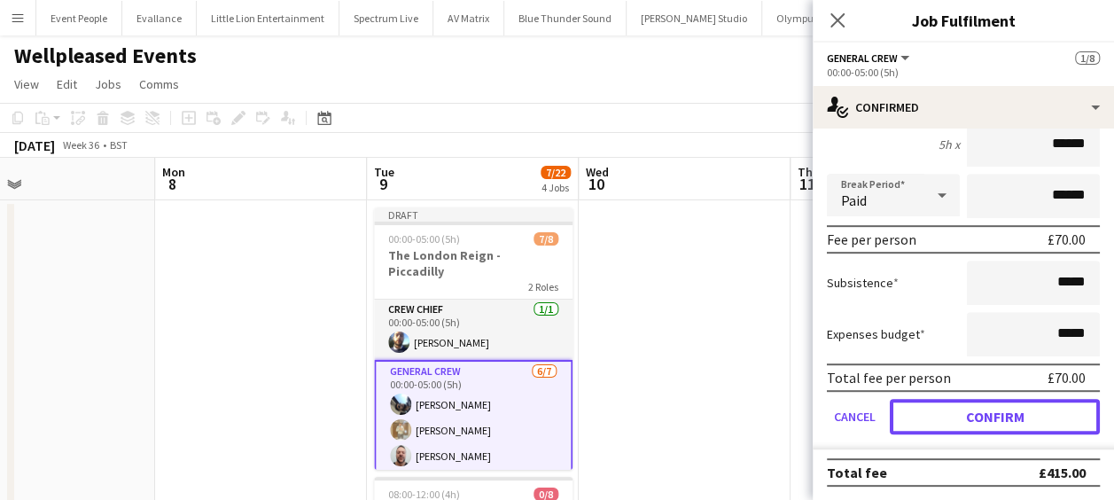
click at [999, 416] on button "Confirm" at bounding box center [995, 416] width 210 height 35
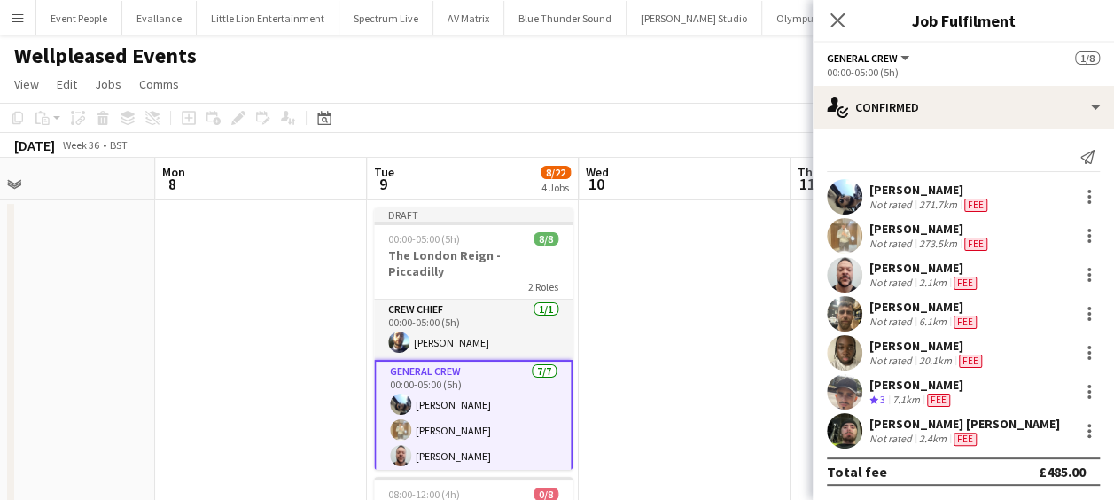
scroll to position [0, 0]
click at [844, 20] on icon "Close pop-in" at bounding box center [837, 20] width 17 height 17
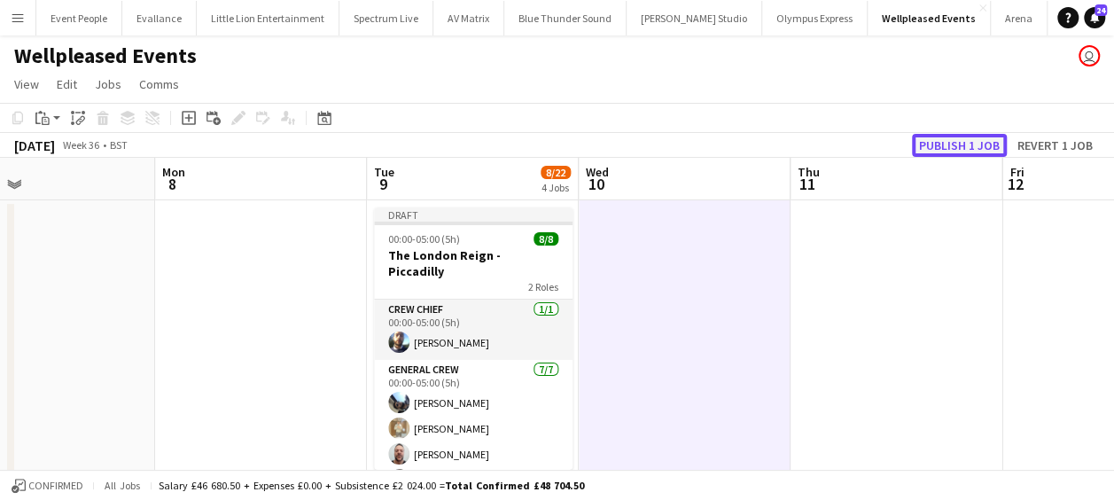
click at [963, 142] on button "Publish 1 job" at bounding box center [959, 145] width 95 height 23
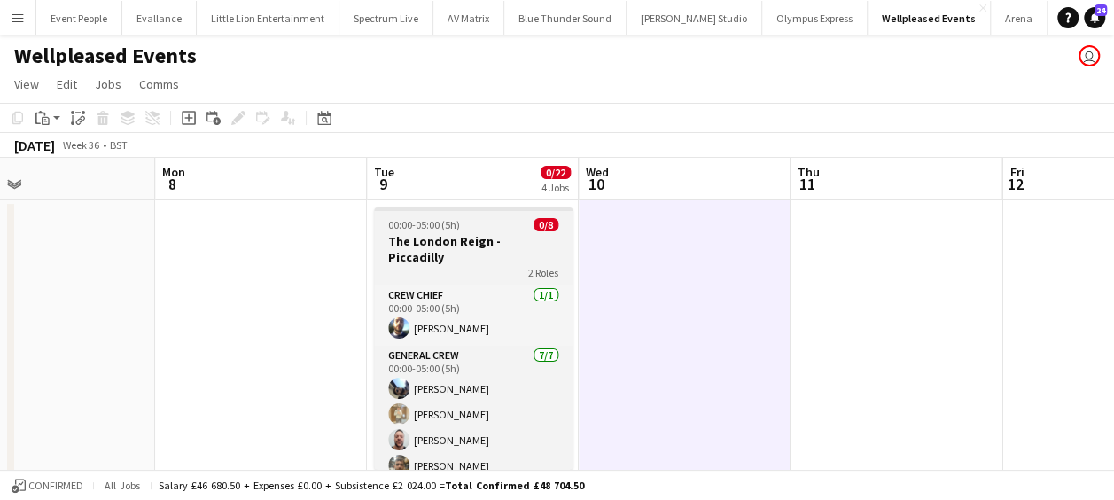
click at [450, 231] on app-job-card "00:00-05:00 (5h) 0/8 The London Reign - Piccadilly 2 Roles Crew Chief [DATE] 00…" at bounding box center [473, 338] width 199 height 262
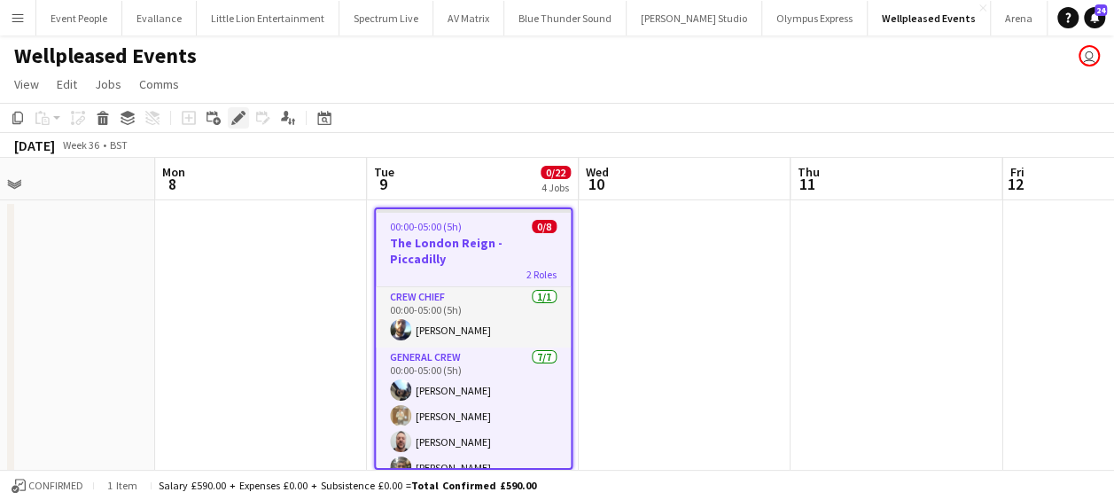
click at [239, 124] on icon "Edit" at bounding box center [238, 118] width 14 height 14
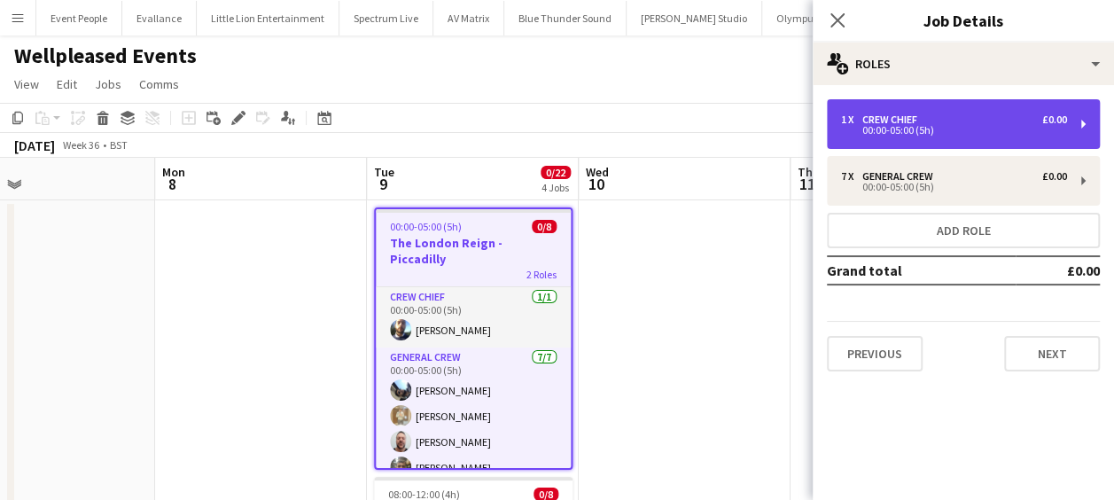
click at [868, 113] on div "1 x Crew Chief £0.00 00:00-05:00 (5h)" at bounding box center [963, 124] width 273 height 50
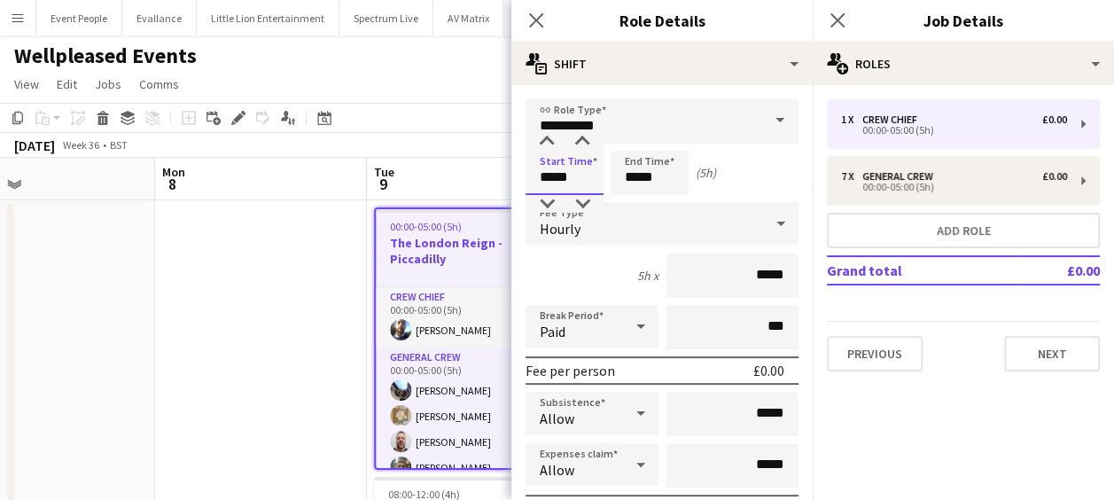
drag, startPoint x: 576, startPoint y: 182, endPoint x: 467, endPoint y: 196, distance: 109.9
click at [569, 172] on input "*****" at bounding box center [565, 173] width 78 height 44
type input "*****"
drag, startPoint x: 668, startPoint y: 178, endPoint x: 563, endPoint y: 188, distance: 105.9
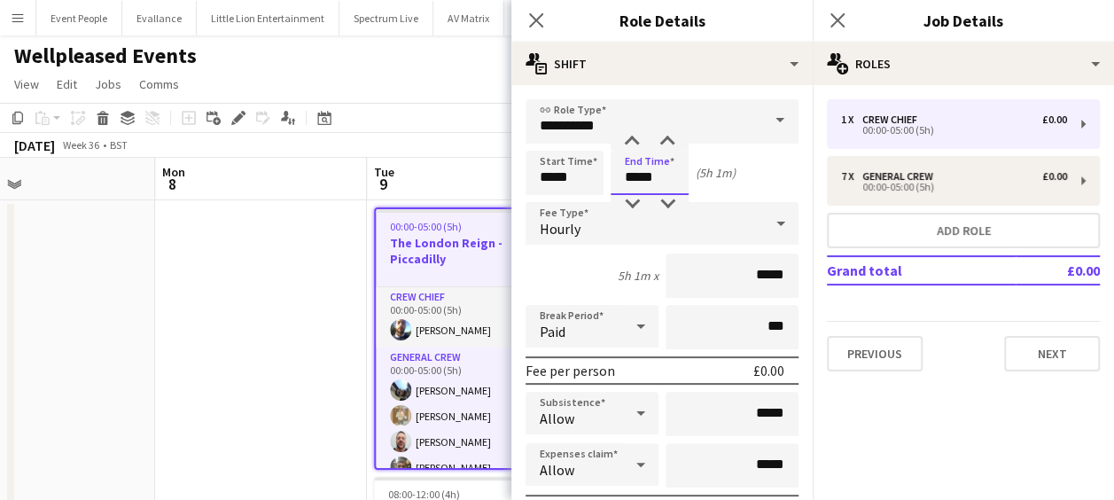
click at [563, 188] on div "Start Time ***** End Time ***** (5h 1m)" at bounding box center [662, 173] width 273 height 44
type input "*****"
click at [533, 18] on icon at bounding box center [535, 20] width 17 height 17
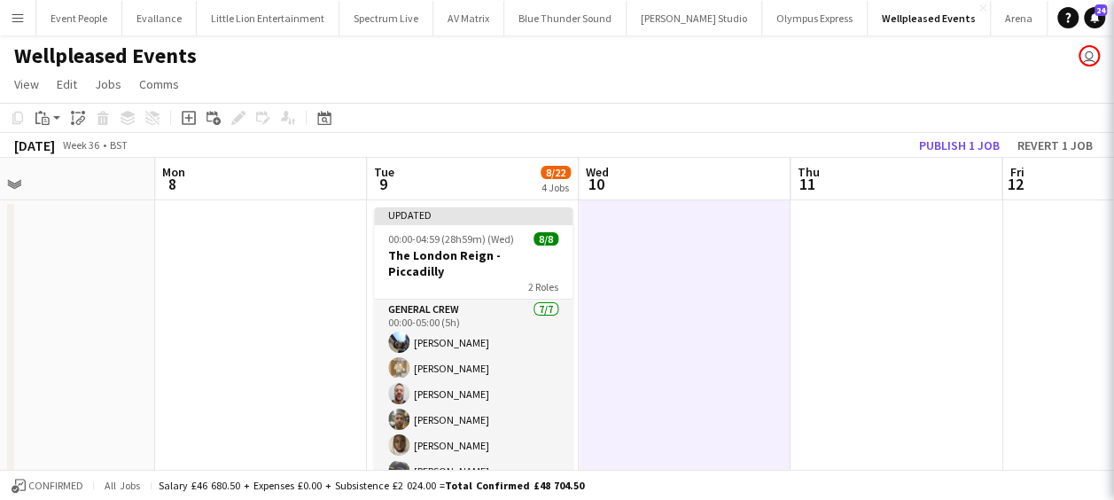
scroll to position [0, 691]
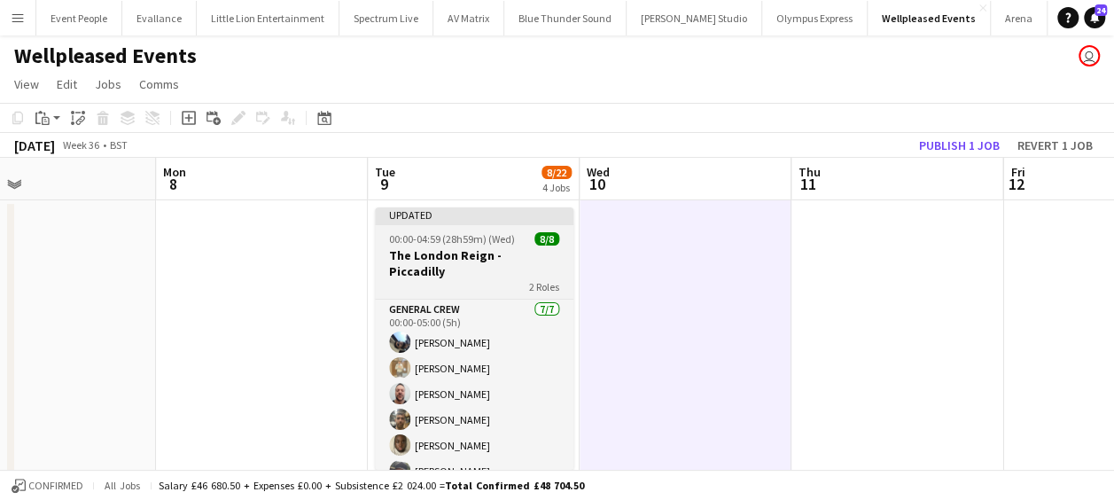
click at [444, 249] on h3 "The London Reign - Piccadilly" at bounding box center [474, 263] width 199 height 32
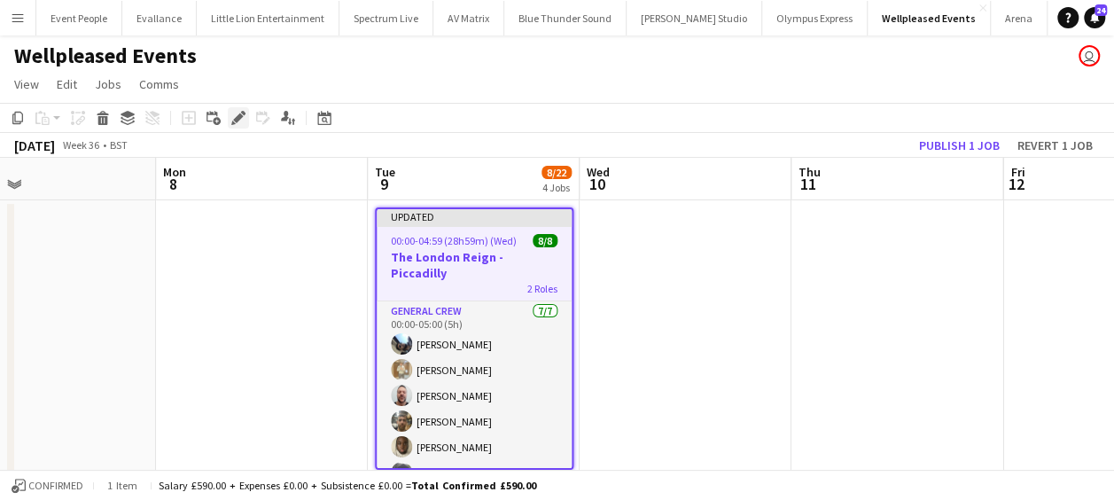
click at [236, 115] on icon "Edit" at bounding box center [238, 118] width 14 height 14
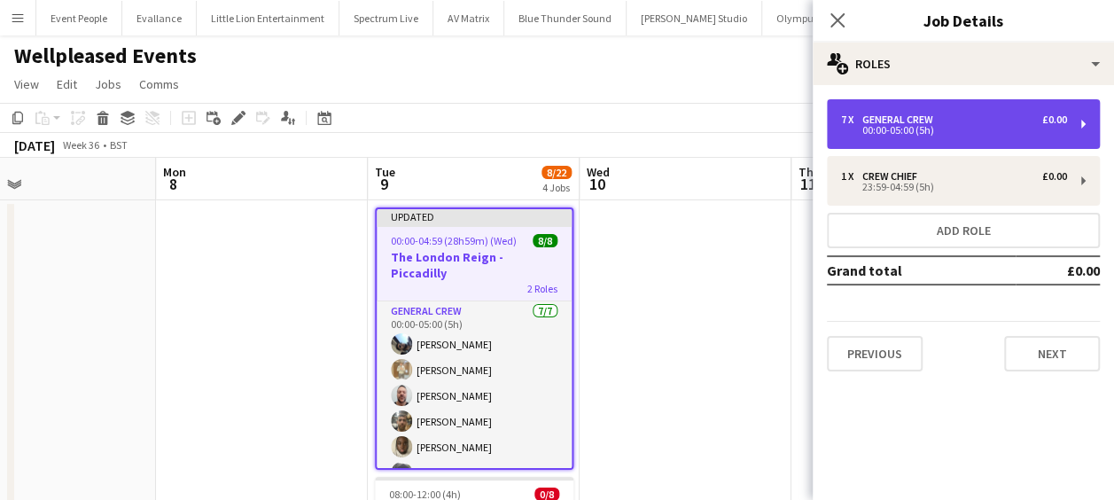
click at [925, 136] on div "7 x General Crew £0.00 00:00-05:00 (5h)" at bounding box center [963, 124] width 273 height 50
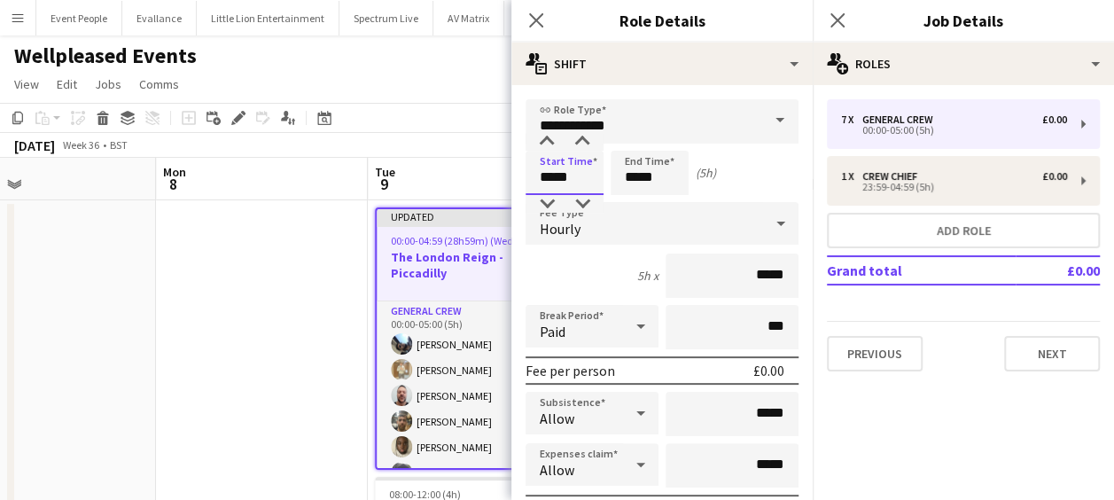
drag, startPoint x: 574, startPoint y: 179, endPoint x: 478, endPoint y: 180, distance: 96.6
type input "*****"
click at [539, 19] on icon "Close pop-in" at bounding box center [535, 20] width 17 height 17
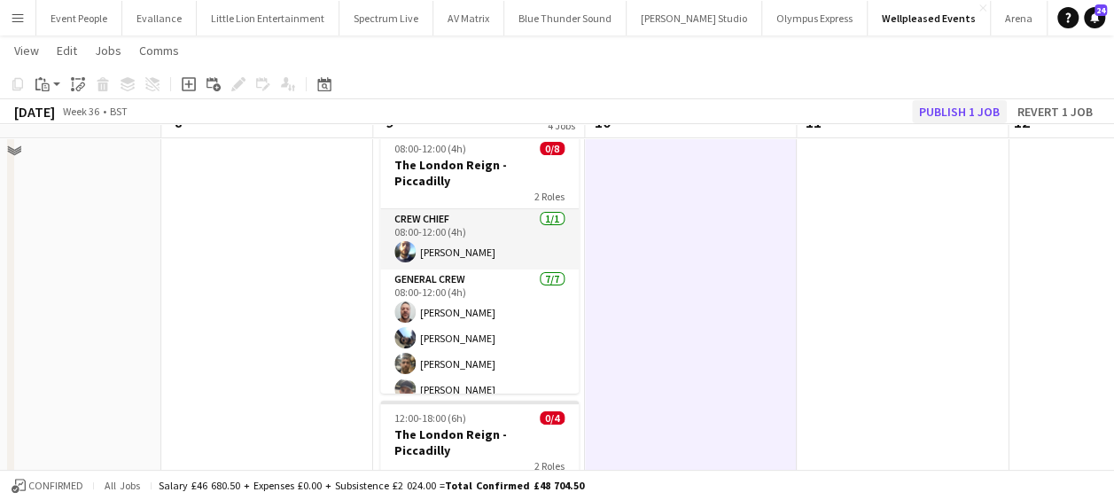
scroll to position [0, 0]
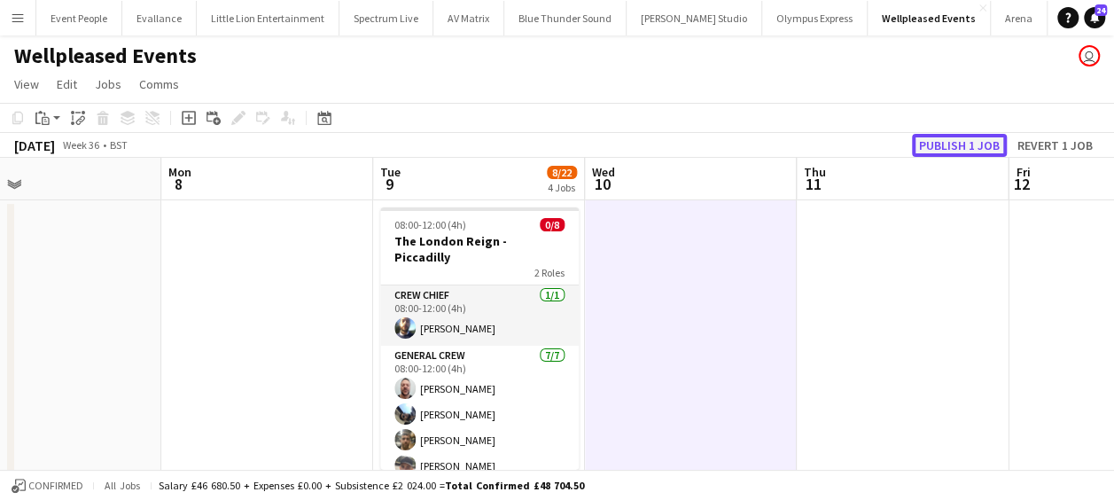
click at [964, 151] on button "Publish 1 job" at bounding box center [959, 145] width 95 height 23
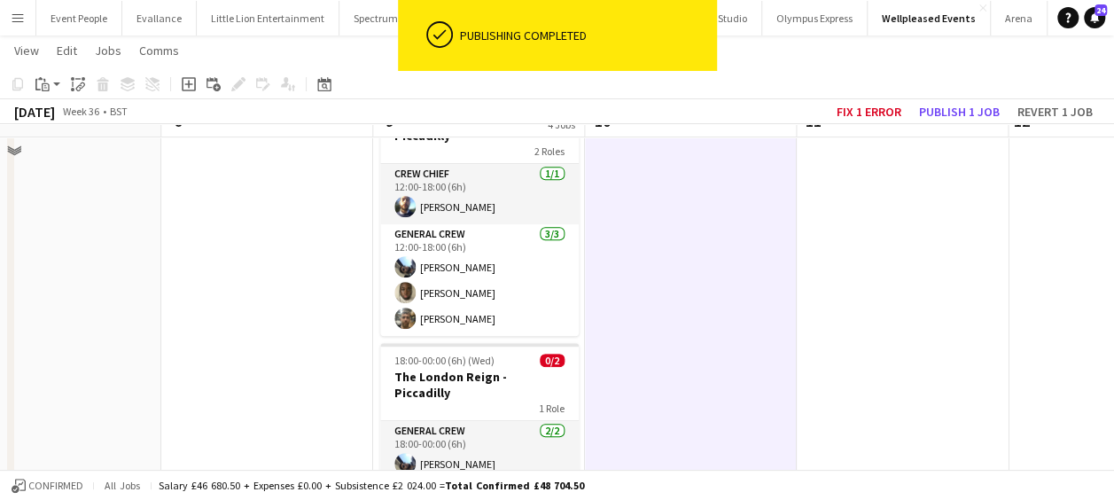
scroll to position [443, 0]
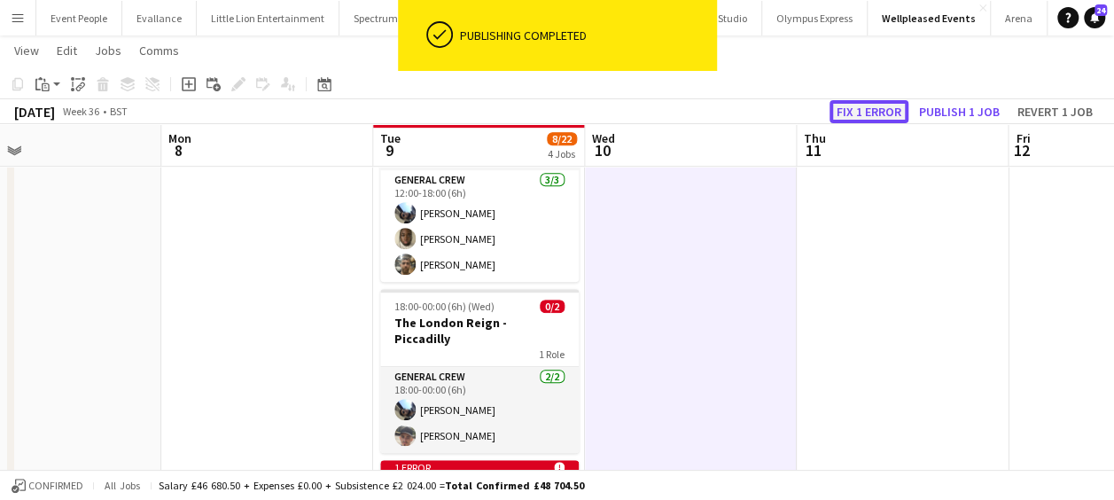
click at [879, 112] on button "Fix 1 error" at bounding box center [869, 111] width 79 height 23
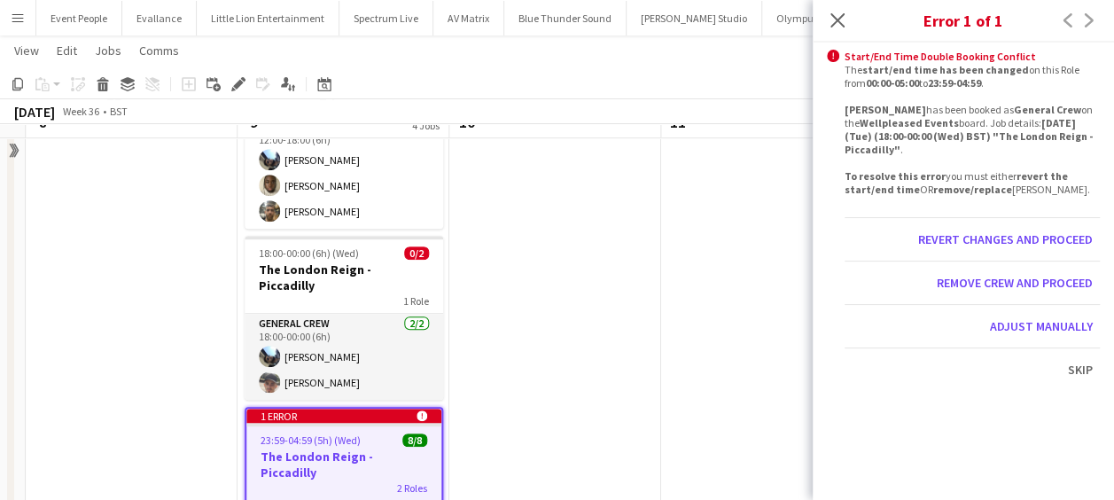
scroll to position [468, 0]
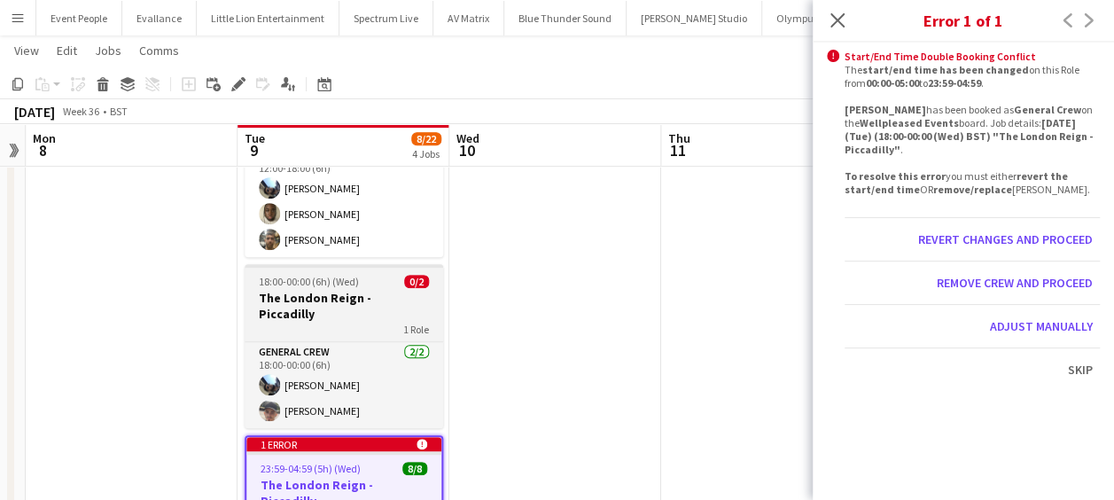
click at [333, 290] on h3 "The London Reign - Piccadilly" at bounding box center [344, 306] width 199 height 32
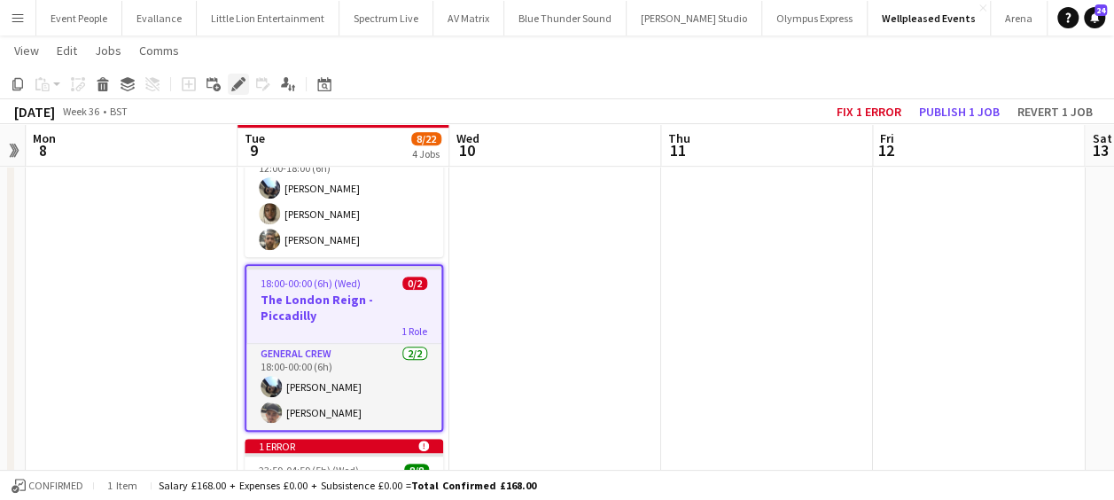
click at [232, 87] on icon "Edit" at bounding box center [238, 84] width 14 height 14
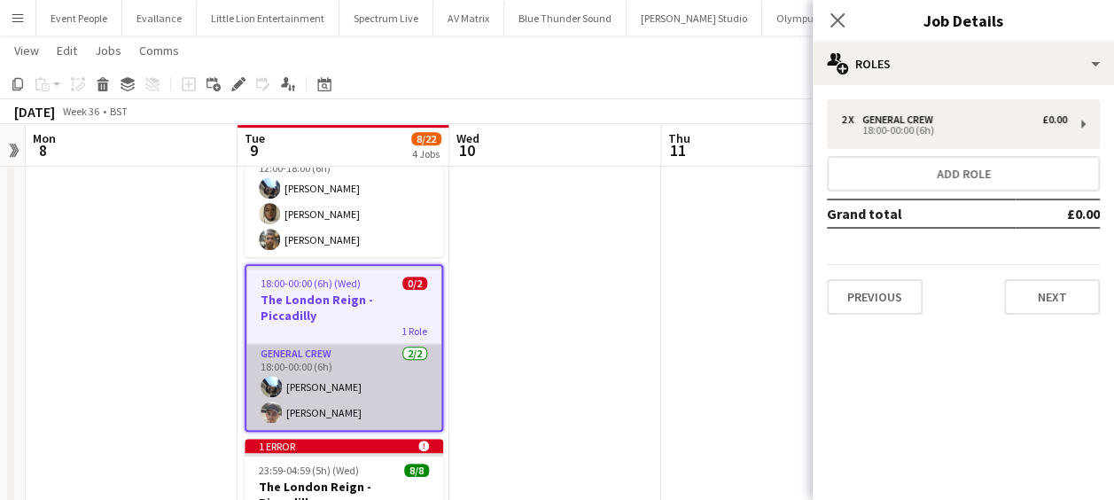
click at [351, 355] on app-card-role "General Crew [DATE] 18:00-00:00 (6h) [PERSON_NAME] [PERSON_NAME]" at bounding box center [343, 387] width 195 height 86
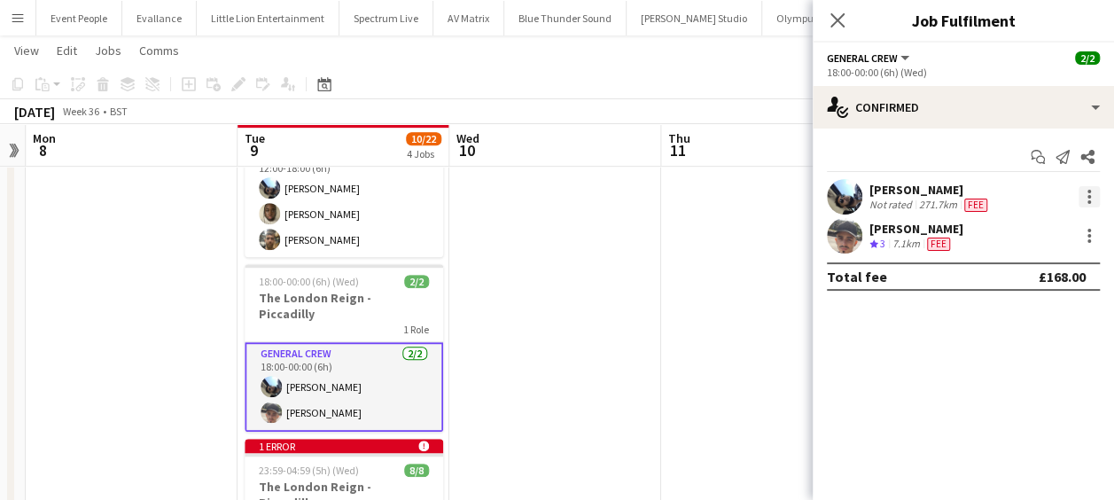
click at [1087, 191] on div at bounding box center [1089, 196] width 21 height 21
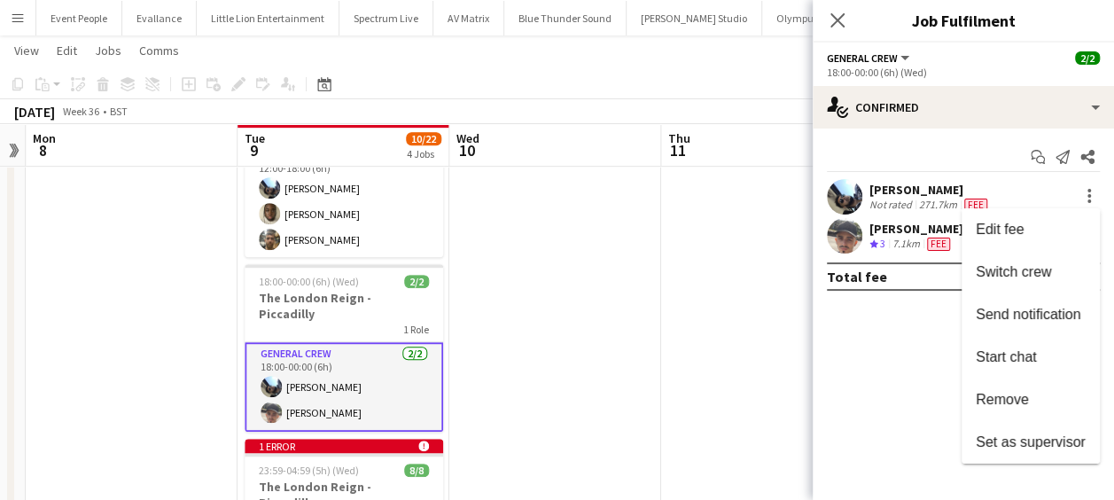
click at [1012, 396] on span "Remove" at bounding box center [1002, 399] width 53 height 15
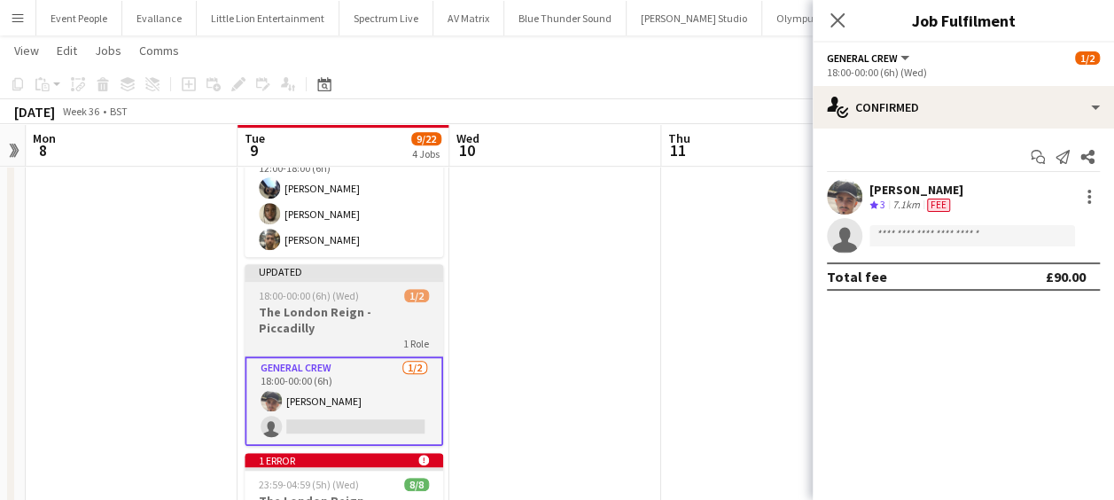
click at [330, 336] on div "1 Role" at bounding box center [344, 343] width 199 height 14
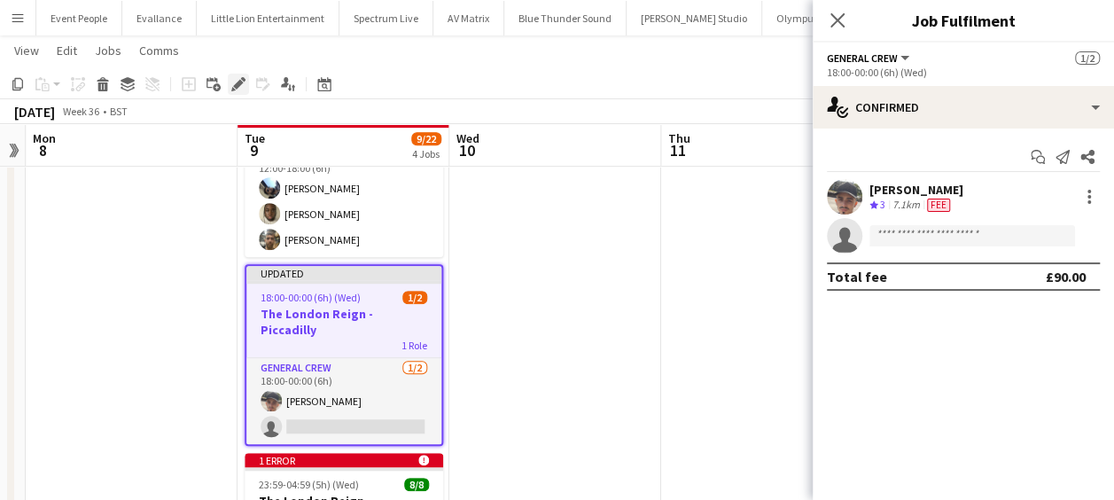
click at [241, 90] on icon "Edit" at bounding box center [238, 84] width 14 height 14
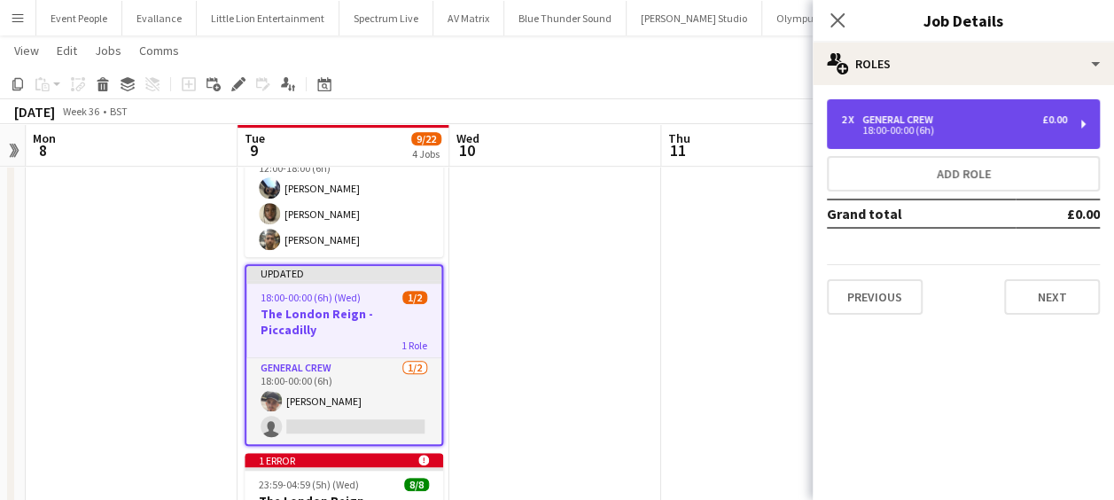
click at [891, 138] on div "2 x General Crew £0.00 18:00-00:00 (6h)" at bounding box center [963, 124] width 273 height 50
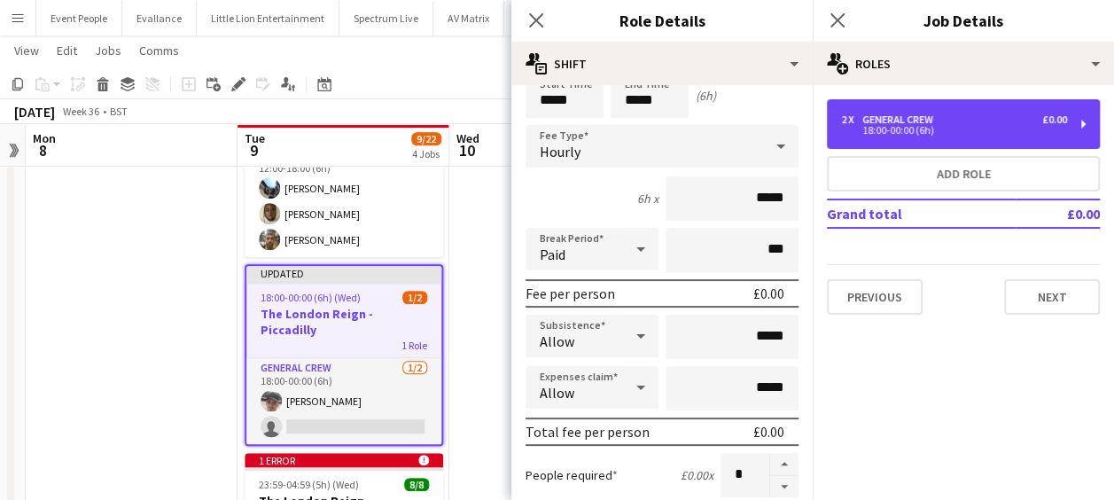
scroll to position [177, 0]
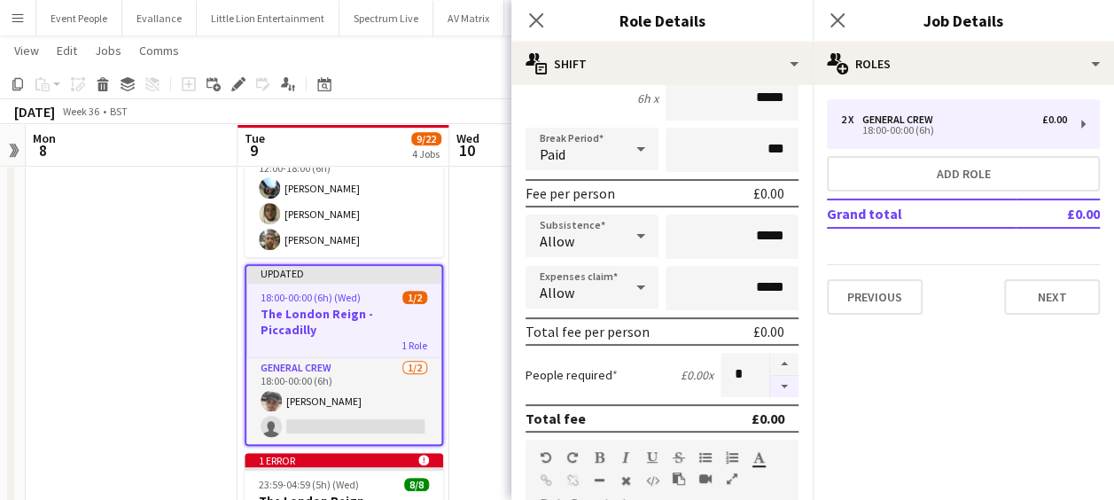
click at [770, 383] on button "button" at bounding box center [784, 387] width 28 height 22
type input "*"
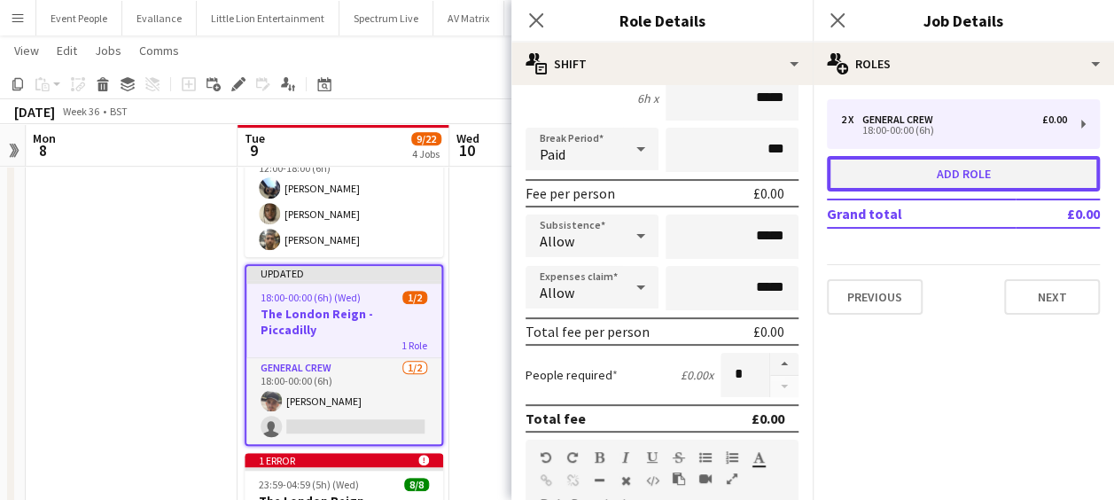
click at [918, 178] on button "Add role" at bounding box center [963, 173] width 273 height 35
type input "*********"
type input "*****"
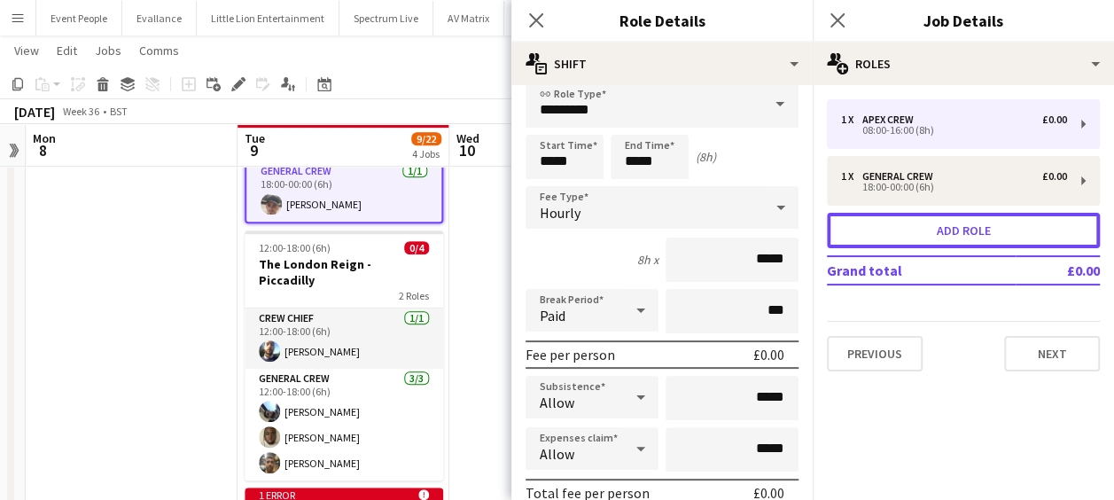
scroll to position [0, 0]
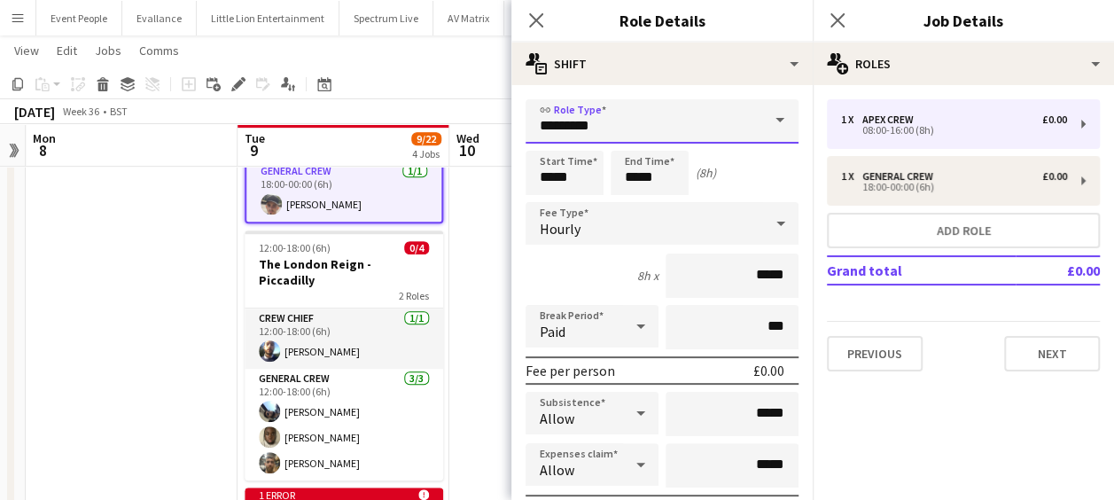
drag, startPoint x: 629, startPoint y: 127, endPoint x: 347, endPoint y: 157, distance: 284.3
click at [349, 158] on body "Menu Boards Boards Boards All jobs Status Workforce Workforce My Workforce Recr…" at bounding box center [557, 173] width 1114 height 1283
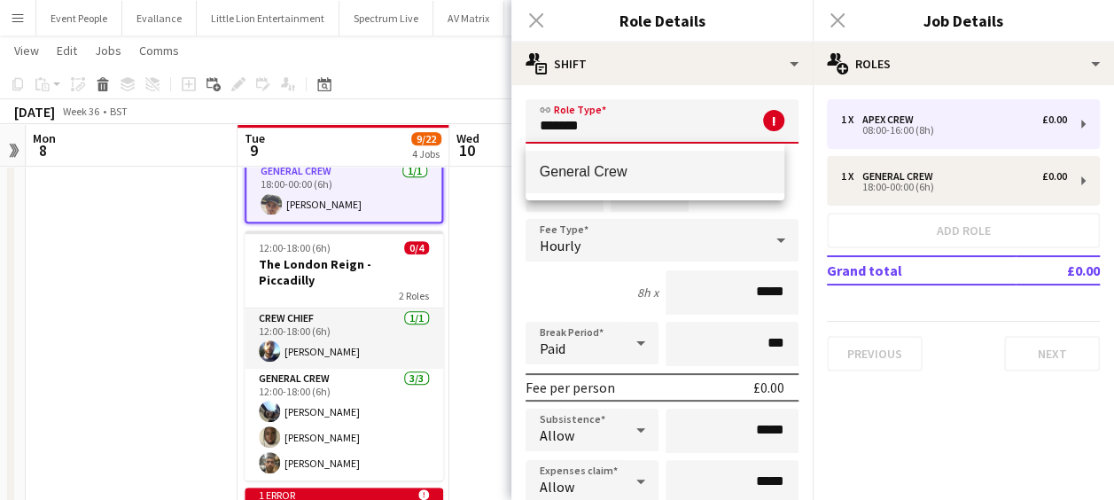
click at [606, 163] on span "General Crew" at bounding box center [655, 171] width 231 height 17
type input "**********"
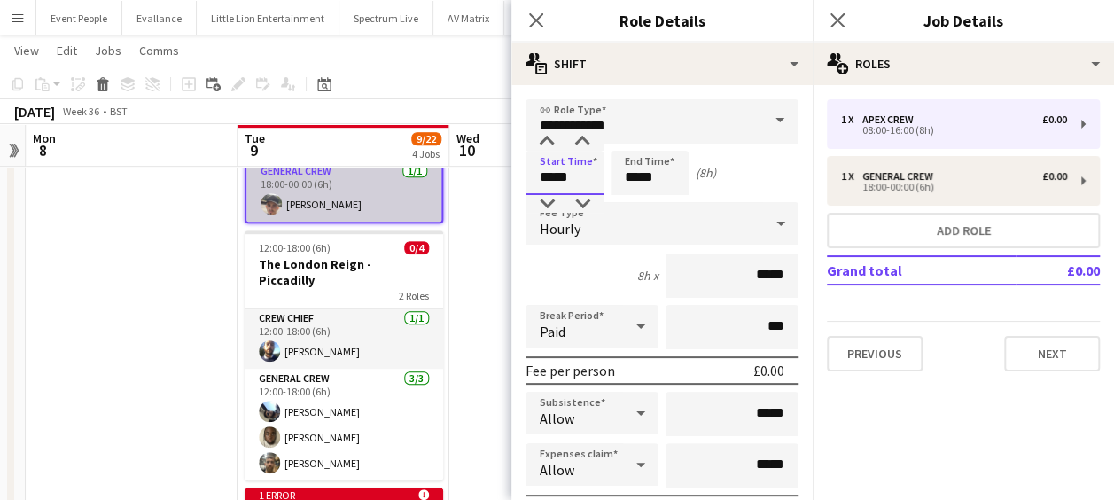
drag, startPoint x: 587, startPoint y: 175, endPoint x: 395, endPoint y: 173, distance: 191.5
click at [388, 175] on body "Menu Boards Boards Boards All jobs Status Workforce Workforce My Workforce Recr…" at bounding box center [557, 173] width 1114 height 1283
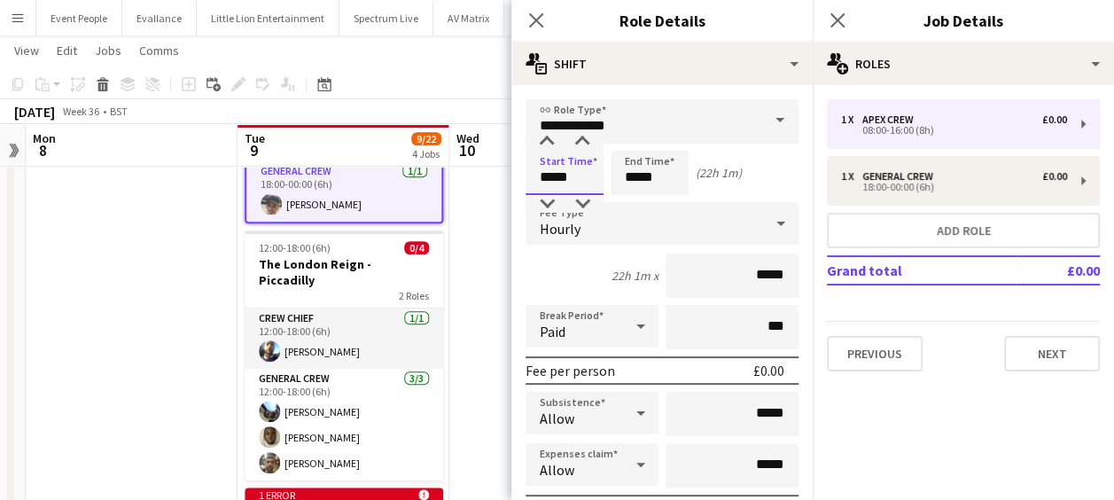
type input "*****"
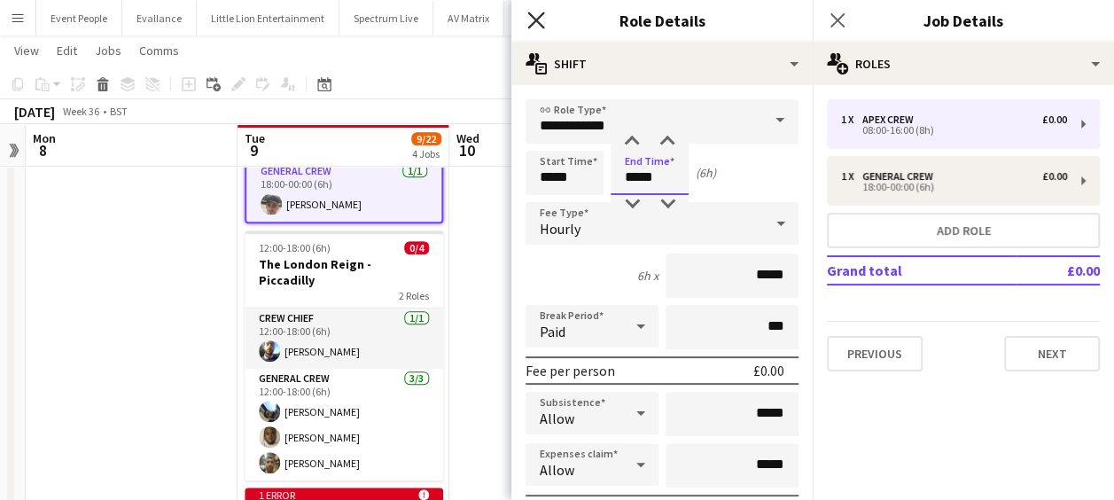
type input "*****"
click at [538, 22] on icon at bounding box center [535, 20] width 17 height 17
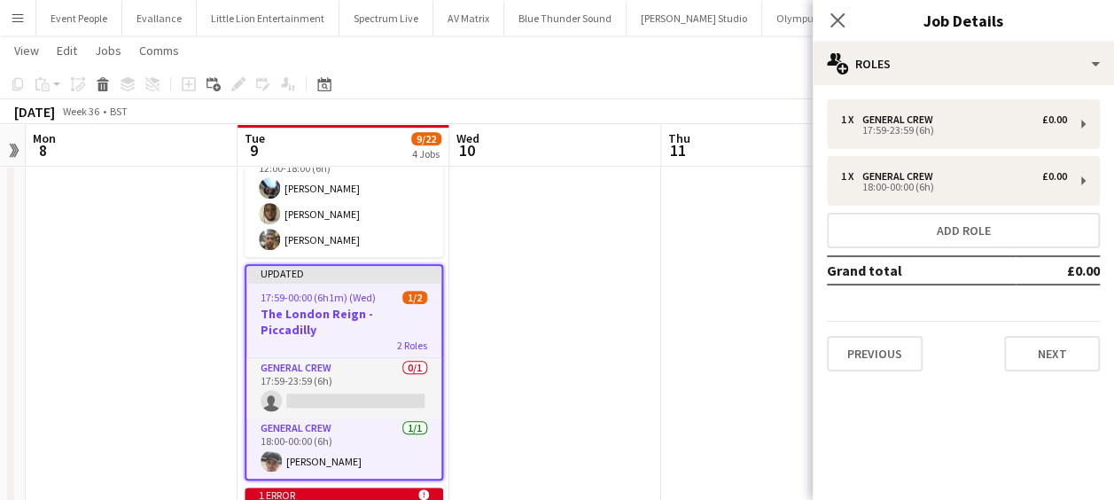
drag, startPoint x: 555, startPoint y: 269, endPoint x: 628, endPoint y: 246, distance: 76.2
click at [557, 269] on app-date-cell at bounding box center [555, 258] width 212 height 1054
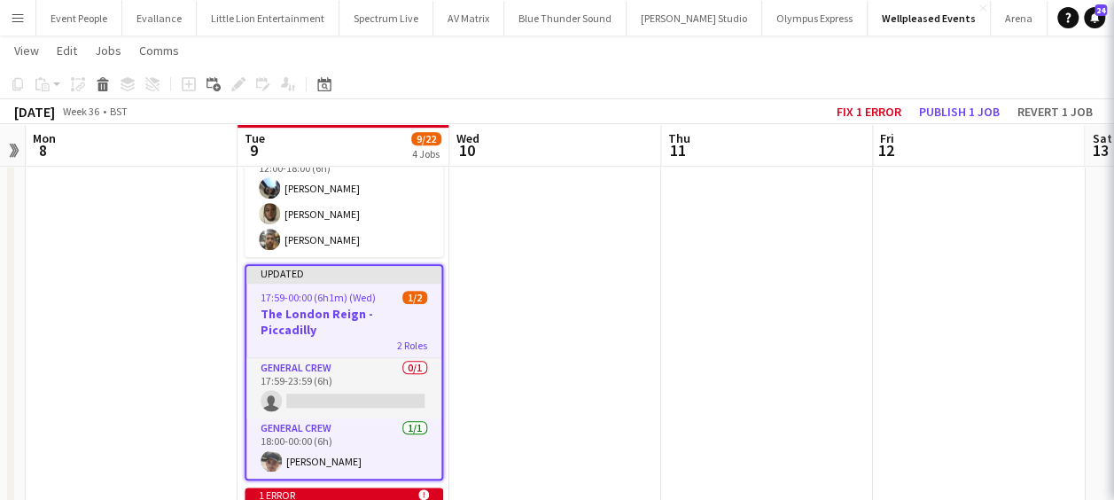
scroll to position [0, 608]
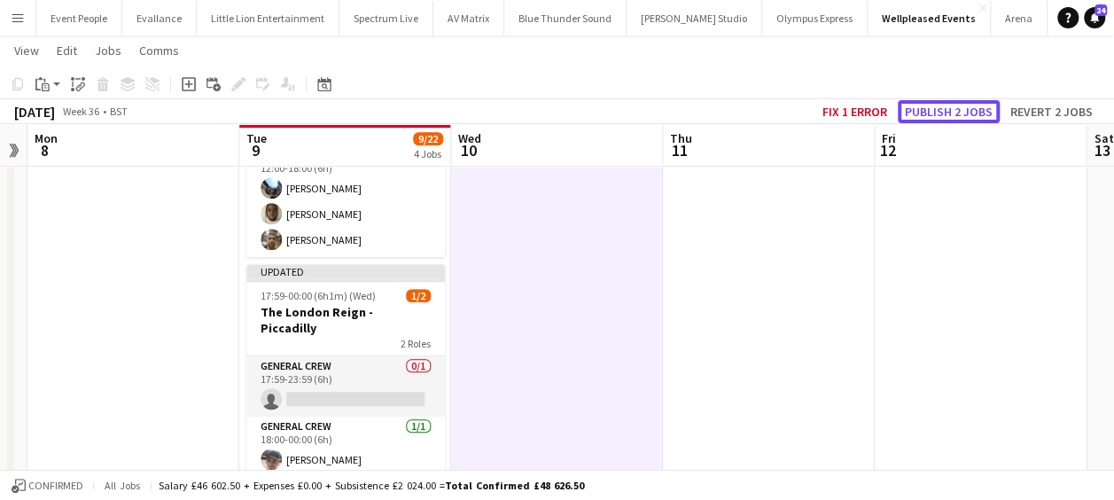
click at [931, 110] on button "Publish 2 jobs" at bounding box center [949, 111] width 102 height 23
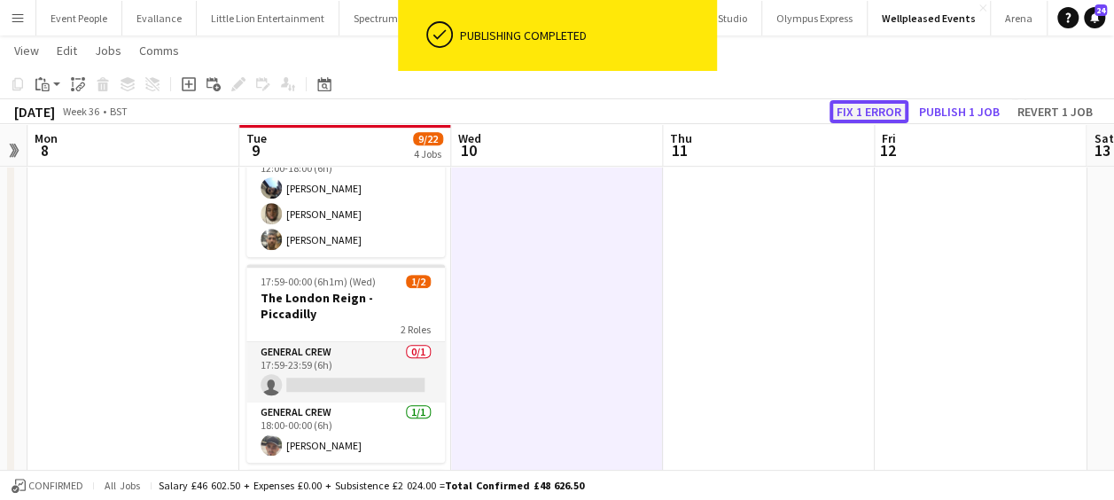
click at [878, 105] on button "Fix 1 error" at bounding box center [869, 111] width 79 height 23
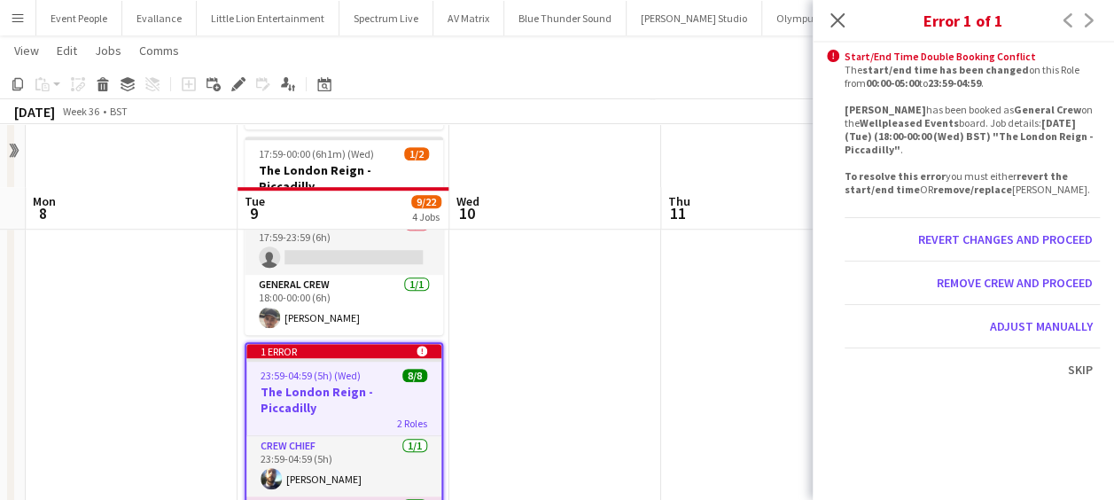
scroll to position [591, 0]
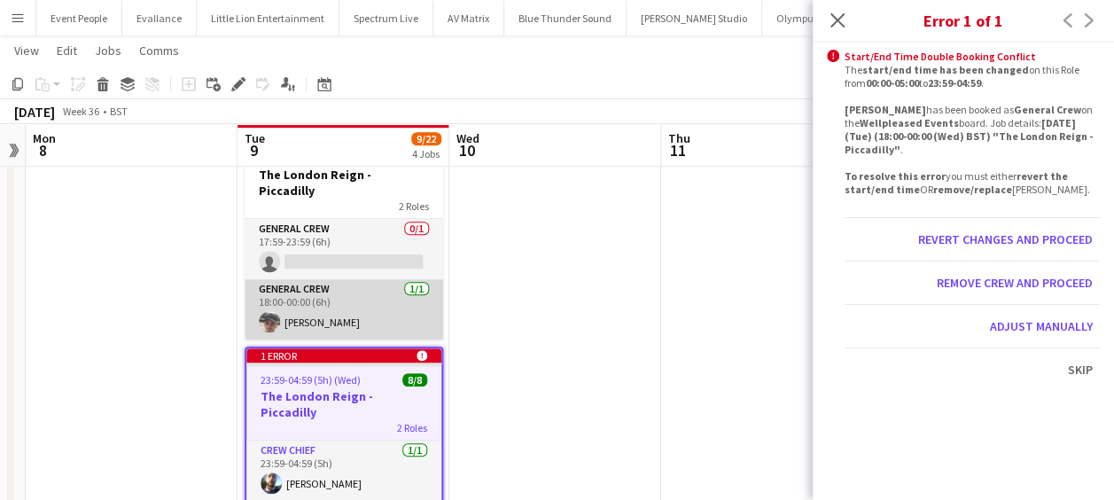
click at [314, 279] on app-card-role "General Crew [DATE] 18:00-00:00 (6h) [PERSON_NAME]" at bounding box center [344, 309] width 199 height 60
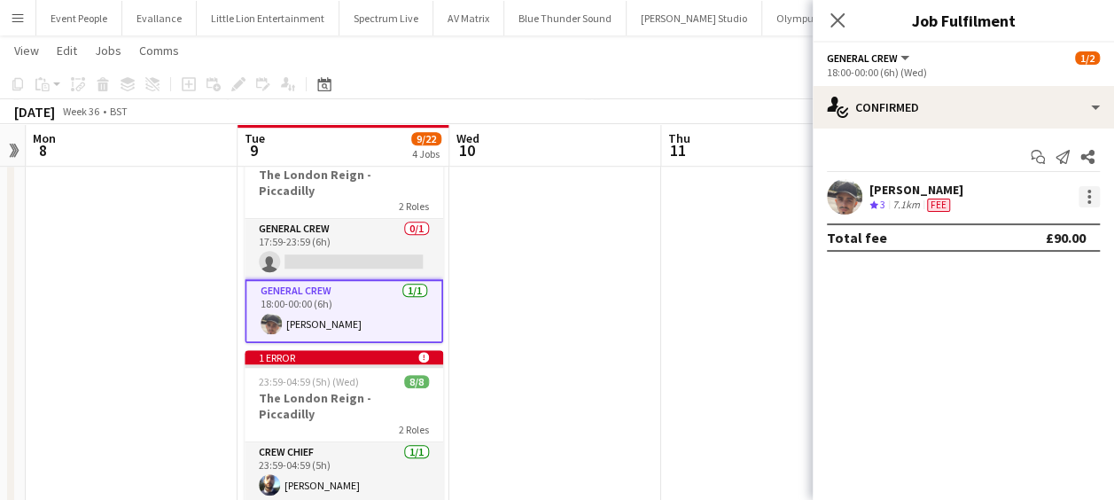
click at [1090, 194] on div at bounding box center [1089, 196] width 21 height 21
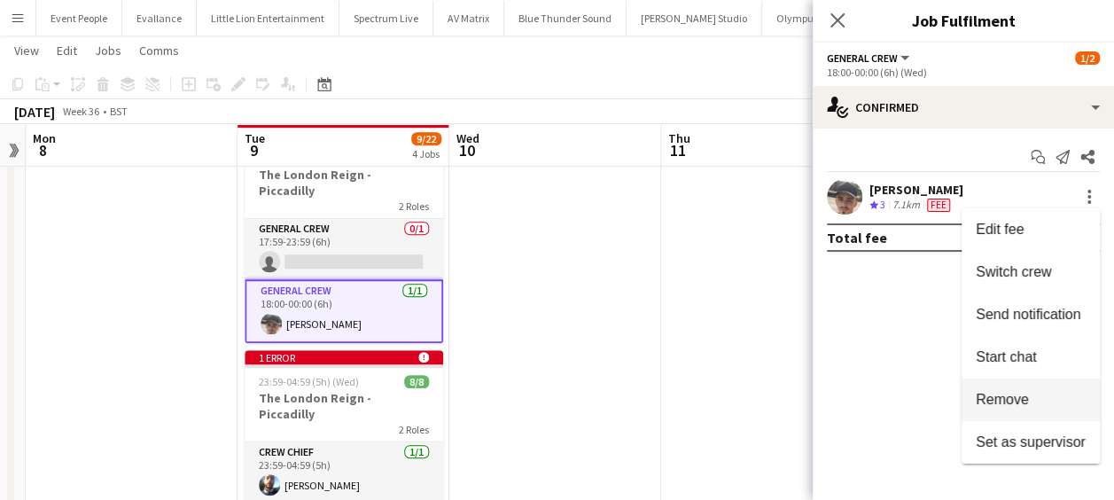
click at [1002, 392] on span "Remove" at bounding box center [1002, 399] width 53 height 15
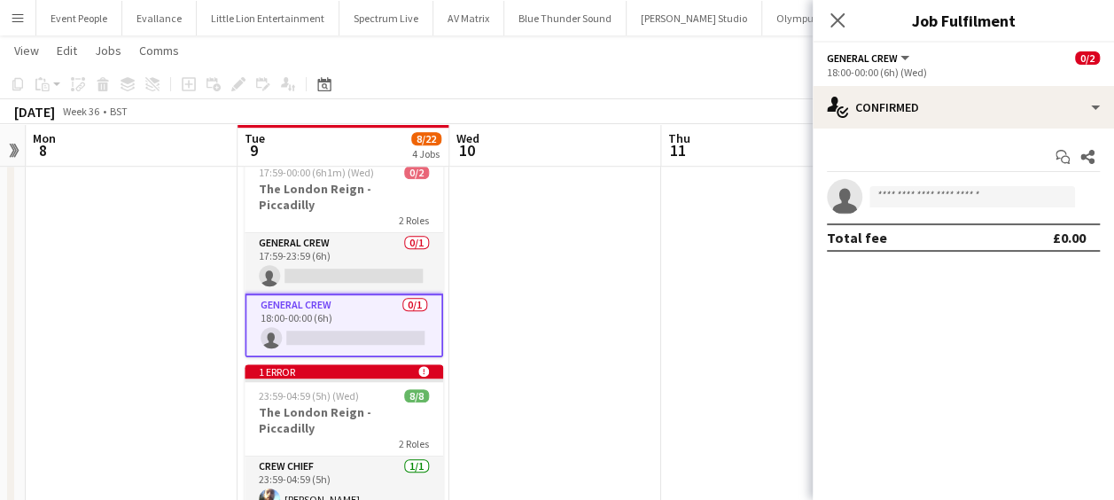
click at [308, 293] on app-card-role "General Crew 0/1 18:00-00:00 (6h) single-neutral-actions" at bounding box center [344, 325] width 199 height 64
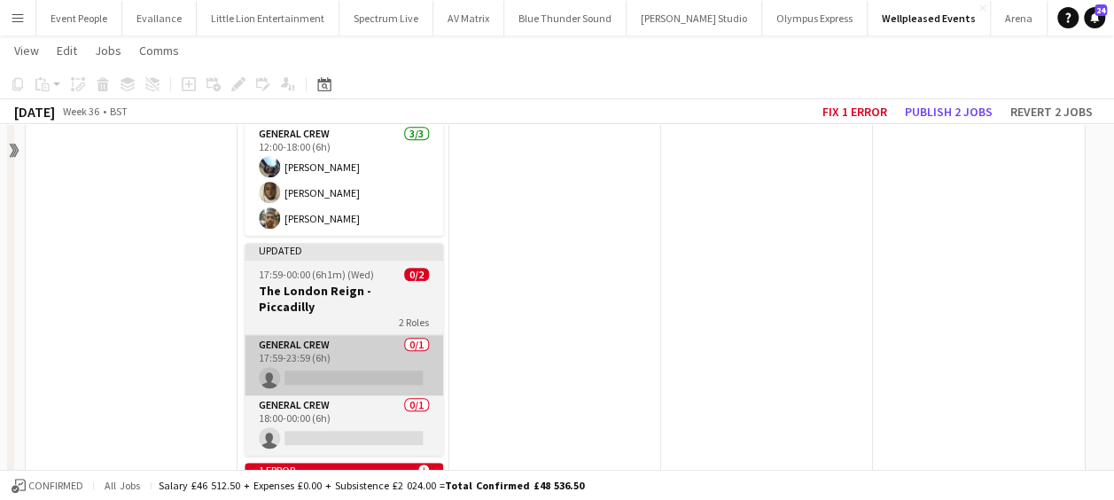
scroll to position [503, 0]
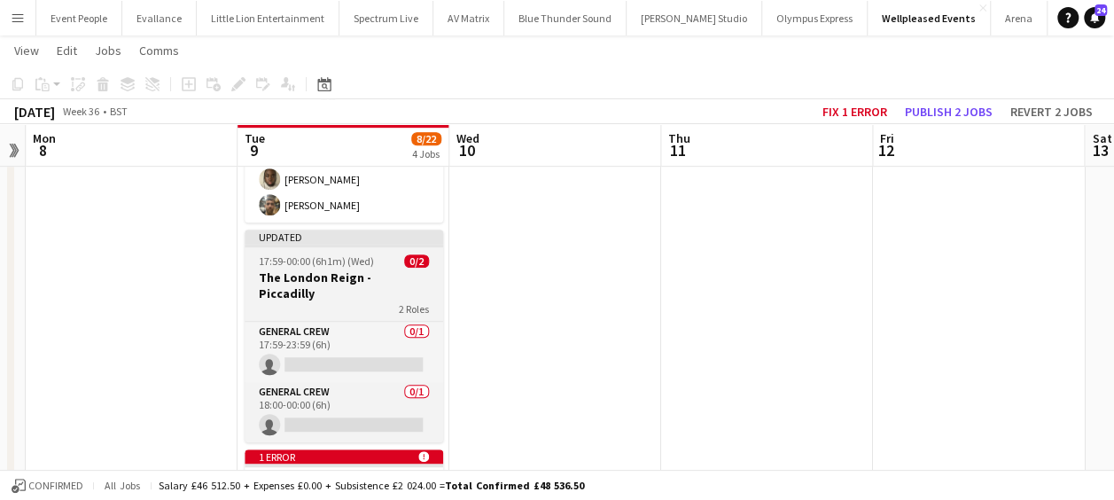
click at [325, 301] on div "2 Roles" at bounding box center [344, 308] width 199 height 14
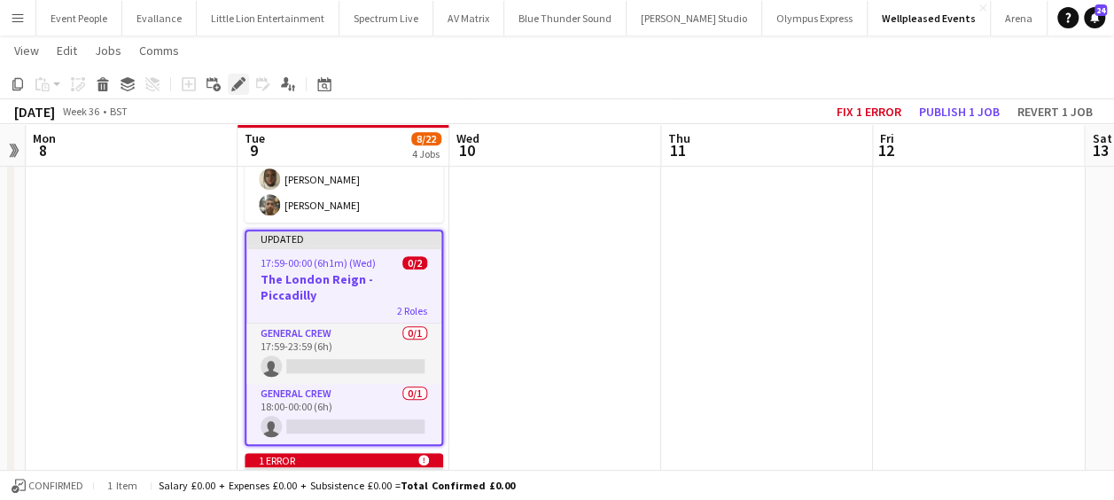
click at [243, 83] on icon "Edit" at bounding box center [238, 84] width 14 height 14
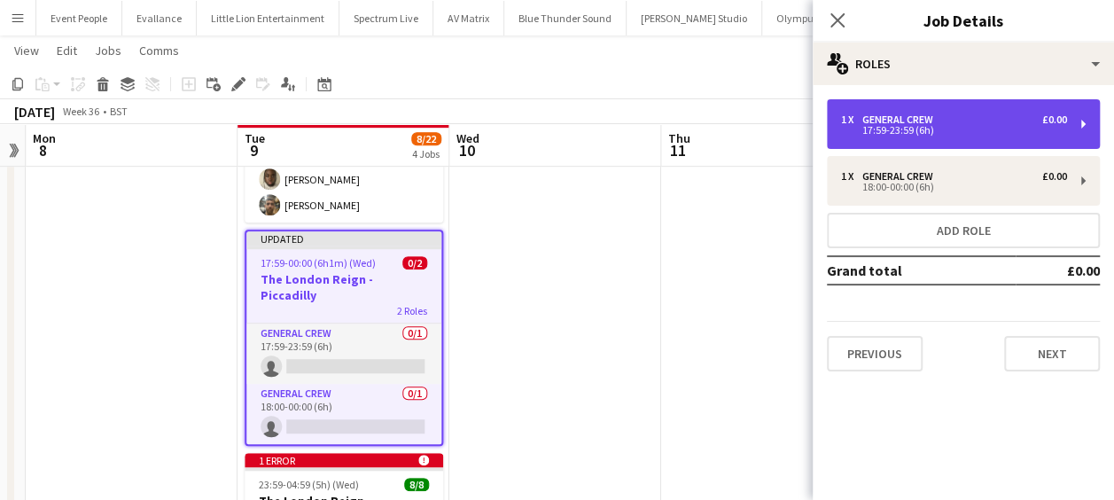
click at [909, 131] on div "17:59-23:59 (6h)" at bounding box center [954, 130] width 226 height 9
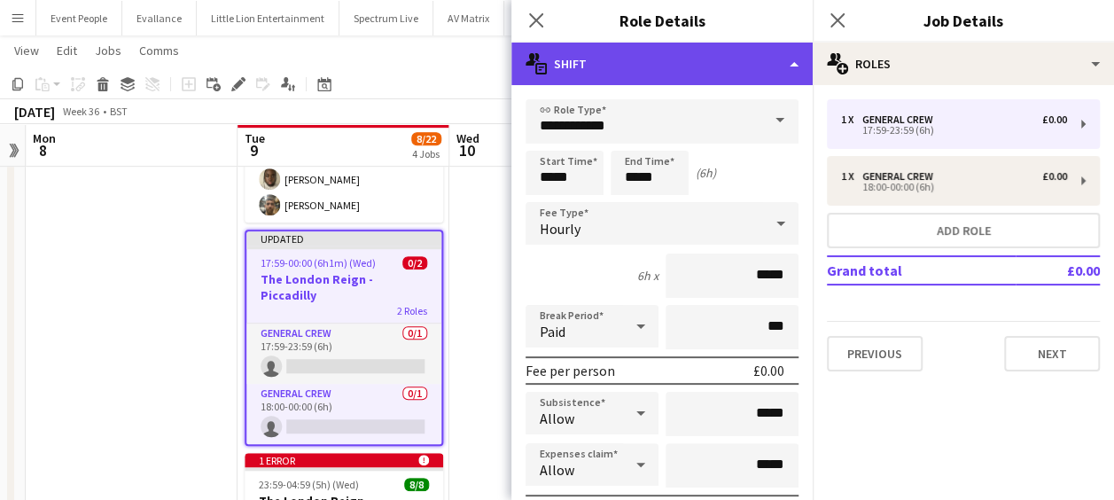
click at [677, 71] on div "multiple-actions-text Shift" at bounding box center [661, 64] width 301 height 43
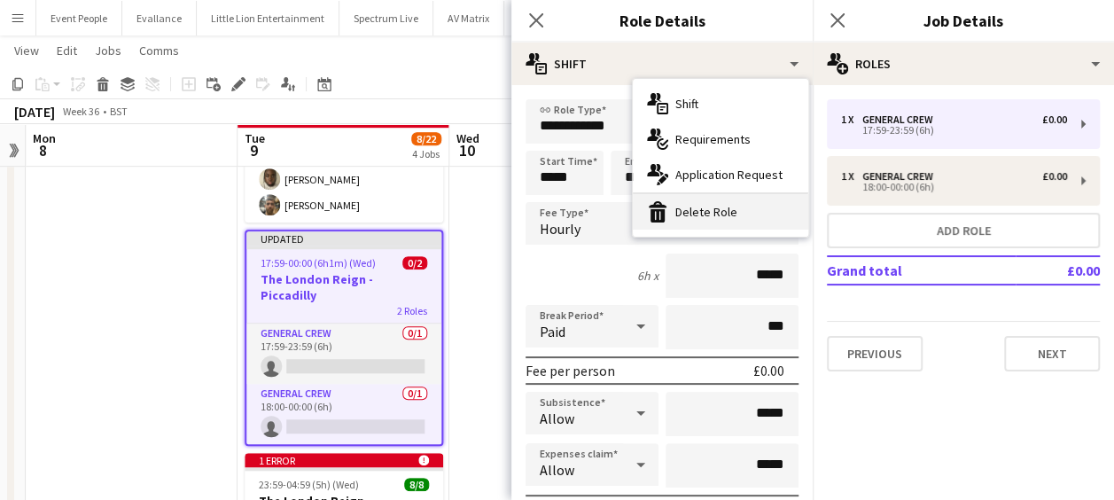
click at [711, 200] on div "bin-2 Delete Role" at bounding box center [720, 211] width 175 height 35
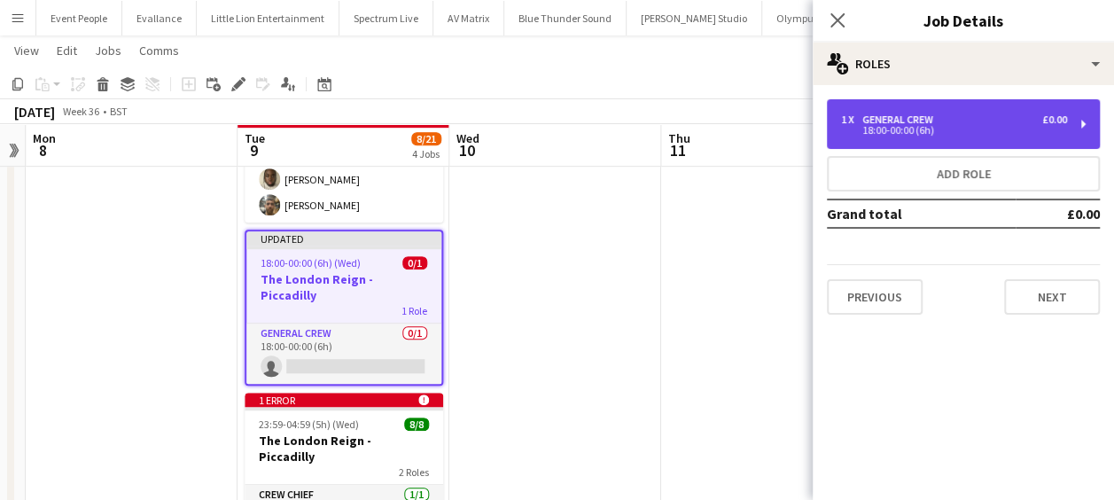
click at [897, 137] on div "1 x General Crew £0.00 18:00-00:00 (6h)" at bounding box center [963, 124] width 273 height 50
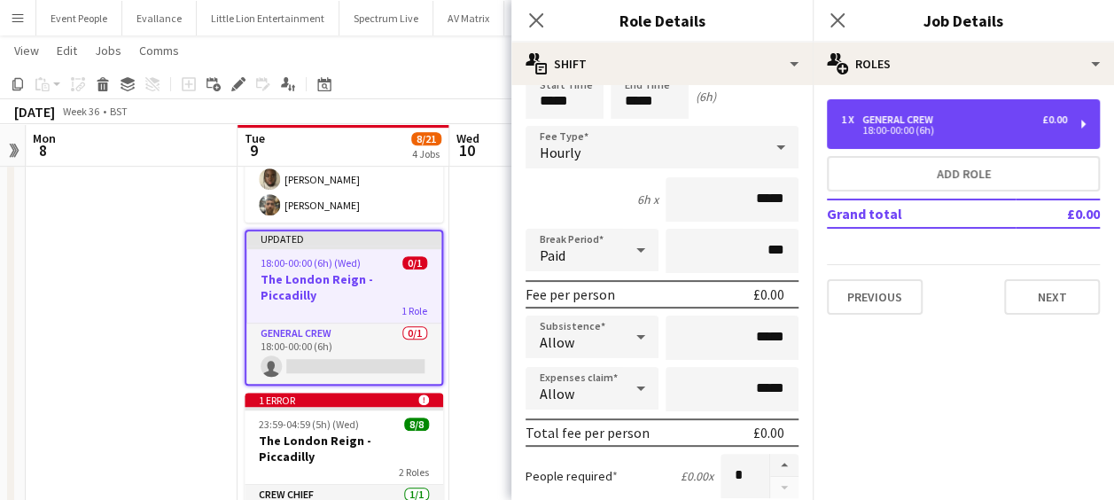
scroll to position [89, 0]
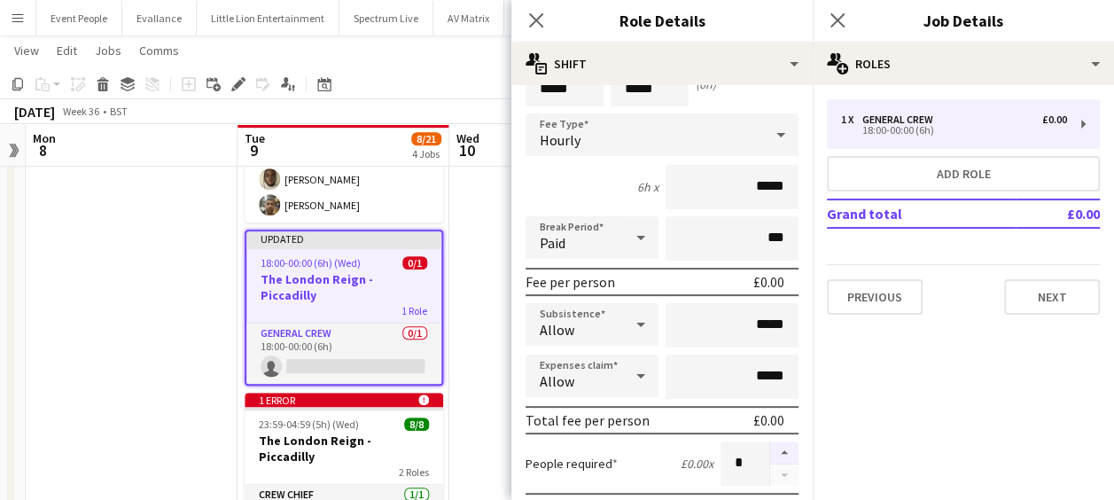
click at [770, 447] on button "button" at bounding box center [784, 452] width 28 height 23
type input "*"
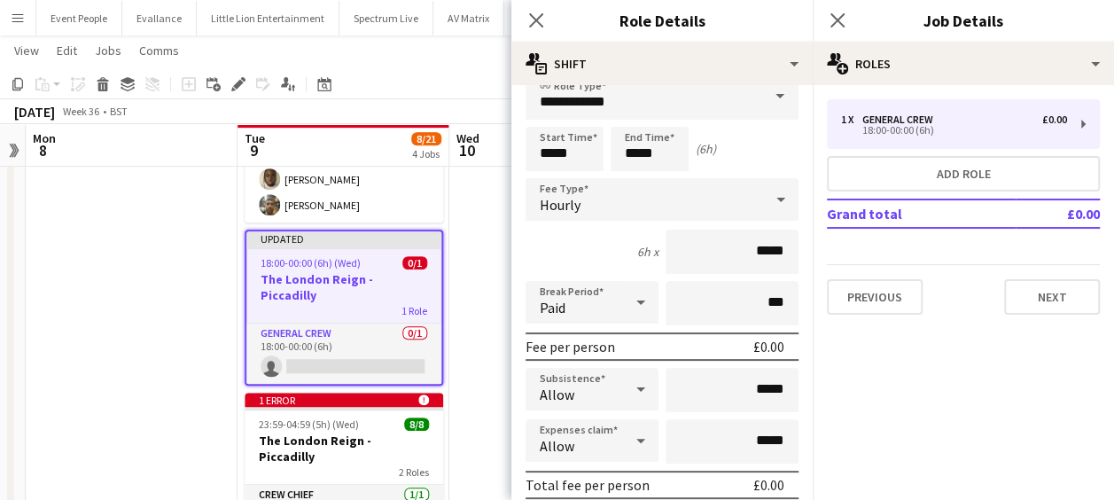
scroll to position [0, 0]
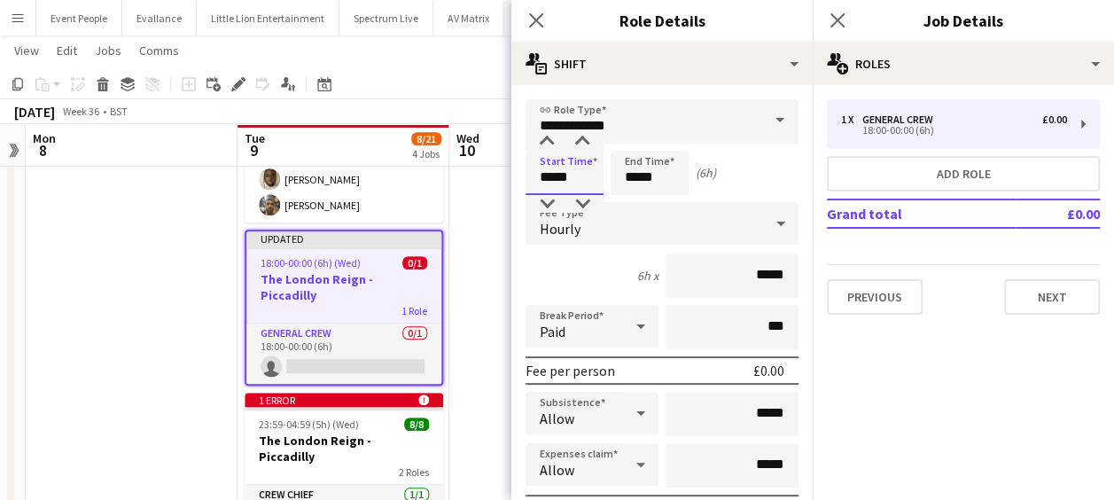
drag, startPoint x: 585, startPoint y: 179, endPoint x: 512, endPoint y: 193, distance: 74.1
type input "*****"
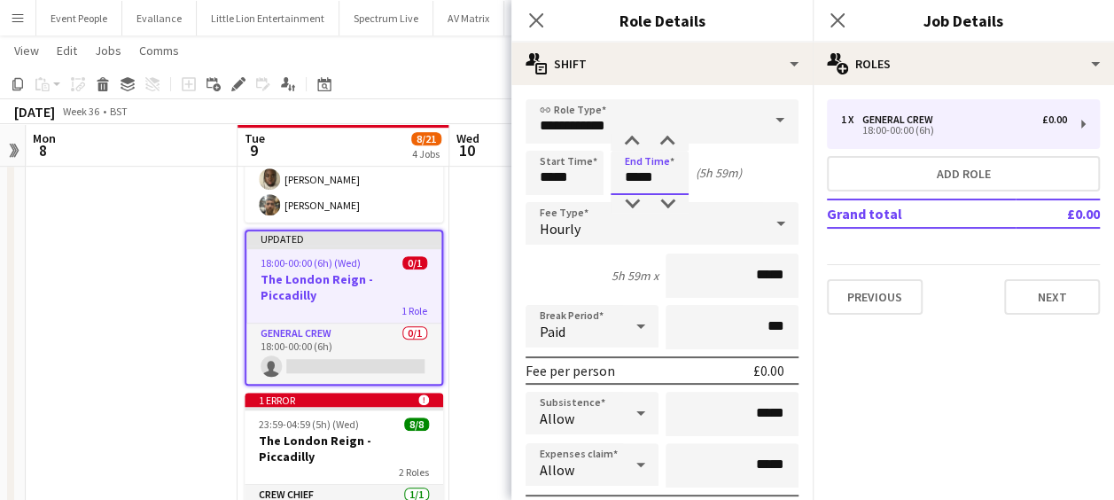
drag, startPoint x: 629, startPoint y: 170, endPoint x: 606, endPoint y: 171, distance: 23.1
click at [611, 171] on input "*****" at bounding box center [650, 173] width 78 height 44
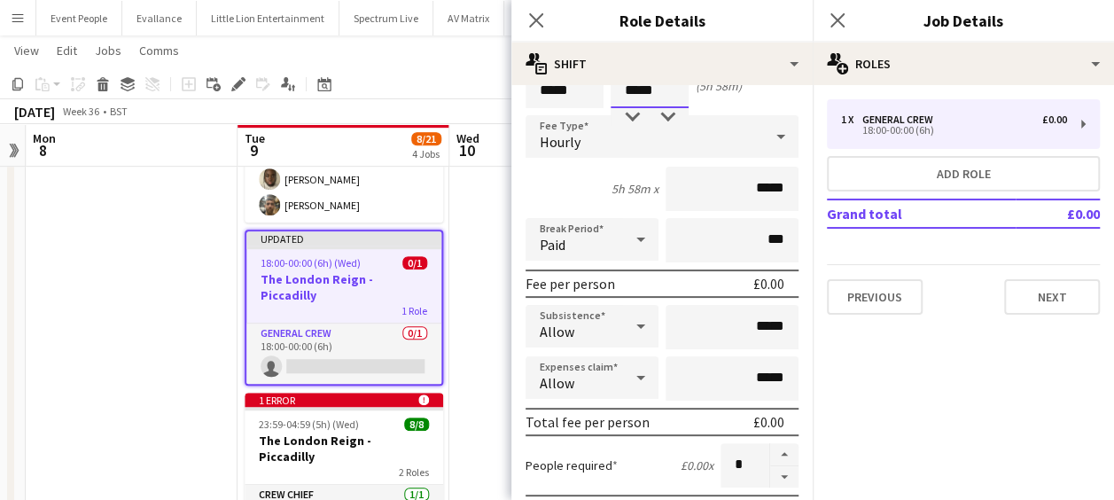
scroll to position [177, 0]
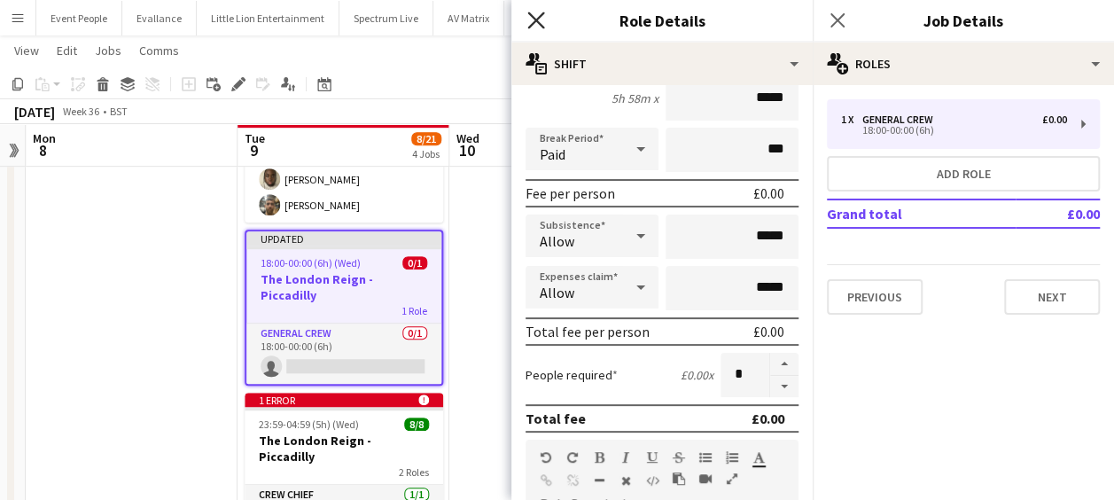
type input "*****"
click at [542, 19] on icon "Close pop-in" at bounding box center [535, 20] width 17 height 17
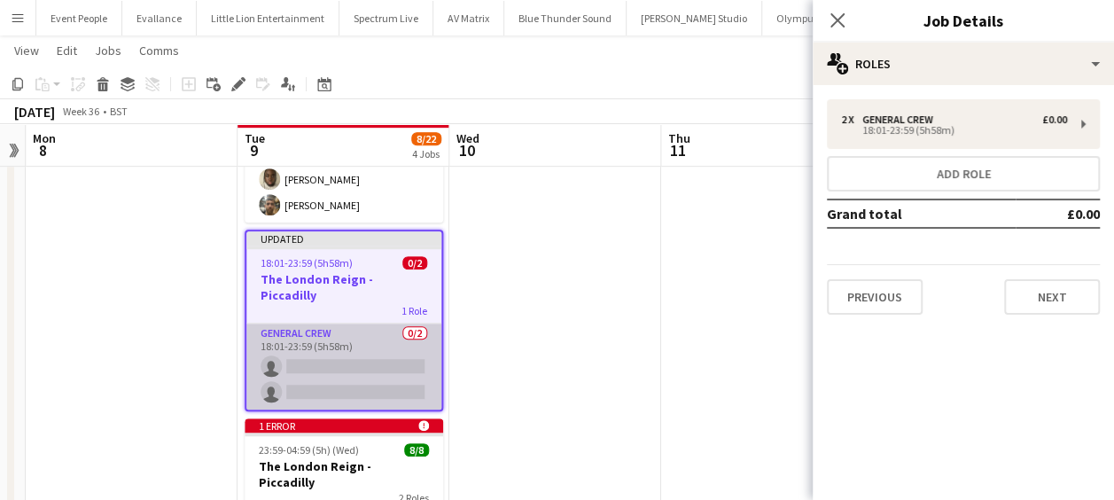
click at [340, 324] on app-card-role "General Crew 0/2 18:01-23:59 (5h58m) single-neutral-actions single-neutral-acti…" at bounding box center [343, 367] width 195 height 86
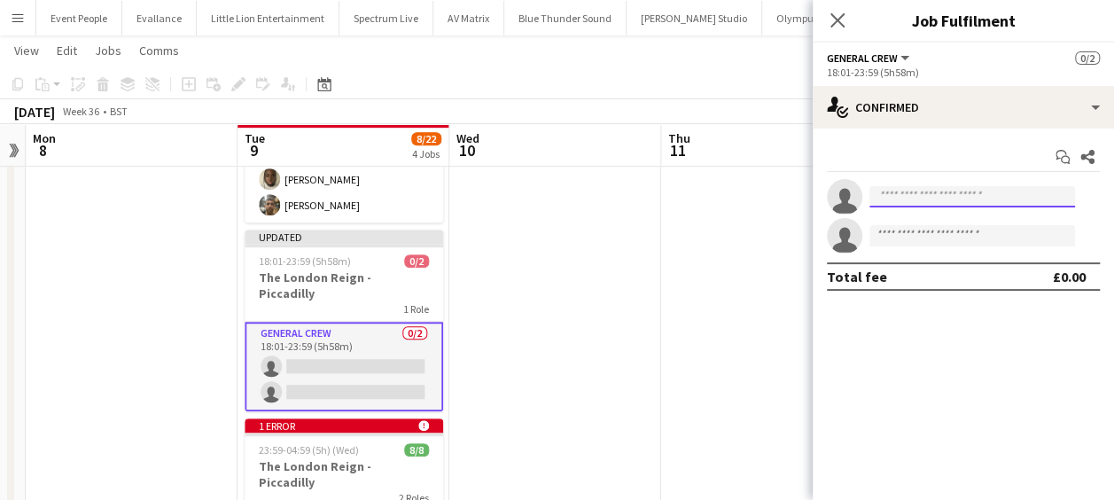
click at [916, 191] on input at bounding box center [973, 196] width 206 height 21
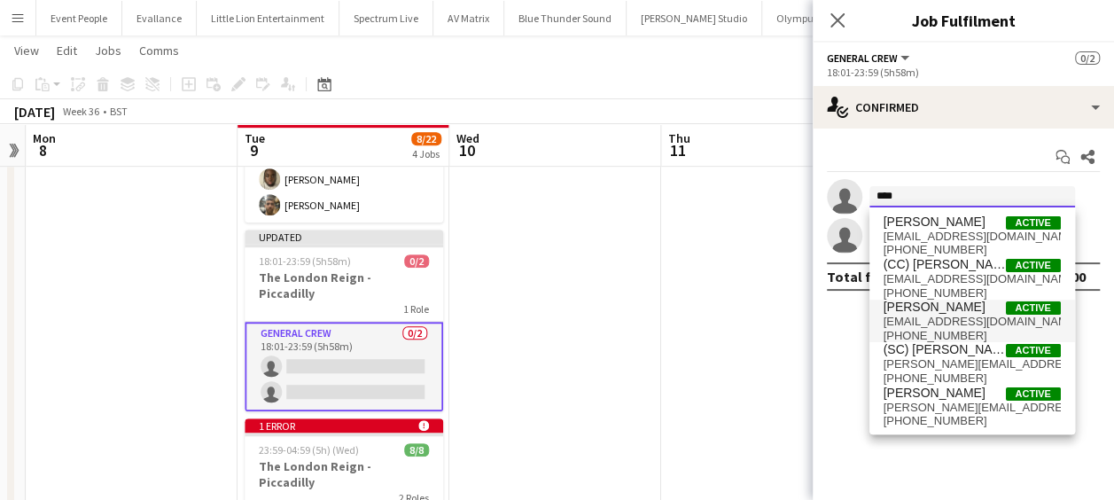
type input "****"
click at [947, 324] on span "[EMAIL_ADDRESS][DOMAIN_NAME]" at bounding box center [972, 322] width 177 height 14
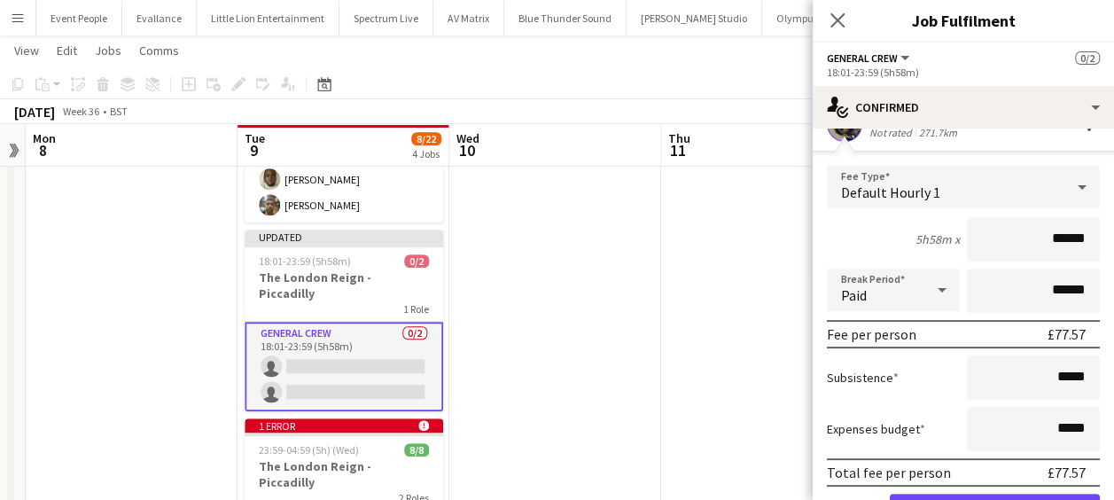
scroll to position [207, 0]
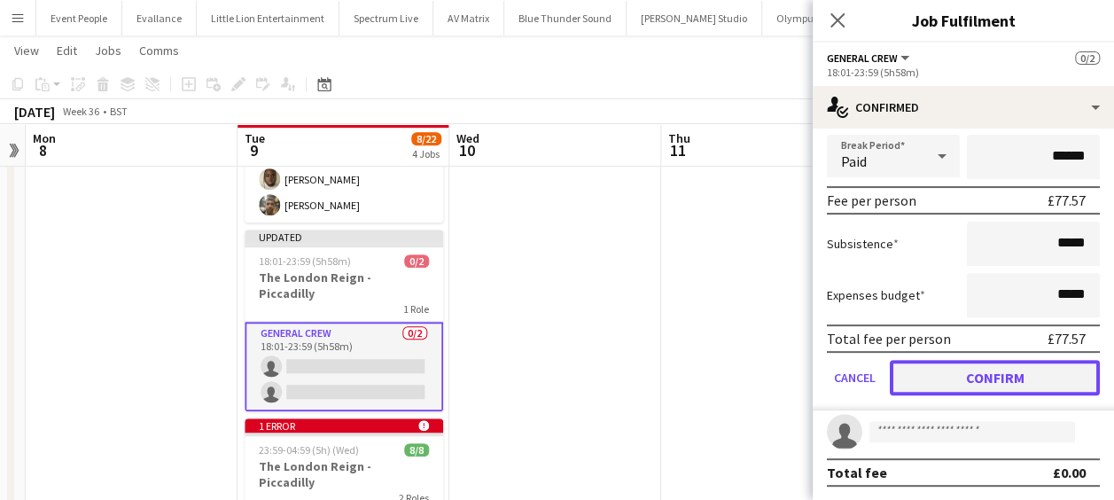
click at [1033, 383] on button "Confirm" at bounding box center [995, 377] width 210 height 35
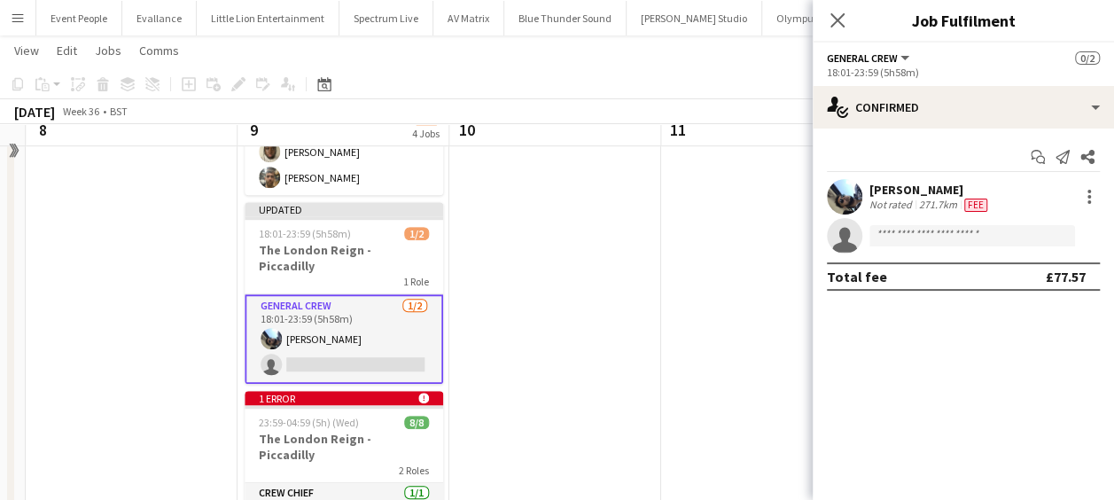
scroll to position [591, 0]
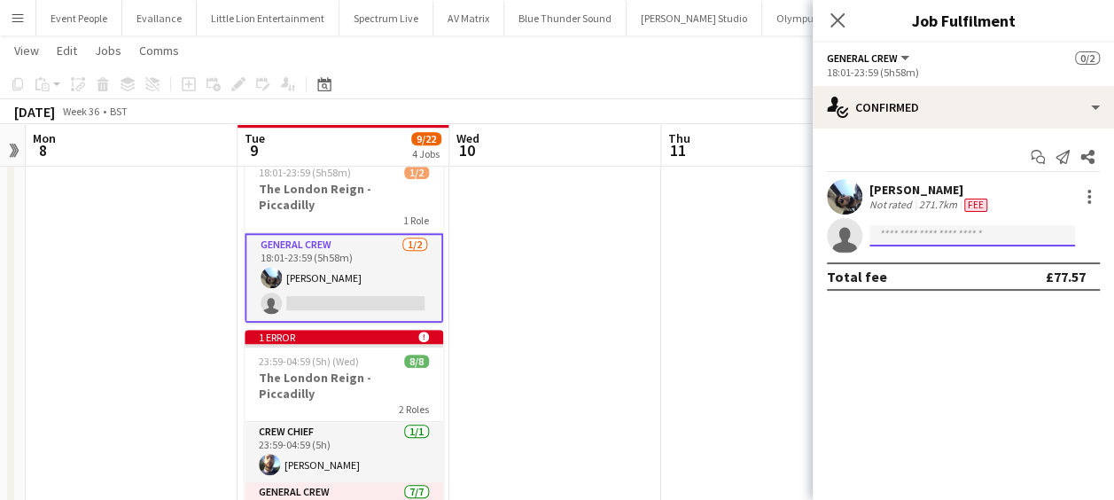
click at [910, 231] on input at bounding box center [973, 235] width 206 height 21
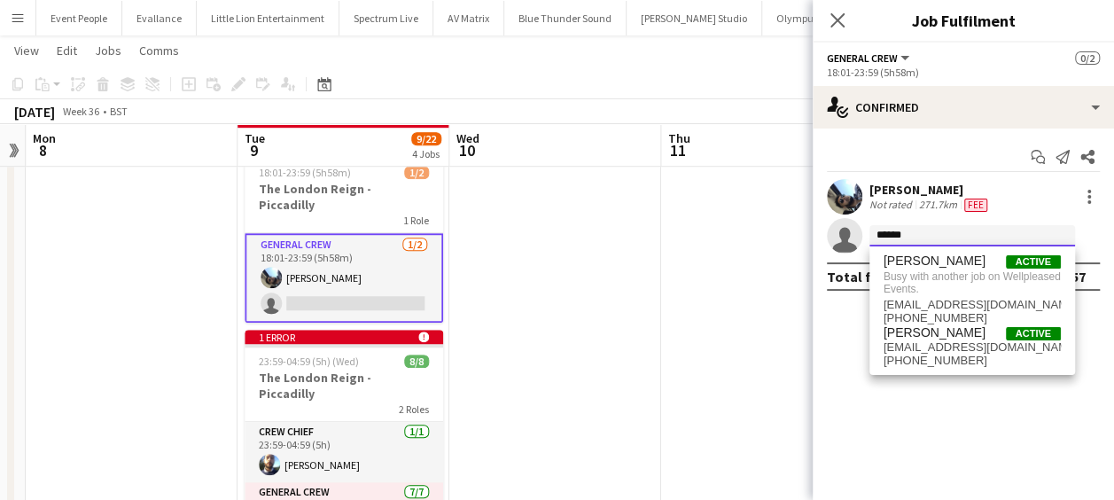
type input "******"
click at [636, 270] on app-date-cell at bounding box center [555, 116] width 212 height 1019
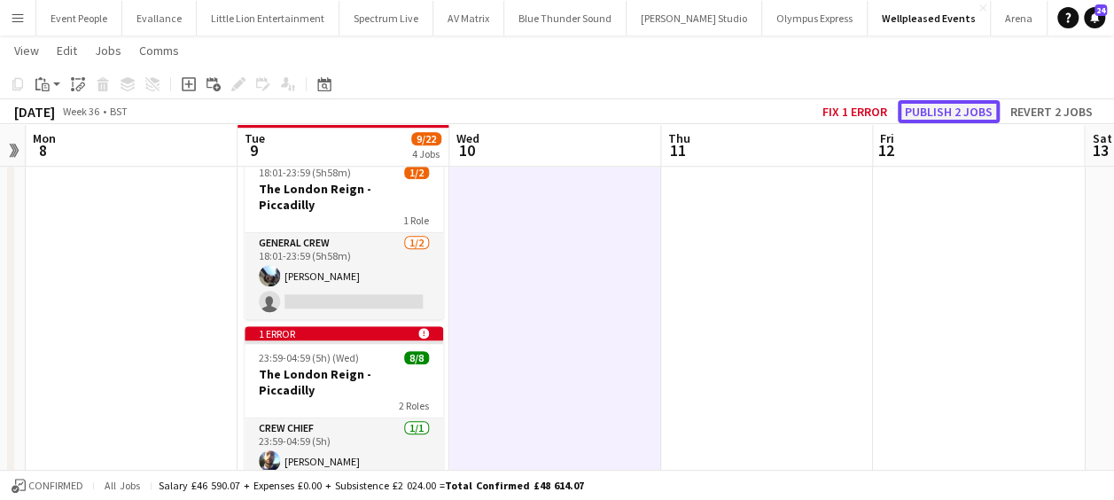
click at [926, 112] on button "Publish 2 jobs" at bounding box center [949, 111] width 102 height 23
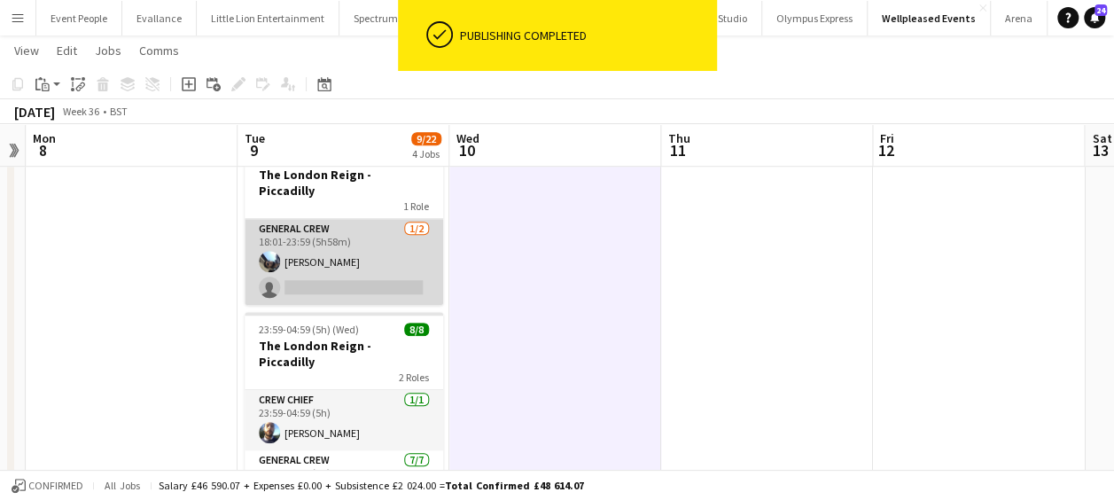
click at [318, 253] on app-card-role "General Crew [DATE] 18:01-23:59 (5h58m) [PERSON_NAME] single-neutral-actions" at bounding box center [344, 262] width 199 height 86
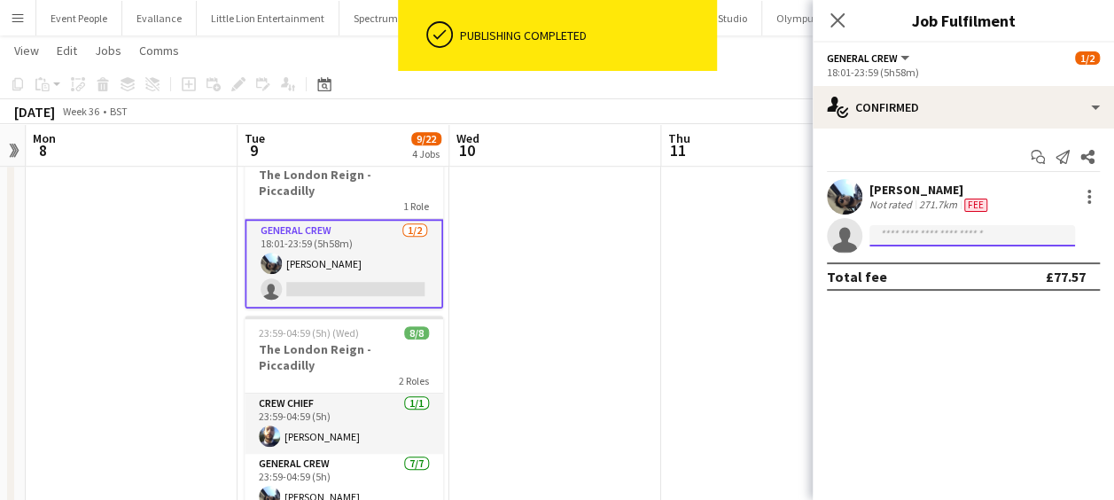
click at [898, 225] on input at bounding box center [973, 235] width 206 height 21
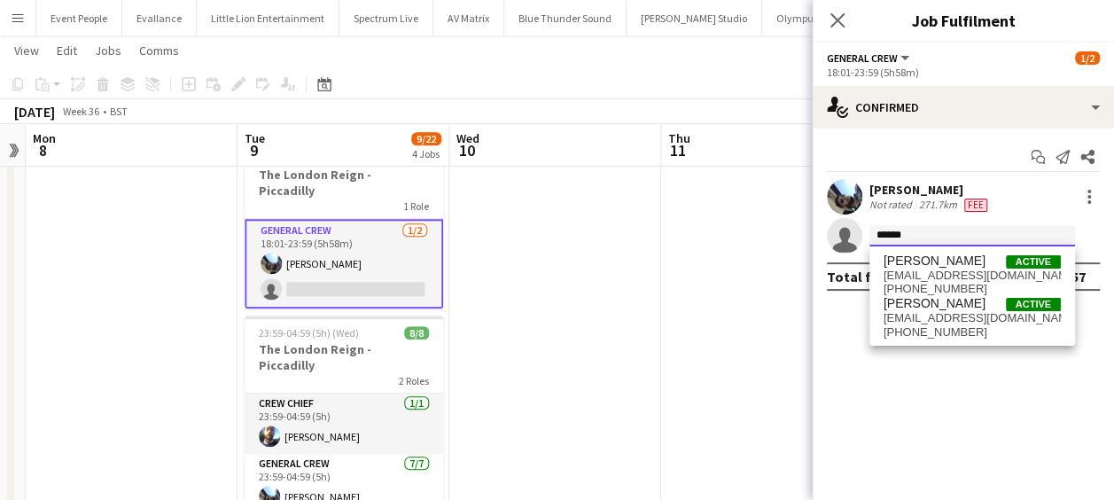
type input "******"
click at [959, 266] on span "[PERSON_NAME]" at bounding box center [935, 260] width 102 height 15
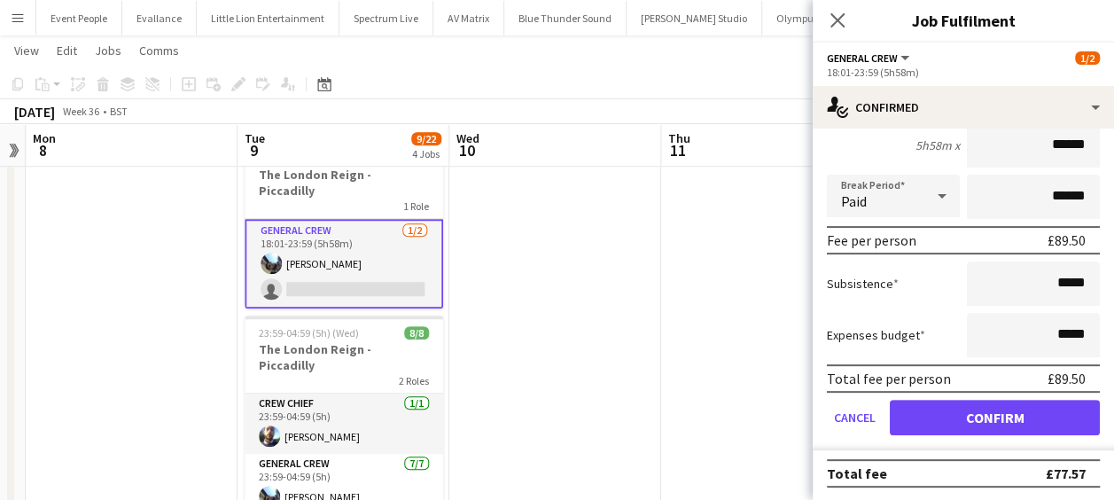
scroll to position [207, 0]
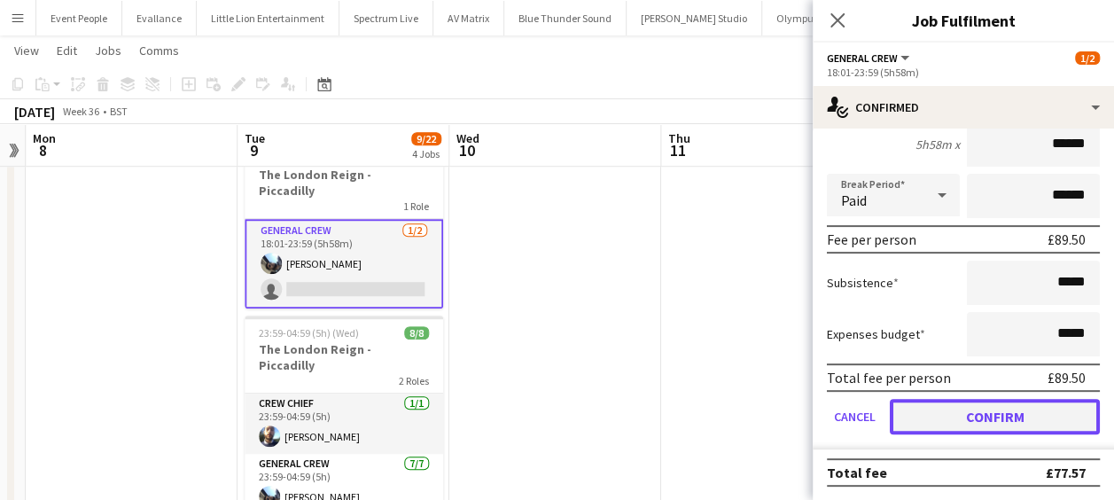
click at [996, 424] on button "Confirm" at bounding box center [995, 416] width 210 height 35
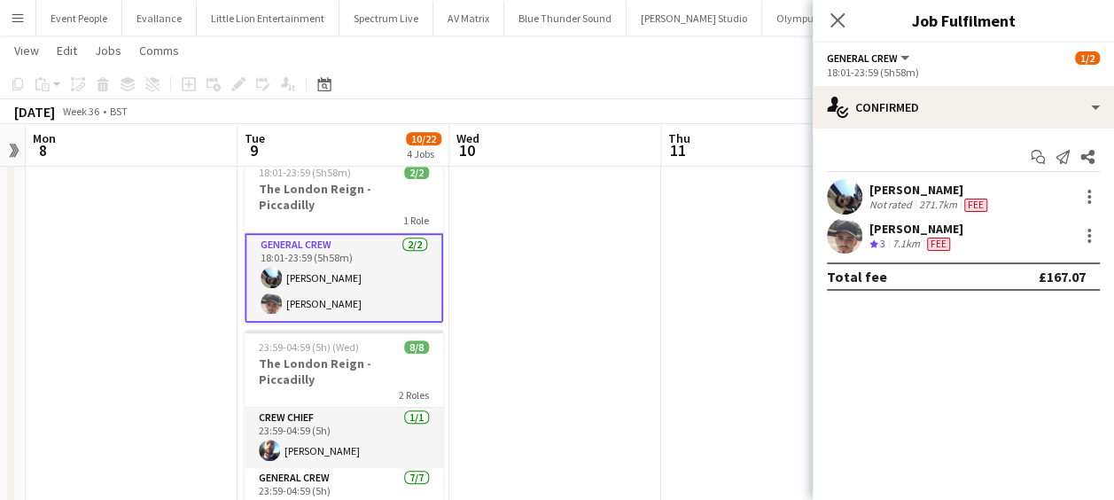
scroll to position [0, 0]
click at [838, 19] on icon at bounding box center [837, 20] width 17 height 17
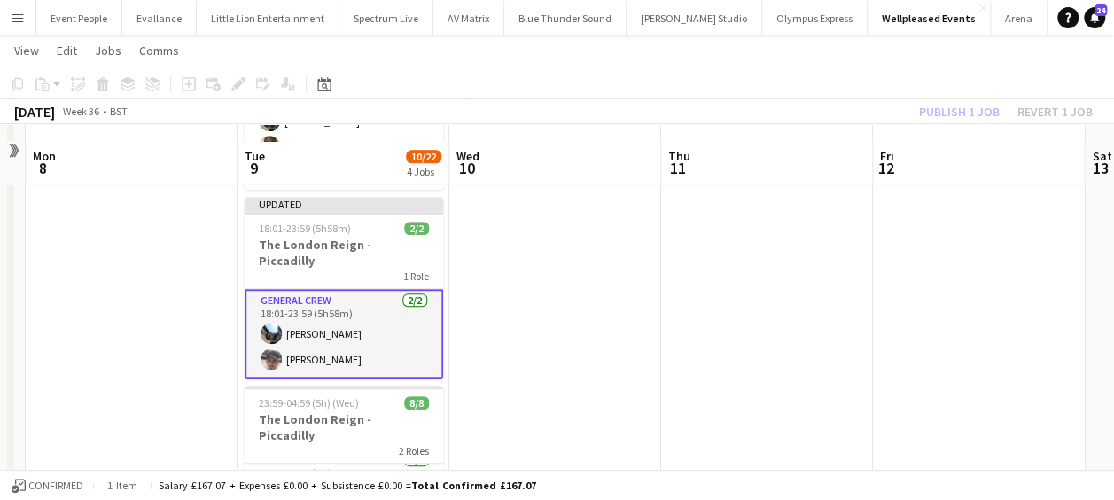
scroll to position [557, 0]
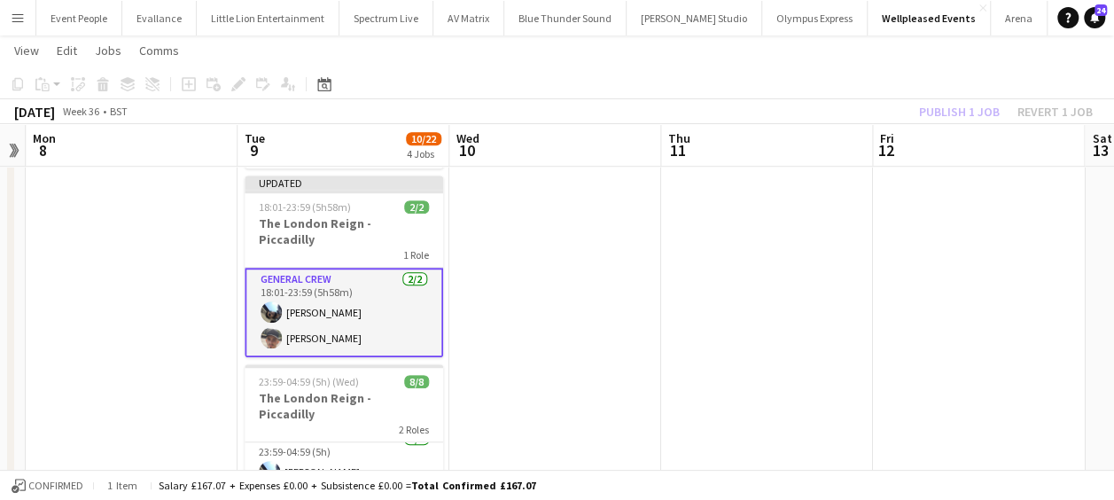
click at [964, 110] on div "Publish 1 job Revert 1 job" at bounding box center [1006, 111] width 216 height 23
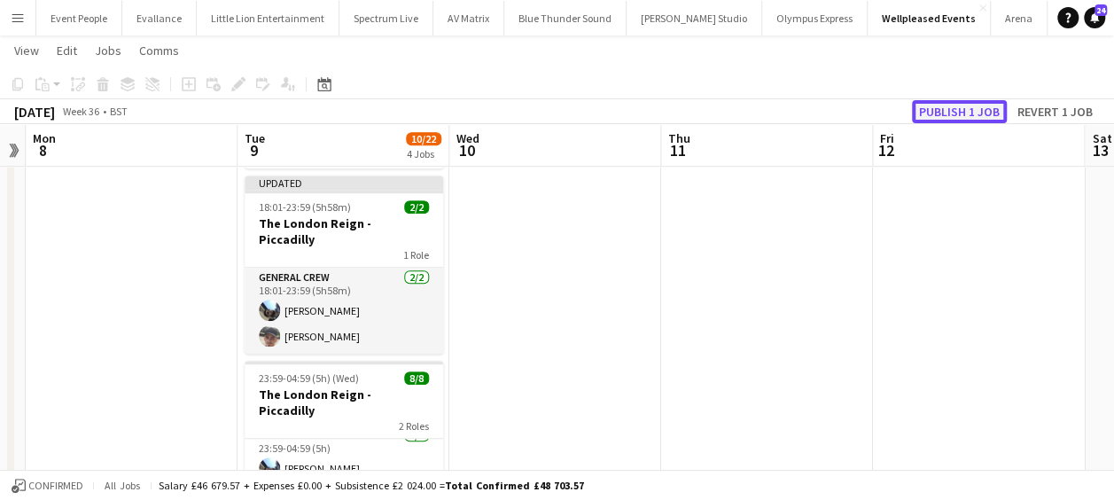
click at [956, 113] on button "Publish 1 job" at bounding box center [959, 111] width 95 height 23
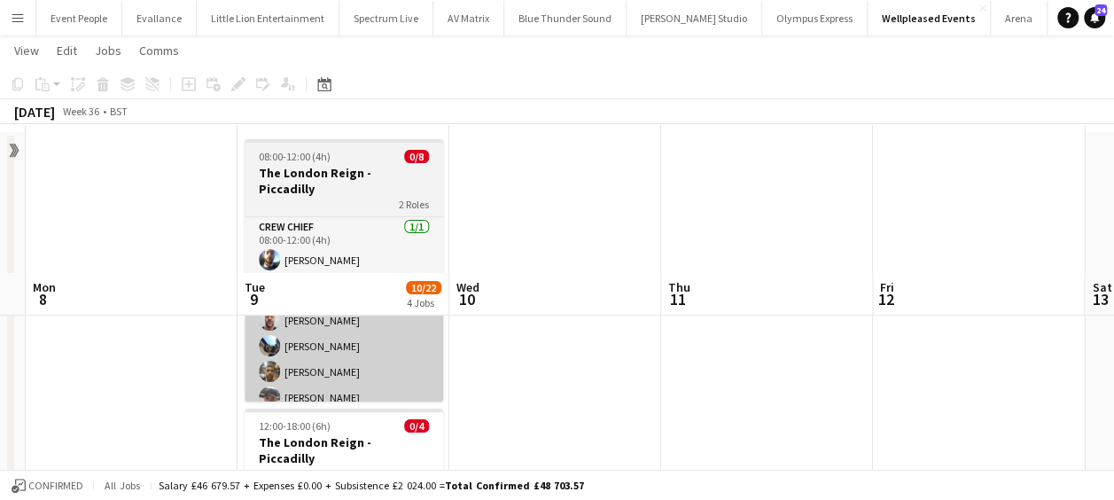
scroll to position [0, 0]
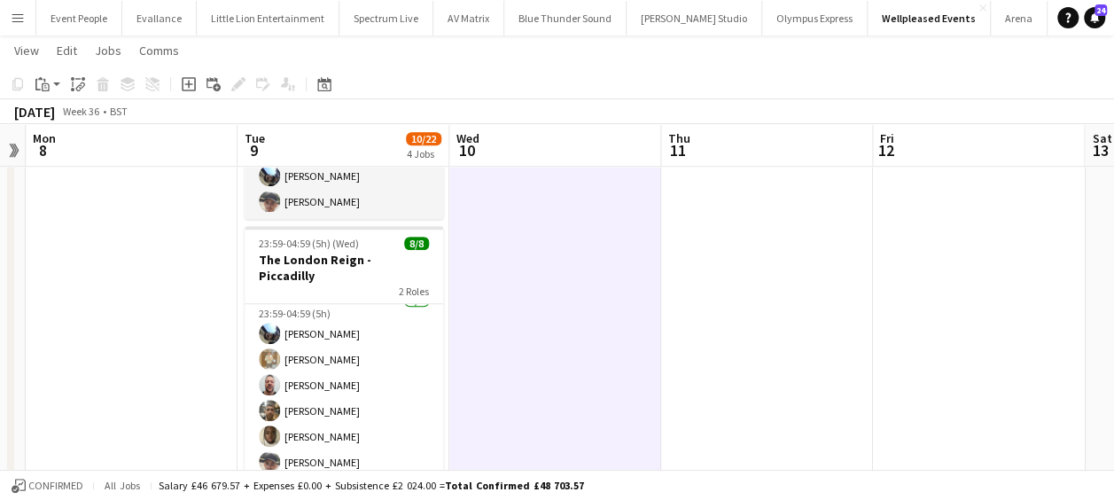
scroll to position [748, 0]
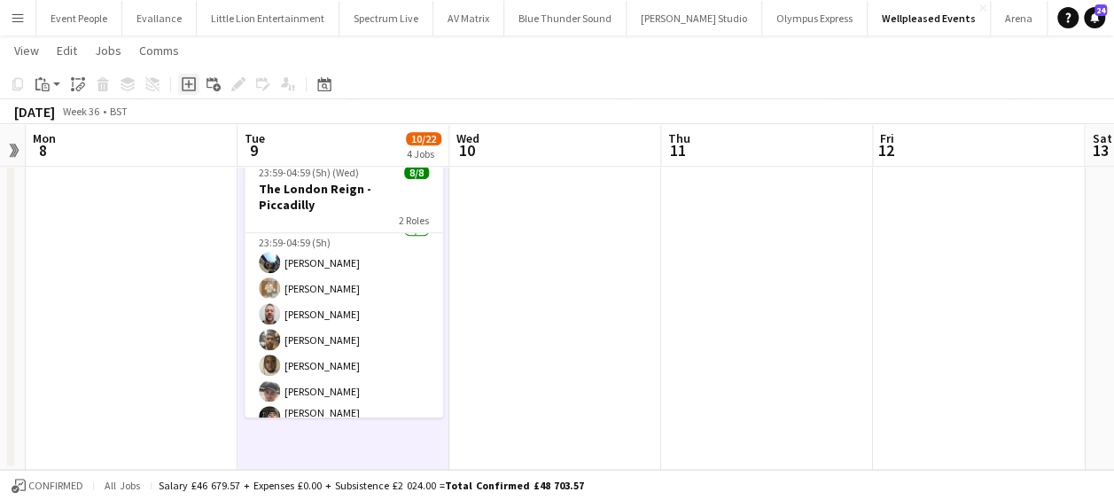
click at [188, 79] on icon "Add job" at bounding box center [189, 84] width 14 height 14
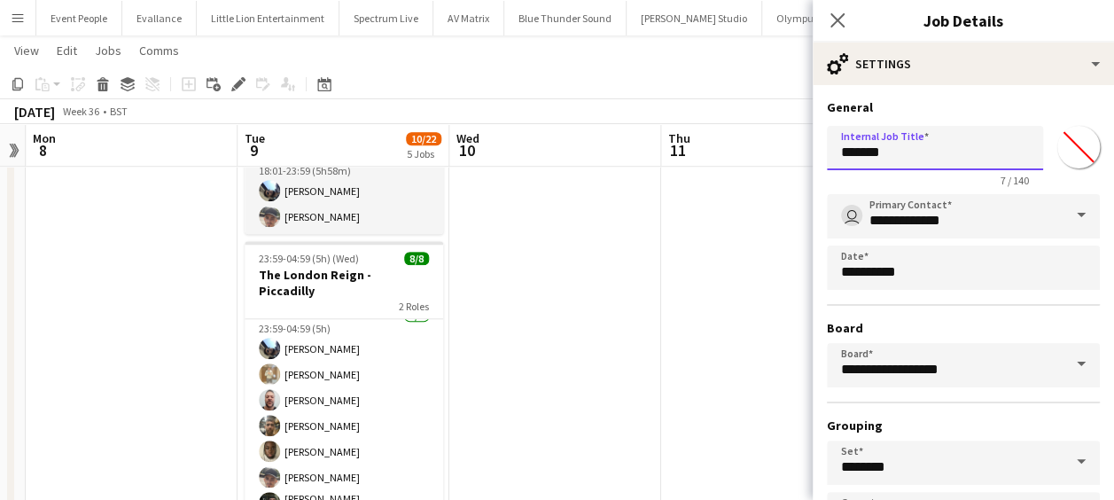
drag, startPoint x: 906, startPoint y: 153, endPoint x: 768, endPoint y: 161, distance: 138.5
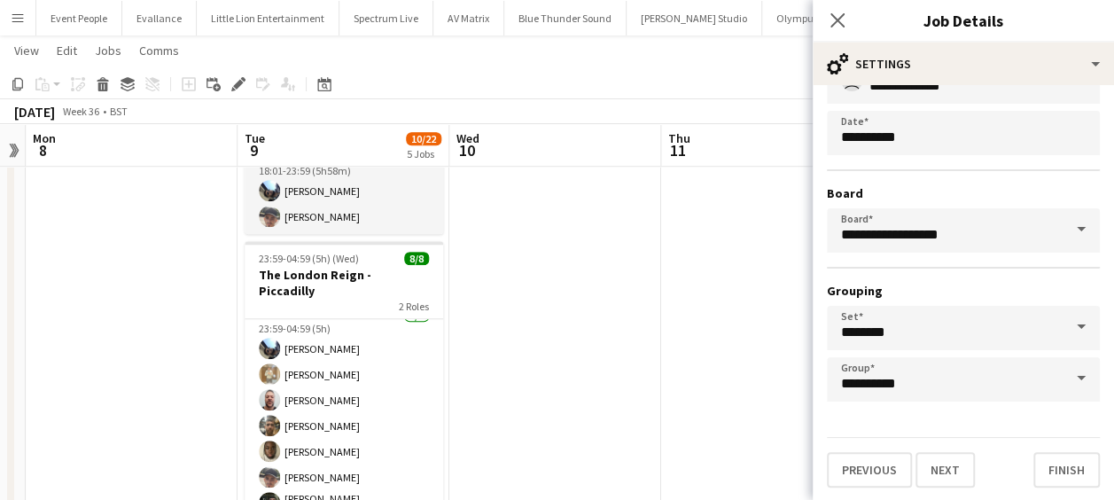
scroll to position [136, 0]
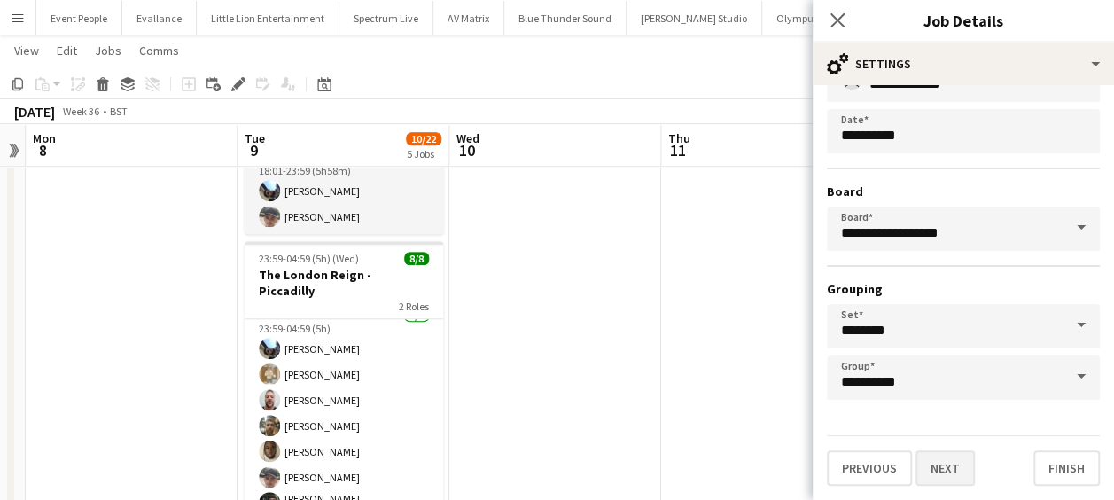
type input "**********"
click at [955, 463] on button "Next" at bounding box center [945, 467] width 59 height 35
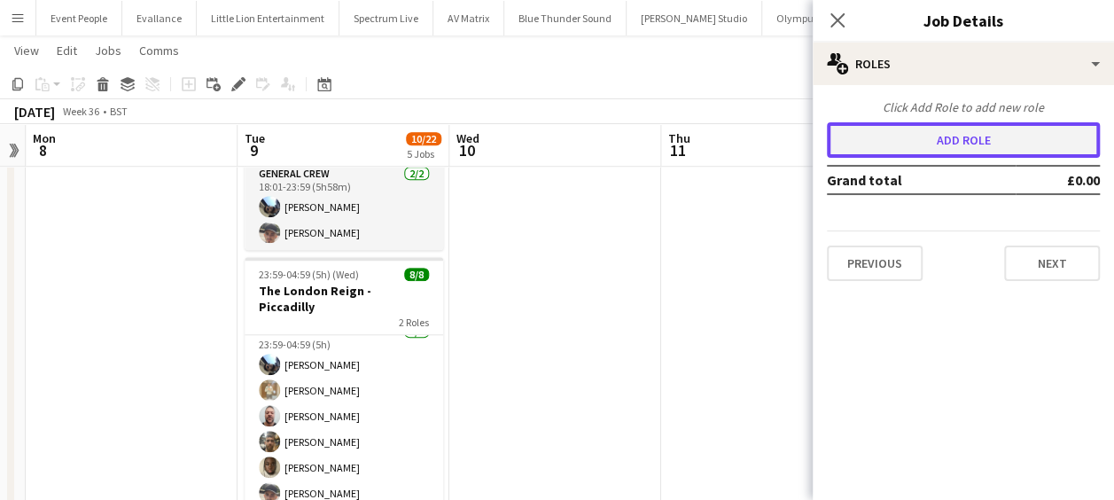
click at [941, 134] on button "Add role" at bounding box center [963, 139] width 273 height 35
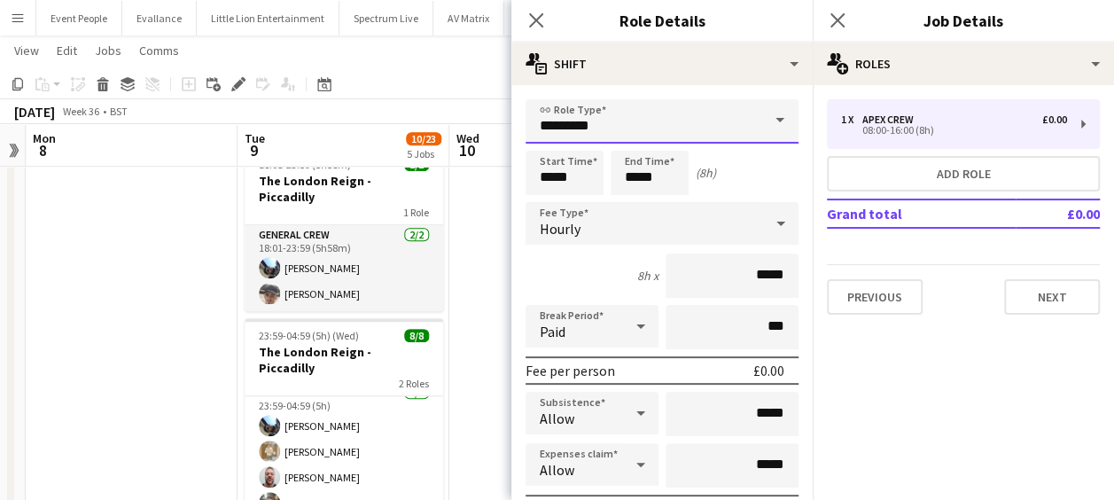
drag, startPoint x: 441, startPoint y: 148, endPoint x: 408, endPoint y: 147, distance: 33.7
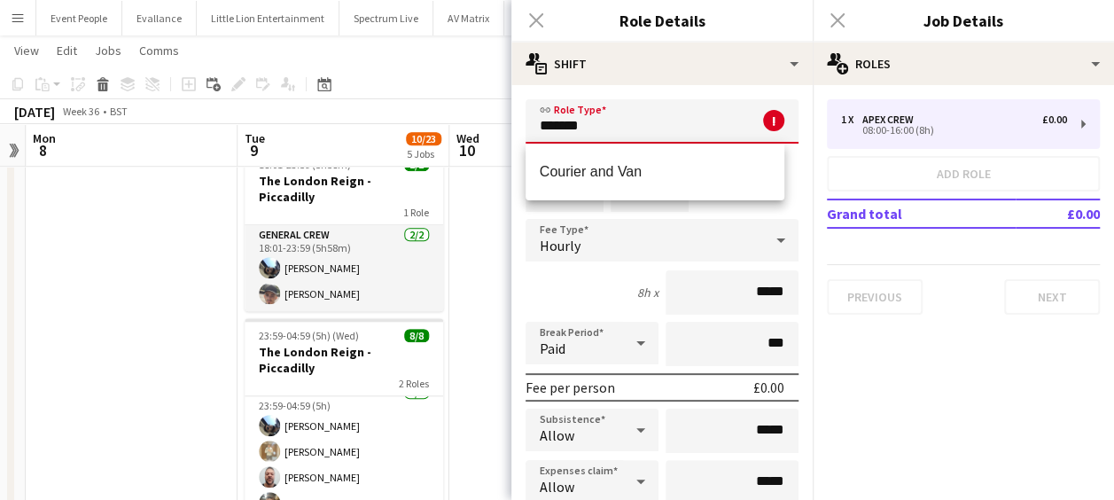
click at [622, 170] on span "Courier and Van" at bounding box center [655, 171] width 231 height 17
type input "**********"
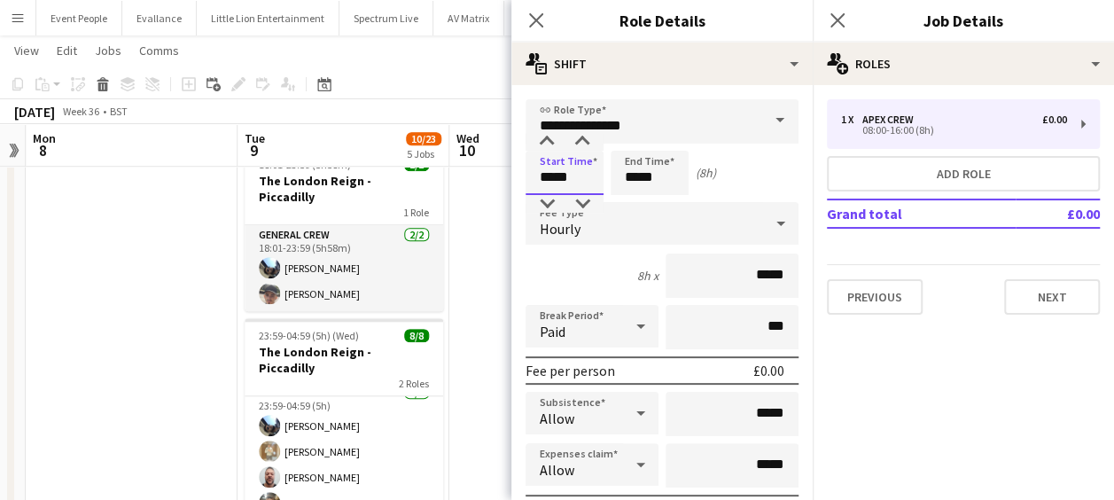
drag, startPoint x: 578, startPoint y: 183, endPoint x: 518, endPoint y: 184, distance: 60.3
click at [543, 15] on icon "Close pop-in" at bounding box center [535, 20] width 17 height 17
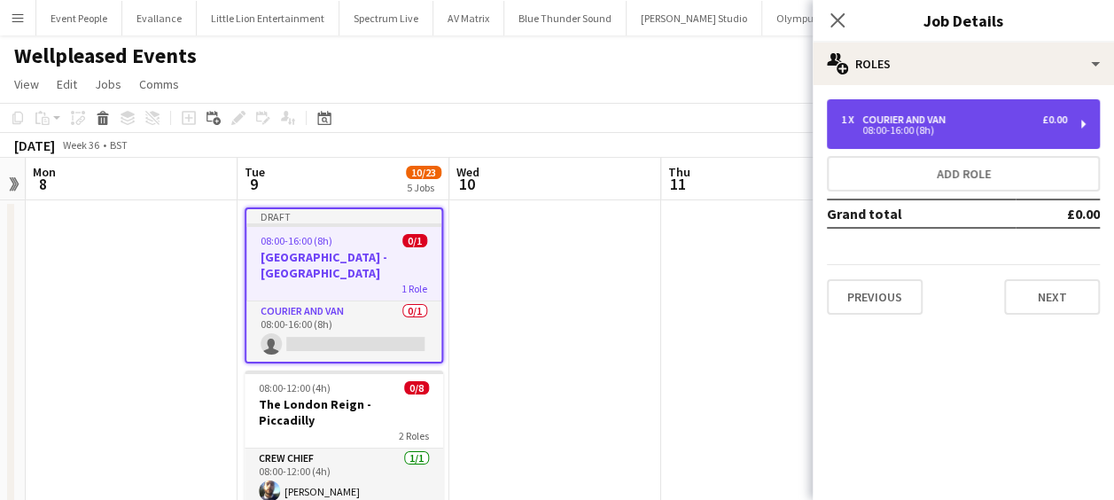
click at [950, 115] on div "Courier and Van" at bounding box center [907, 119] width 90 height 12
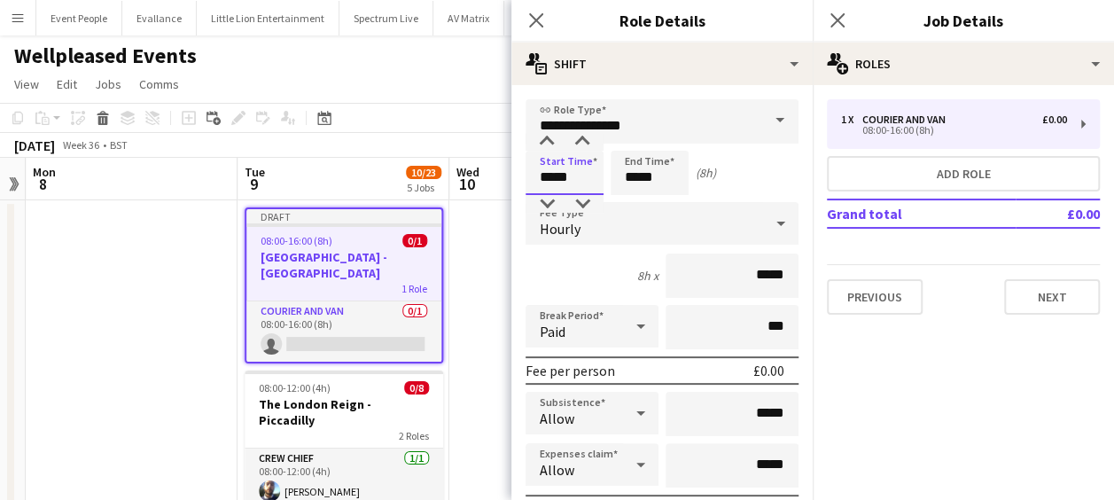
drag, startPoint x: 573, startPoint y: 177, endPoint x: 511, endPoint y: 179, distance: 62.1
type input "*****"
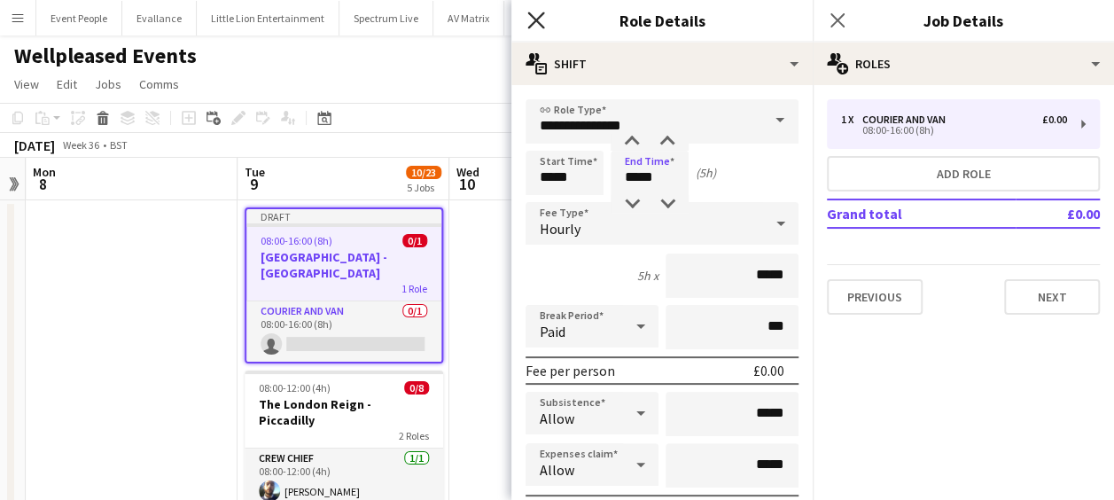
click at [536, 19] on icon at bounding box center [535, 20] width 17 height 17
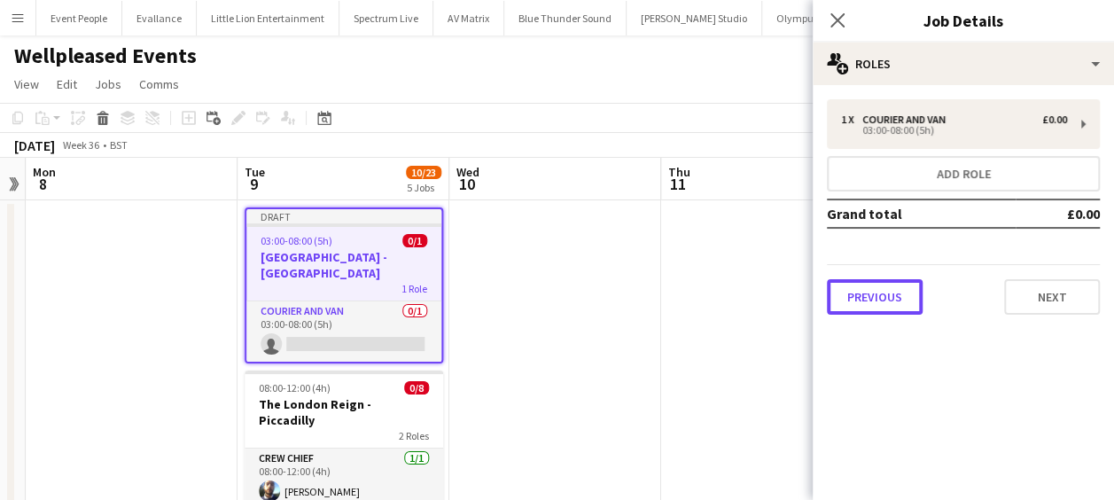
drag, startPoint x: 878, startPoint y: 291, endPoint x: 920, endPoint y: 251, distance: 57.7
click at [878, 291] on button "Previous" at bounding box center [875, 296] width 96 height 35
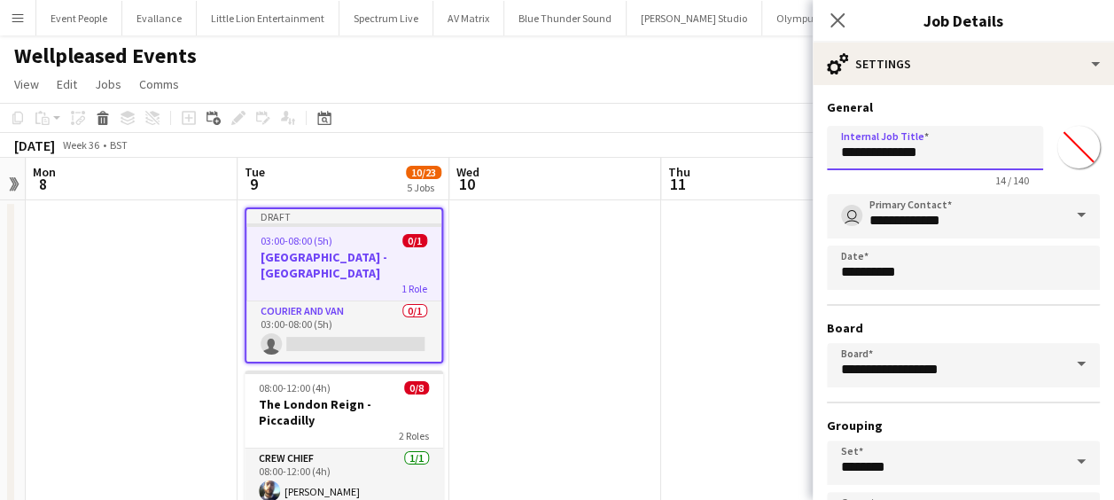
drag, startPoint x: 892, startPoint y: 152, endPoint x: 791, endPoint y: 168, distance: 102.3
click at [904, 161] on input "*****" at bounding box center [935, 148] width 216 height 44
paste input "*********"
type input "**********"
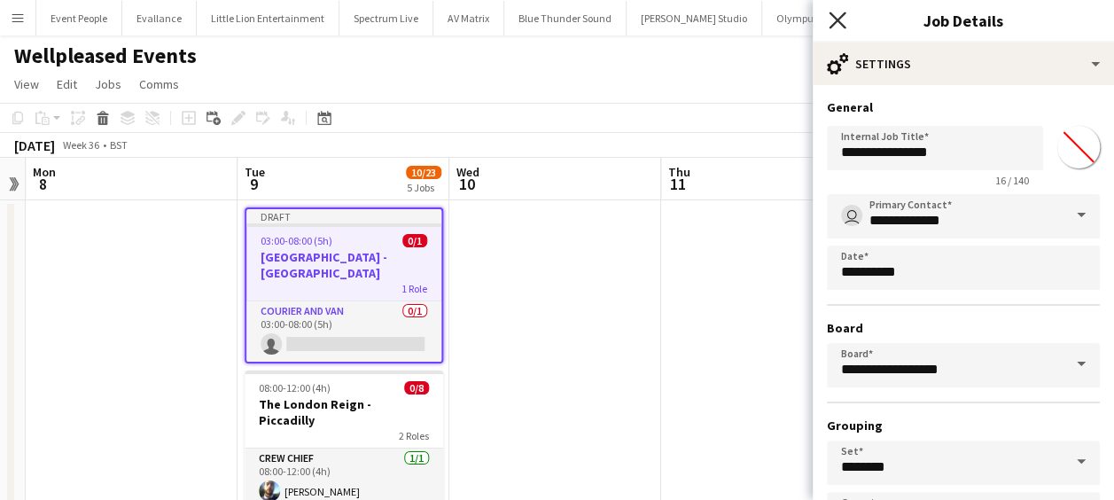
click at [835, 14] on icon "Close pop-in" at bounding box center [837, 20] width 17 height 17
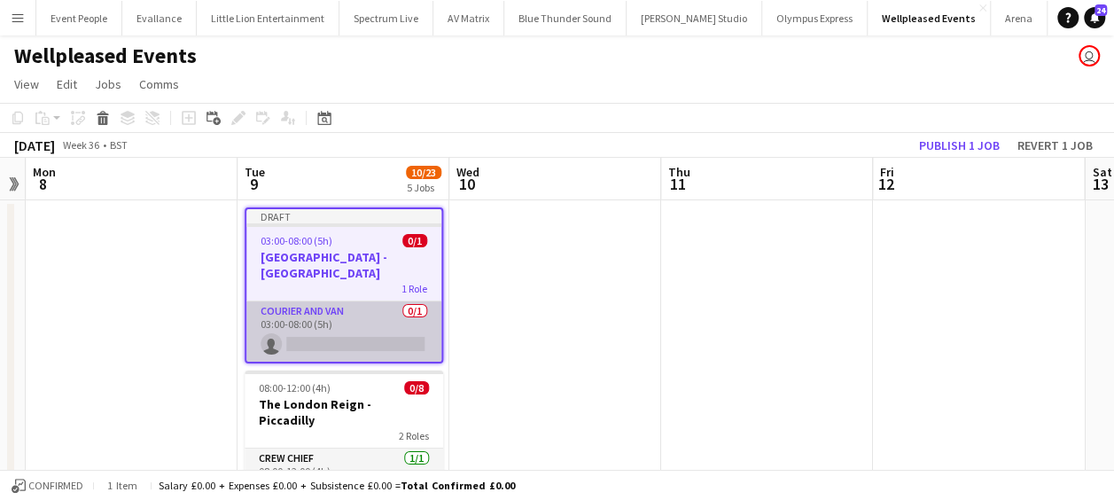
click at [325, 331] on app-card-role "Courier and Van 0/1 03:00-08:00 (5h) single-neutral-actions" at bounding box center [343, 331] width 195 height 60
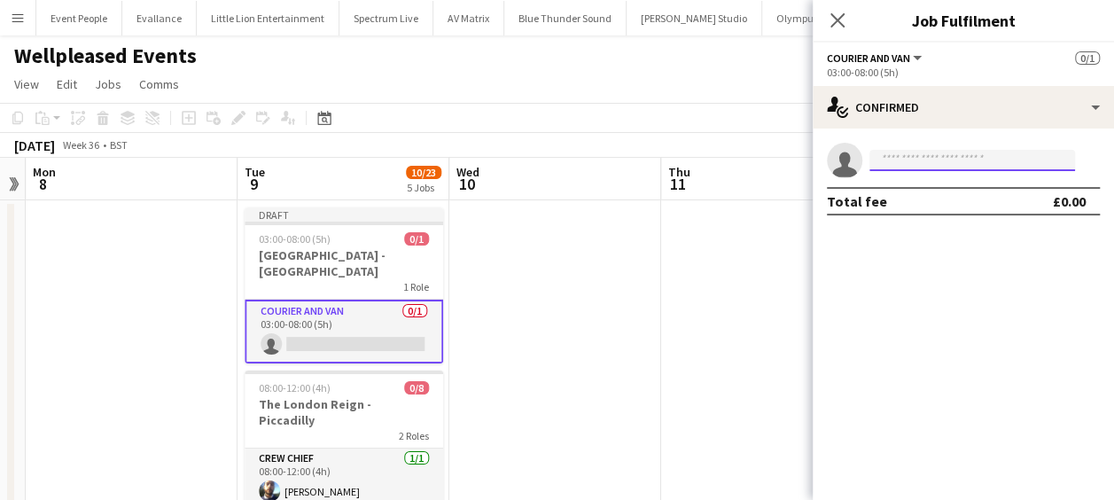
click at [965, 154] on input at bounding box center [973, 160] width 206 height 21
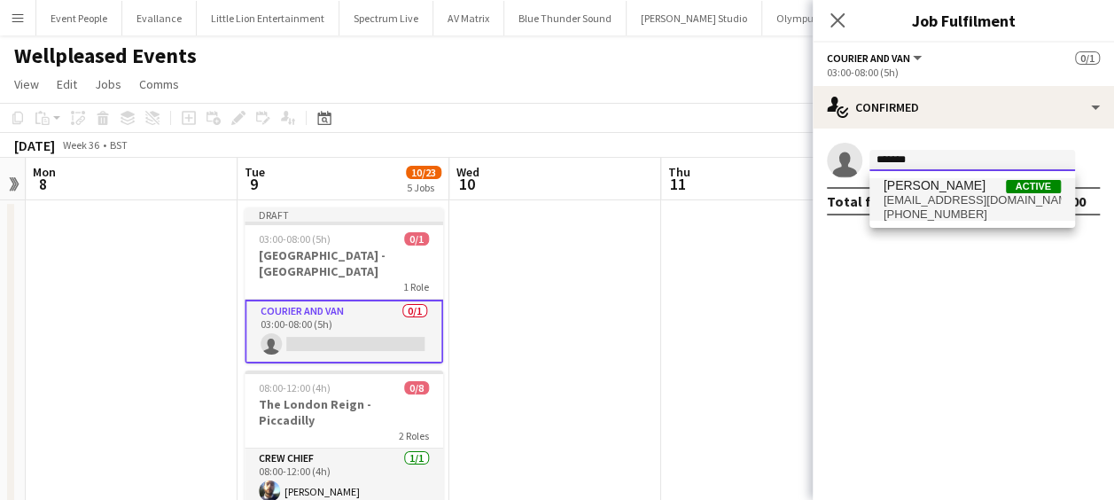
type input "*******"
click at [959, 191] on span "[PERSON_NAME]" at bounding box center [935, 185] width 102 height 15
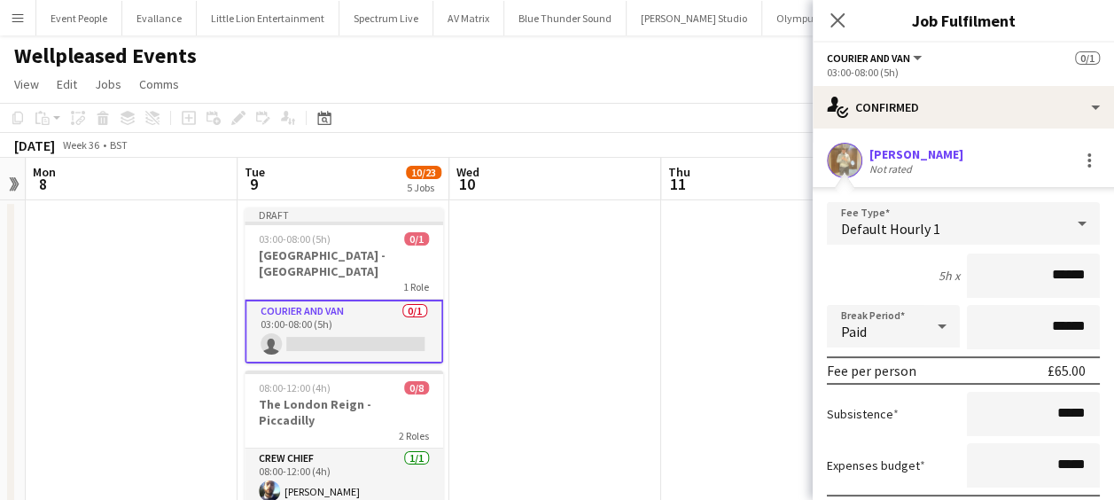
drag, startPoint x: 1078, startPoint y: 280, endPoint x: 1006, endPoint y: 298, distance: 73.9
click at [1006, 298] on form "Fee Type Default Hourly 1 5h x ****** Break Period Paid ****** Fee per person £…" at bounding box center [963, 391] width 301 height 378
type input "***"
click at [876, 278] on div "5h x ***" at bounding box center [963, 275] width 273 height 44
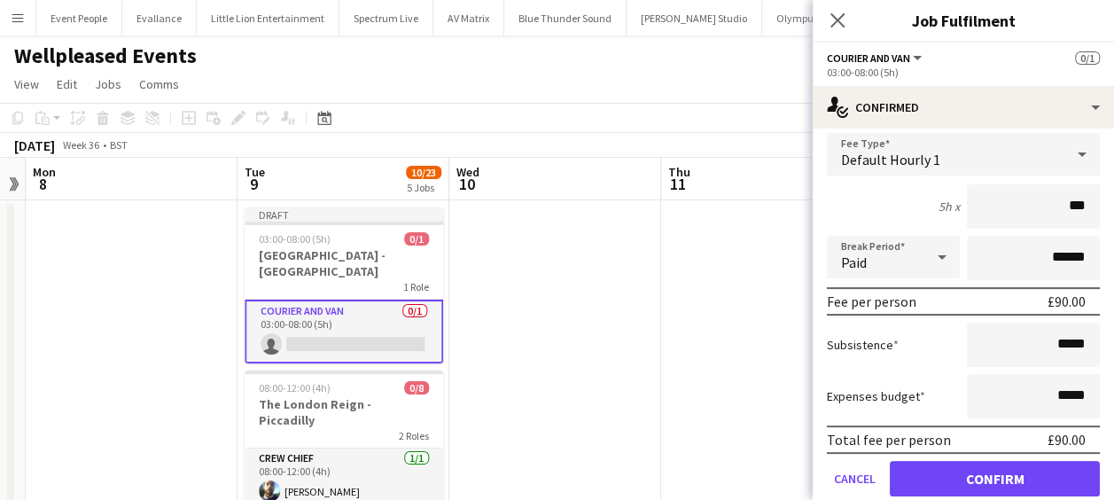
scroll to position [131, 0]
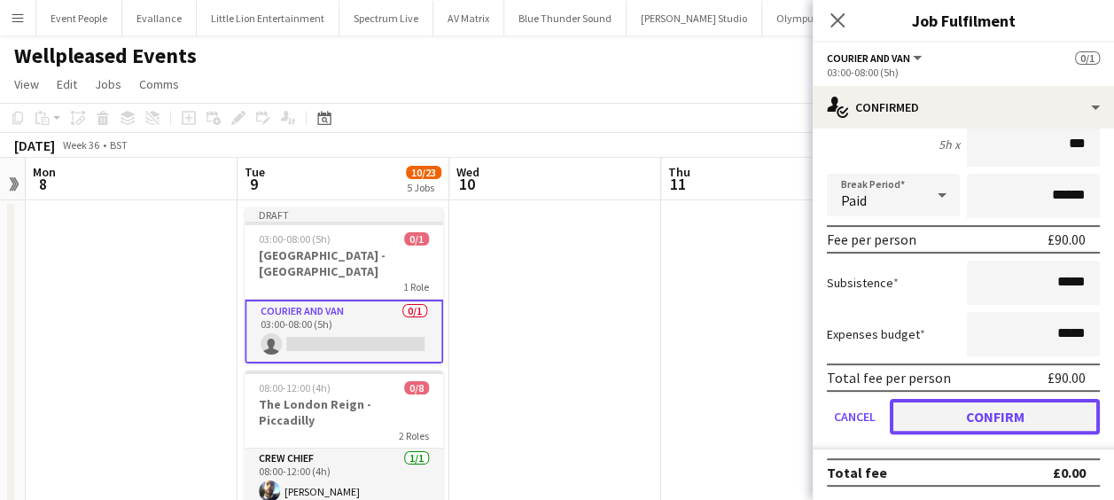
click at [1008, 413] on button "Confirm" at bounding box center [995, 416] width 210 height 35
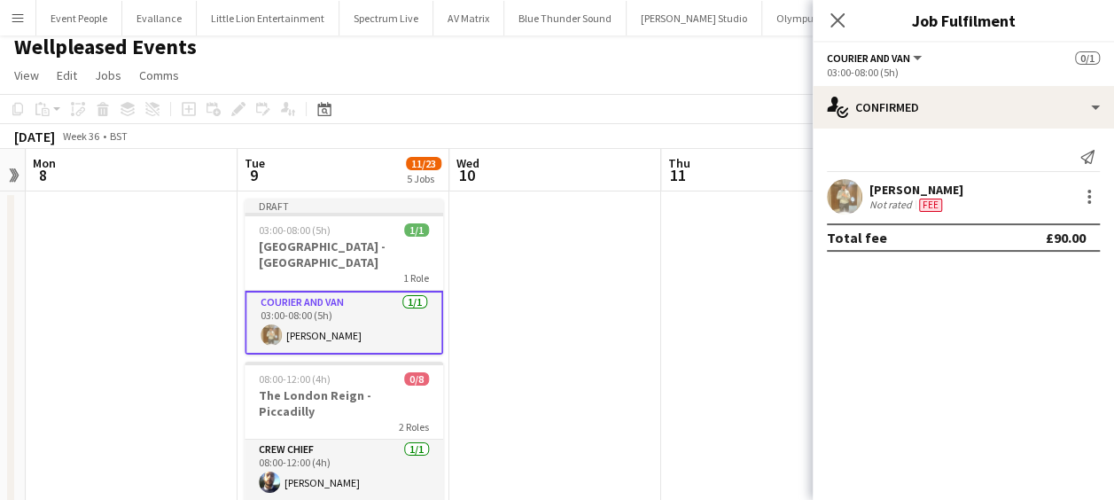
scroll to position [0, 0]
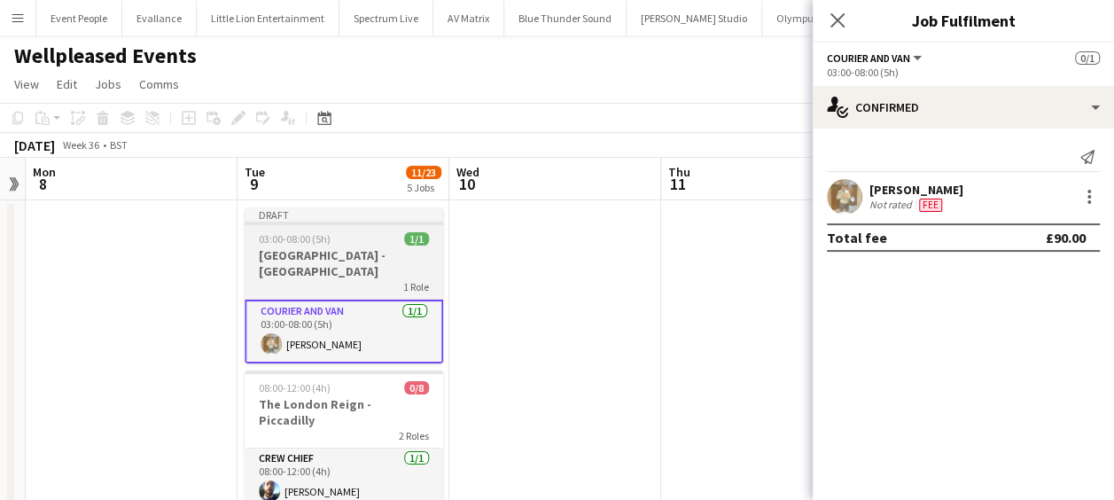
click at [347, 246] on app-job-card "Draft 03:00-08:00 (5h) 1/1 [GEOGRAPHIC_DATA] - London 1 Role Courier and Van [D…" at bounding box center [344, 285] width 199 height 156
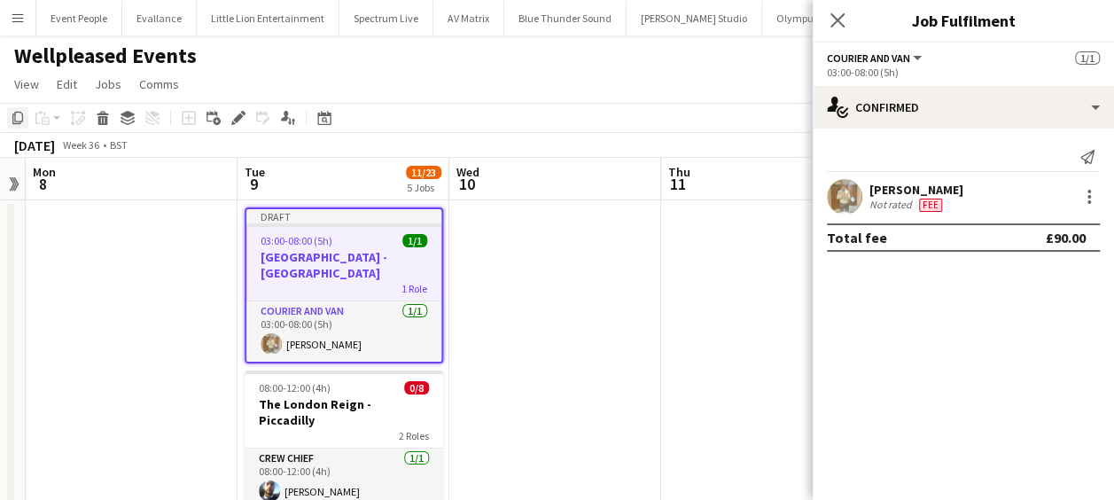
click at [10, 113] on div "Copy" at bounding box center [17, 117] width 21 height 21
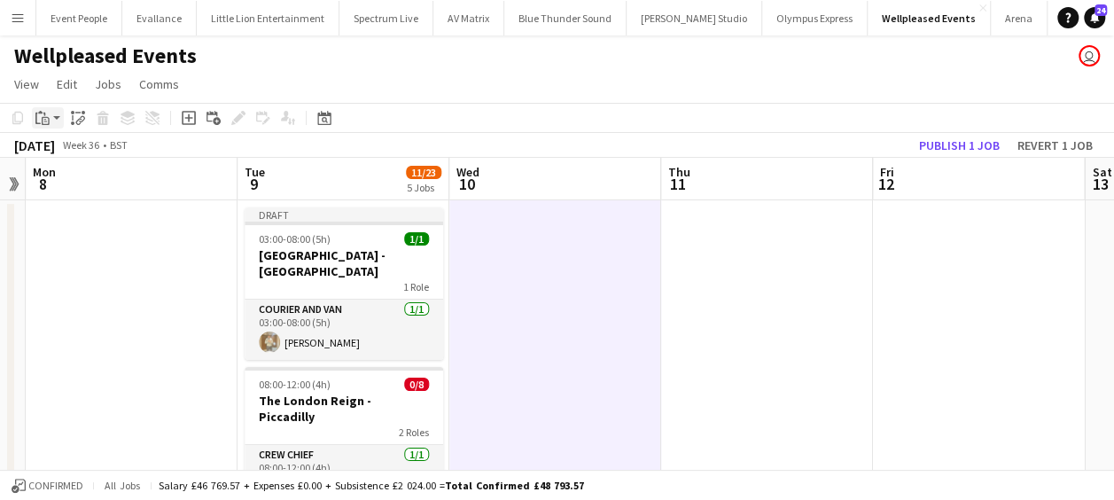
click at [46, 117] on icon at bounding box center [46, 121] width 8 height 8
click at [64, 147] on link "Paste Ctrl+V" at bounding box center [130, 152] width 167 height 16
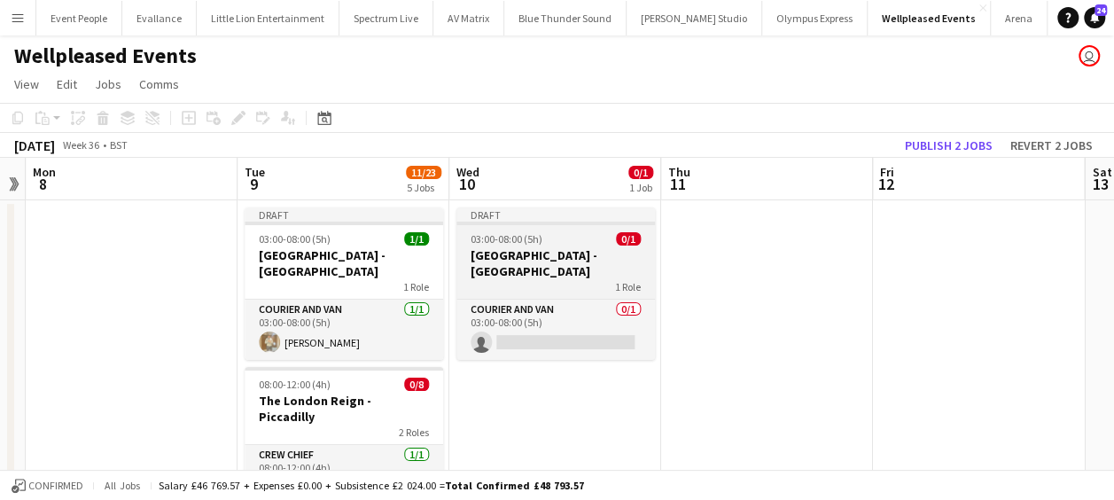
click at [521, 243] on span "03:00-08:00 (5h)" at bounding box center [507, 238] width 72 height 13
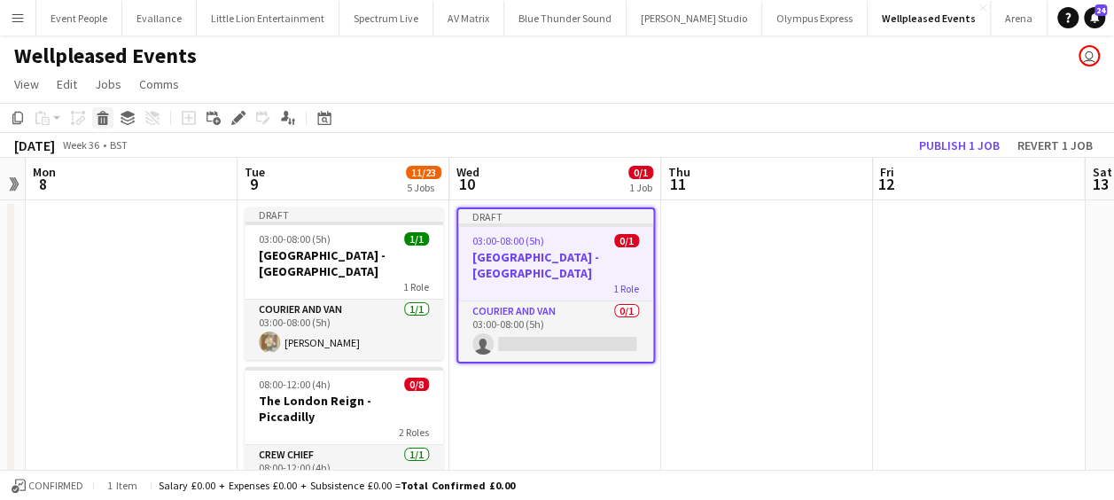
click at [97, 115] on icon "Delete" at bounding box center [103, 118] width 14 height 14
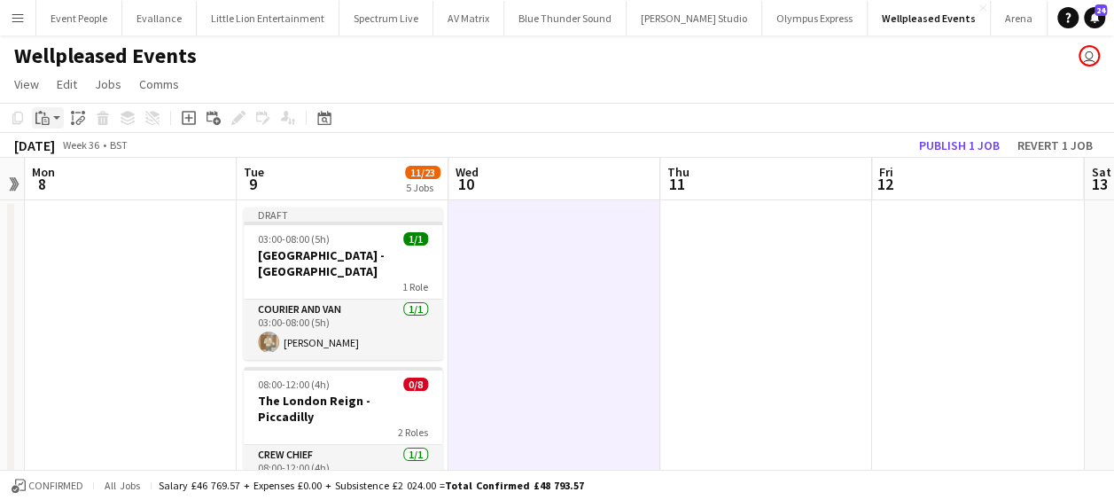
click at [58, 120] on app-action-btn "Paste" at bounding box center [48, 117] width 32 height 21
click at [90, 181] on link "Paste with crew Ctrl+Shift+V" at bounding box center [130, 182] width 167 height 16
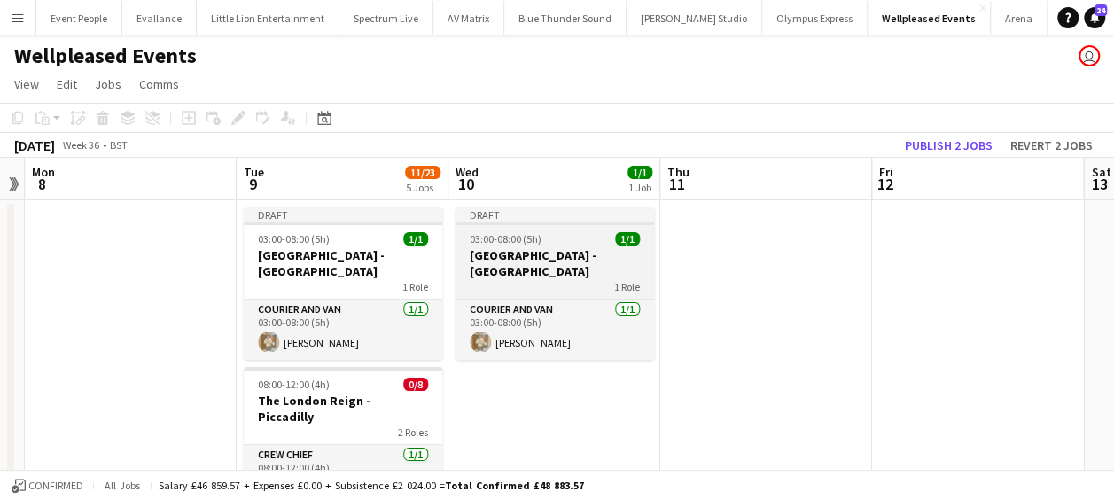
click at [500, 243] on span "03:00-08:00 (5h)" at bounding box center [506, 238] width 72 height 13
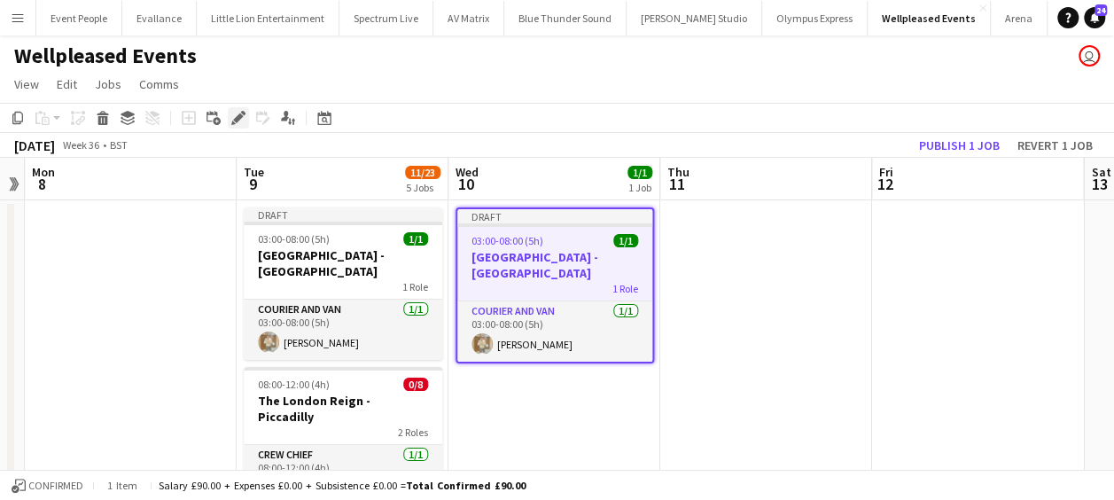
click at [243, 121] on icon "Edit" at bounding box center [238, 118] width 14 height 14
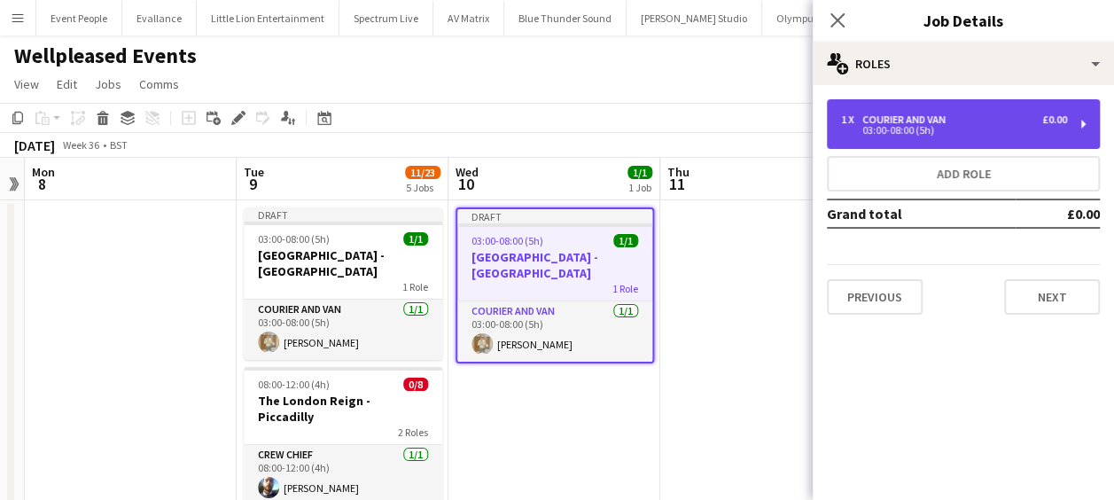
click at [909, 136] on div "1 x Courier and Van £0.00 03:00-08:00 (5h)" at bounding box center [963, 124] width 273 height 50
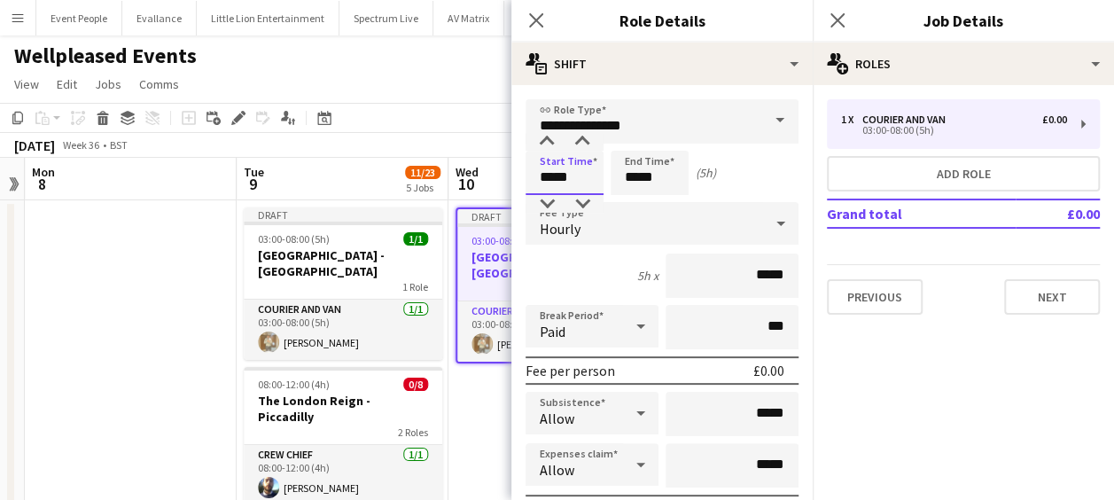
drag, startPoint x: 546, startPoint y: 184, endPoint x: 486, endPoint y: 191, distance: 60.7
type input "*****"
click at [543, 20] on icon "Close pop-in" at bounding box center [535, 20] width 17 height 17
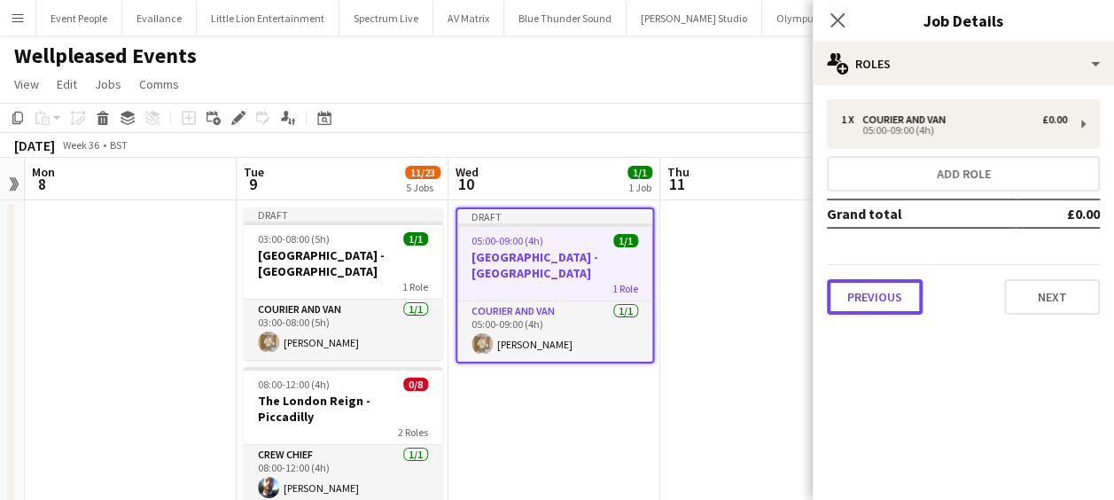
click at [884, 300] on button "Previous" at bounding box center [875, 296] width 96 height 35
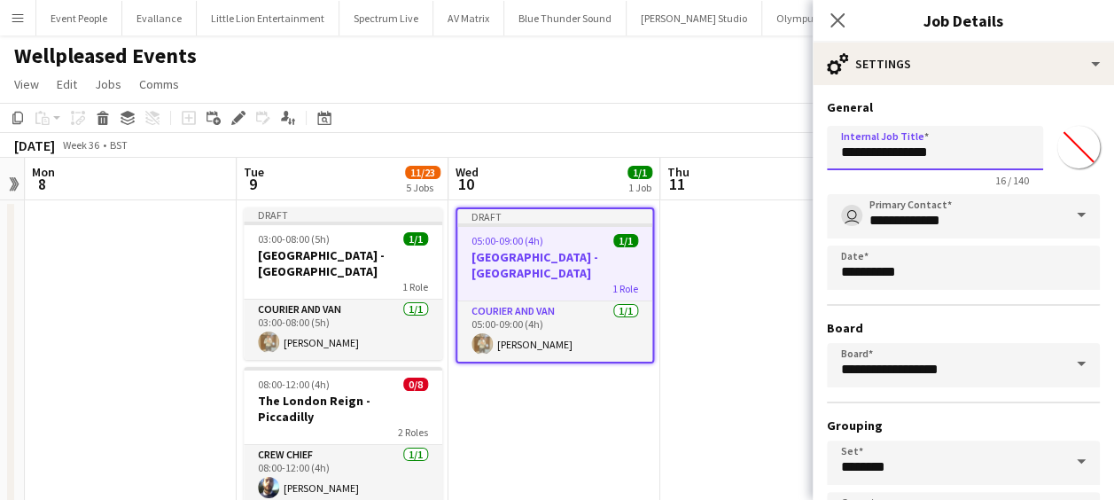
drag, startPoint x: 888, startPoint y: 150, endPoint x: 828, endPoint y: 151, distance: 60.3
click at [828, 151] on input "**********" at bounding box center [935, 148] width 216 height 44
click at [909, 153] on input "******" at bounding box center [935, 148] width 216 height 44
paste input "*********"
type input "**********"
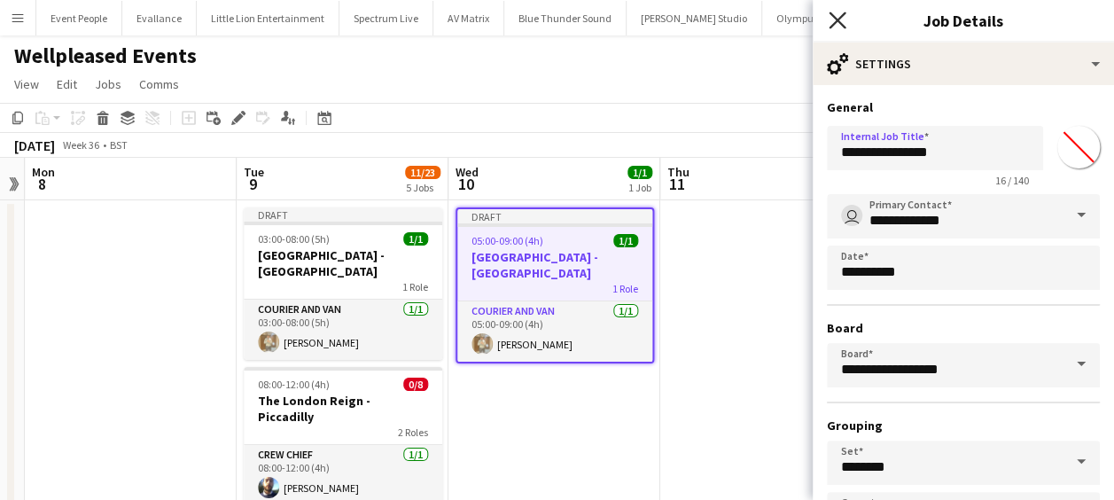
click at [842, 25] on icon at bounding box center [837, 20] width 17 height 17
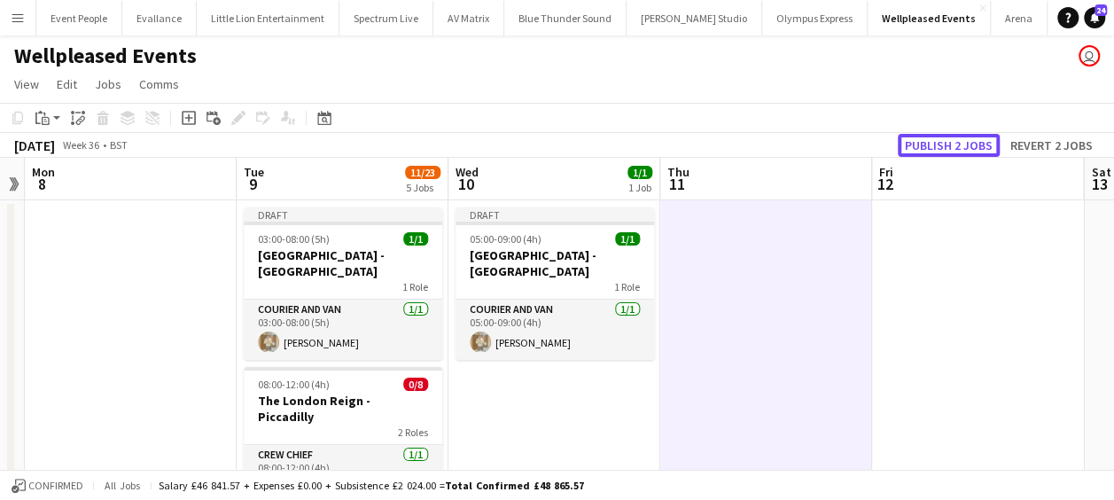
click at [936, 142] on button "Publish 2 jobs" at bounding box center [949, 145] width 102 height 23
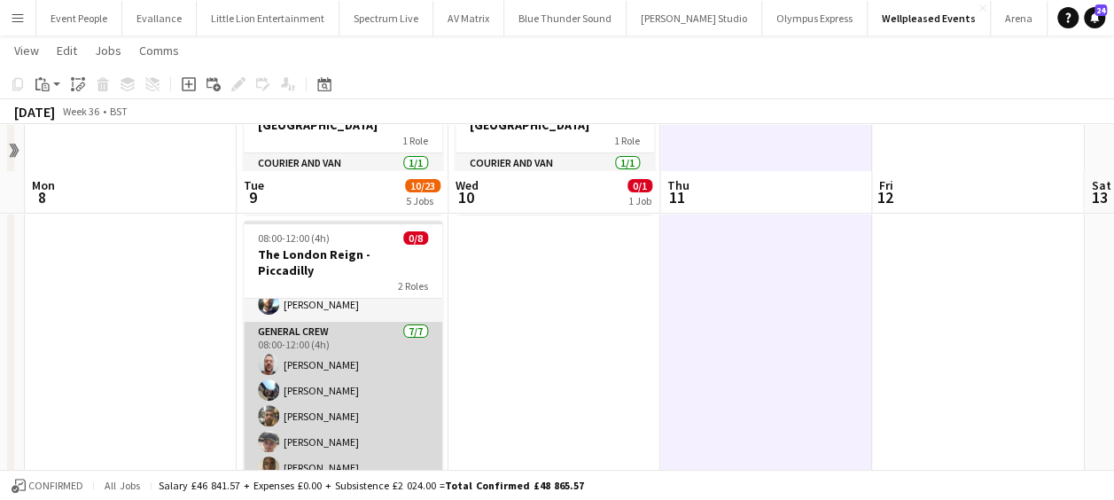
scroll to position [177, 0]
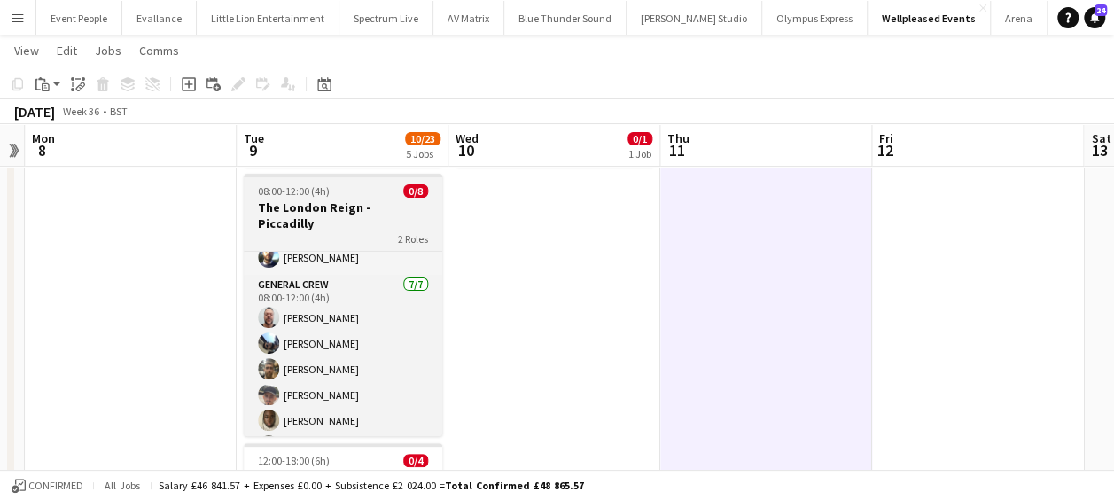
click at [363, 231] on div "2 Roles" at bounding box center [343, 238] width 199 height 14
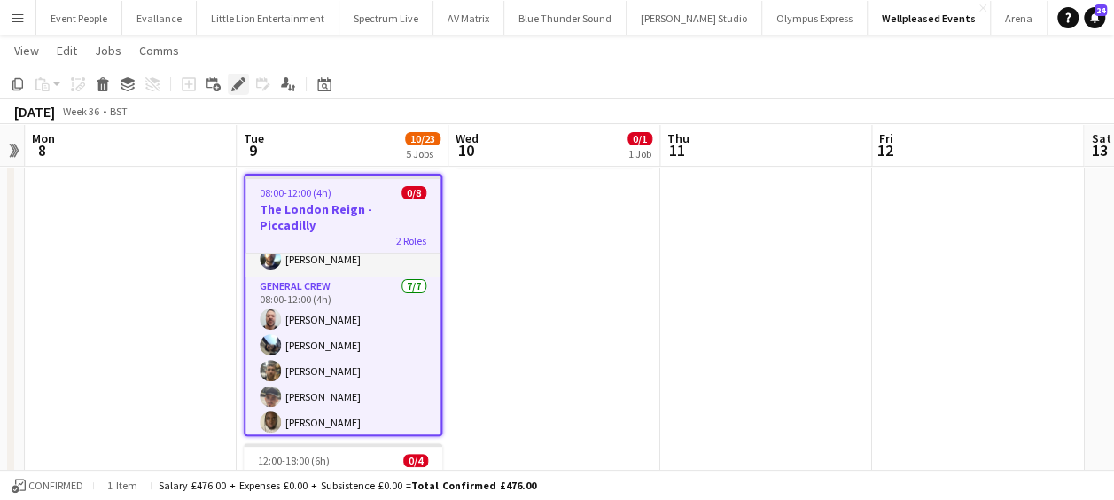
click at [238, 74] on div "Edit" at bounding box center [238, 84] width 21 height 21
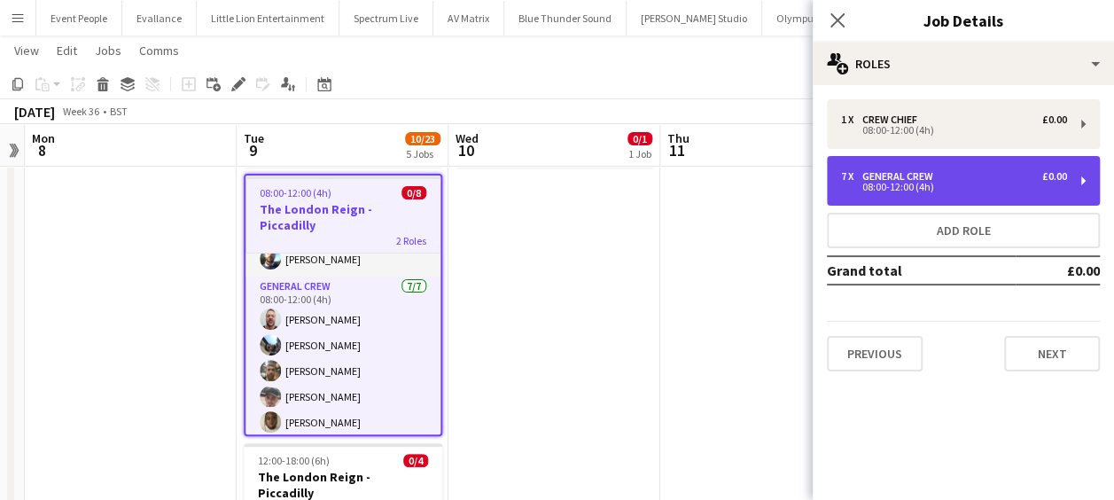
click at [929, 174] on div "General Crew" at bounding box center [901, 176] width 78 height 12
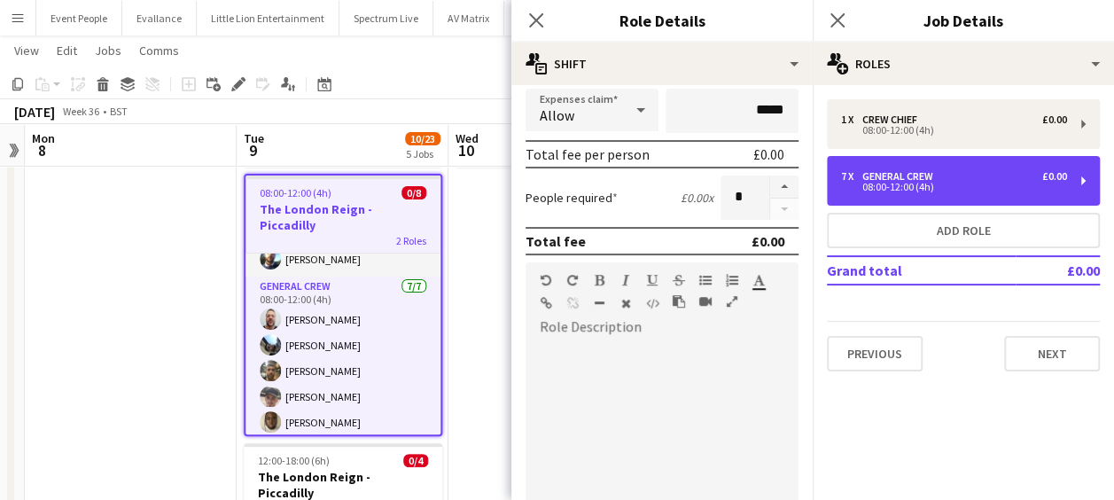
scroll to position [609, 0]
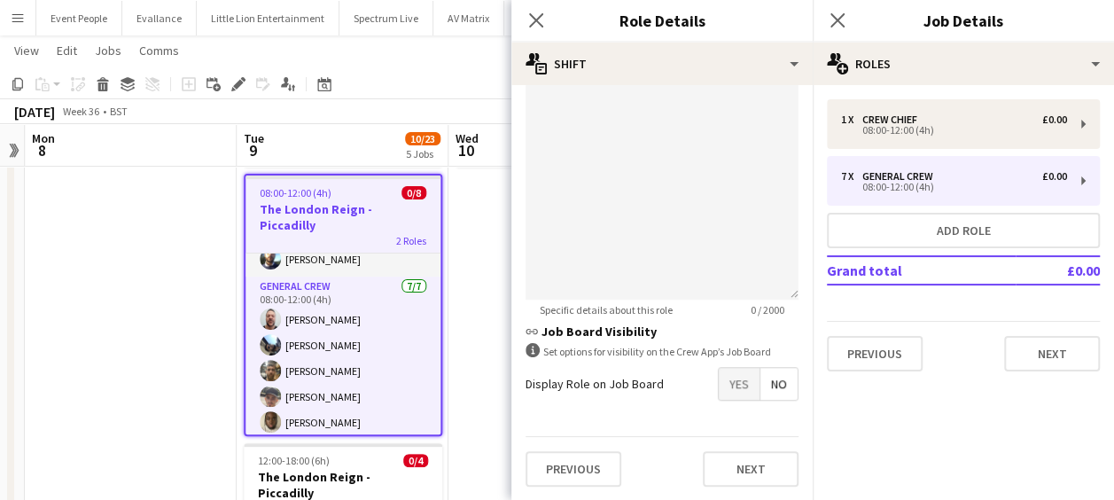
click at [730, 371] on span "Yes" at bounding box center [739, 384] width 41 height 32
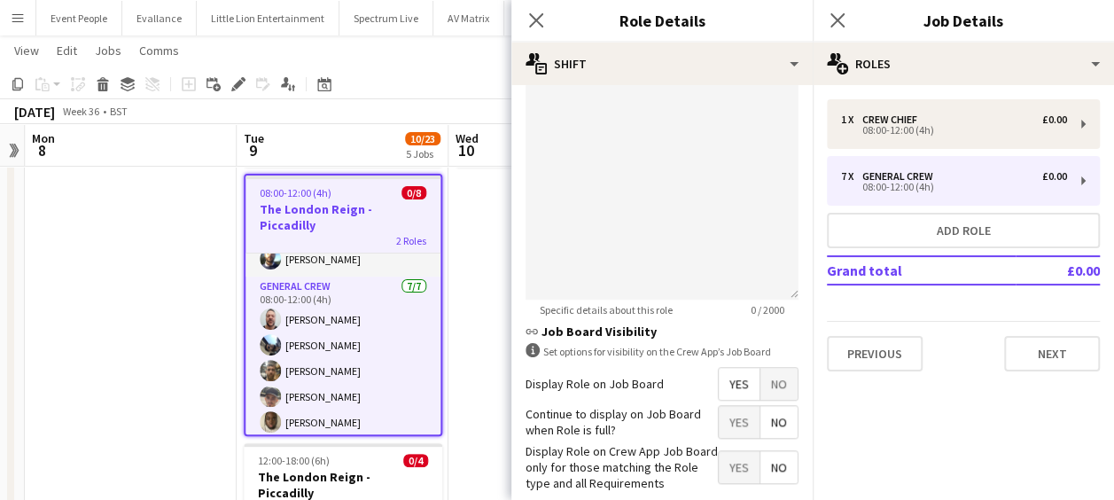
click at [729, 409] on span "Yes" at bounding box center [739, 422] width 41 height 32
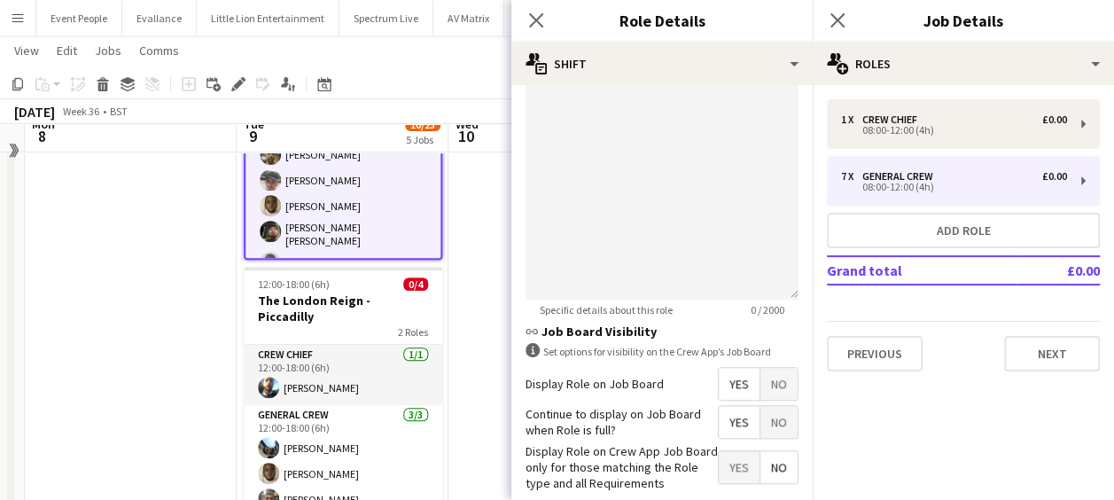
scroll to position [355, 0]
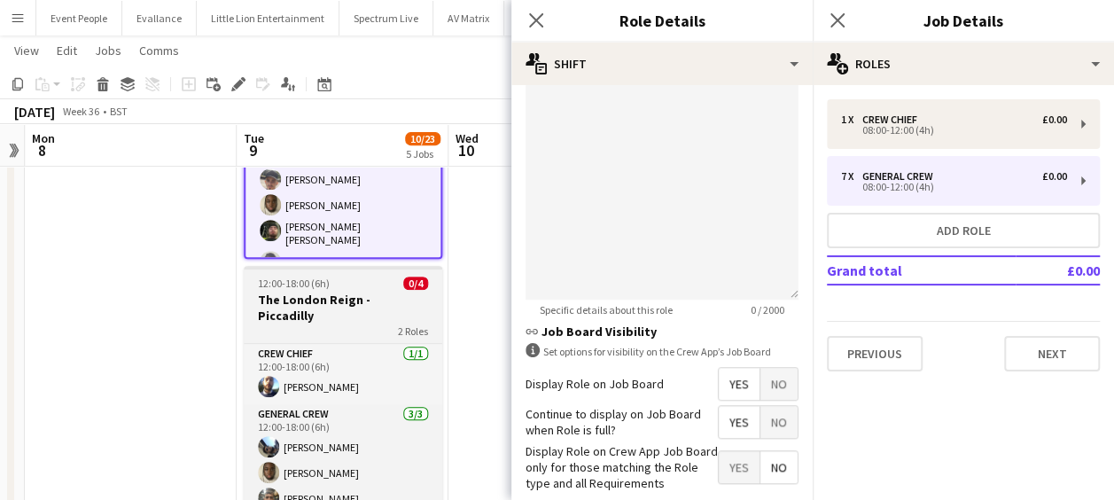
click at [371, 292] on h3 "The London Reign - Piccadilly" at bounding box center [343, 308] width 199 height 32
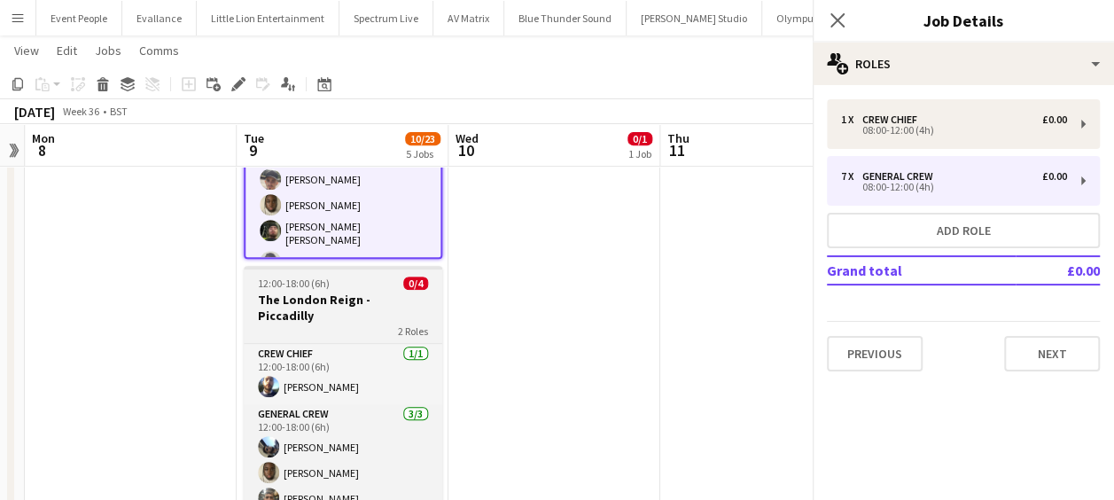
scroll to position [77, 0]
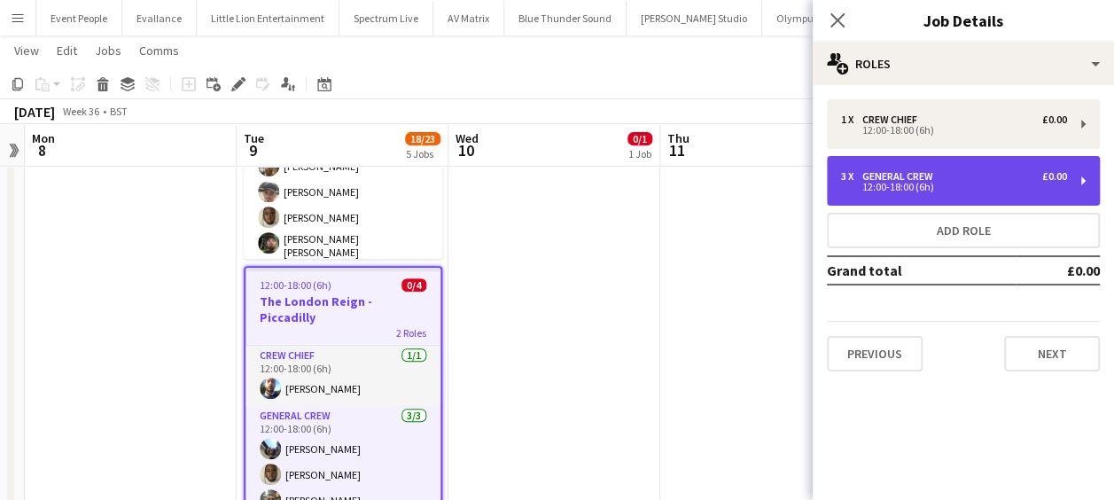
click at [881, 167] on div "3 x General Crew £0.00 12:00-18:00 (6h)" at bounding box center [963, 181] width 273 height 50
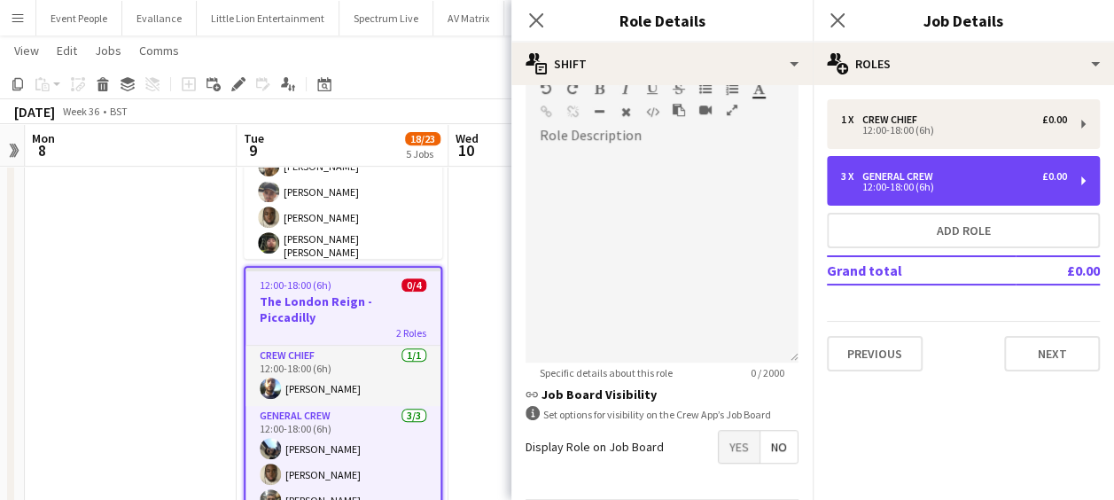
scroll to position [609, 0]
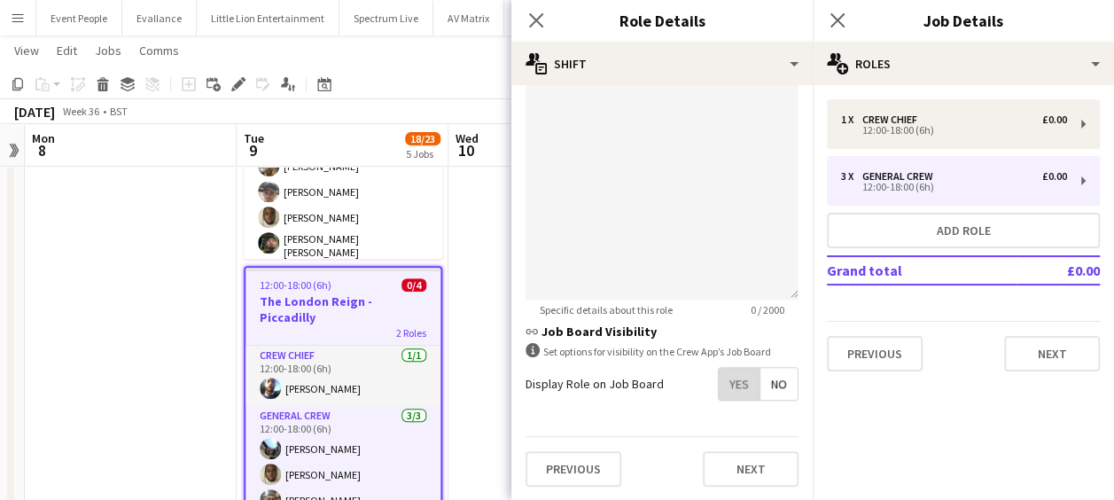
click at [727, 385] on span "Yes" at bounding box center [739, 384] width 41 height 32
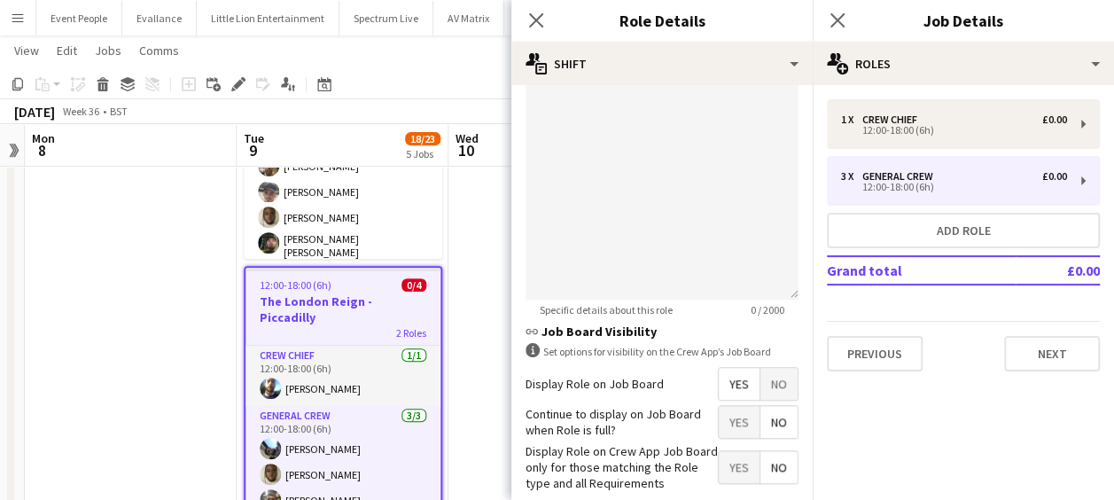
click at [728, 425] on span "Yes" at bounding box center [739, 422] width 41 height 32
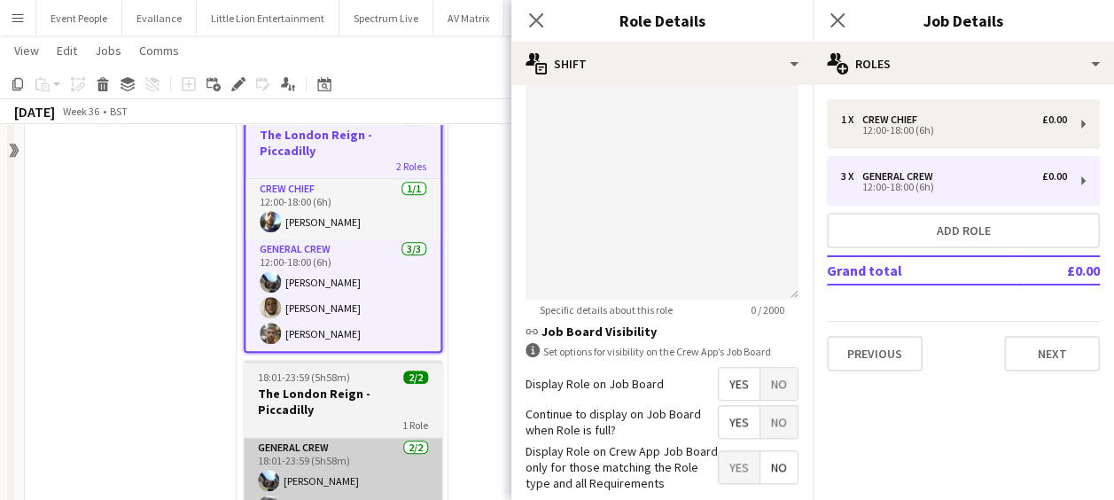
scroll to position [620, 0]
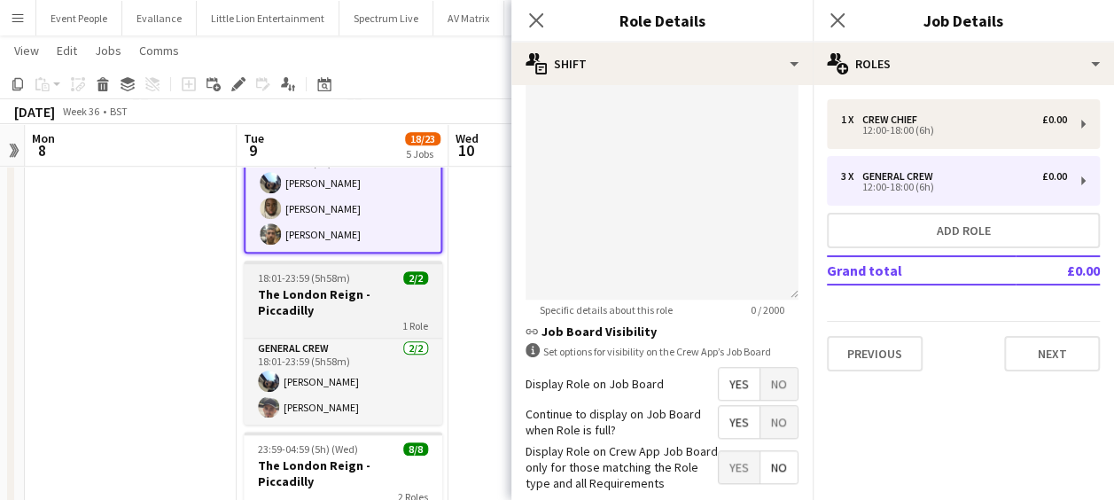
click at [366, 286] on h3 "The London Reign - Piccadilly" at bounding box center [343, 302] width 199 height 32
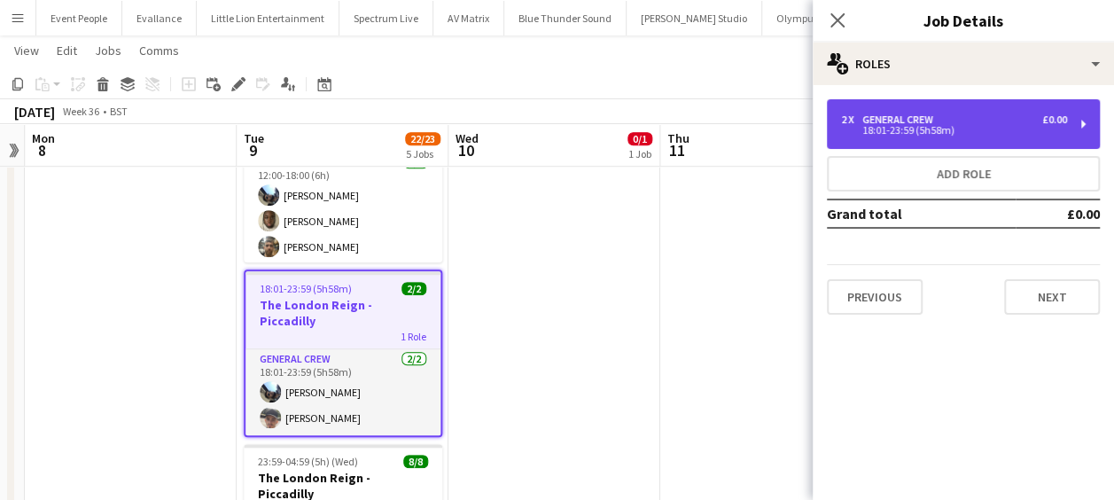
click at [865, 121] on div "General Crew" at bounding box center [901, 119] width 78 height 12
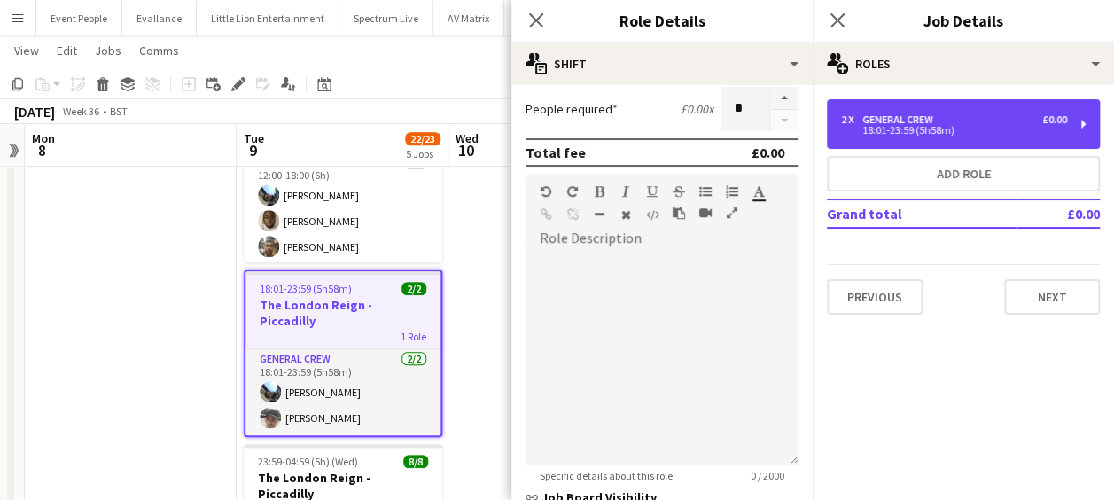
scroll to position [609, 0]
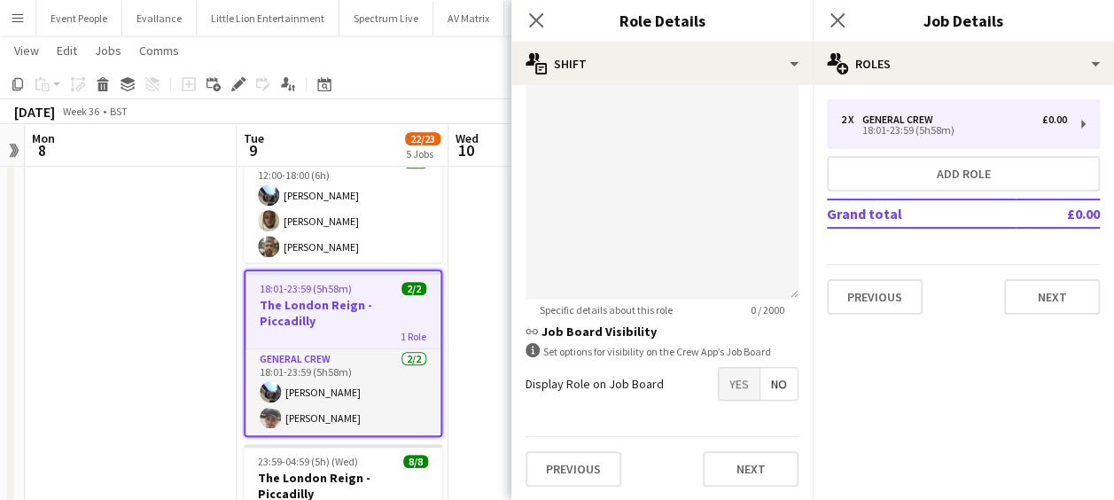
drag, startPoint x: 729, startPoint y: 387, endPoint x: 729, endPoint y: 396, distance: 8.9
click at [729, 388] on span "Yes" at bounding box center [739, 384] width 41 height 32
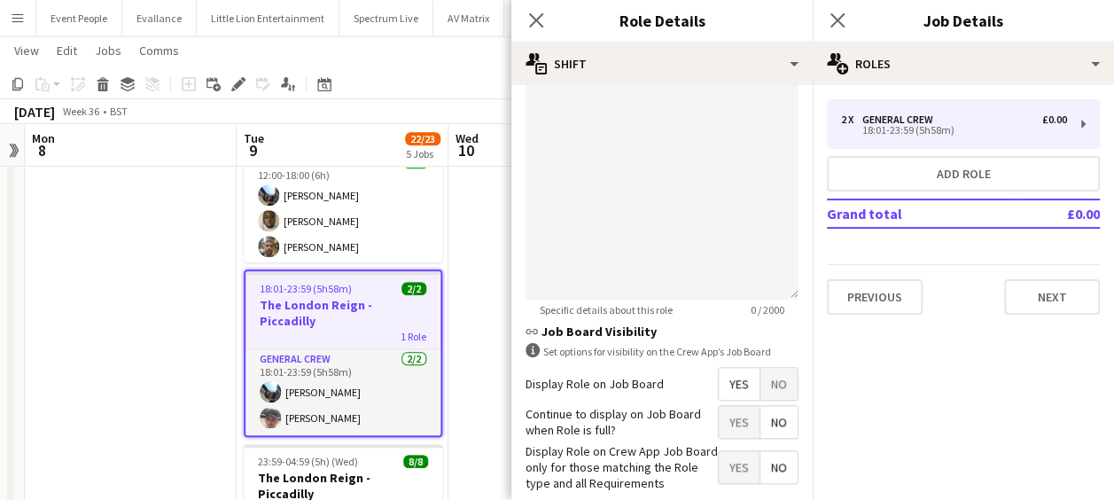
click at [723, 429] on span "Yes" at bounding box center [739, 422] width 41 height 32
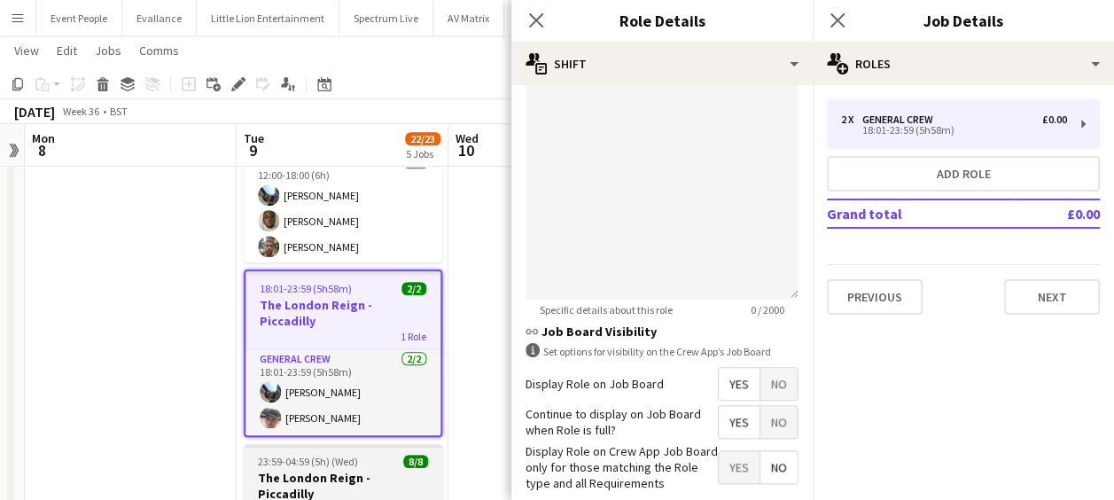
click at [381, 499] on div "2 Roles" at bounding box center [343, 509] width 199 height 14
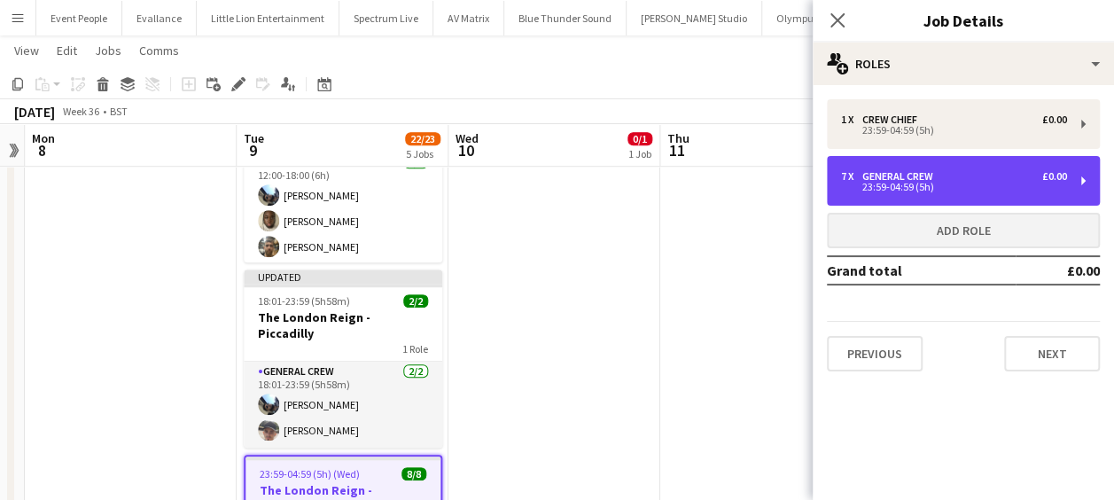
drag, startPoint x: 872, startPoint y: 191, endPoint x: 844, endPoint y: 221, distance: 40.7
click at [872, 191] on div "23:59-04:59 (5h)" at bounding box center [954, 187] width 226 height 9
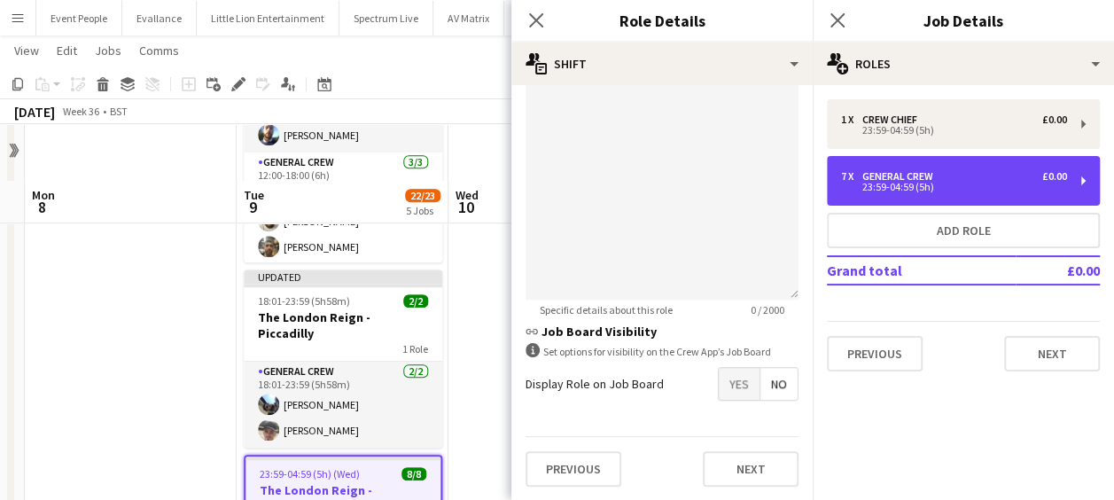
scroll to position [798, 0]
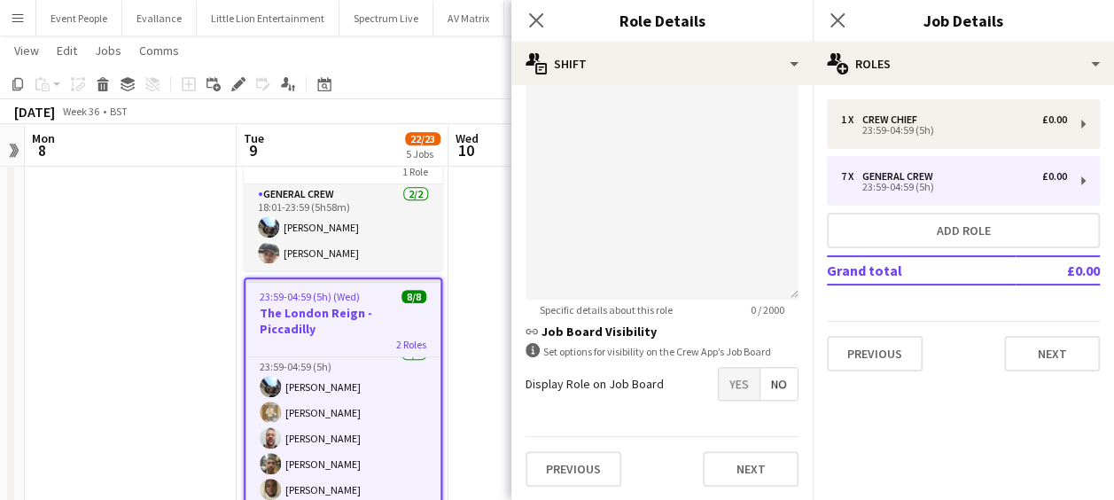
click at [729, 386] on span "Yes" at bounding box center [739, 384] width 41 height 32
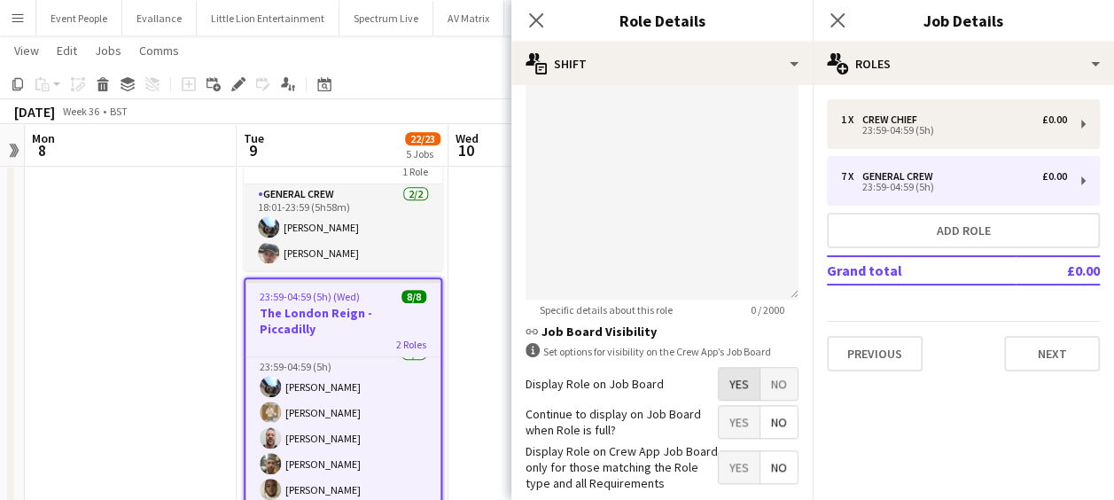
click at [729, 386] on span "Yes" at bounding box center [739, 384] width 41 height 32
click at [727, 426] on span "Yes" at bounding box center [739, 422] width 41 height 32
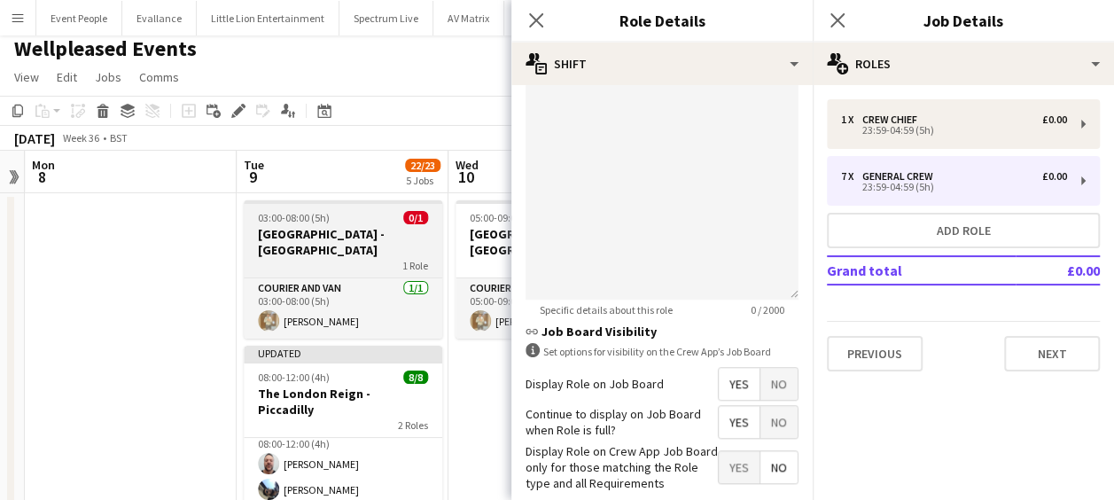
scroll to position [0, 0]
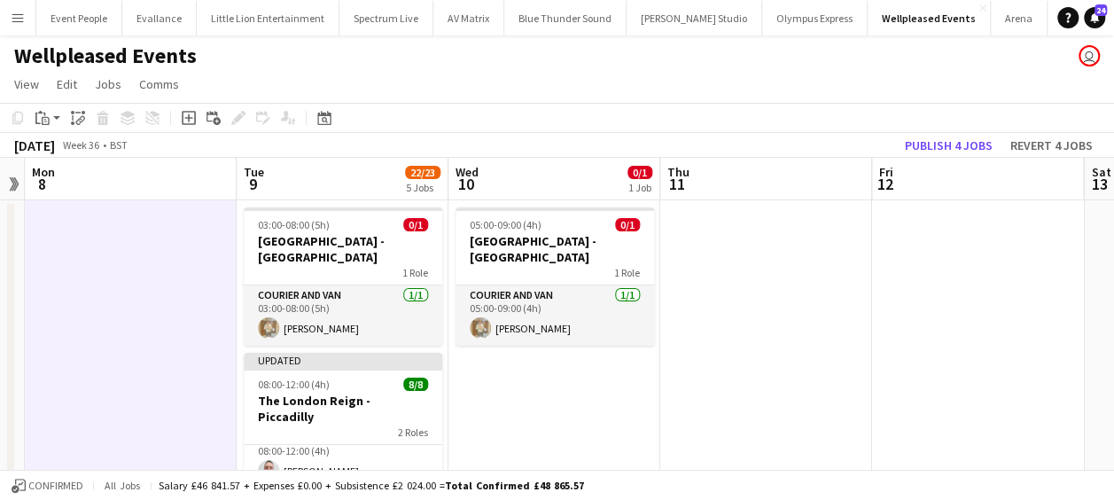
scroll to position [89, 0]
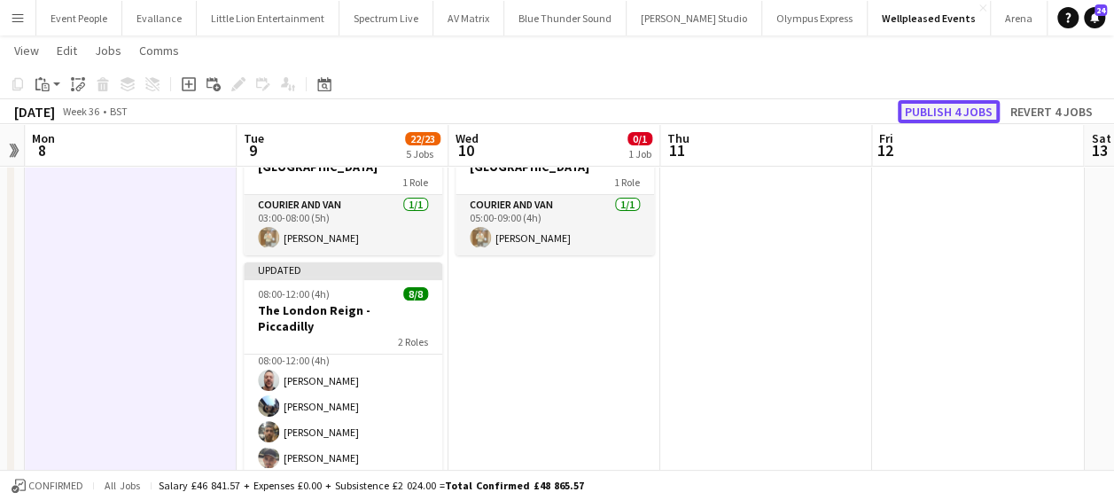
click at [986, 107] on button "Publish 4 jobs" at bounding box center [949, 111] width 102 height 23
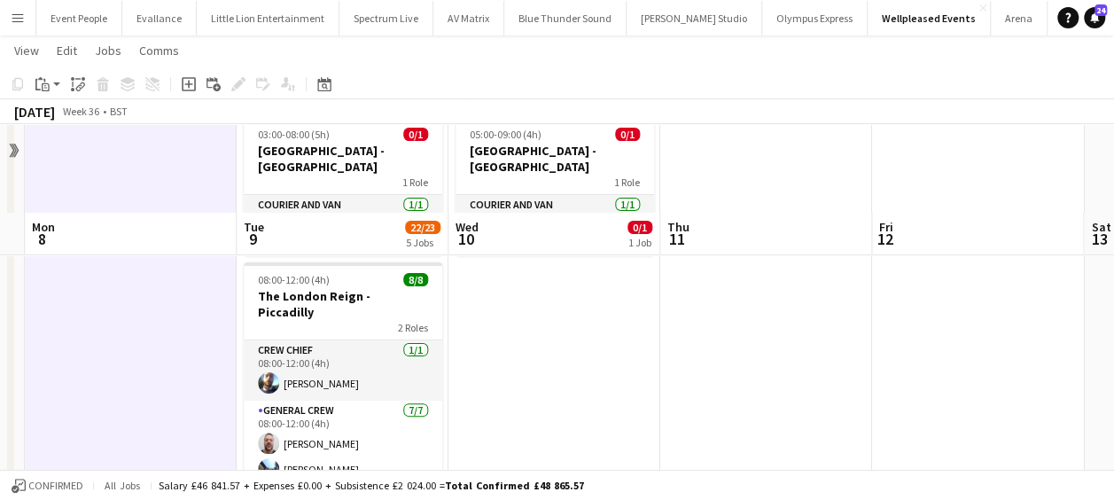
scroll to position [0, 0]
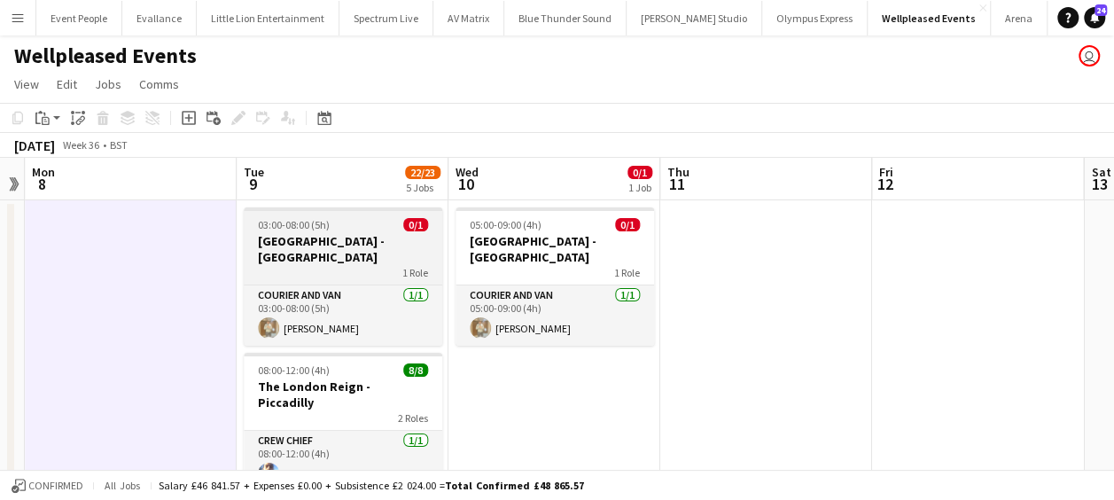
click at [347, 234] on h3 "[GEOGRAPHIC_DATA] - [GEOGRAPHIC_DATA]" at bounding box center [343, 249] width 199 height 32
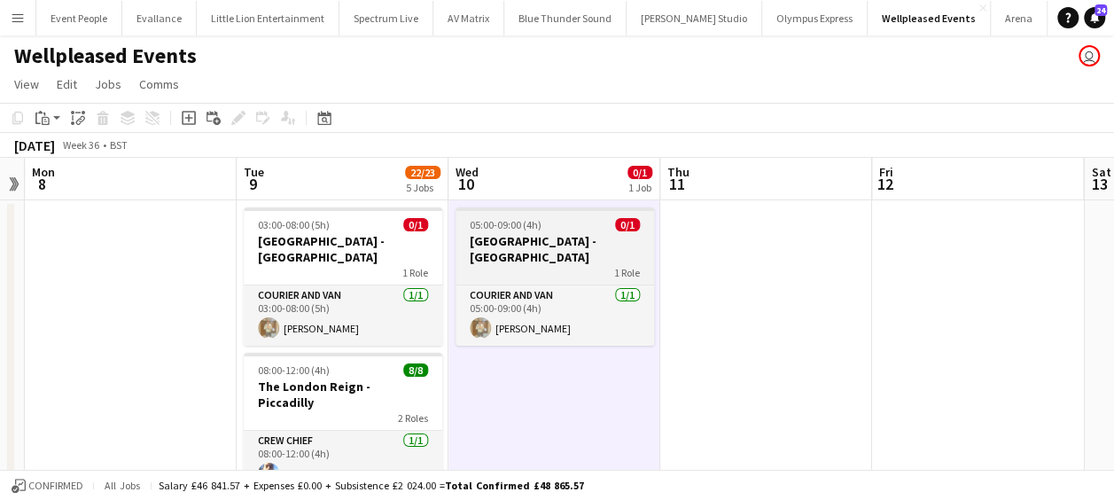
click at [514, 233] on h3 "[GEOGRAPHIC_DATA] - [GEOGRAPHIC_DATA]" at bounding box center [555, 249] width 199 height 32
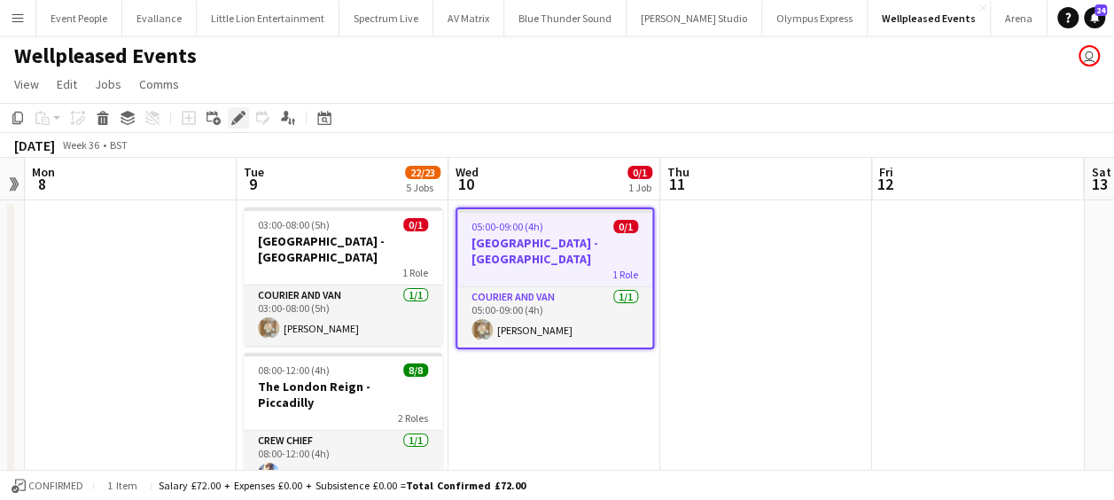
click at [244, 117] on icon "Edit" at bounding box center [238, 118] width 14 height 14
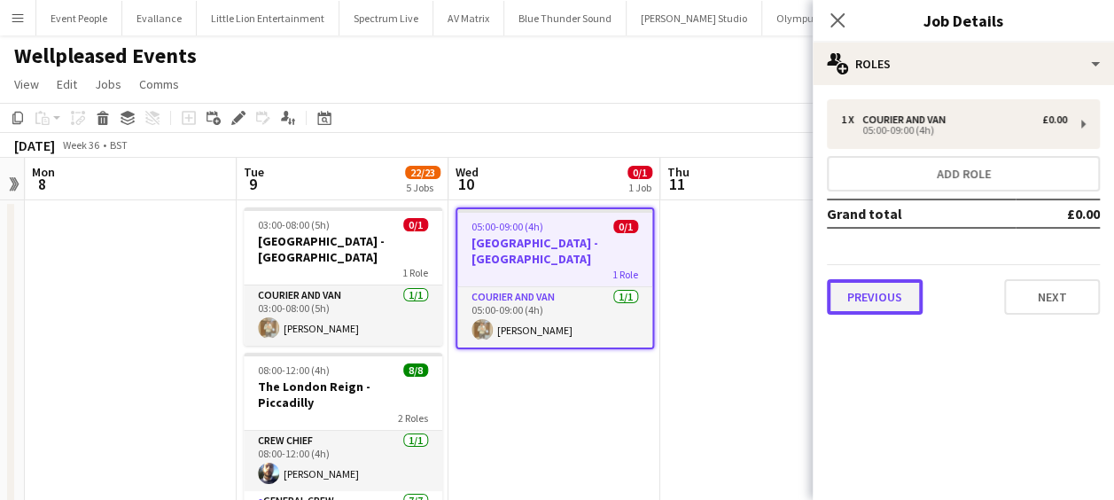
click at [904, 296] on button "Previous" at bounding box center [875, 296] width 96 height 35
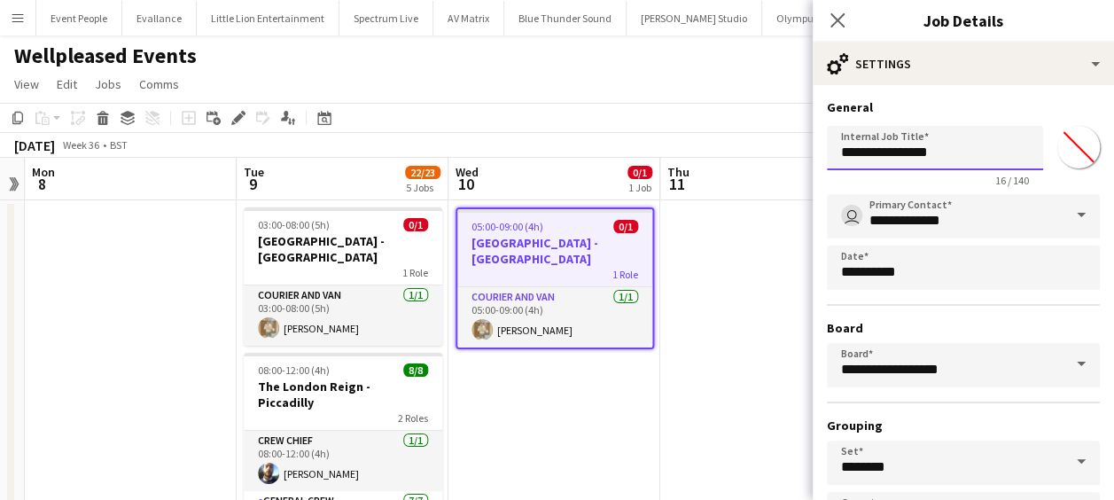
click at [942, 152] on input "**********" at bounding box center [935, 148] width 216 height 44
type input "**********"
click at [842, 22] on icon "Close pop-in" at bounding box center [837, 20] width 17 height 17
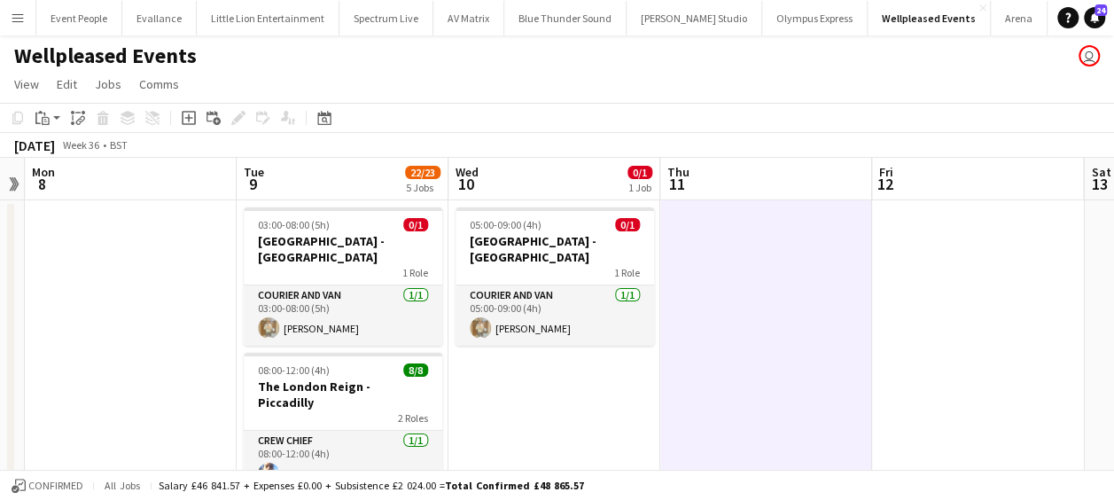
scroll to position [0, 608]
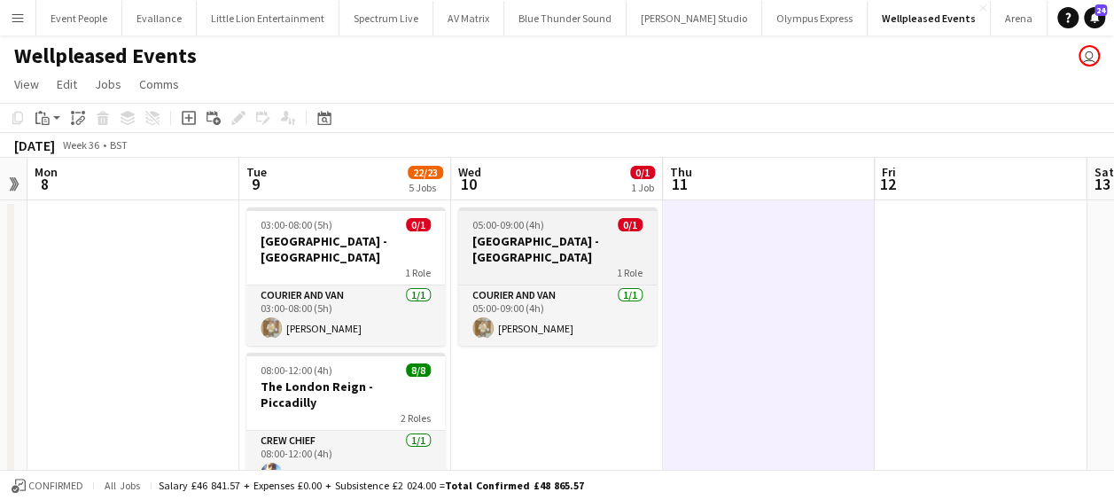
click at [529, 244] on h3 "[GEOGRAPHIC_DATA] - [GEOGRAPHIC_DATA]" at bounding box center [557, 249] width 199 height 32
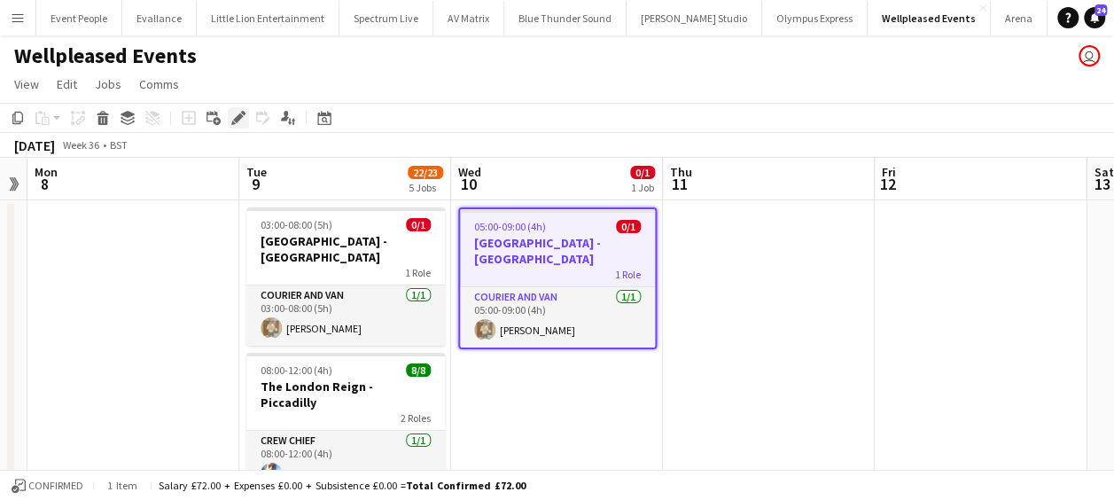
click at [236, 121] on icon at bounding box center [238, 118] width 10 height 10
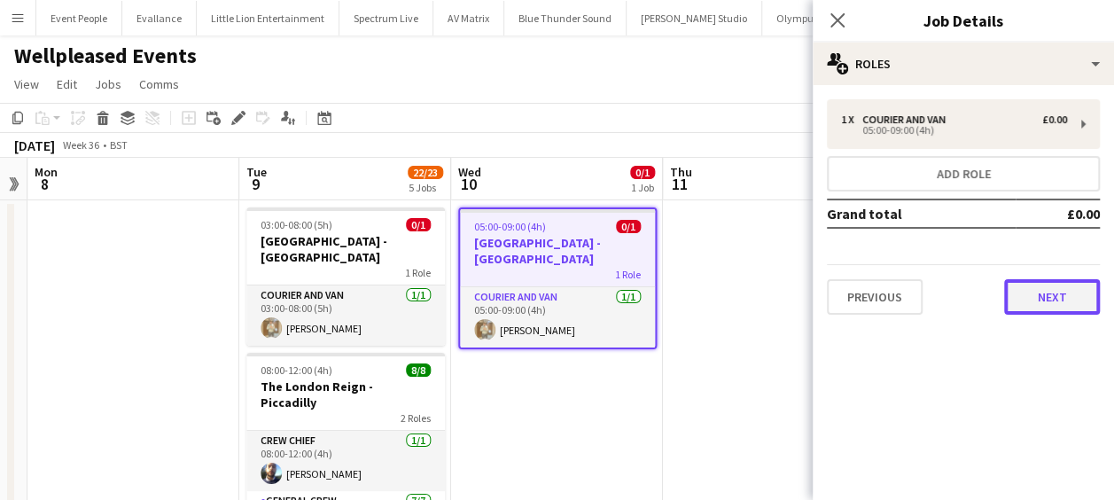
click at [1033, 283] on button "Next" at bounding box center [1052, 296] width 96 height 35
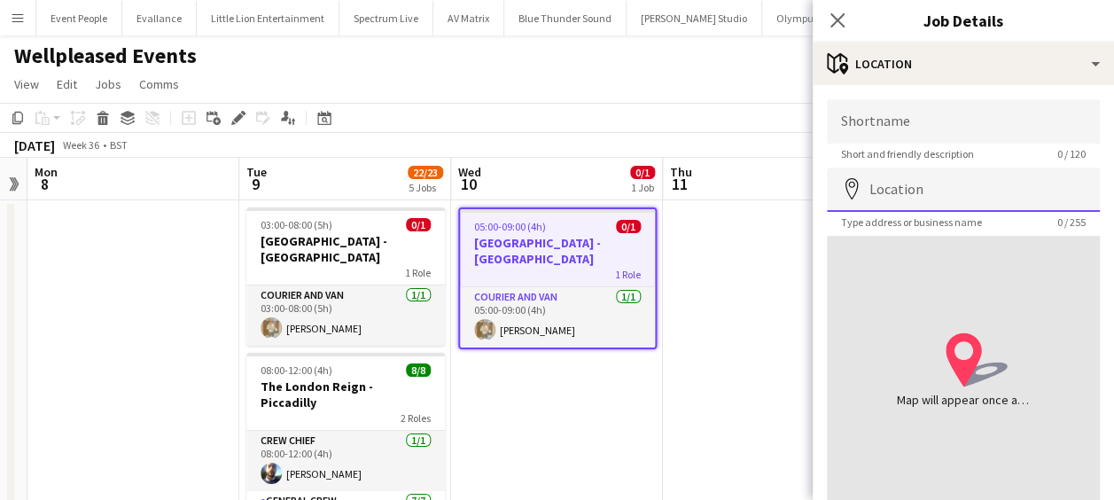
click at [950, 191] on input "Location" at bounding box center [963, 190] width 273 height 44
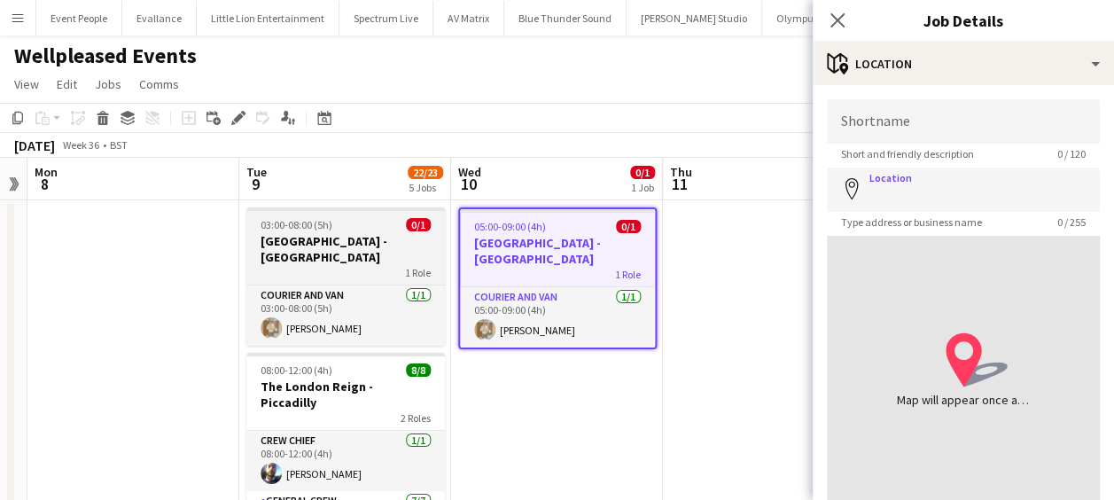
click at [291, 229] on span "03:00-08:00 (5h)" at bounding box center [297, 224] width 72 height 13
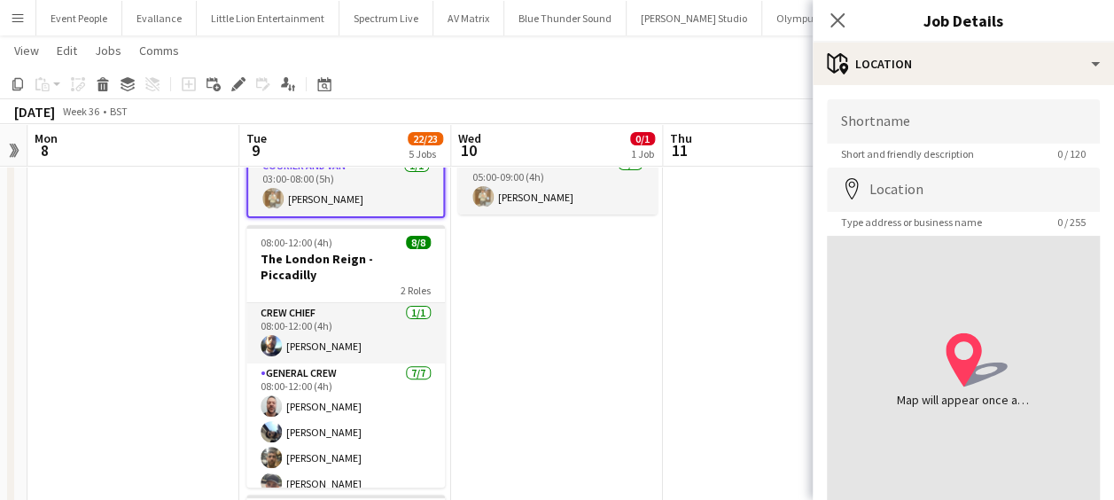
scroll to position [355, 0]
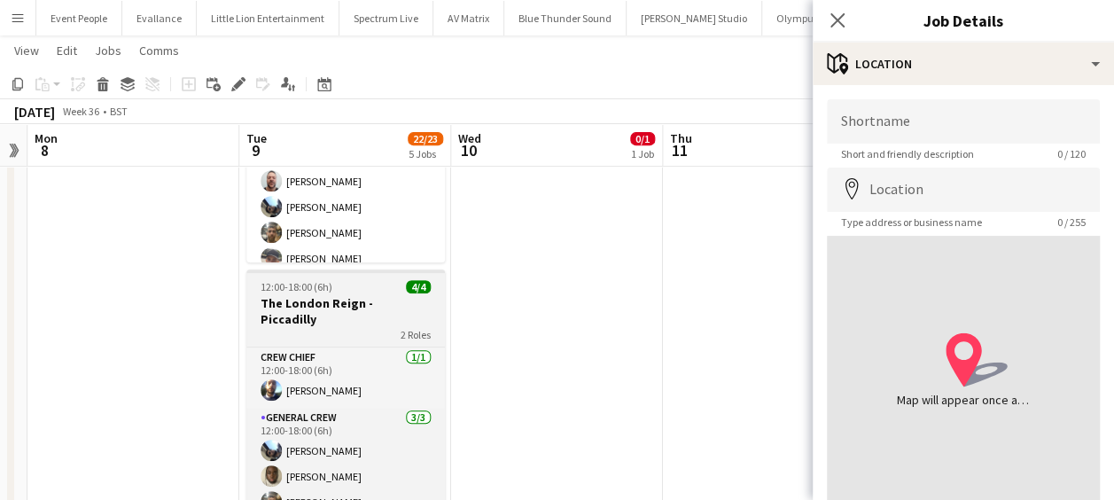
click at [396, 295] on h3 "The London Reign - Piccadilly" at bounding box center [345, 311] width 199 height 32
type input "**********"
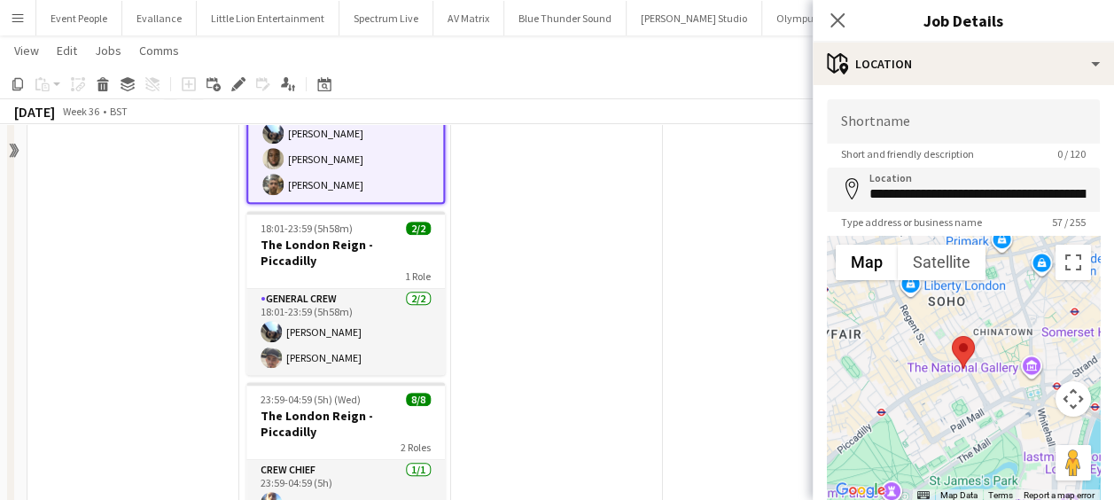
scroll to position [709, 0]
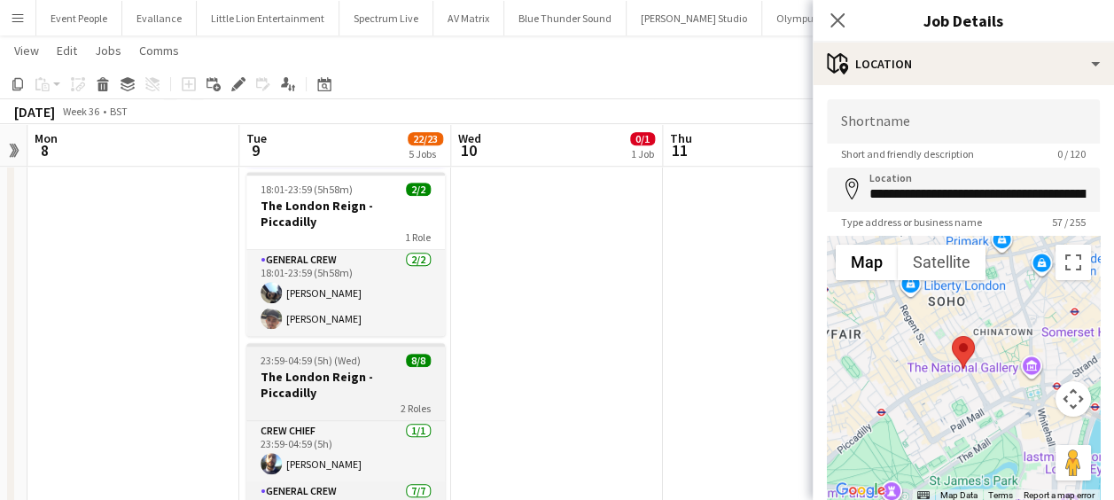
click at [340, 369] on h3 "The London Reign - Piccadilly" at bounding box center [345, 385] width 199 height 32
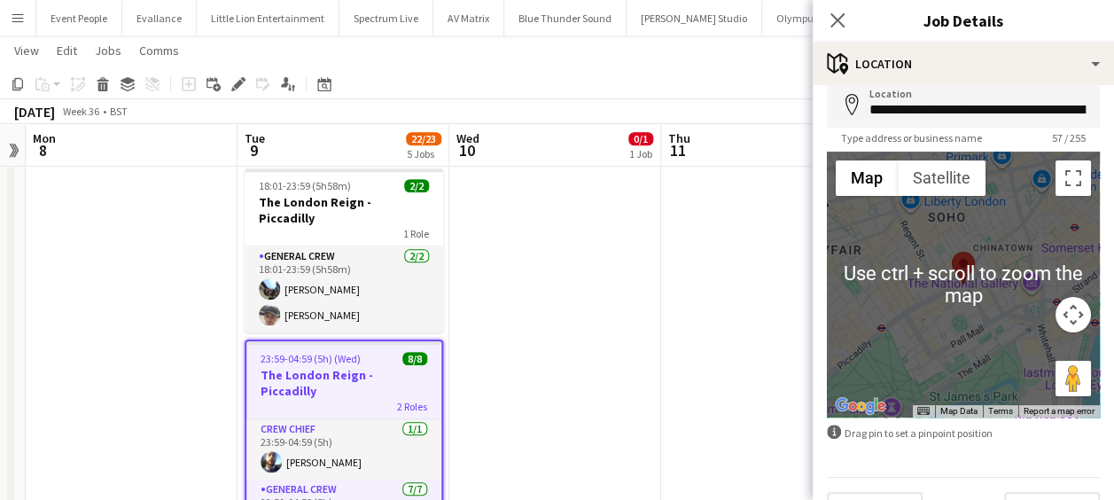
scroll to position [126, 0]
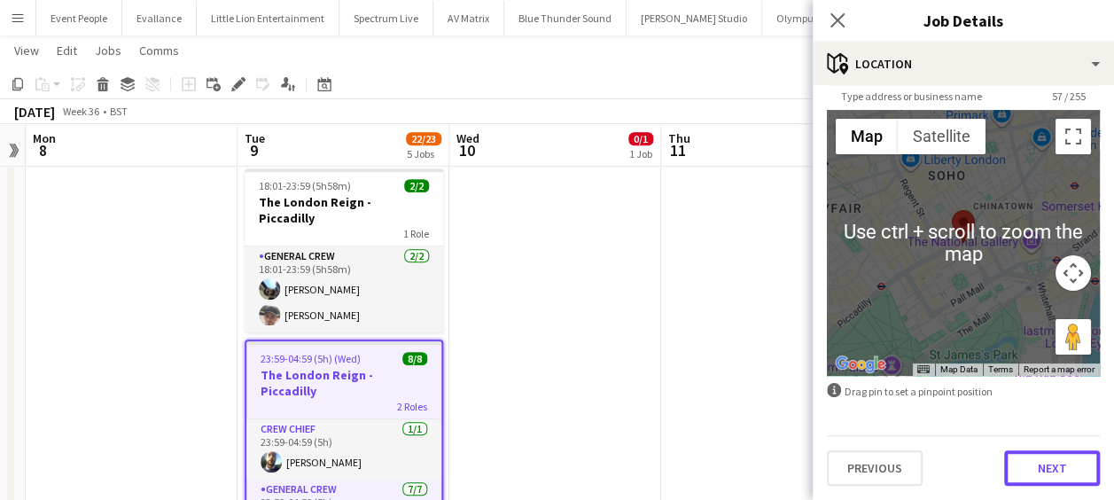
click at [1030, 464] on button "Next" at bounding box center [1052, 467] width 96 height 35
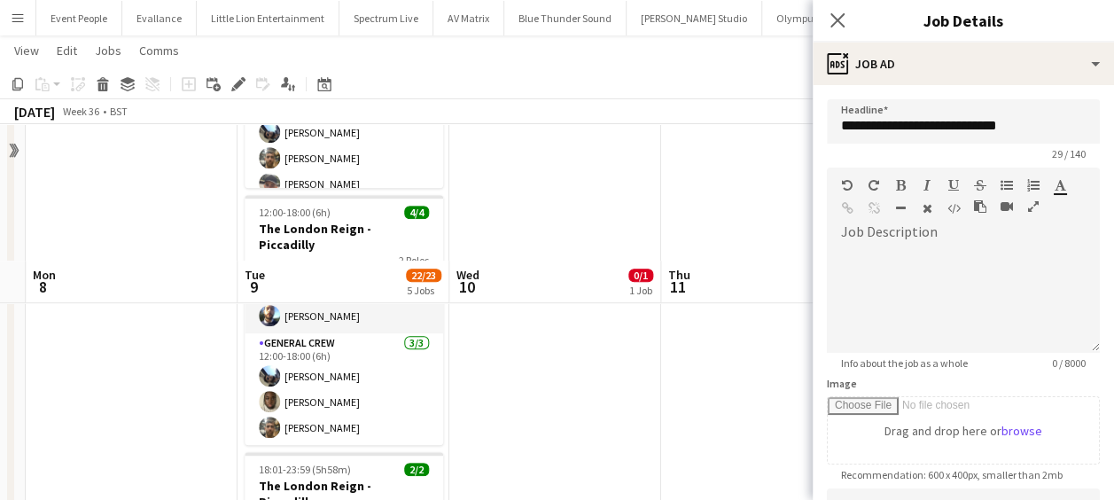
scroll to position [355, 0]
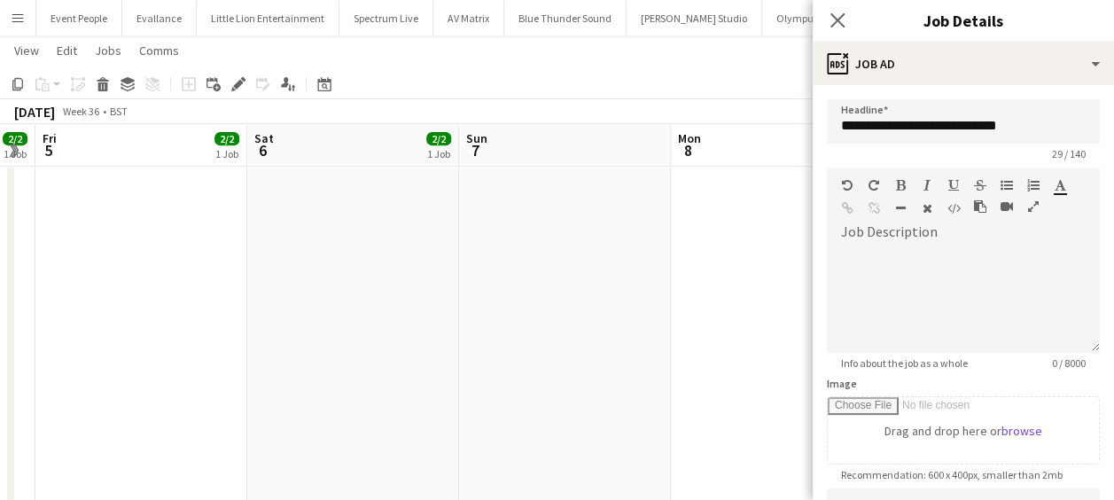
drag, startPoint x: 168, startPoint y: 268, endPoint x: 675, endPoint y: 283, distance: 507.2
click at [675, 283] on app-calendar-viewport "Wed 3 2/2 1 Job Thu 4 2/2 1 Job Fri 5 2/2 1 Job Sat 6 2/2 1 Job Sun 7 Mon 8 Tue…" at bounding box center [557, 360] width 1114 height 1291
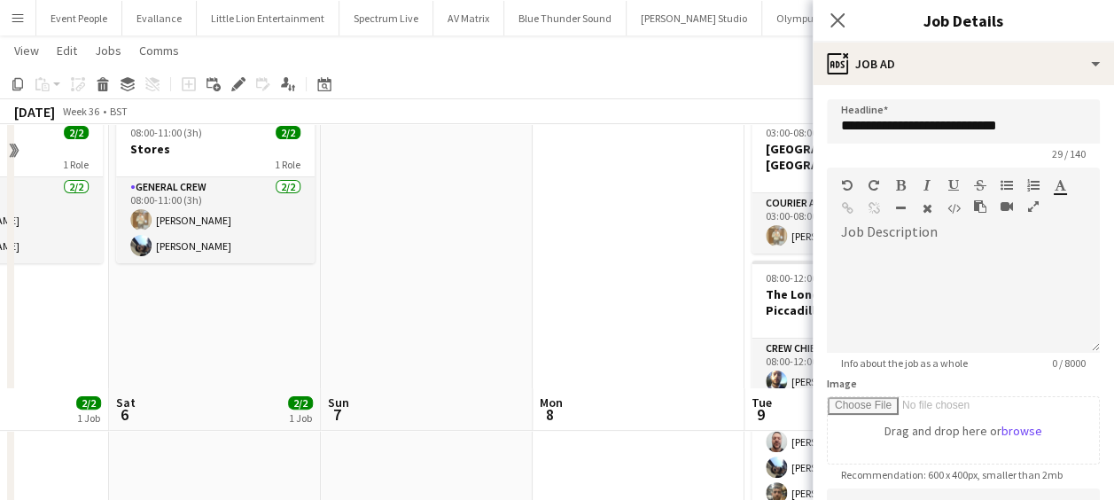
scroll to position [0, 0]
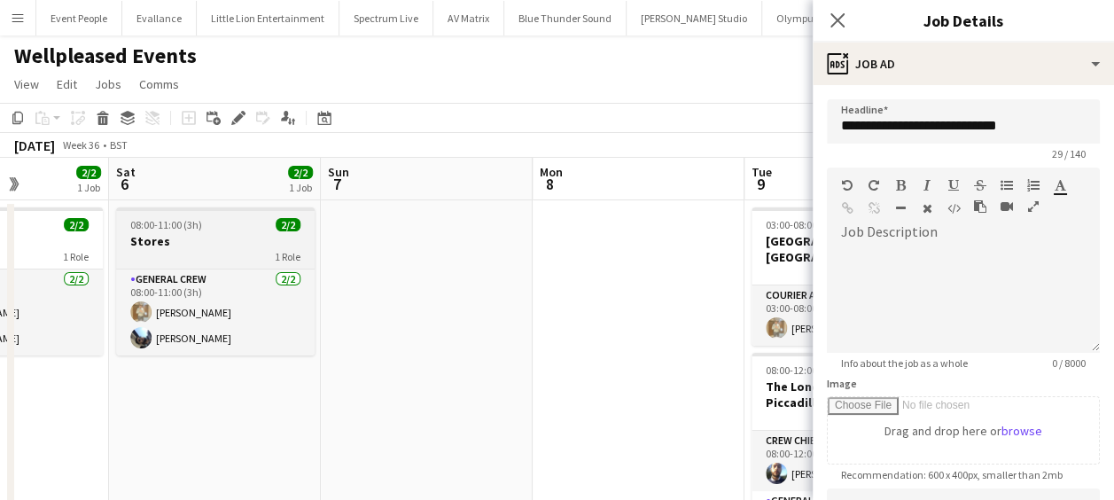
click at [225, 249] on div "1 Role" at bounding box center [215, 256] width 199 height 14
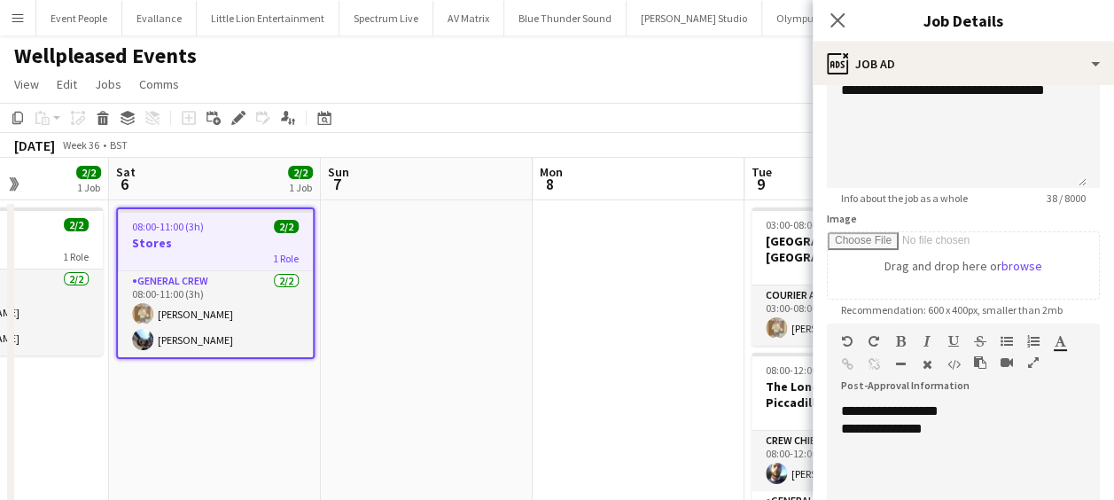
scroll to position [266, 0]
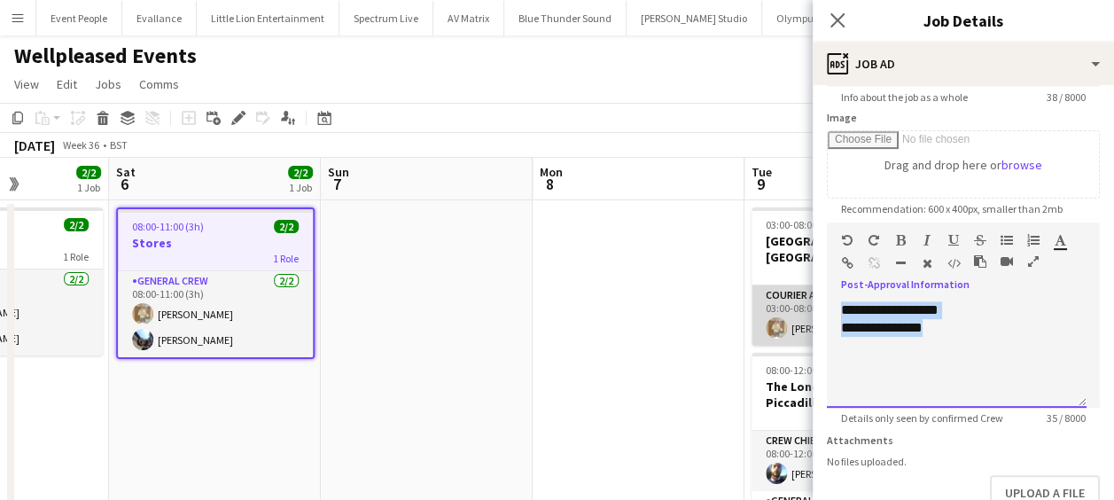
drag, startPoint x: 950, startPoint y: 335, endPoint x: 767, endPoint y: 285, distance: 190.1
copy div "**********"
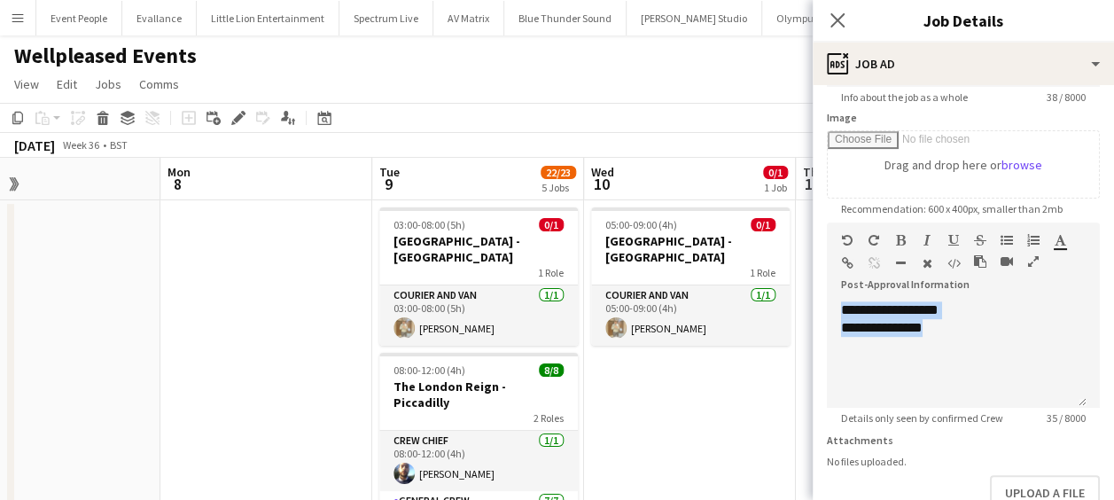
scroll to position [0, 482]
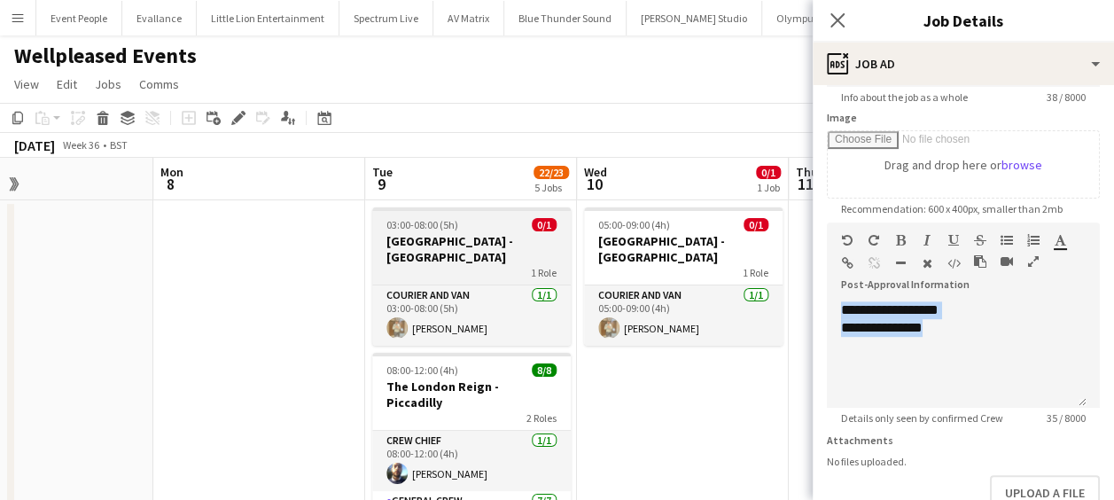
click at [450, 233] on h3 "[GEOGRAPHIC_DATA] - [GEOGRAPHIC_DATA]" at bounding box center [471, 249] width 199 height 32
type input "**********"
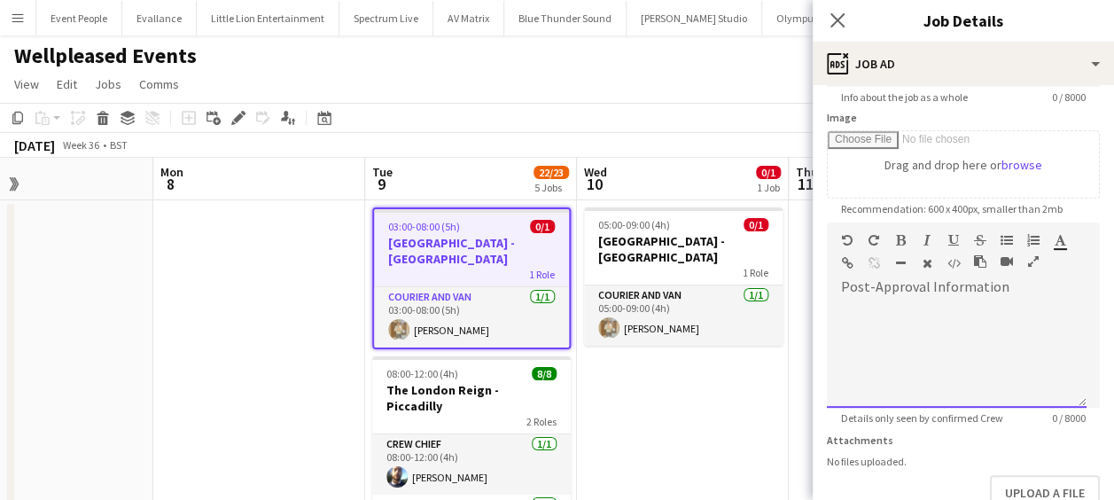
click at [892, 310] on div at bounding box center [957, 354] width 260 height 106
paste div
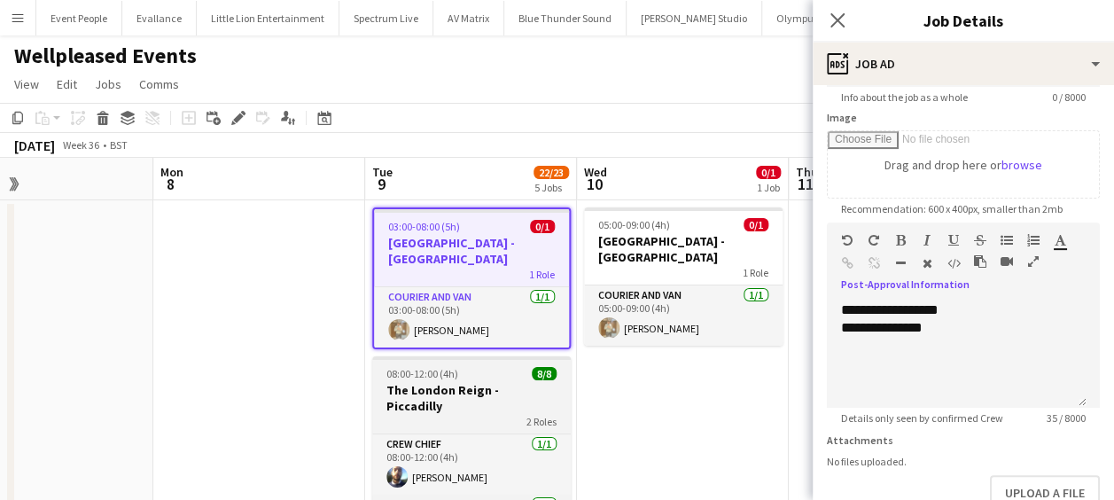
click at [487, 367] on div "08:00-12:00 (4h) 8/8" at bounding box center [471, 373] width 199 height 13
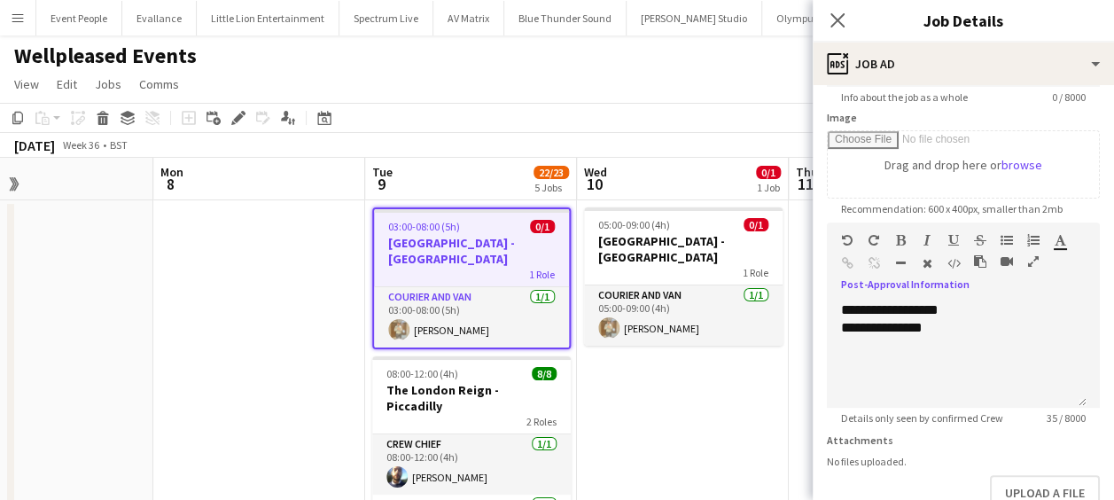
type input "**********"
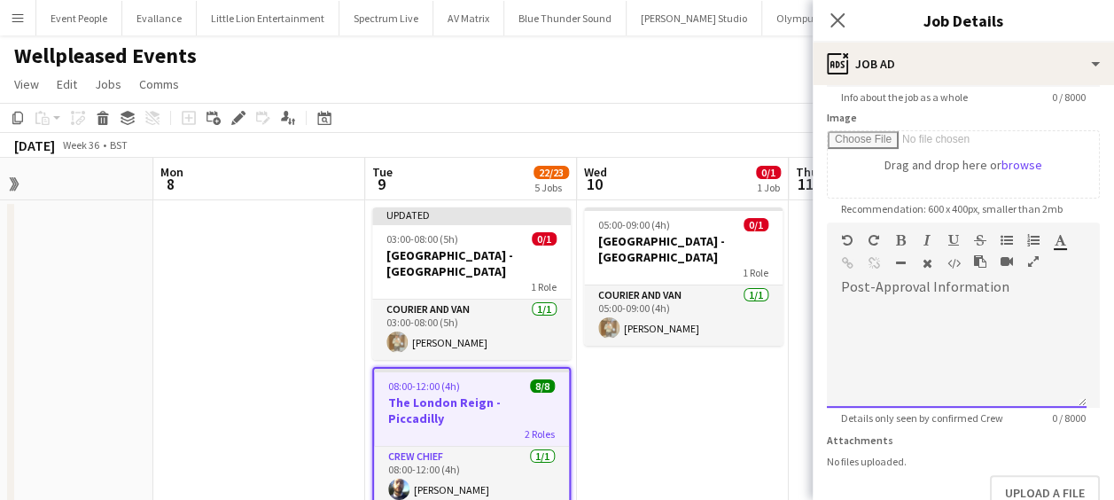
click at [865, 346] on div at bounding box center [957, 354] width 260 height 106
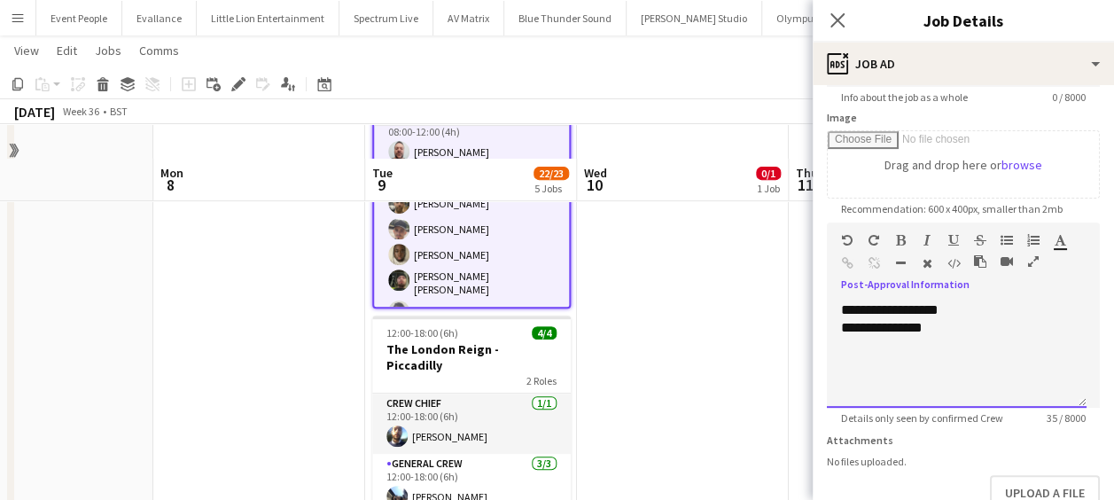
scroll to position [355, 0]
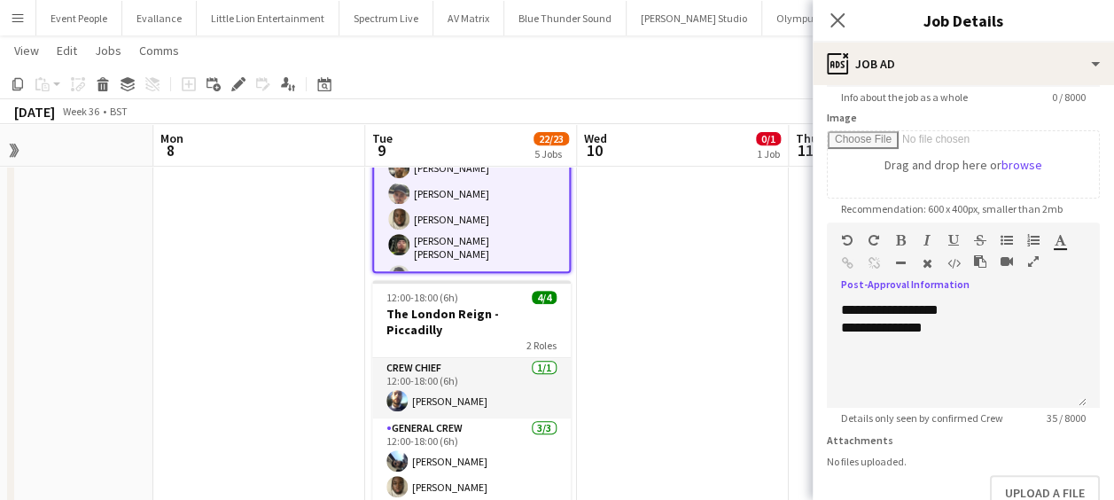
click at [509, 319] on app-job-card "12:00-18:00 (6h) 4/4 The London Reign - Piccadilly 2 Roles Crew Chief [DATE] 12…" at bounding box center [471, 405] width 199 height 250
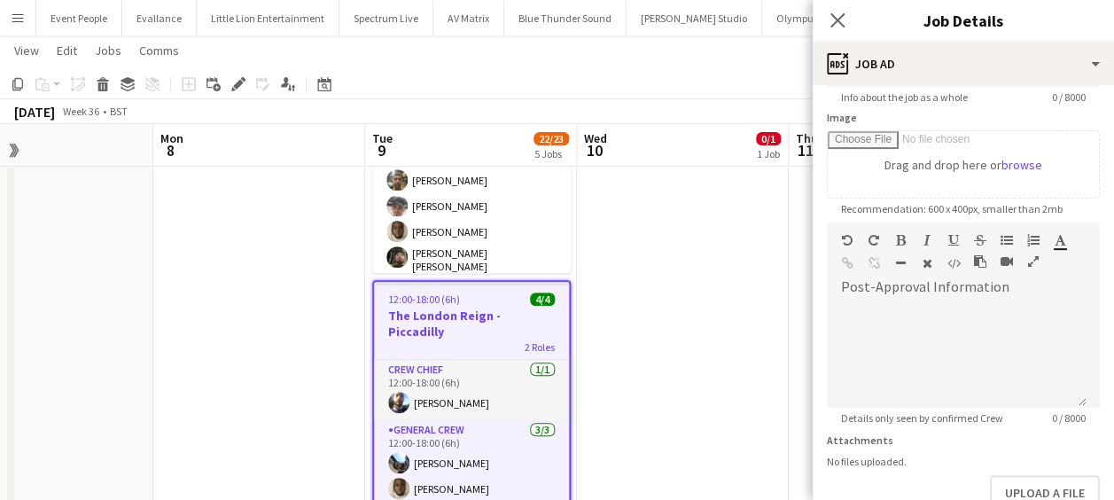
scroll to position [77, 0]
click at [885, 296] on div at bounding box center [963, 348] width 273 height 119
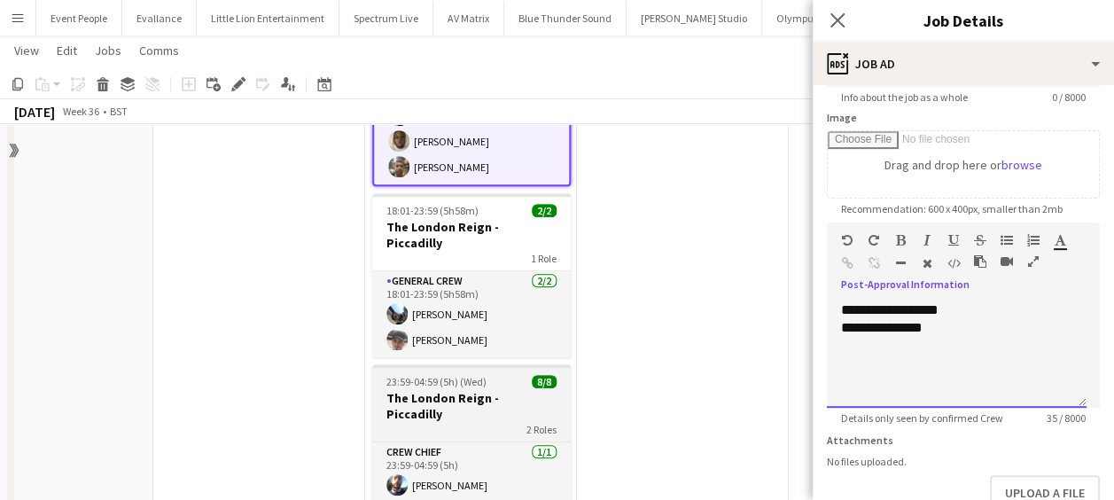
scroll to position [709, 0]
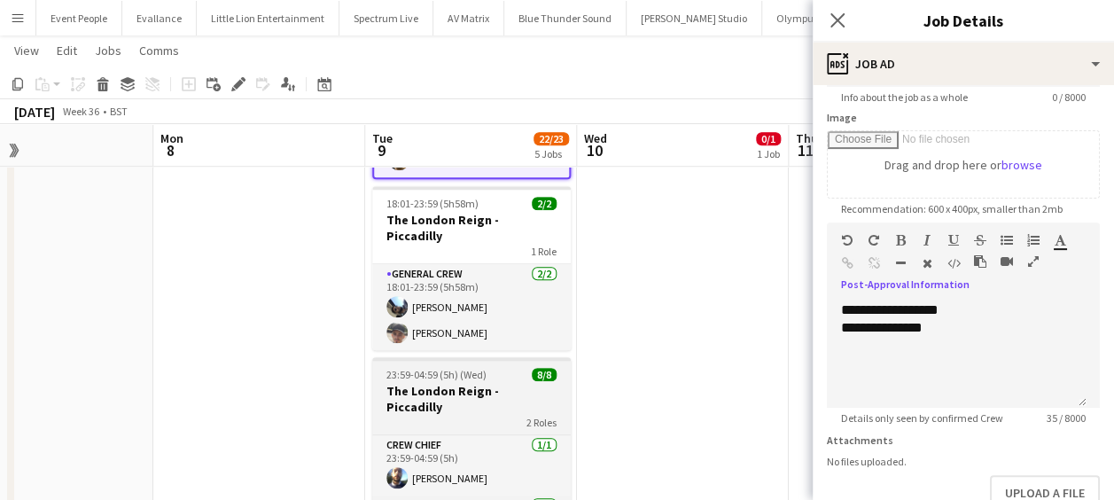
click at [500, 368] on div "23:59-04:59 (5h) (Wed) 8/8" at bounding box center [471, 374] width 199 height 13
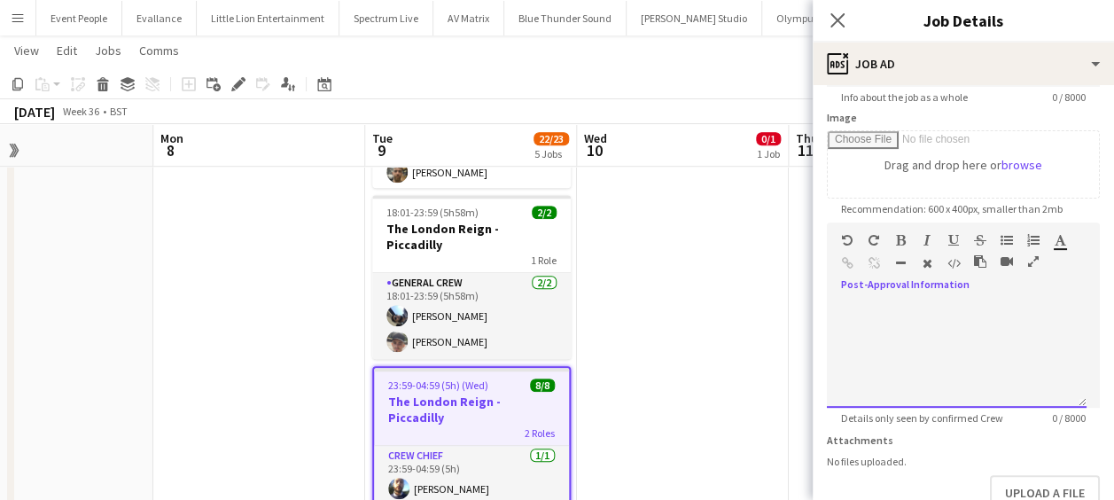
click at [938, 296] on div at bounding box center [963, 348] width 273 height 119
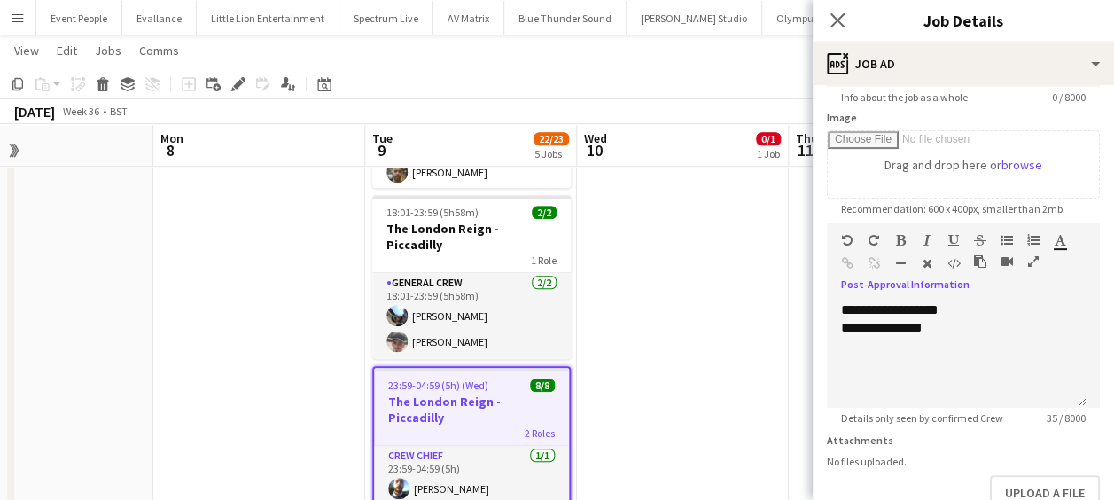
click at [515, 273] on app-card-role "General Crew [DATE] 18:01-23:59 (5h58m) [PERSON_NAME] [PERSON_NAME]" at bounding box center [471, 316] width 199 height 86
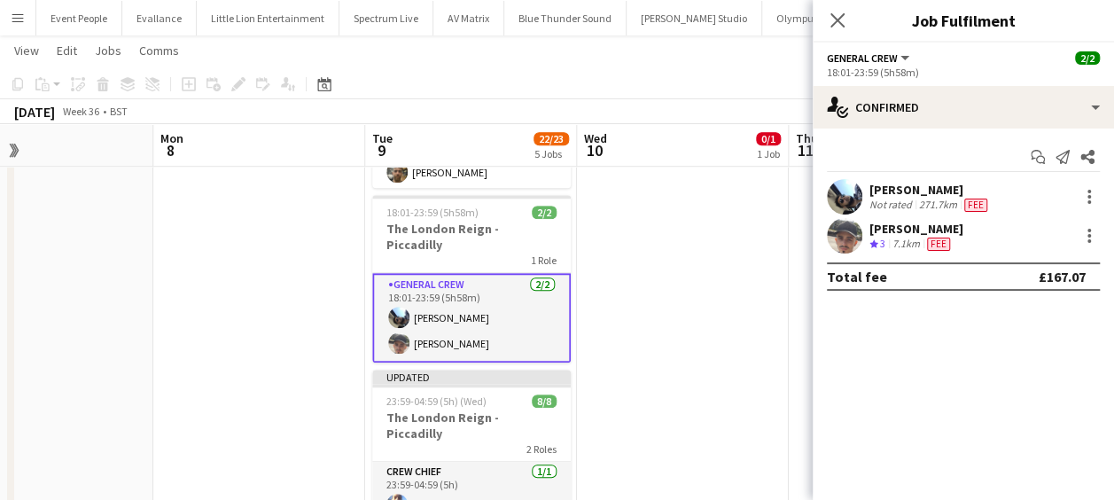
click at [962, 329] on mat-expansion-panel "check Confirmed Start chat Send notification Share [PERSON_NAME] Not rated 271.…" at bounding box center [963, 314] width 301 height 371
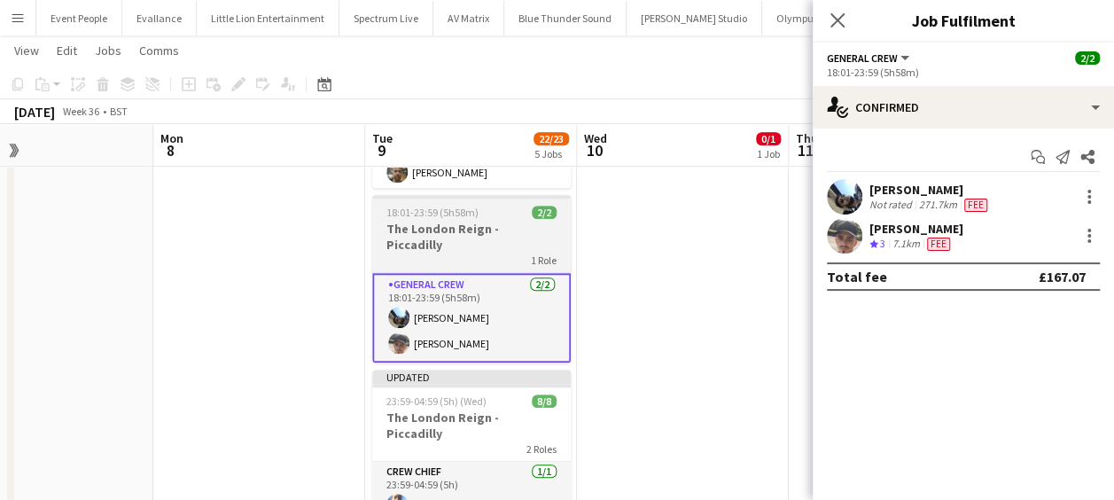
click at [513, 221] on h3 "The London Reign - Piccadilly" at bounding box center [471, 237] width 199 height 32
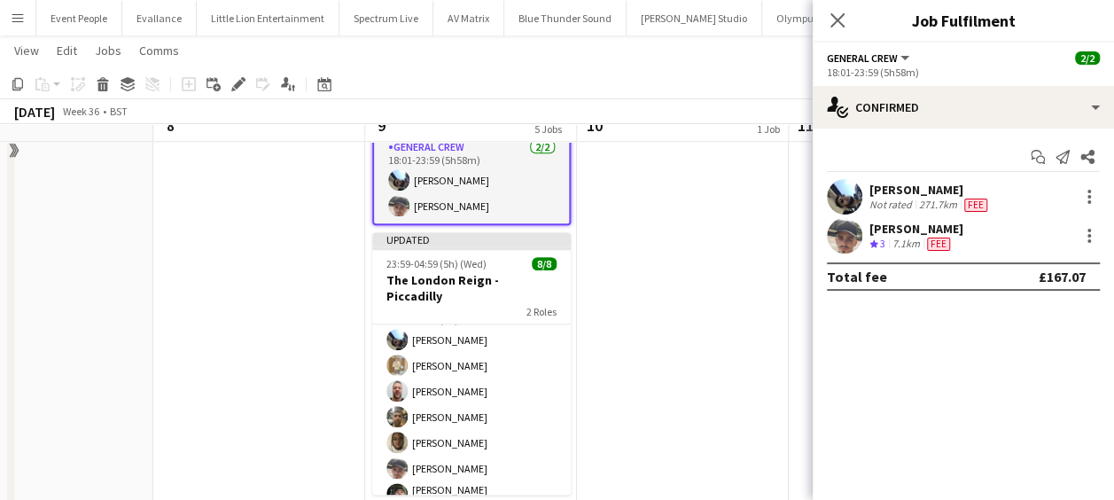
scroll to position [890, 0]
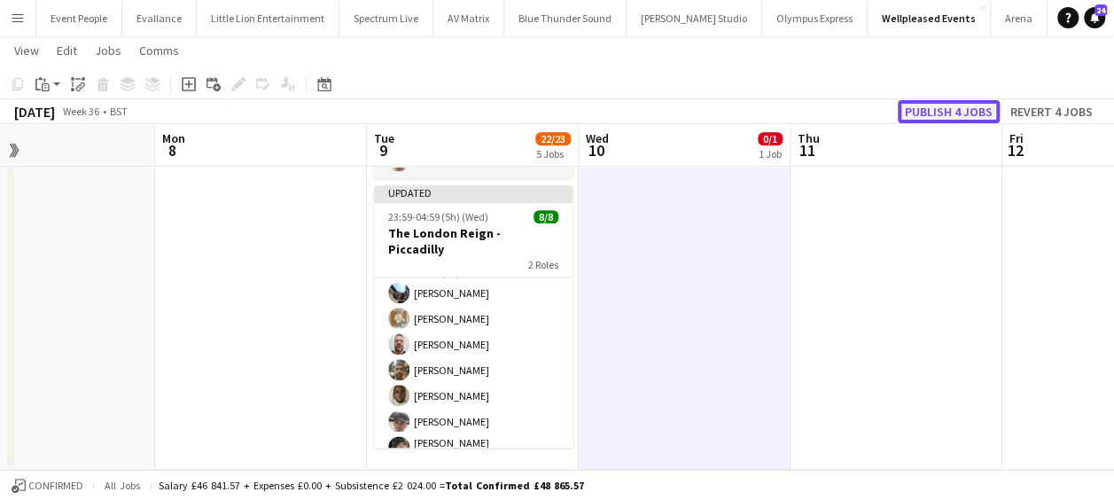
click at [952, 112] on button "Publish 4 jobs" at bounding box center [949, 111] width 102 height 23
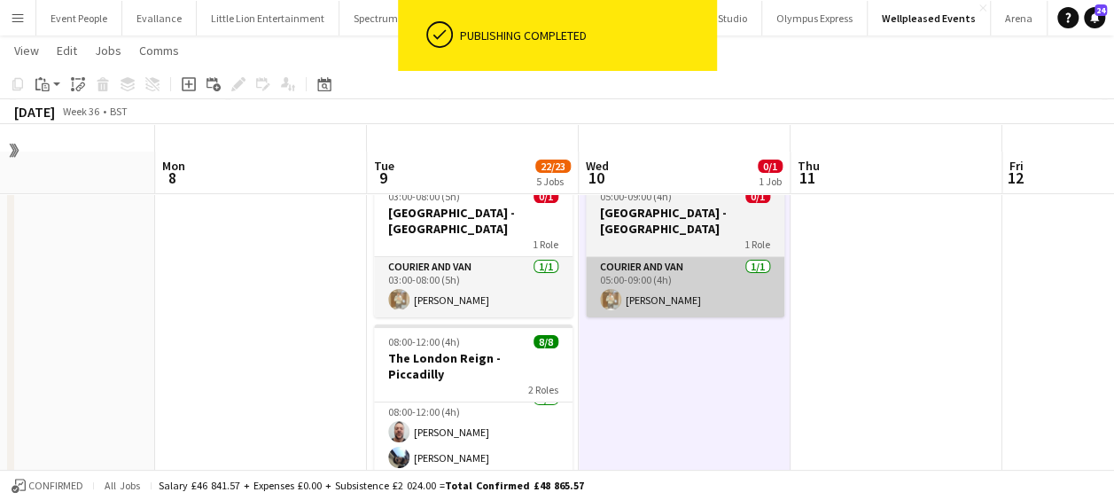
scroll to position [0, 0]
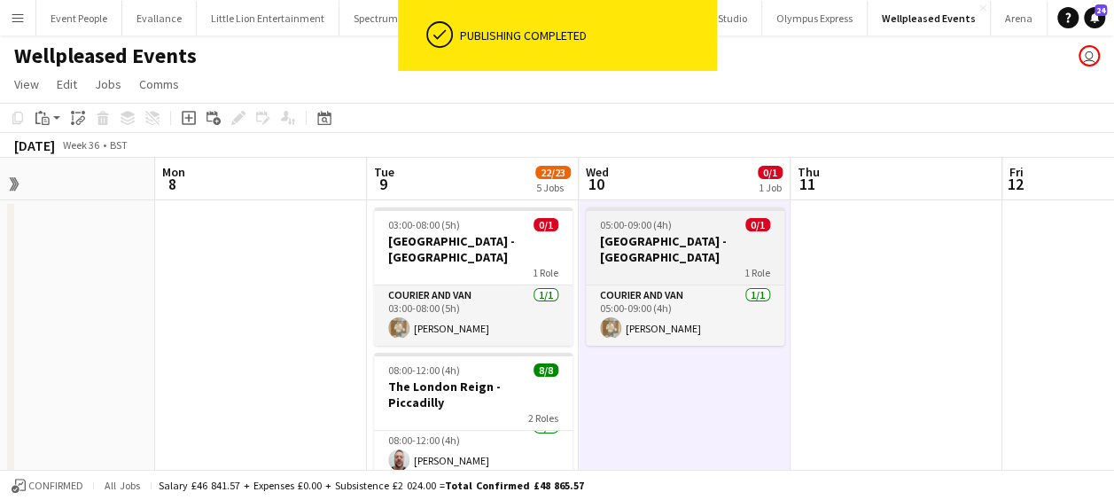
click at [642, 243] on h3 "[GEOGRAPHIC_DATA] - [GEOGRAPHIC_DATA]" at bounding box center [685, 249] width 199 height 32
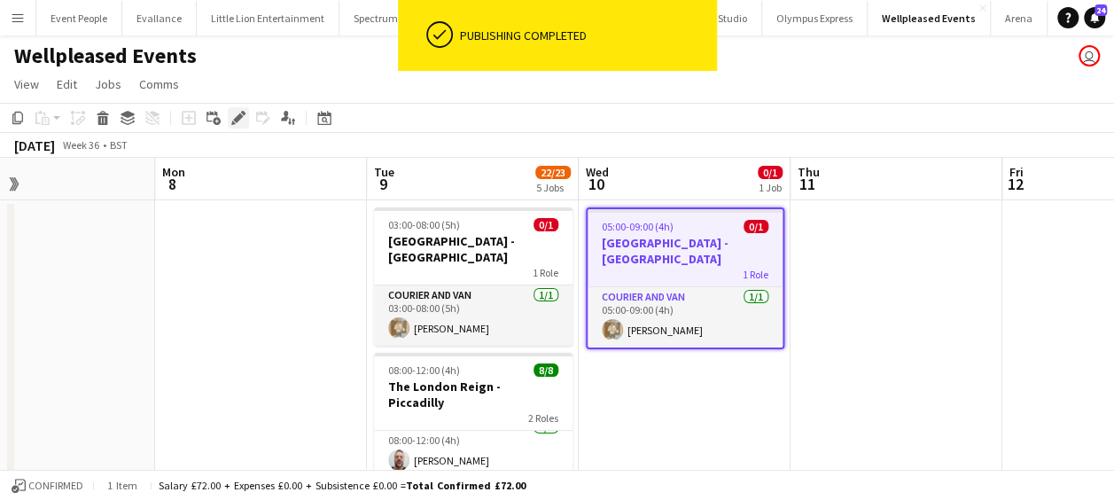
click at [239, 108] on div "Edit" at bounding box center [238, 117] width 21 height 21
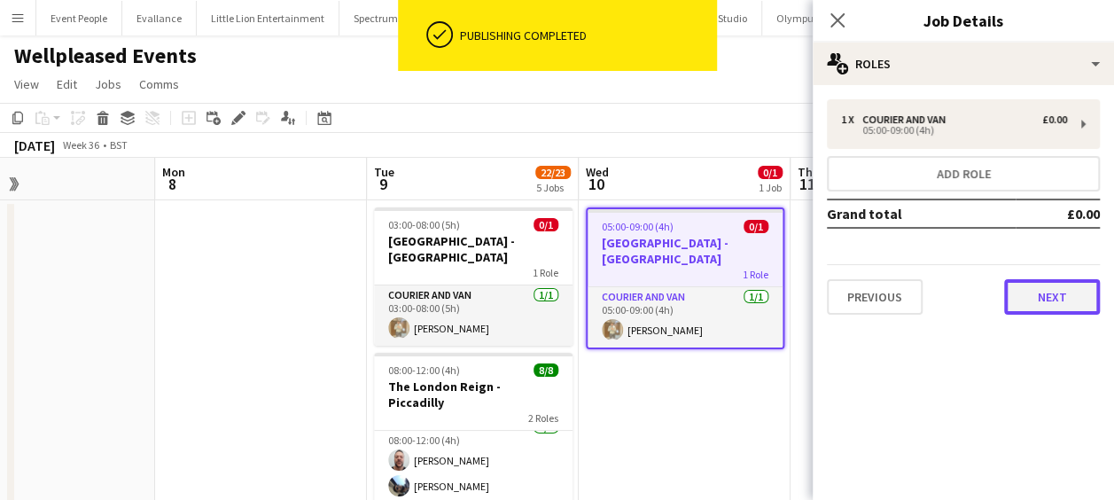
click at [1062, 305] on button "Next" at bounding box center [1052, 296] width 96 height 35
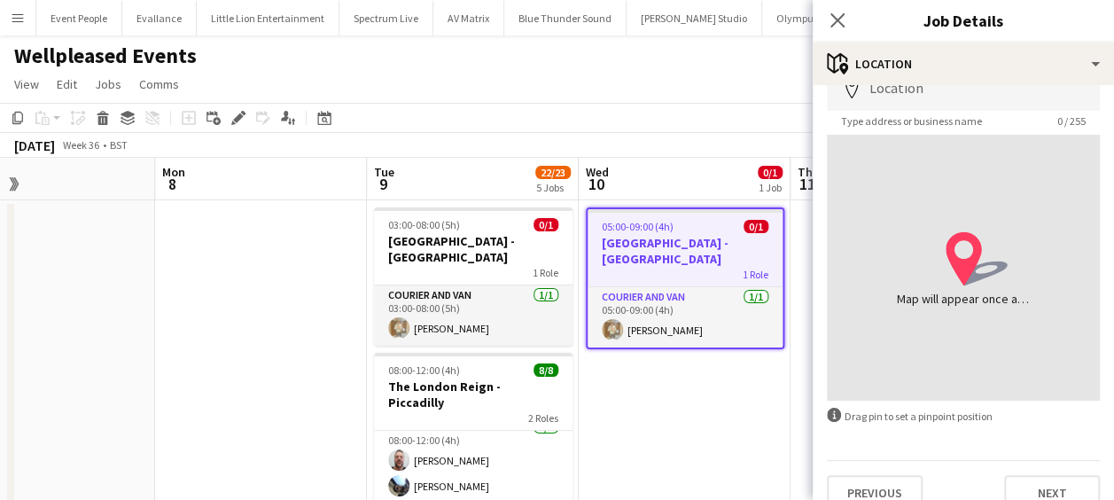
scroll to position [126, 0]
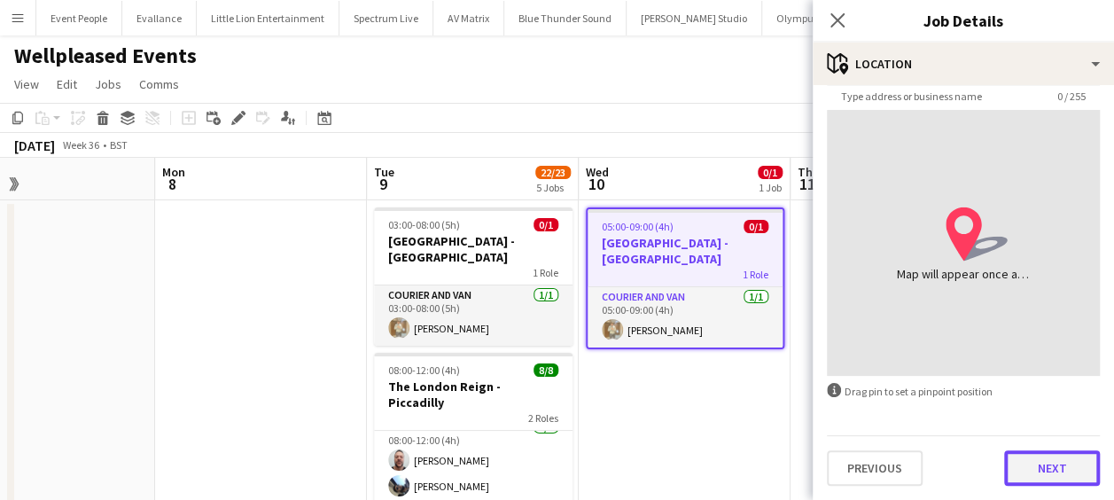
click at [1023, 452] on button "Next" at bounding box center [1052, 467] width 96 height 35
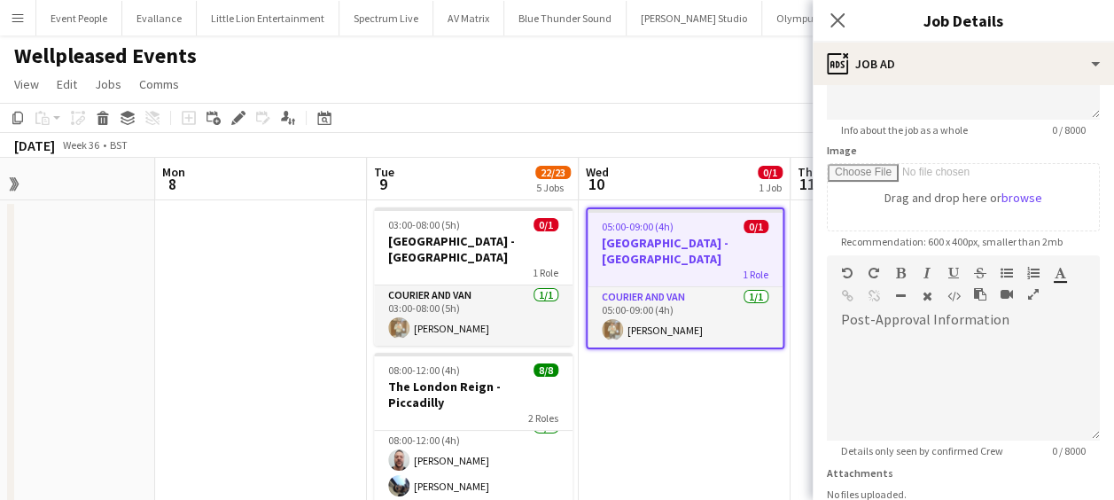
scroll to position [355, 0]
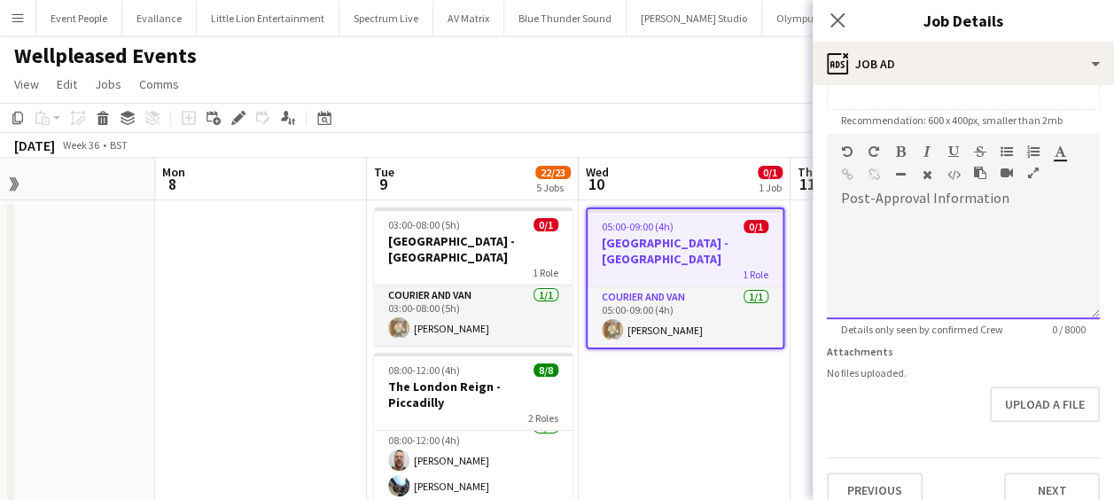
click at [893, 222] on div at bounding box center [963, 266] width 273 height 106
paste div
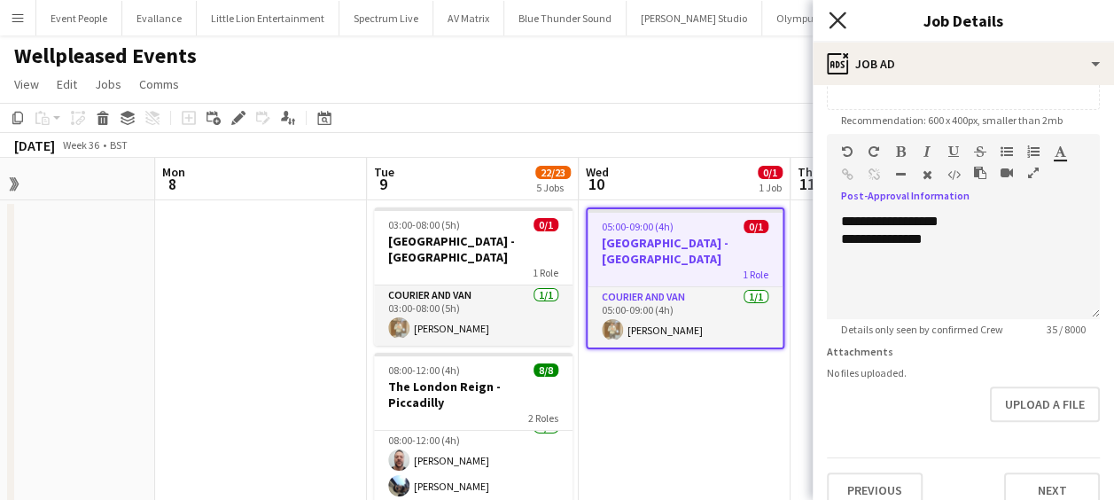
click at [842, 18] on icon "Close pop-in" at bounding box center [837, 20] width 17 height 17
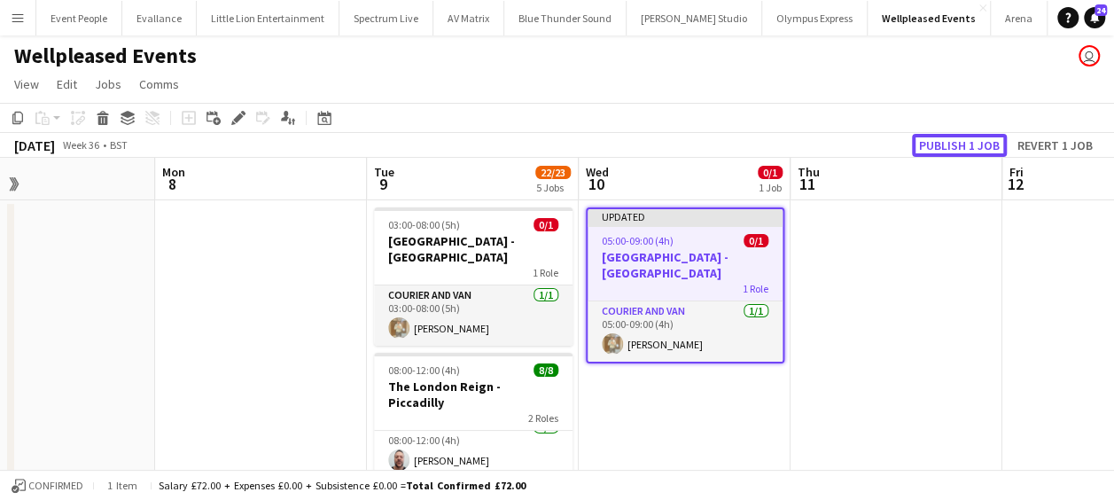
click at [950, 148] on button "Publish 1 job" at bounding box center [959, 145] width 95 height 23
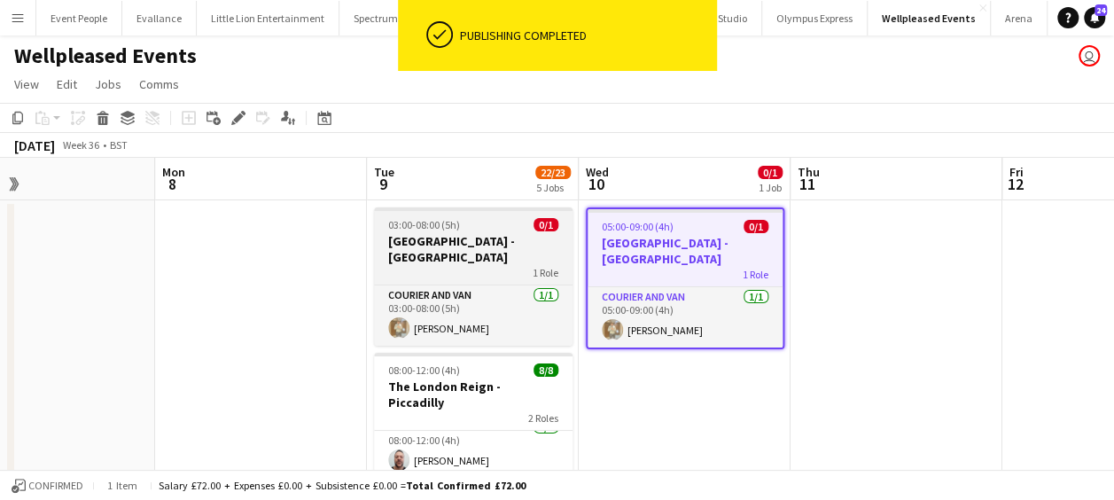
drag, startPoint x: 484, startPoint y: 221, endPoint x: 475, endPoint y: 229, distance: 11.9
click at [484, 222] on div "03:00-08:00 (5h) 0/1" at bounding box center [473, 224] width 199 height 13
